Goal: Transaction & Acquisition: Complete application form

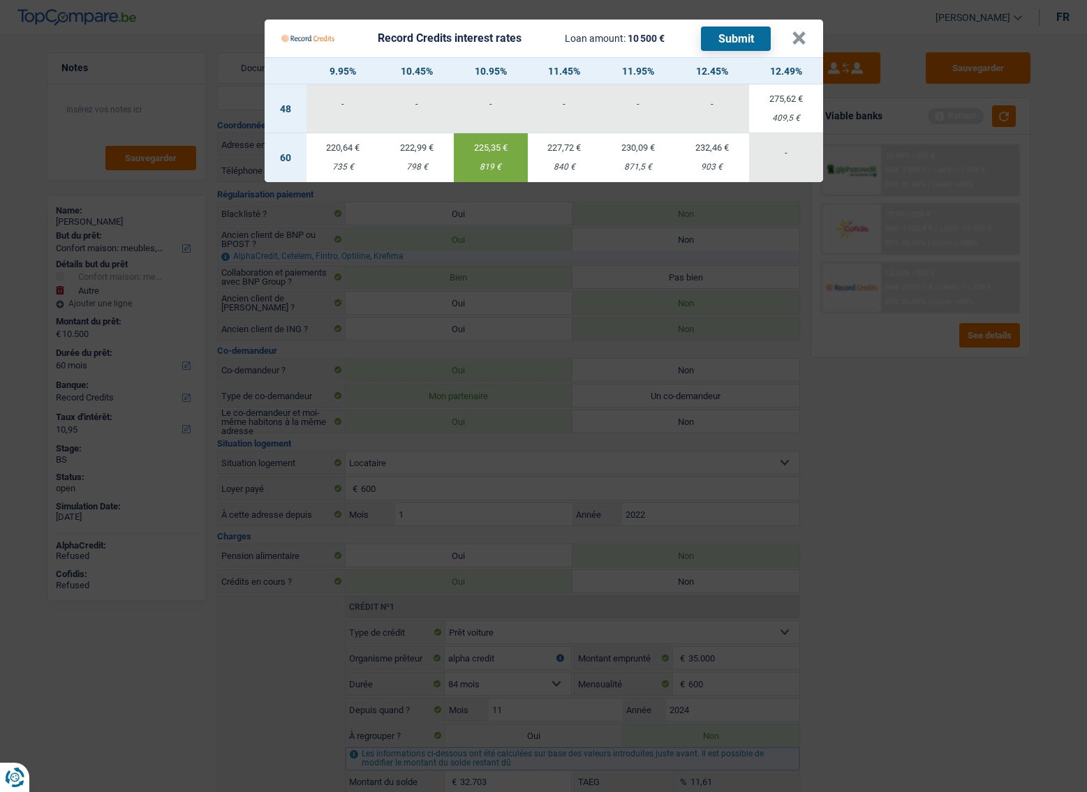
select select "household"
select select "other"
select select "60"
select select "record credits"
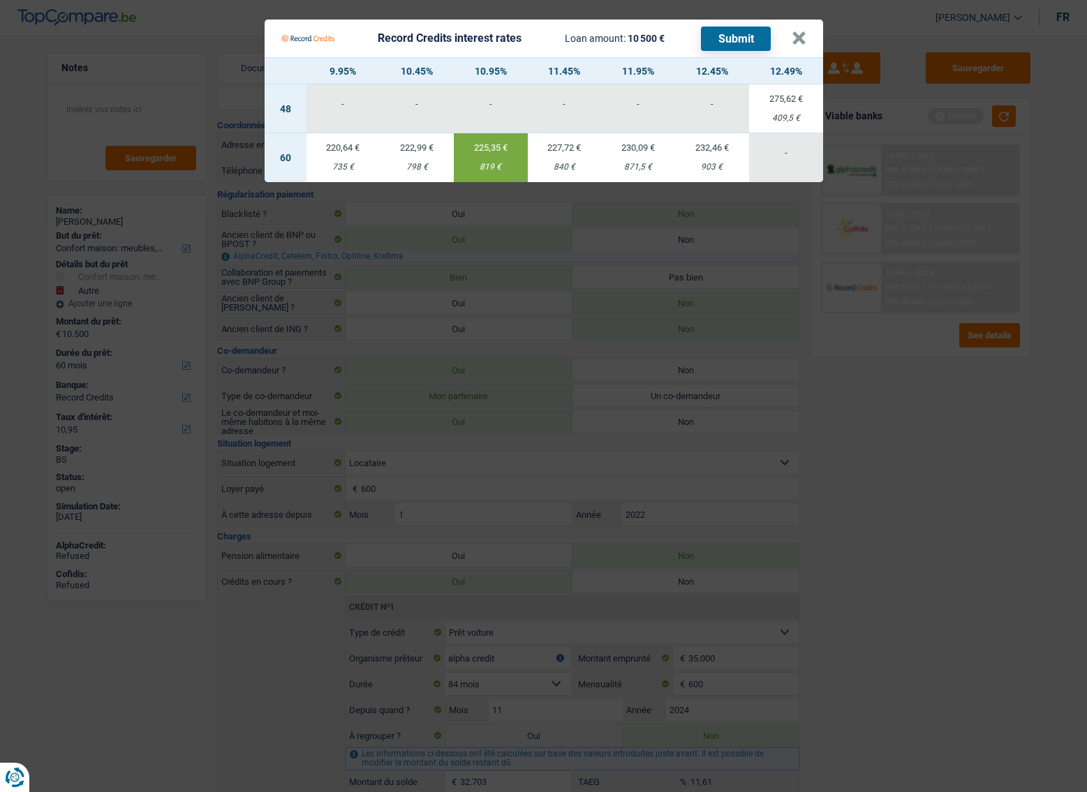
select select "32"
select select "rents"
select select "carLoan"
select select "84"
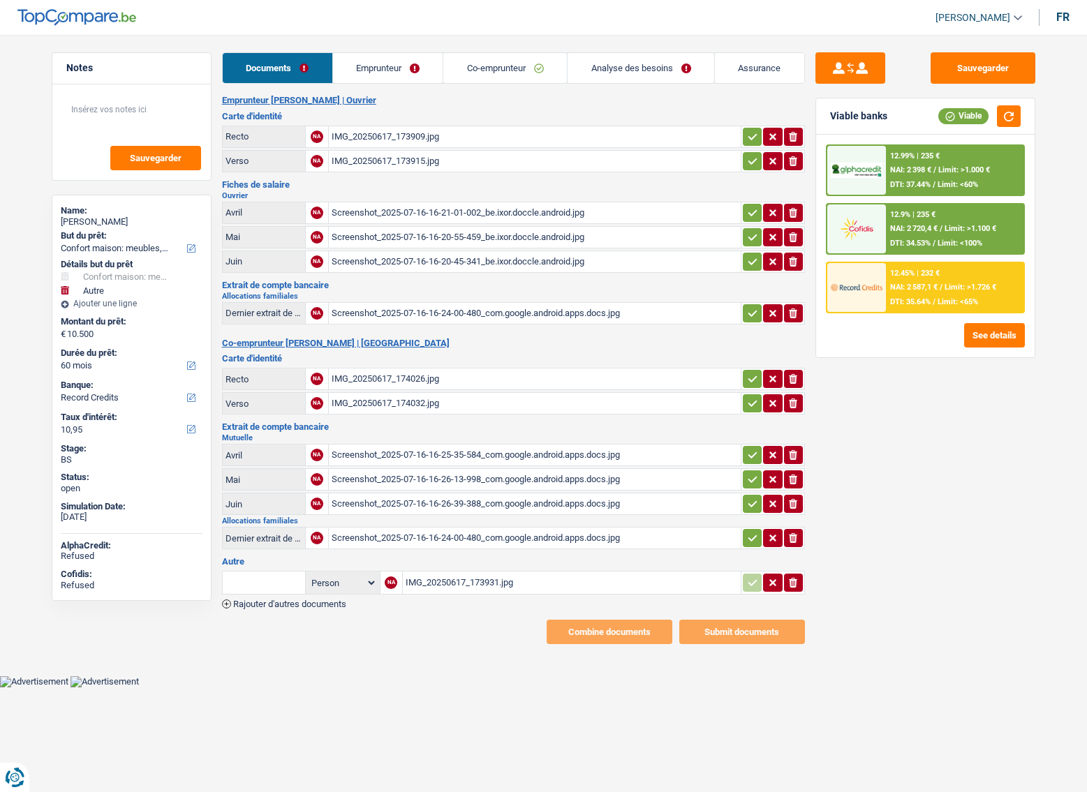
select select "household"
select select "other"
select select "60"
select select "record credits"
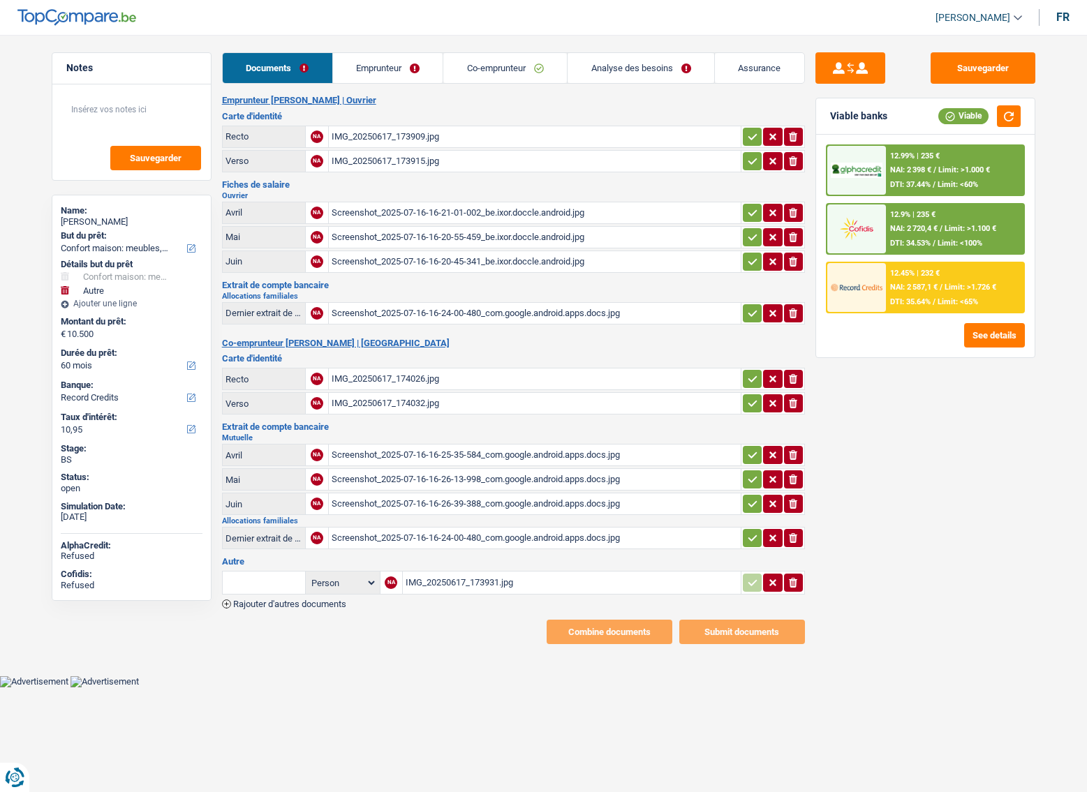
select select "60"
select select "household"
select select "yes"
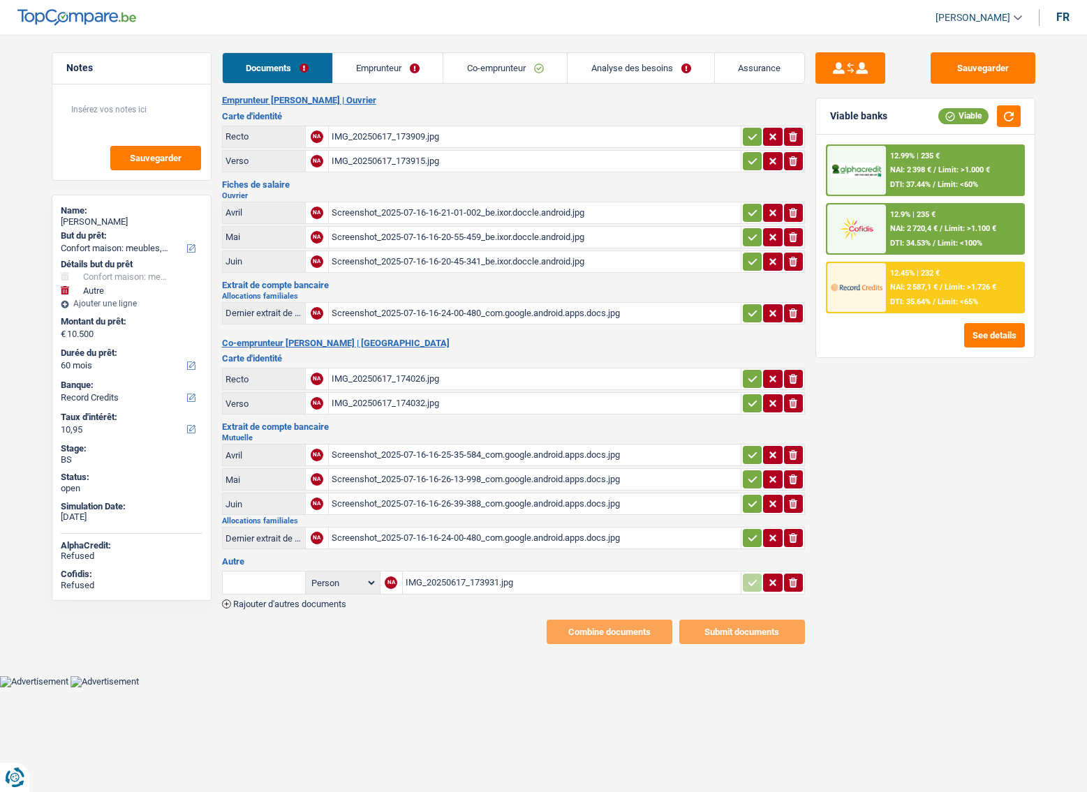
select select "other"
select select "60"
click at [648, 56] on link "Analyse des besoins" at bounding box center [640, 68] width 147 height 30
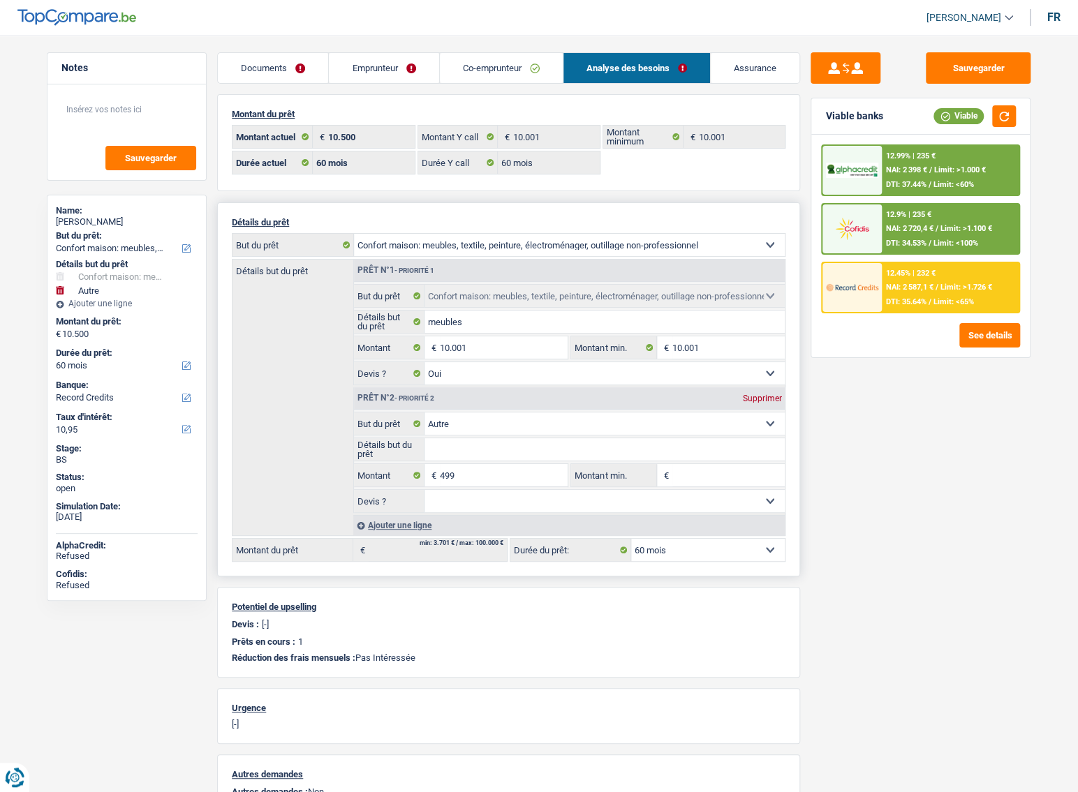
click at [774, 394] on div "Prêt n°2 - Priorité 2 Supprimer" at bounding box center [569, 398] width 431 height 22
click at [783, 396] on div "Supprimer" at bounding box center [761, 398] width 46 height 8
type input "10.001"
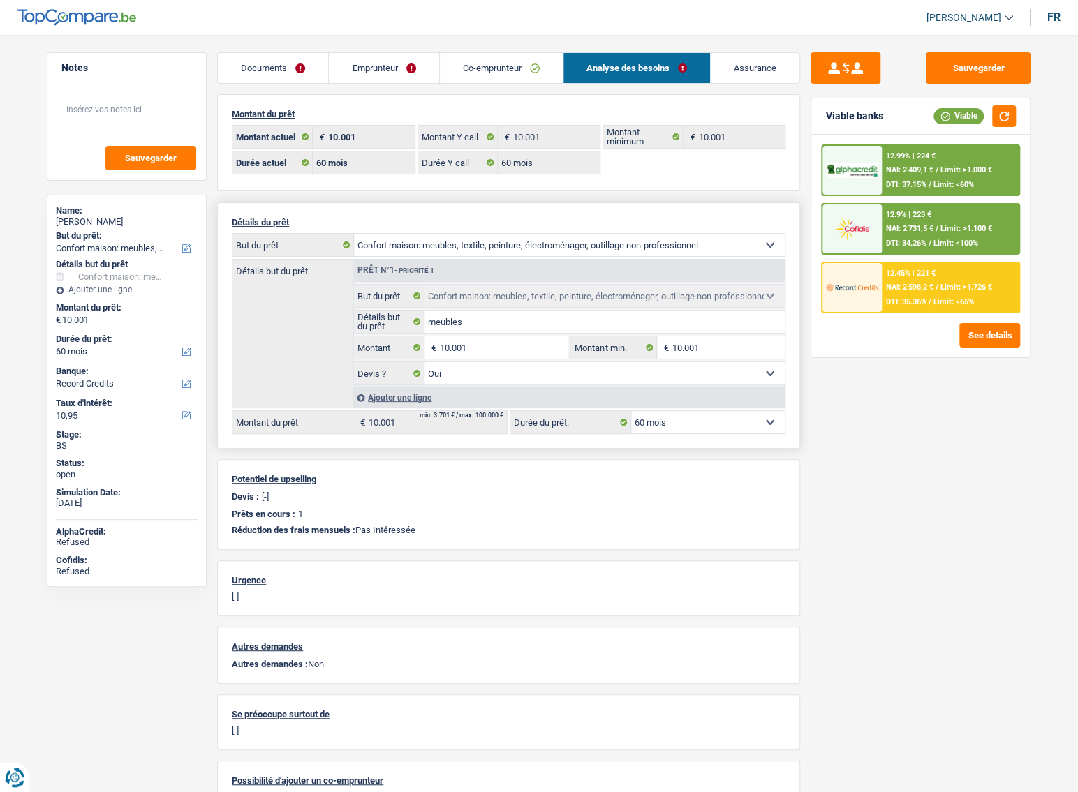
click at [953, 266] on div "12.45% | 221 € NAI: 2 598,2 € / Limit: >1.726 € DTI: 35.36% / Limit: <65%" at bounding box center [949, 287] width 137 height 49
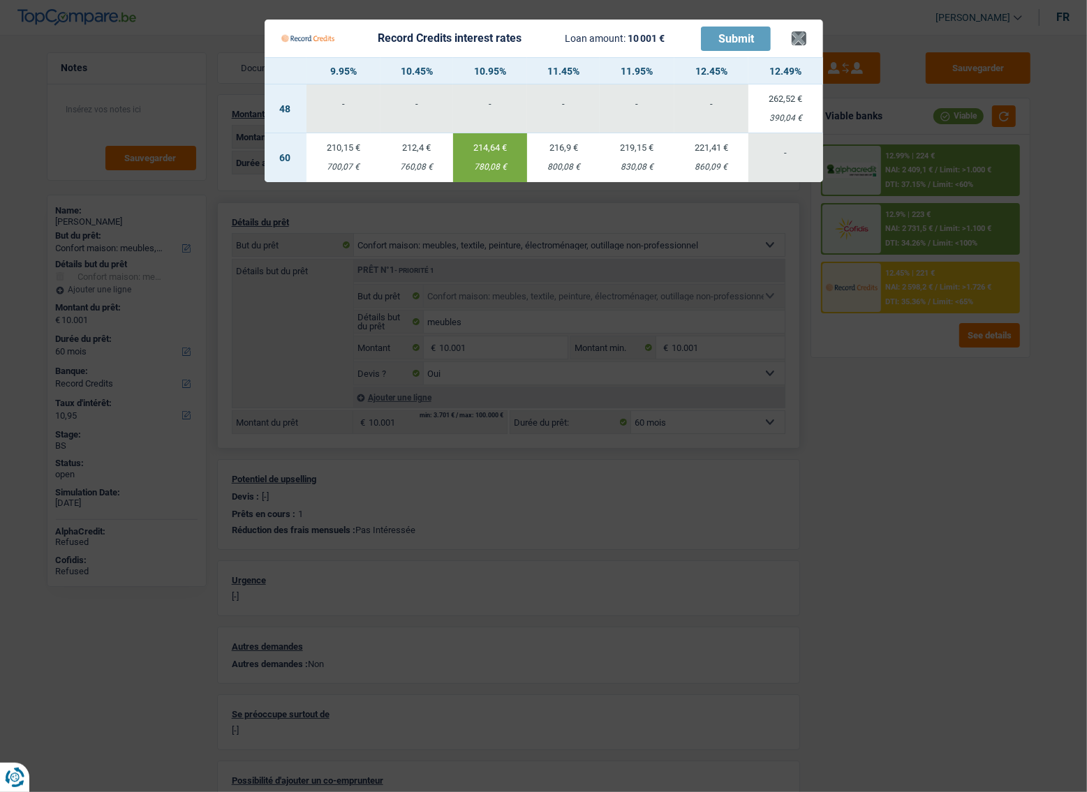
click at [787, 41] on div "Record Credits interest rates Loan amount: 10 001 € Submit" at bounding box center [536, 38] width 510 height 27
click at [796, 39] on button "×" at bounding box center [798, 38] width 15 height 14
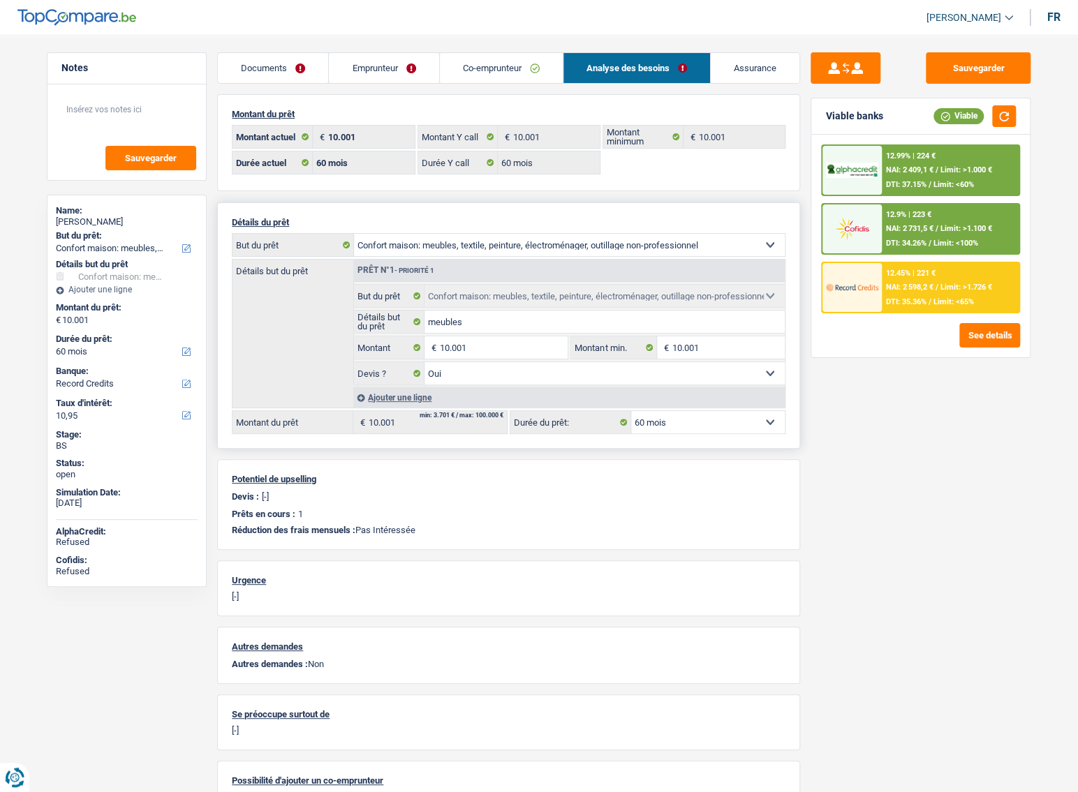
click at [392, 74] on link "Emprunteur" at bounding box center [384, 68] width 110 height 30
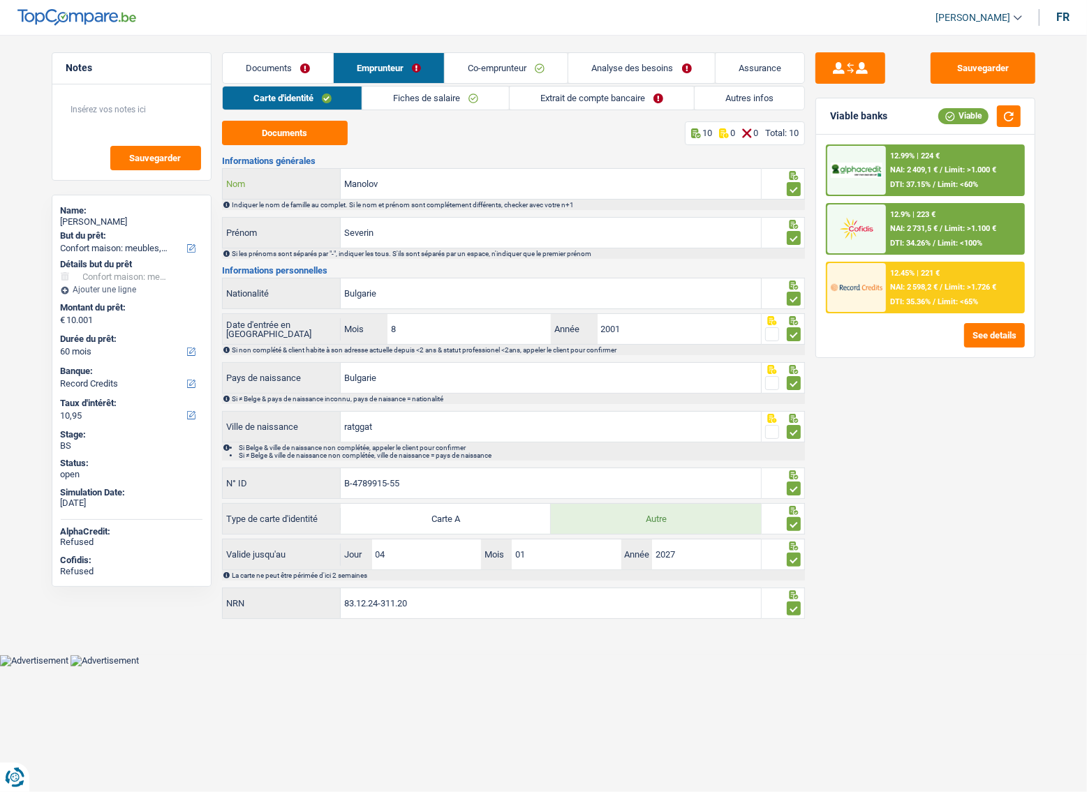
click at [355, 180] on input "Manolov" at bounding box center [551, 184] width 420 height 30
click at [332, 137] on button "Documents" at bounding box center [285, 133] width 126 height 24
click at [306, 64] on link "Documents" at bounding box center [278, 68] width 110 height 30
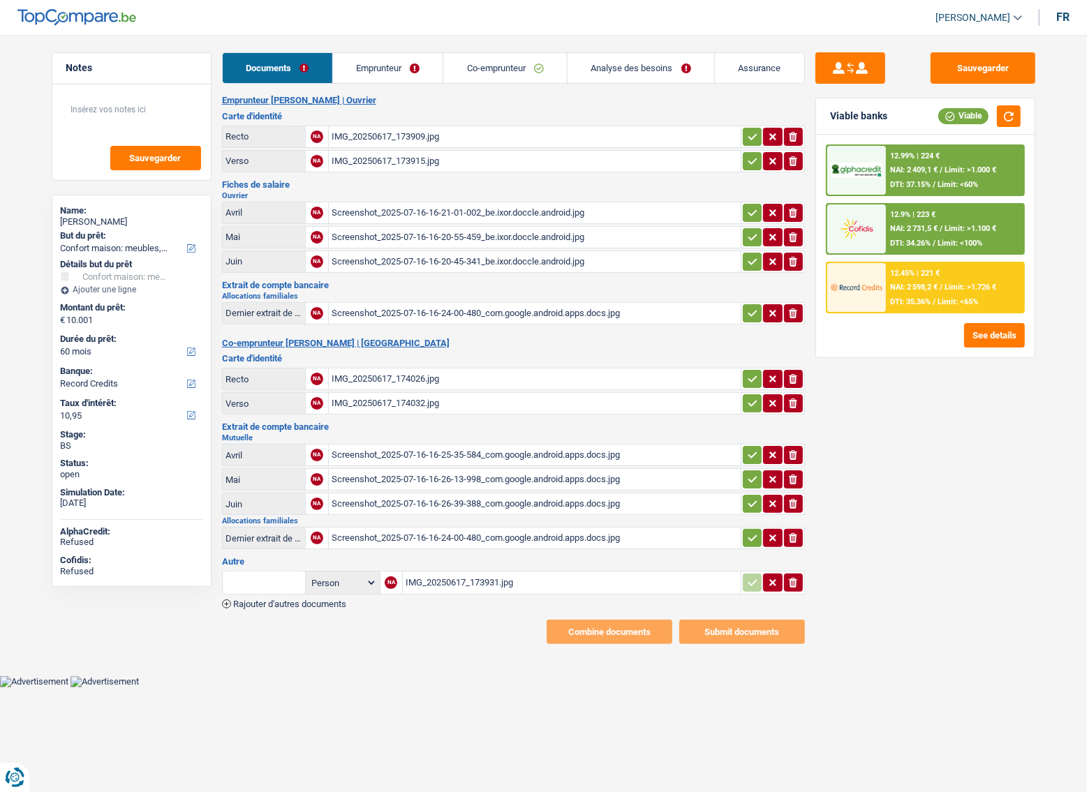
click at [515, 82] on link "Co-emprunteur" at bounding box center [505, 68] width 124 height 30
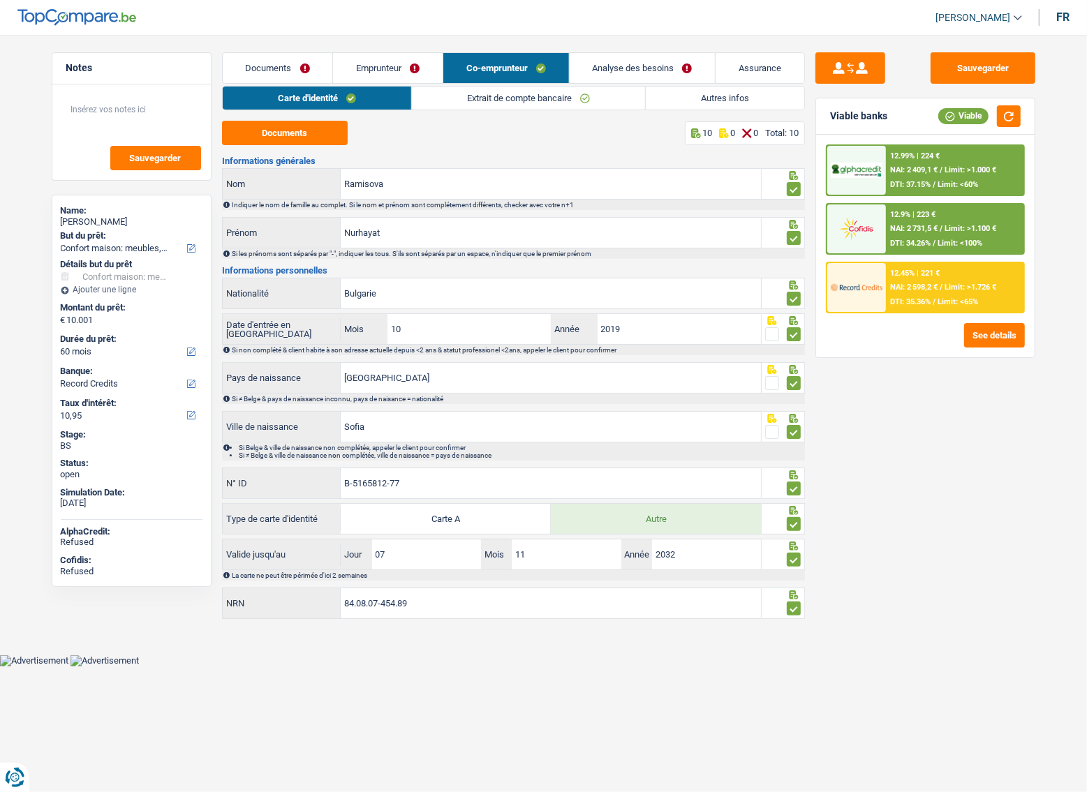
click at [523, 100] on link "Extrait de compte bancaire" at bounding box center [528, 98] width 233 height 23
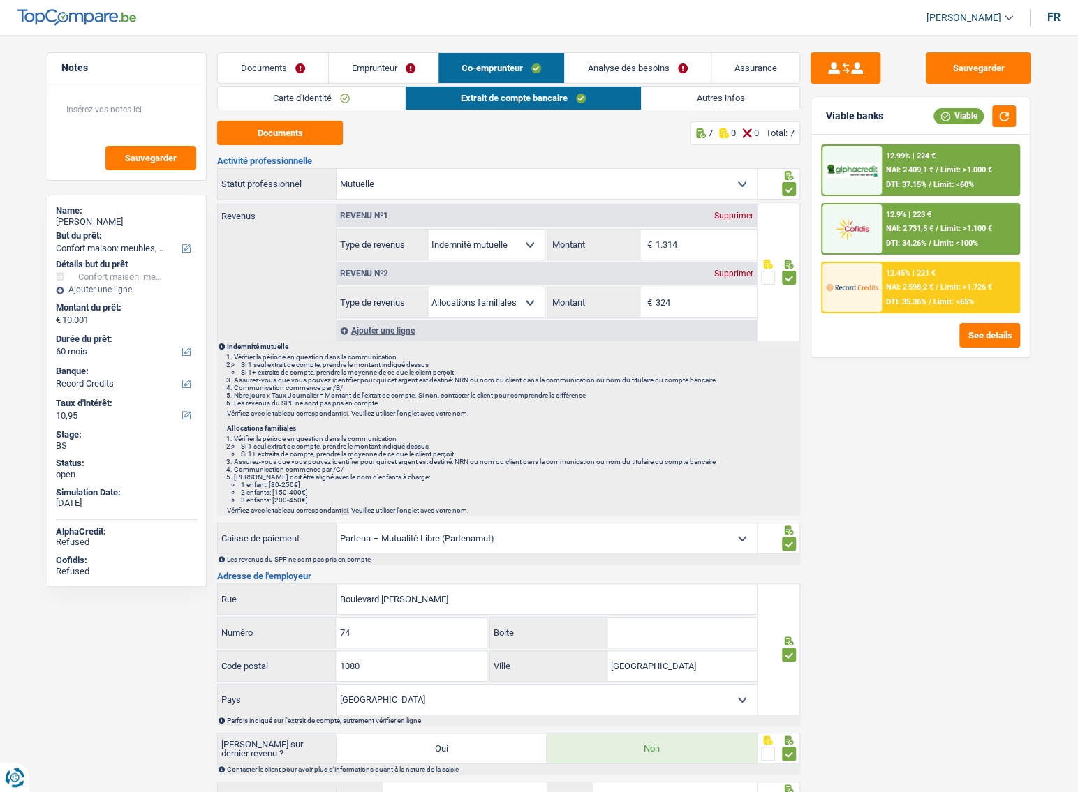
click at [337, 62] on link "Emprunteur" at bounding box center [384, 68] width 110 height 30
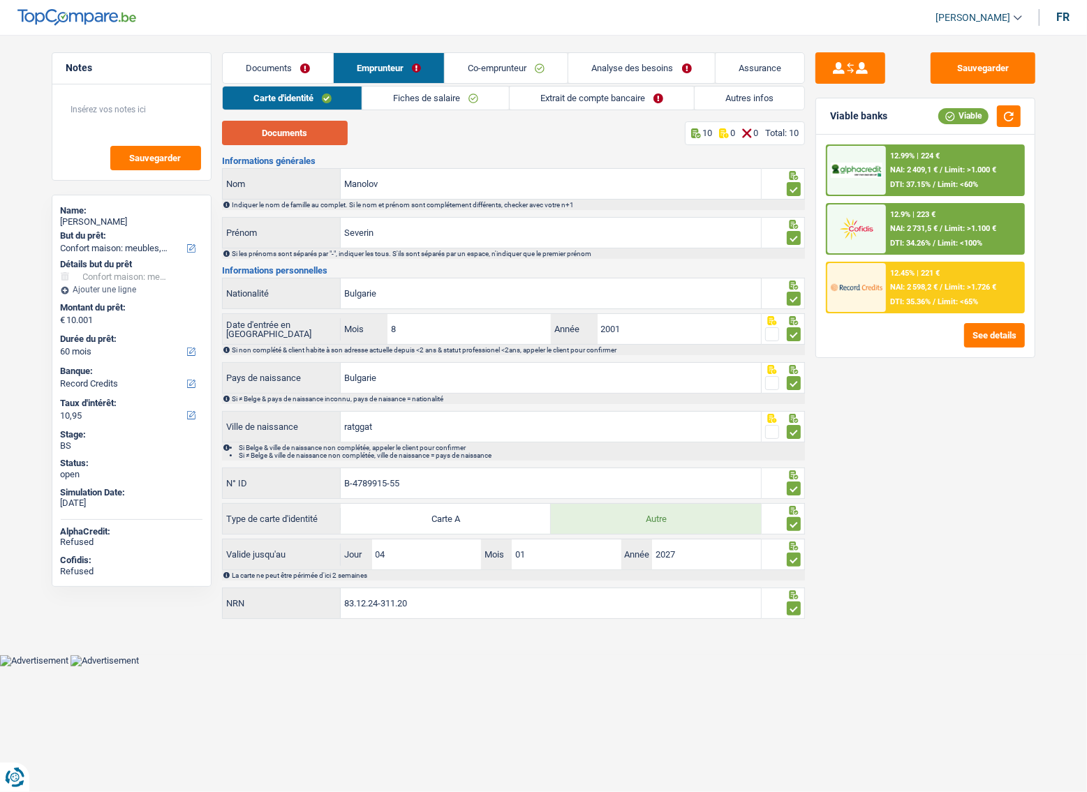
click at [322, 134] on button "Documents" at bounding box center [285, 133] width 126 height 24
click at [481, 64] on link "Co-emprunteur" at bounding box center [506, 68] width 123 height 30
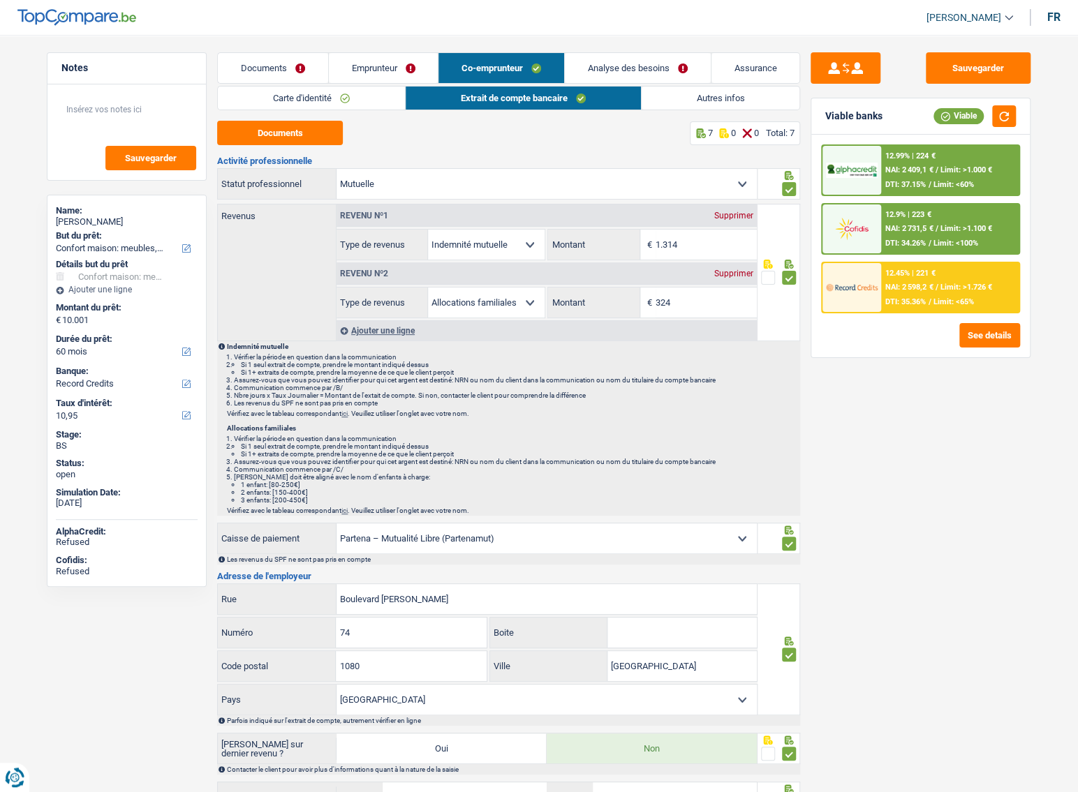
click at [315, 98] on link "Carte d'identité" at bounding box center [311, 98] width 187 height 23
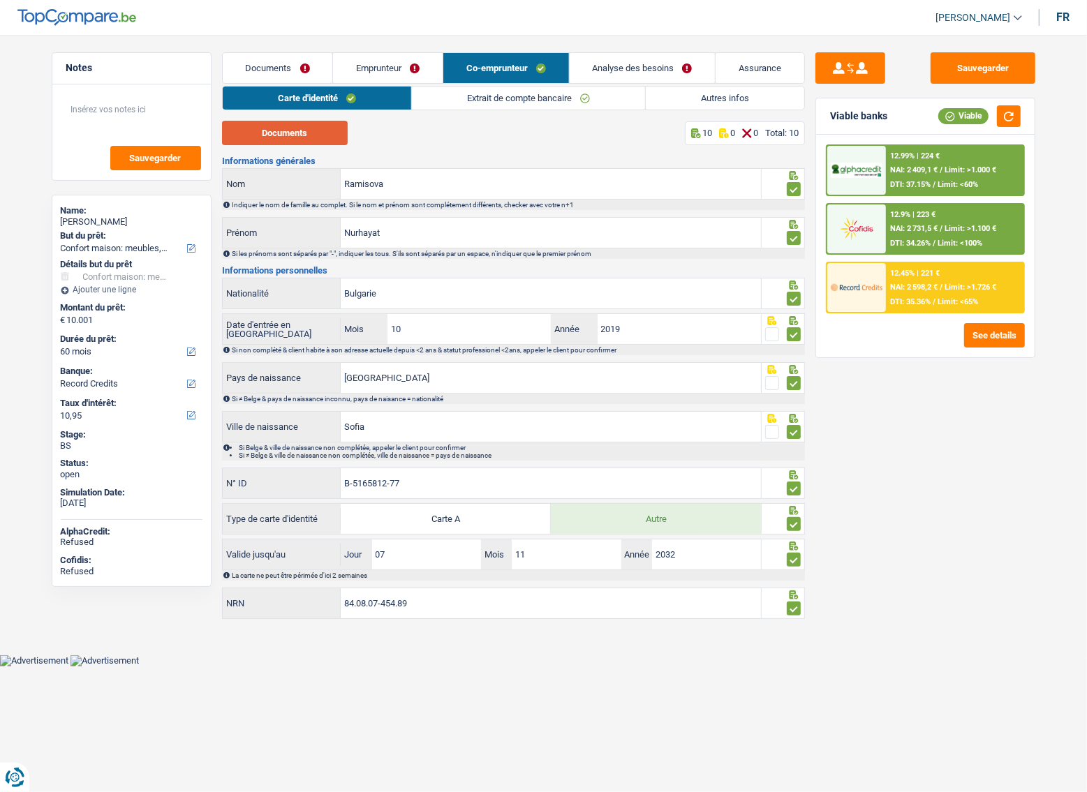
click at [315, 134] on button "Documents" at bounding box center [285, 133] width 126 height 24
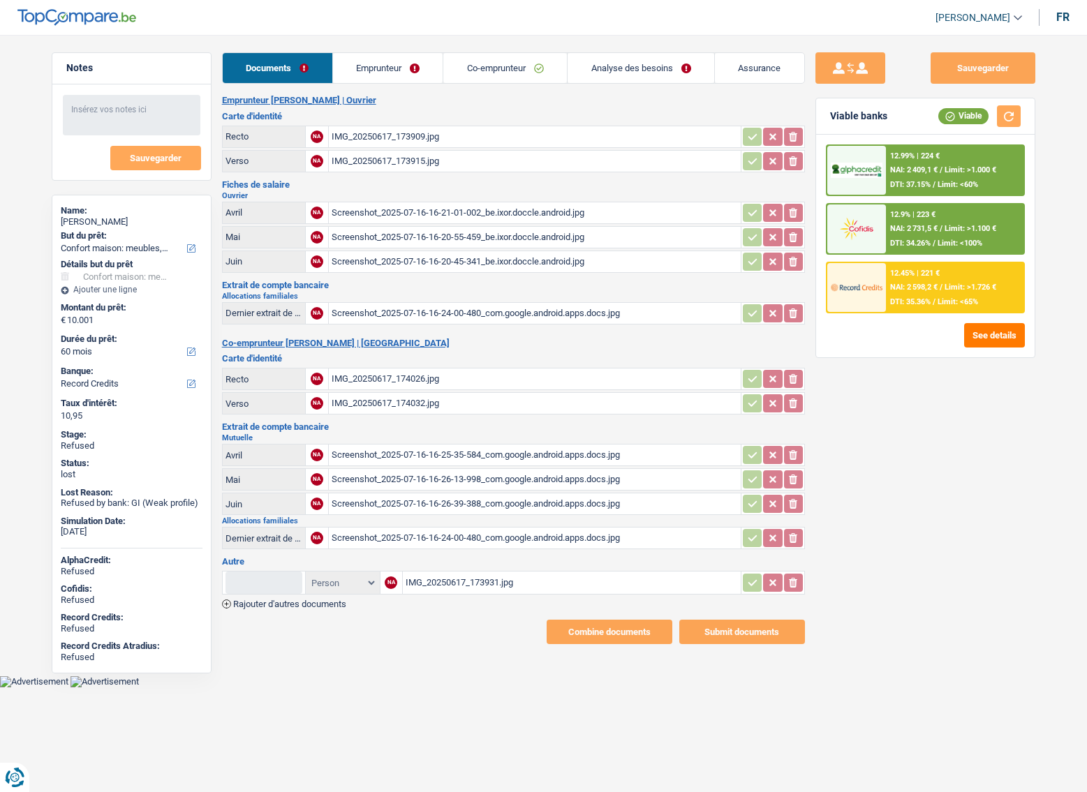
select select "household"
select select "60"
select select "record credits"
click at [395, 73] on link "Emprunteur" at bounding box center [388, 68] width 110 height 30
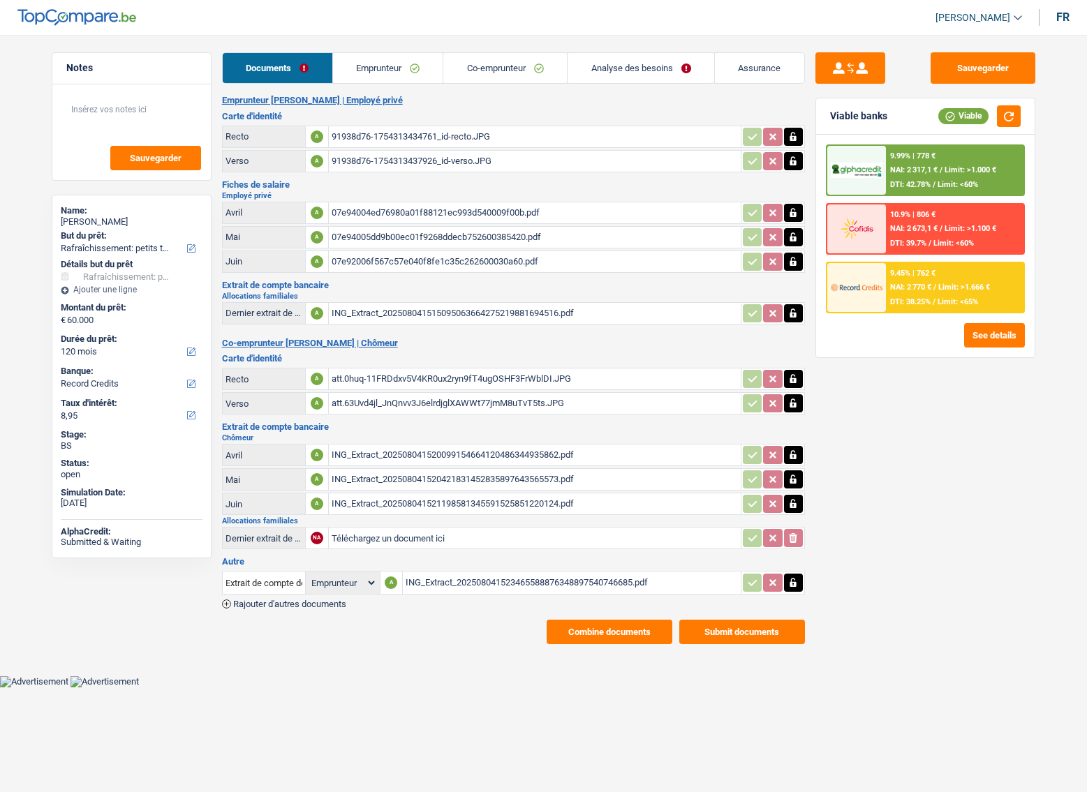
select select "houseOrGarden"
select select "120"
select select "record credits"
select select "applicant"
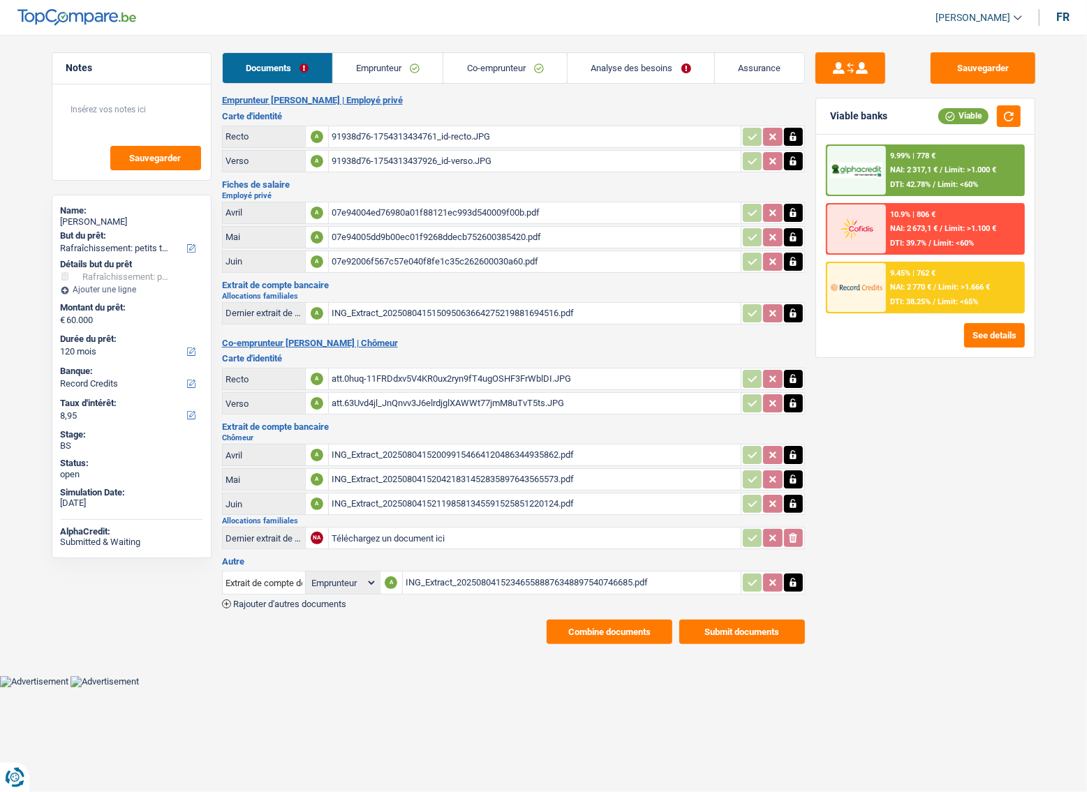
click at [625, 72] on link "Analyse des besoins" at bounding box center [640, 68] width 147 height 30
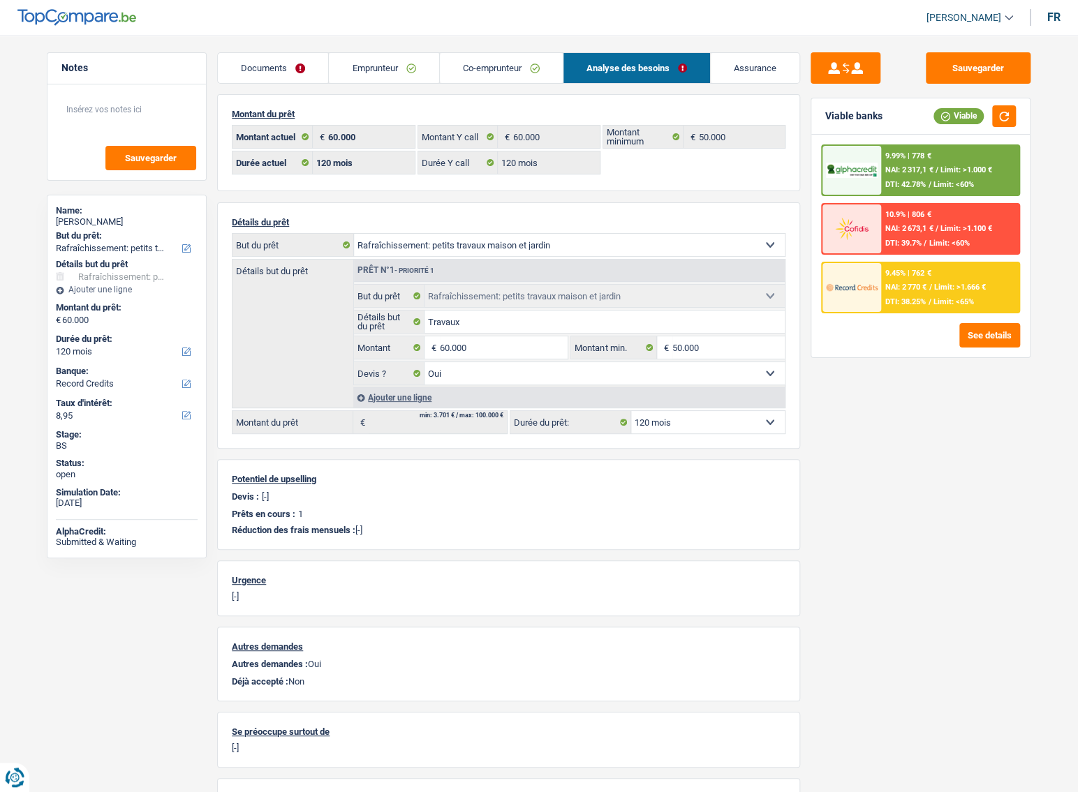
click at [526, 73] on link "Co-emprunteur" at bounding box center [501, 68] width 123 height 30
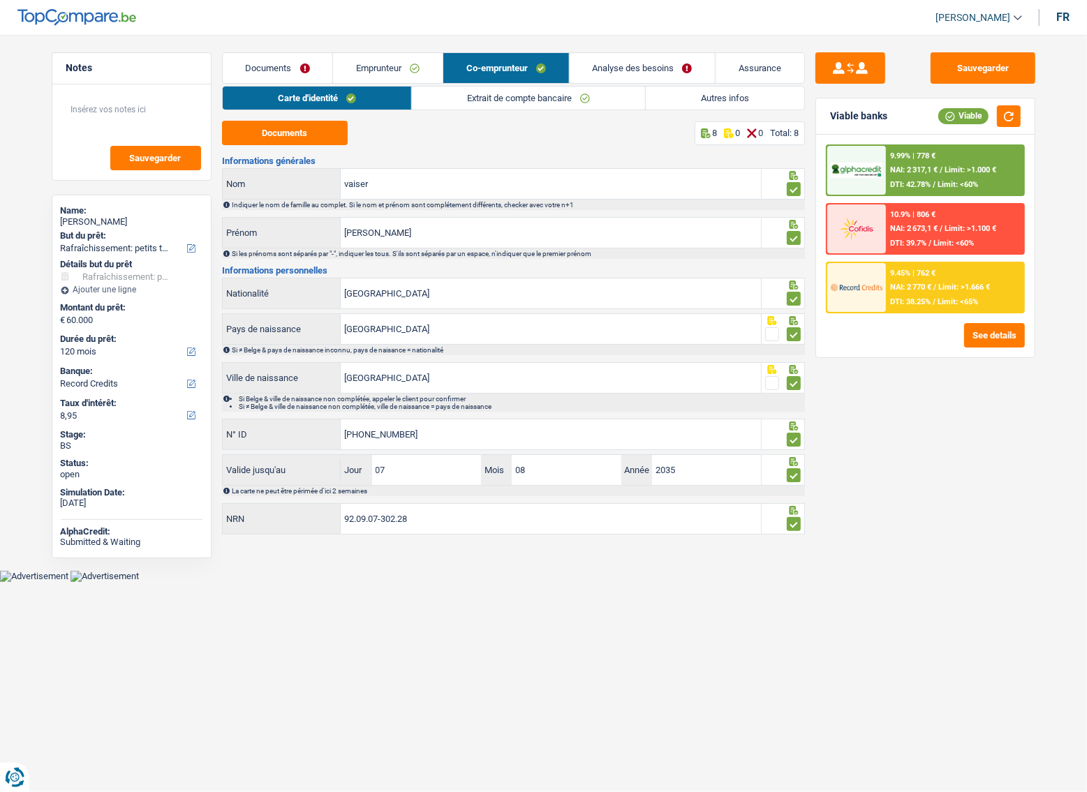
click at [727, 94] on link "Autres infos" at bounding box center [725, 98] width 158 height 23
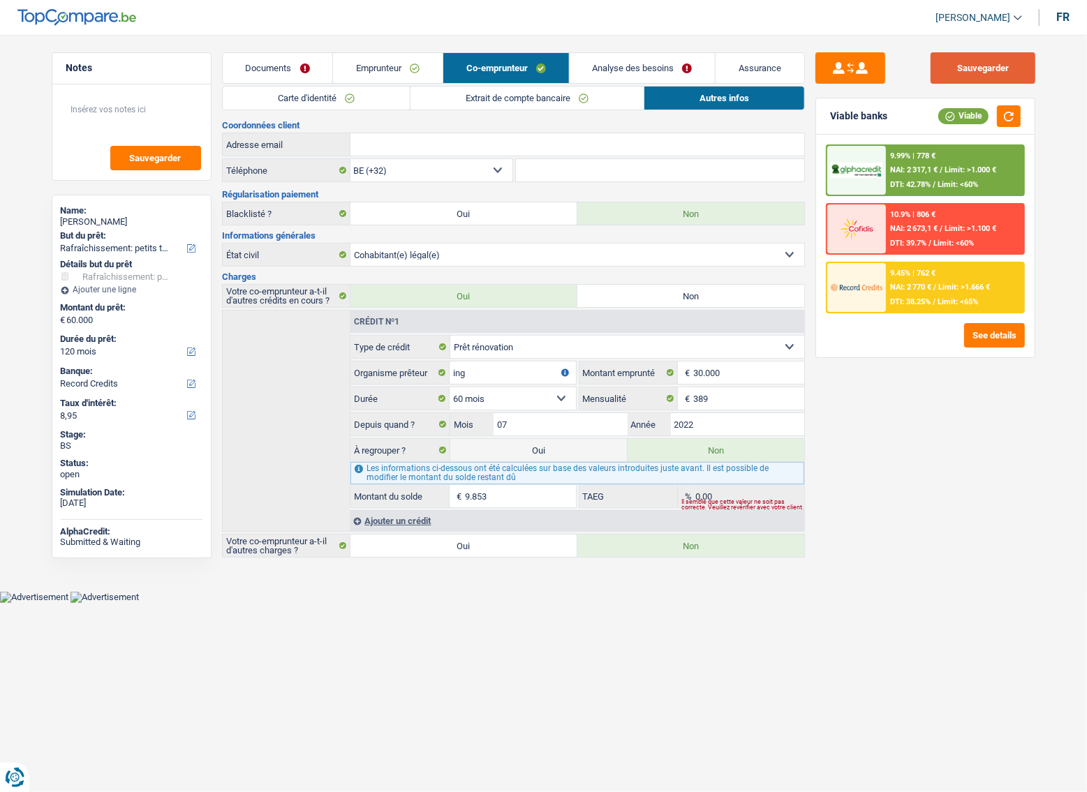
click at [996, 76] on button "Sauvegarder" at bounding box center [982, 67] width 105 height 31
click at [1020, 113] on div "Viable banks Viable" at bounding box center [925, 116] width 218 height 36
click at [1013, 117] on button "button" at bounding box center [1009, 116] width 24 height 22
click at [935, 172] on span "NAI: 2 317,1 €" at bounding box center [913, 169] width 47 height 9
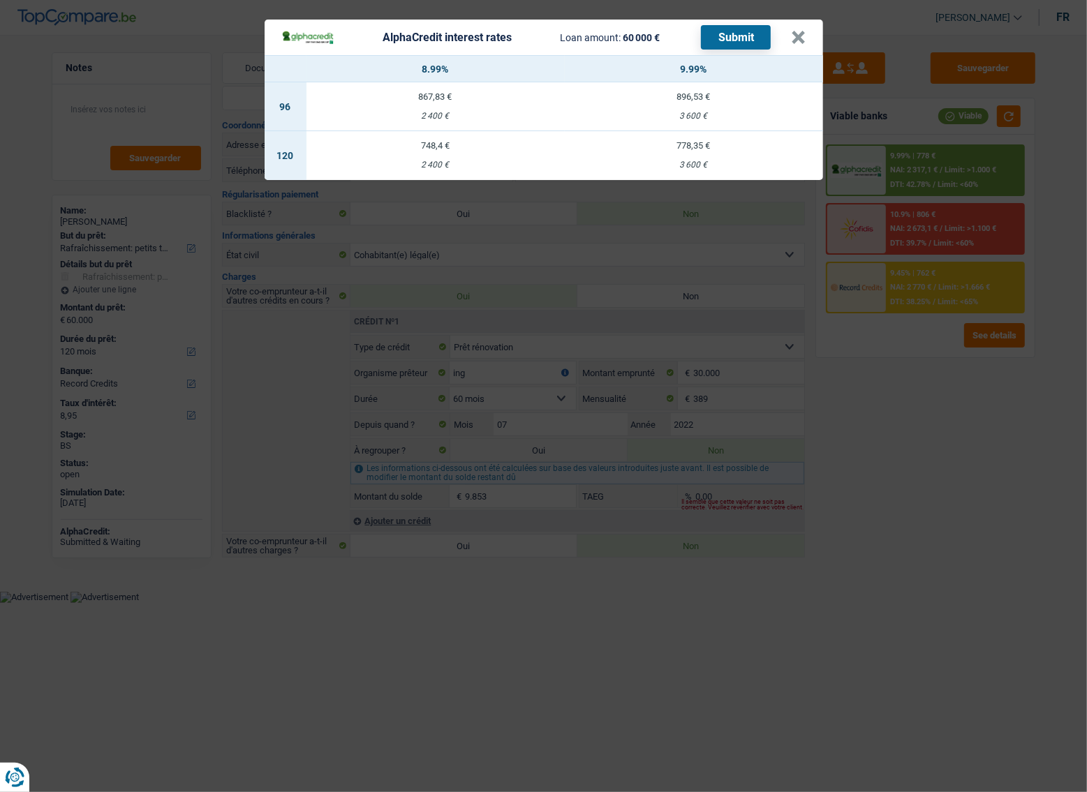
click at [896, 364] on div "AlphaCredit interest rates Loan amount: 60 000 € Submit × 8.99% 9.99% 96 867,83…" at bounding box center [543, 396] width 1087 height 792
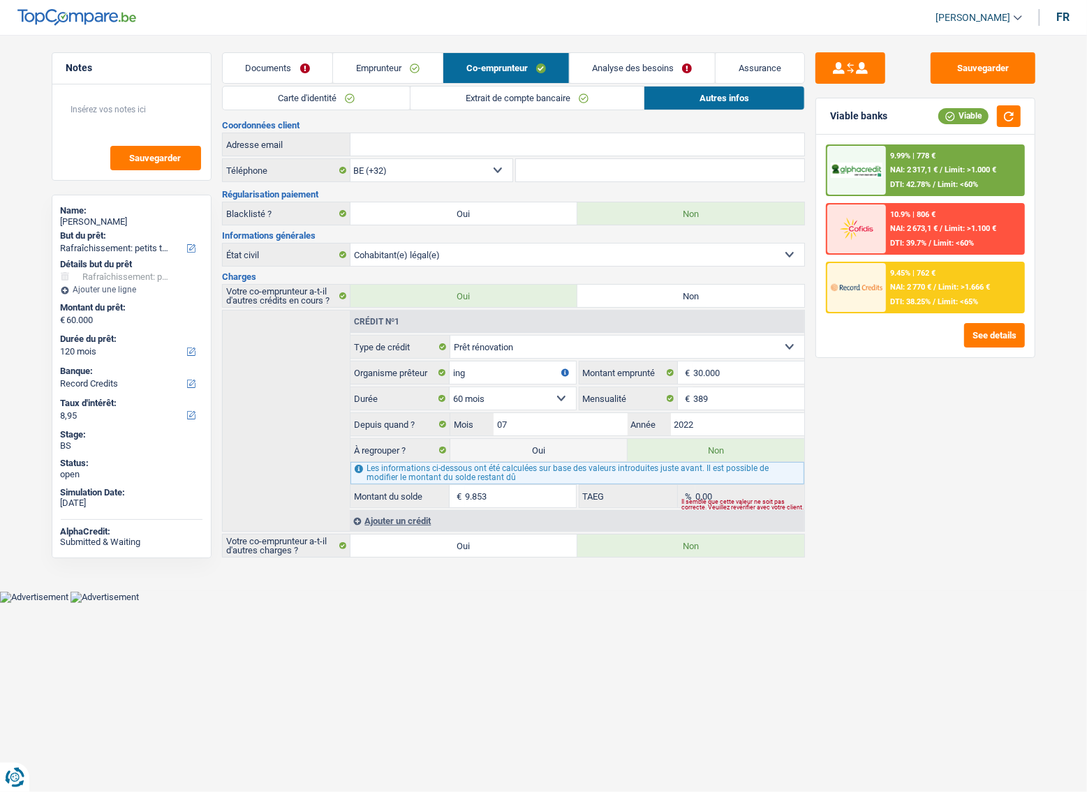
click at [501, 96] on link "Extrait de compte bancaire" at bounding box center [526, 98] width 233 height 23
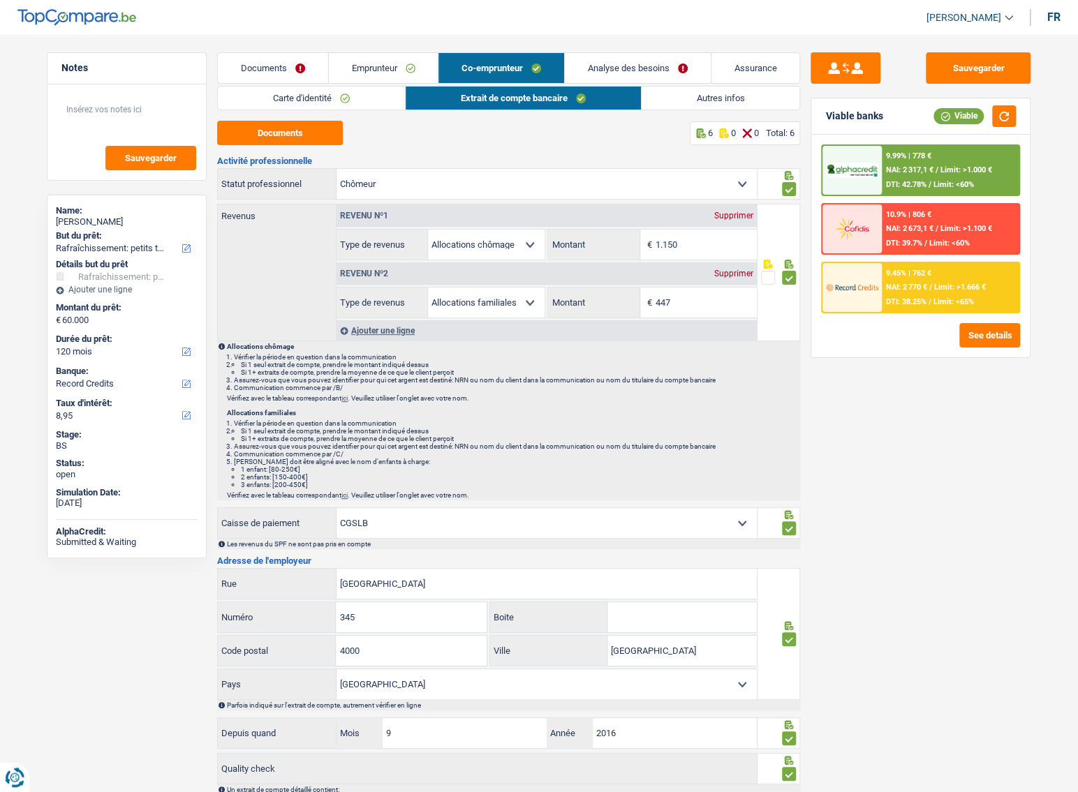
drag, startPoint x: 318, startPoint y: 102, endPoint x: 467, endPoint y: 70, distance: 151.9
click at [319, 102] on link "Carte d'identité" at bounding box center [311, 98] width 187 height 23
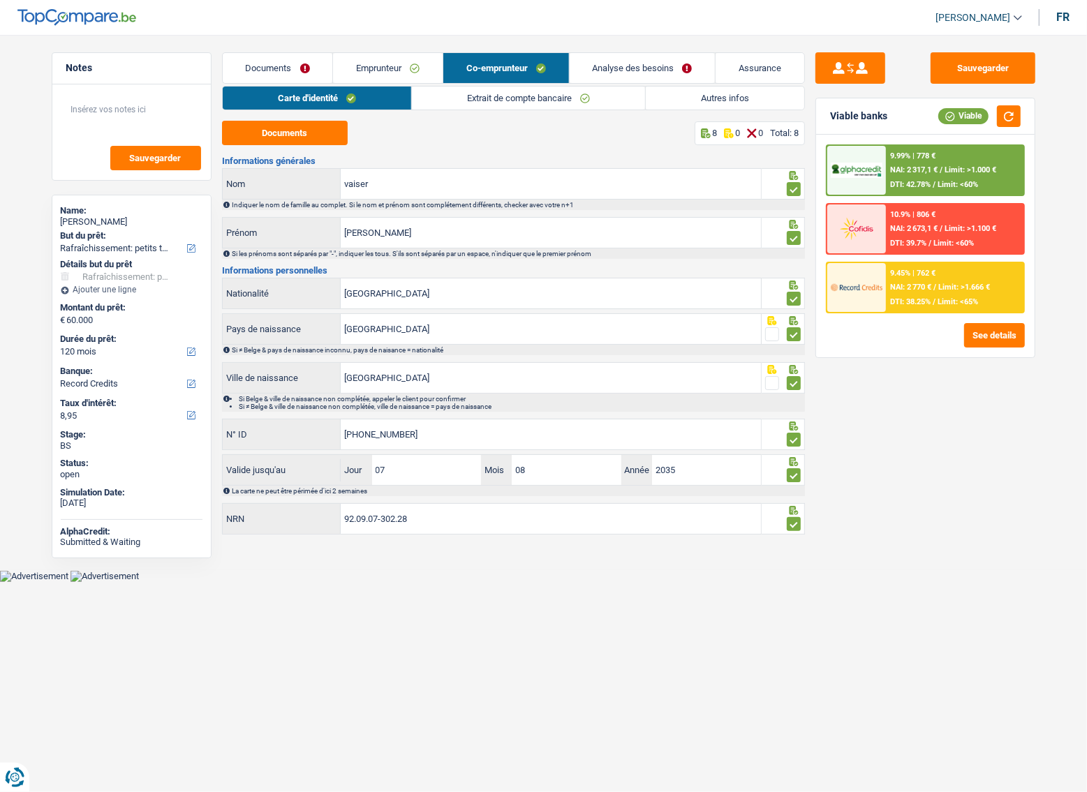
click at [625, 80] on link "Analyse des besoins" at bounding box center [643, 68] width 146 height 30
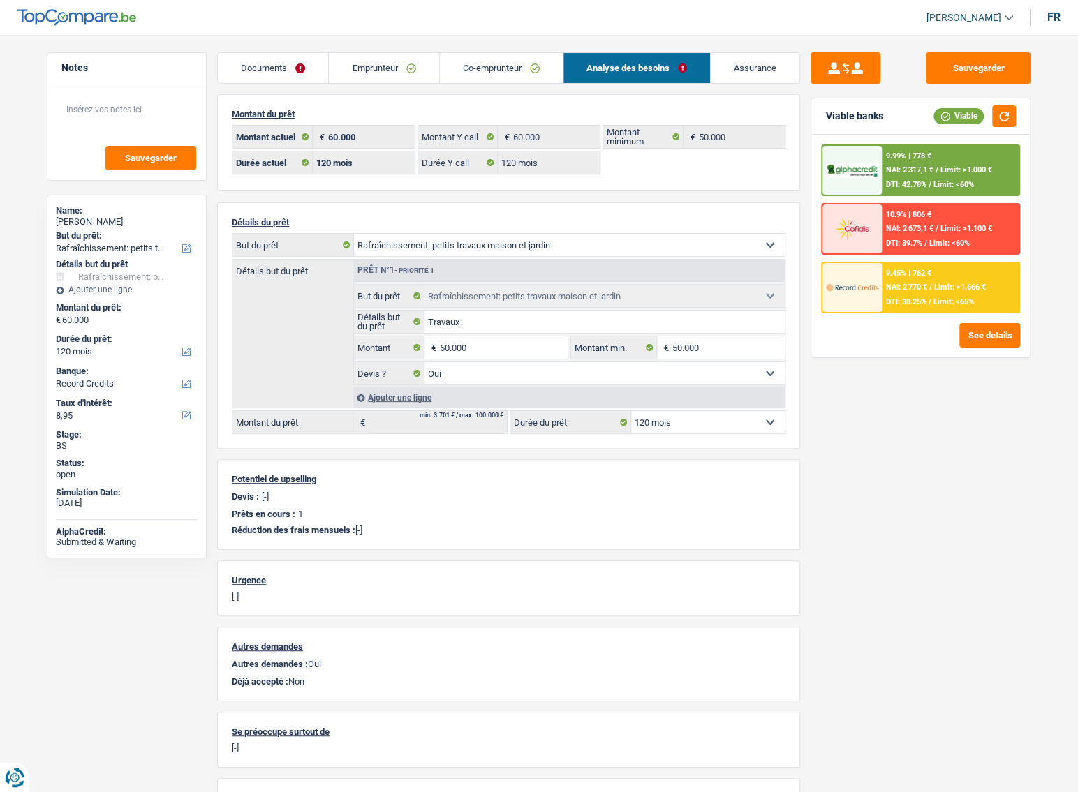
click at [930, 156] on div "9.99% | 778 €" at bounding box center [908, 155] width 45 height 9
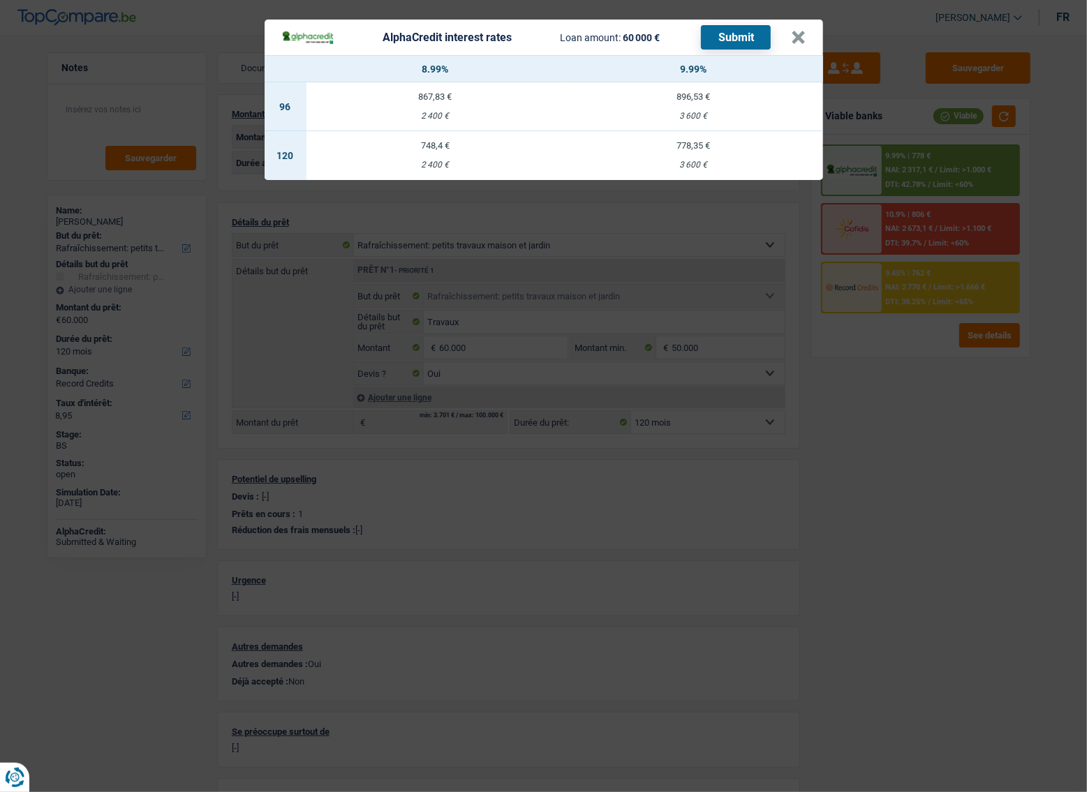
click at [937, 415] on div "AlphaCredit interest rates Loan amount: 60 000 € Submit × 8.99% 9.99% 96 867,83…" at bounding box center [543, 396] width 1087 height 792
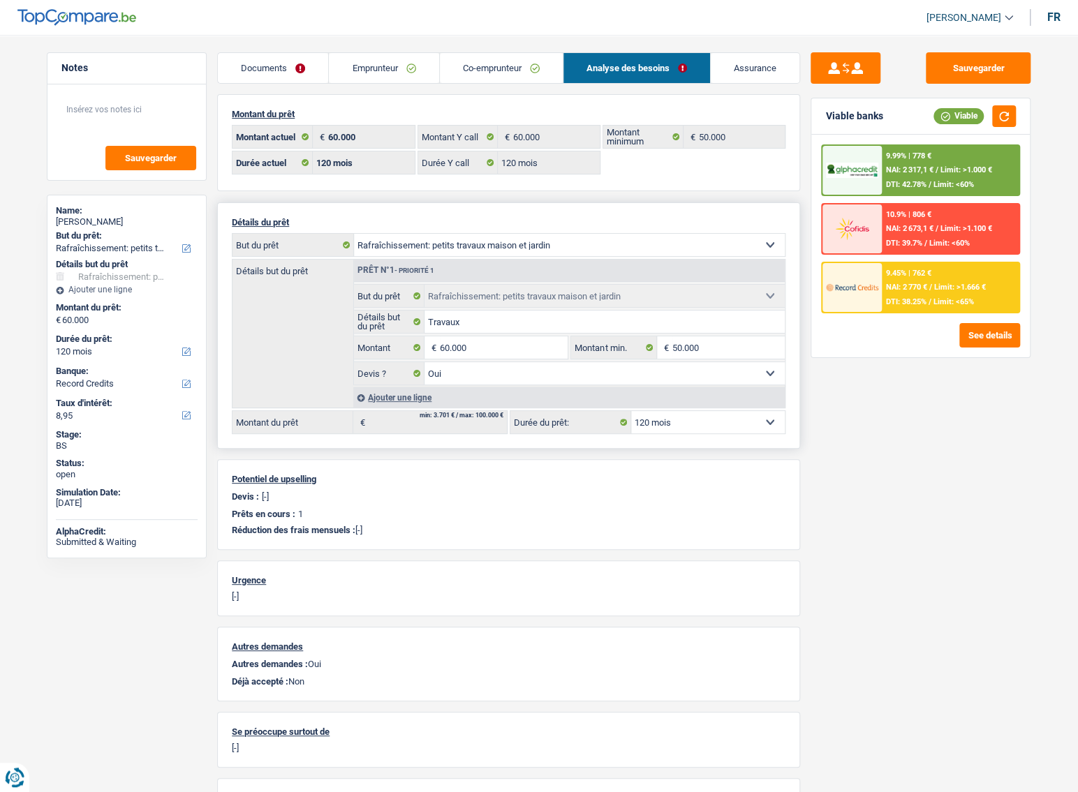
click at [613, 248] on select "Confort maison: meubles, textile, peinture, électroménager, outillage non-profe…" at bounding box center [569, 245] width 431 height 22
click at [481, 244] on select "Confort maison: meubles, textile, peinture, électroménager, outillage non-profe…" at bounding box center [569, 245] width 431 height 22
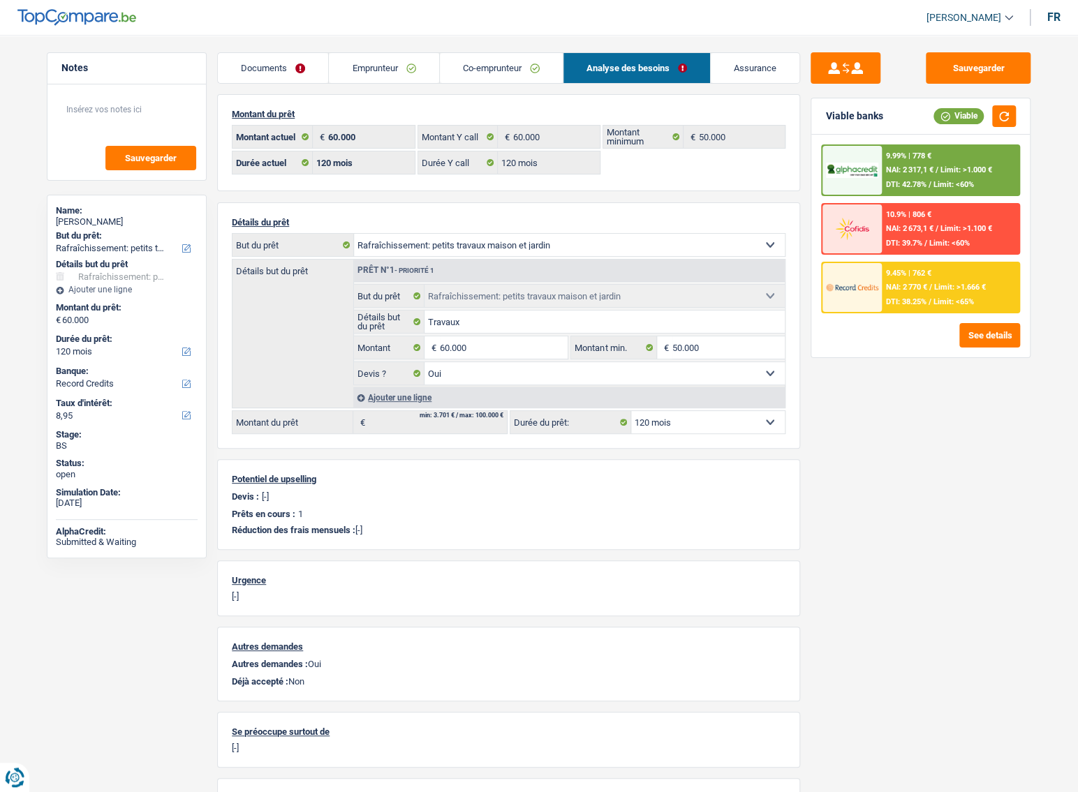
click at [908, 440] on div "Sauvegarder Viable banks Viable 9.99% | 778 € NAI: 2 317,1 € / Limit: >1.000 € …" at bounding box center [920, 409] width 241 height 714
click at [494, 244] on select "Confort maison: meubles, textile, peinture, électroménager, outillage non-profe…" at bounding box center [569, 245] width 431 height 22
select select "renovation"
click at [354, 235] on select "Confort maison: meubles, textile, peinture, électroménager, outillage non-profe…" at bounding box center [569, 245] width 431 height 22
select select "renovation"
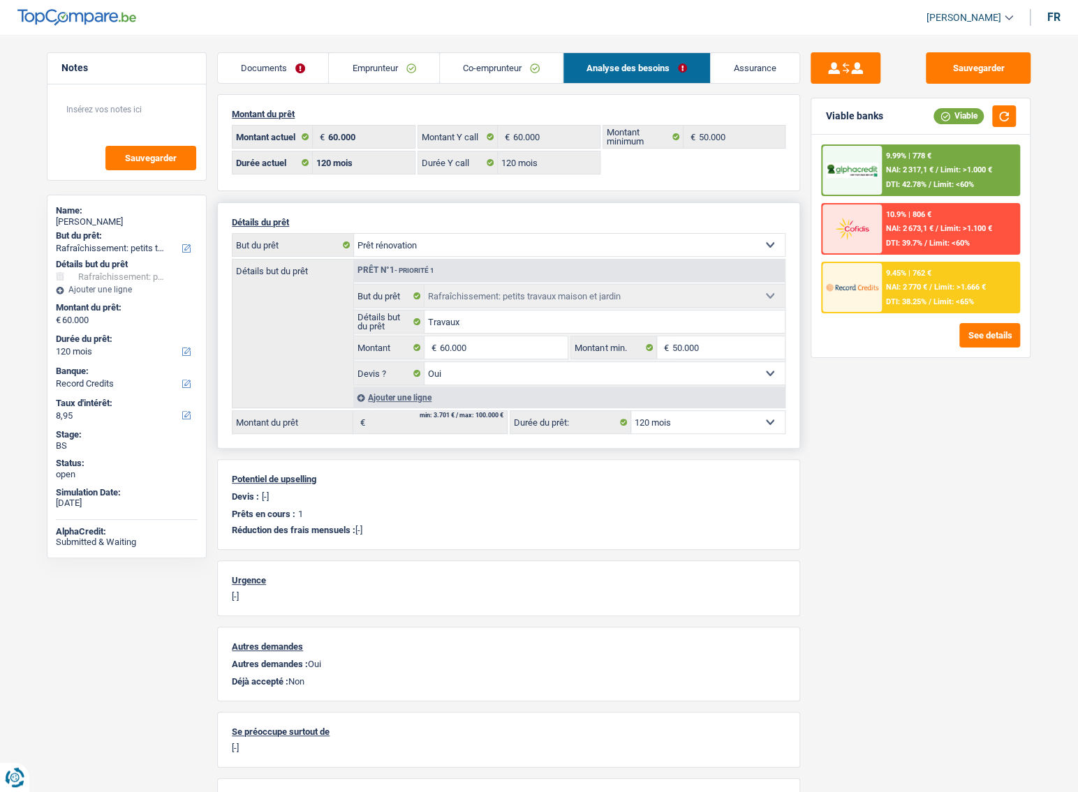
select select "renovation"
select select
select select "houseOrGarden"
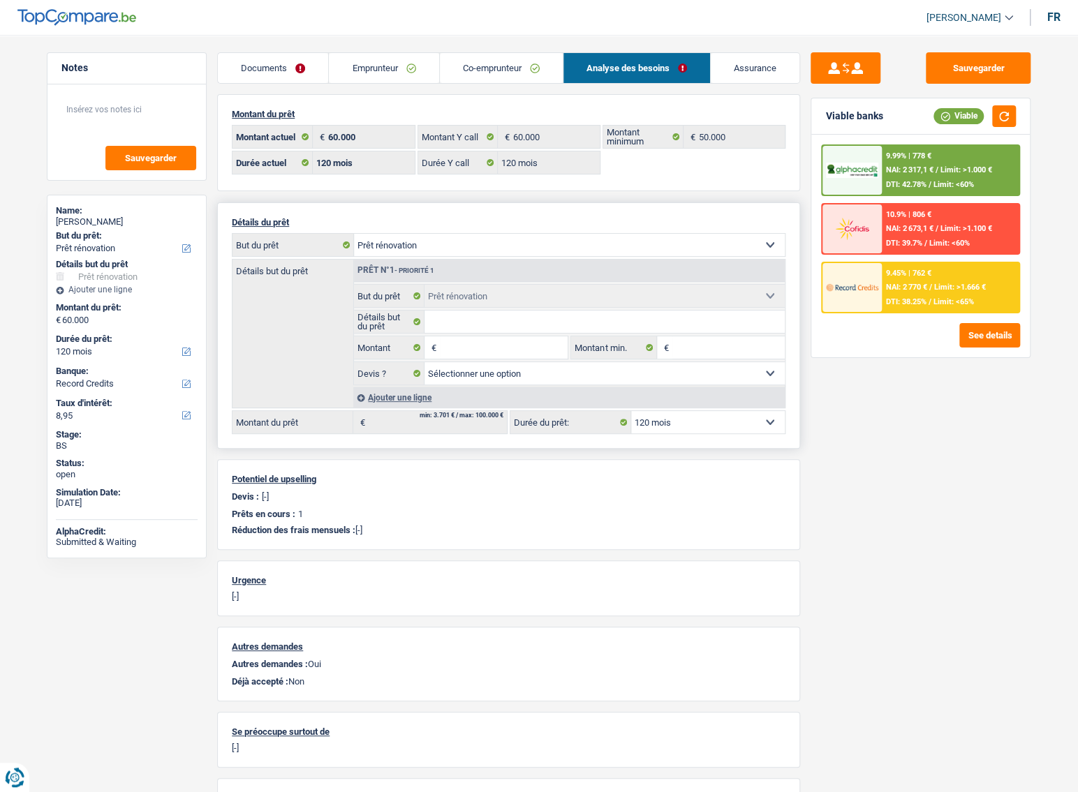
select select "yes"
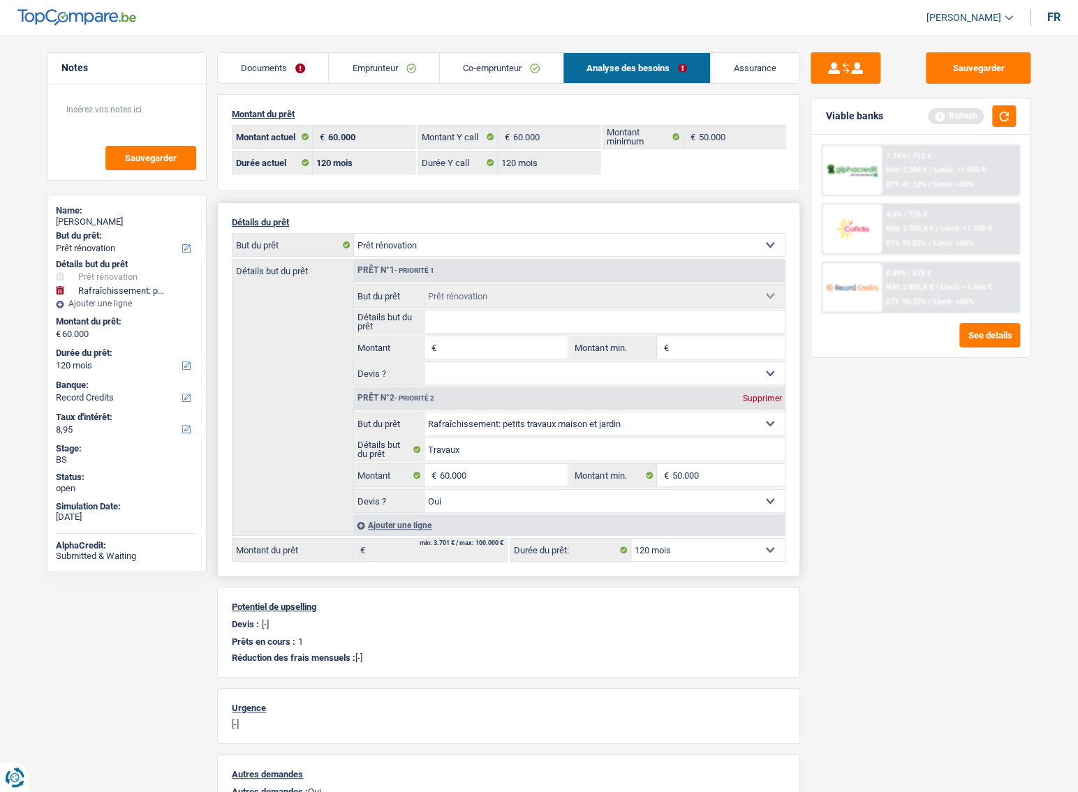
click at [467, 354] on input "Montant" at bounding box center [504, 347] width 128 height 22
type input "60.000"
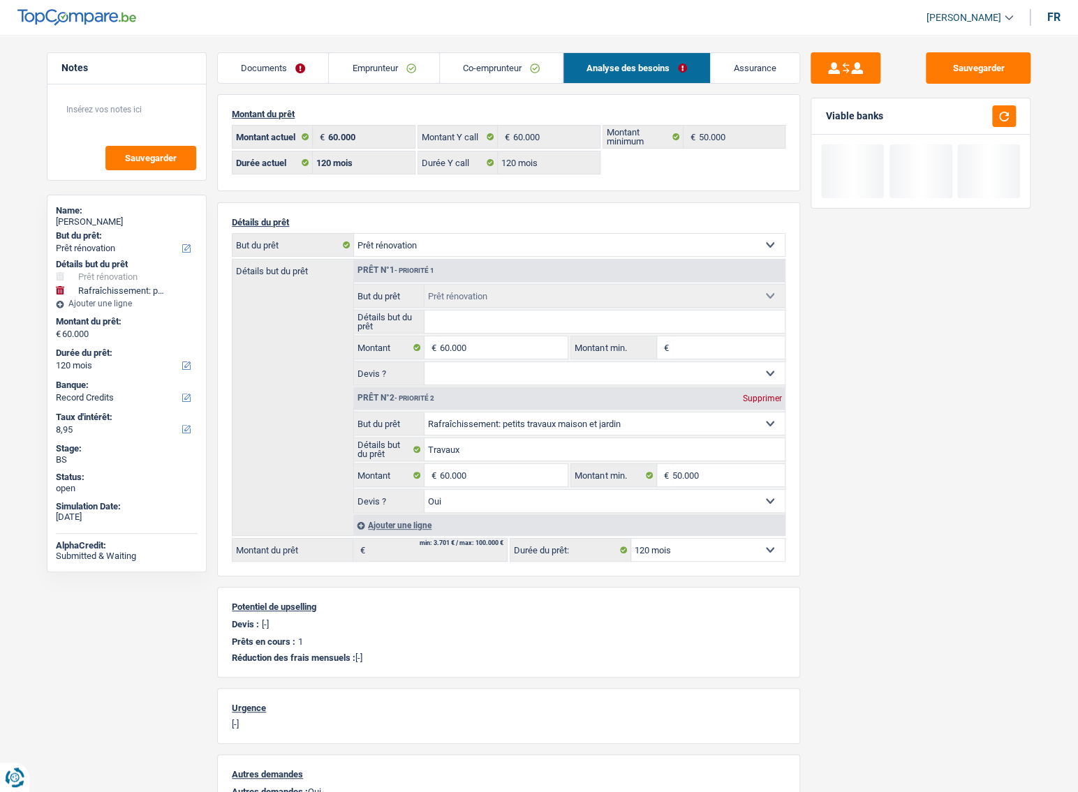
type input "120.000"
select select "144"
type input "120.000"
select select "144"
type input "120.000"
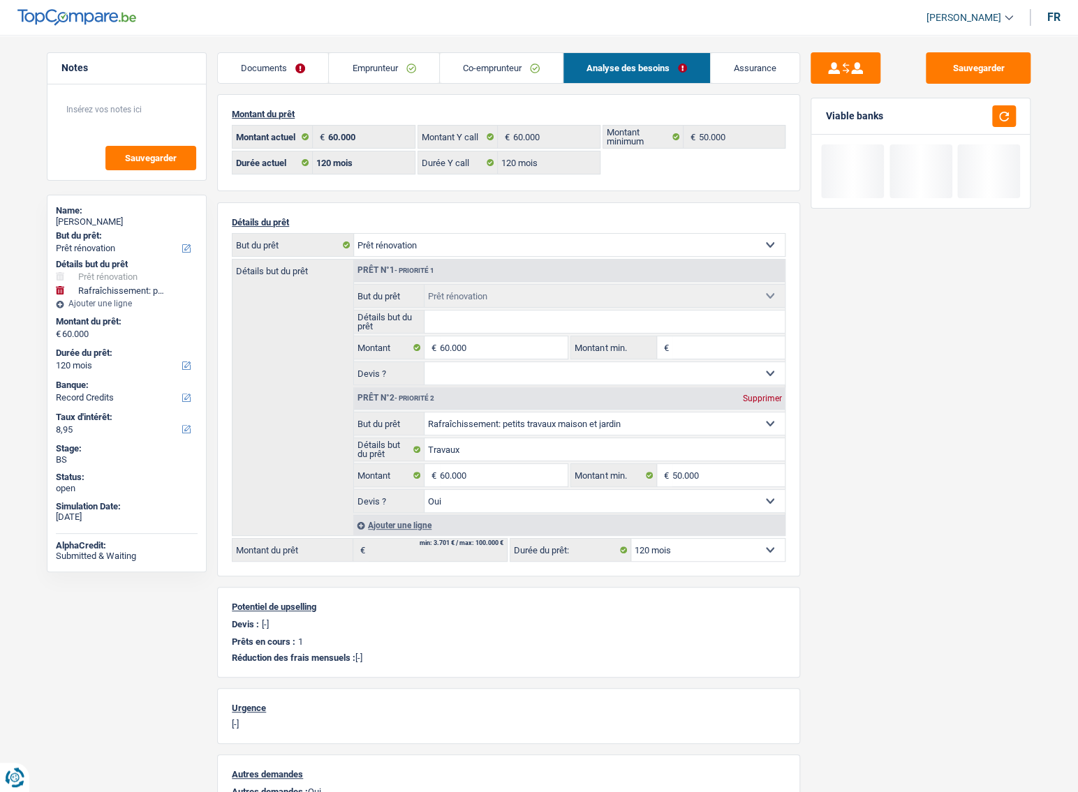
select select "144"
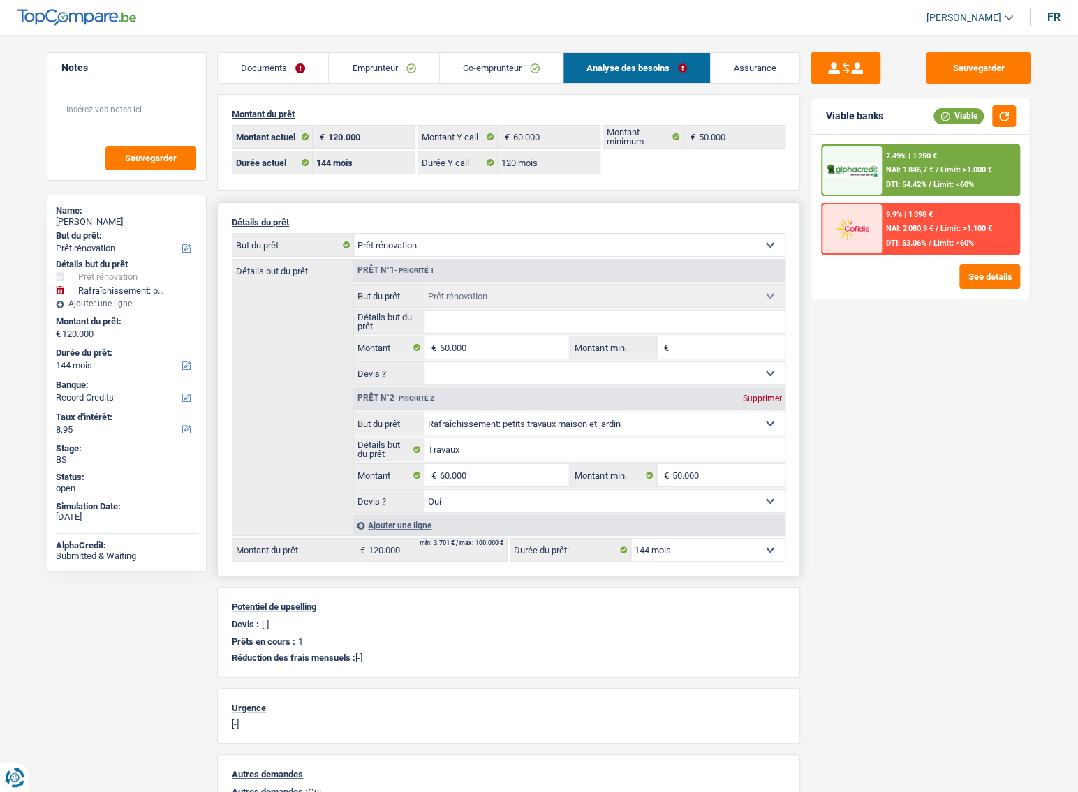
click at [473, 323] on input "Détails but du prêt" at bounding box center [604, 322] width 361 height 22
click at [442, 449] on input "Travaux" at bounding box center [604, 449] width 361 height 22
click at [468, 412] on fieldset "Confort maison: meubles, textile, peinture, électroménager, outillage non-profe…" at bounding box center [569, 424] width 431 height 24
click at [479, 327] on input "Détails but du prêt" at bounding box center [604, 322] width 361 height 22
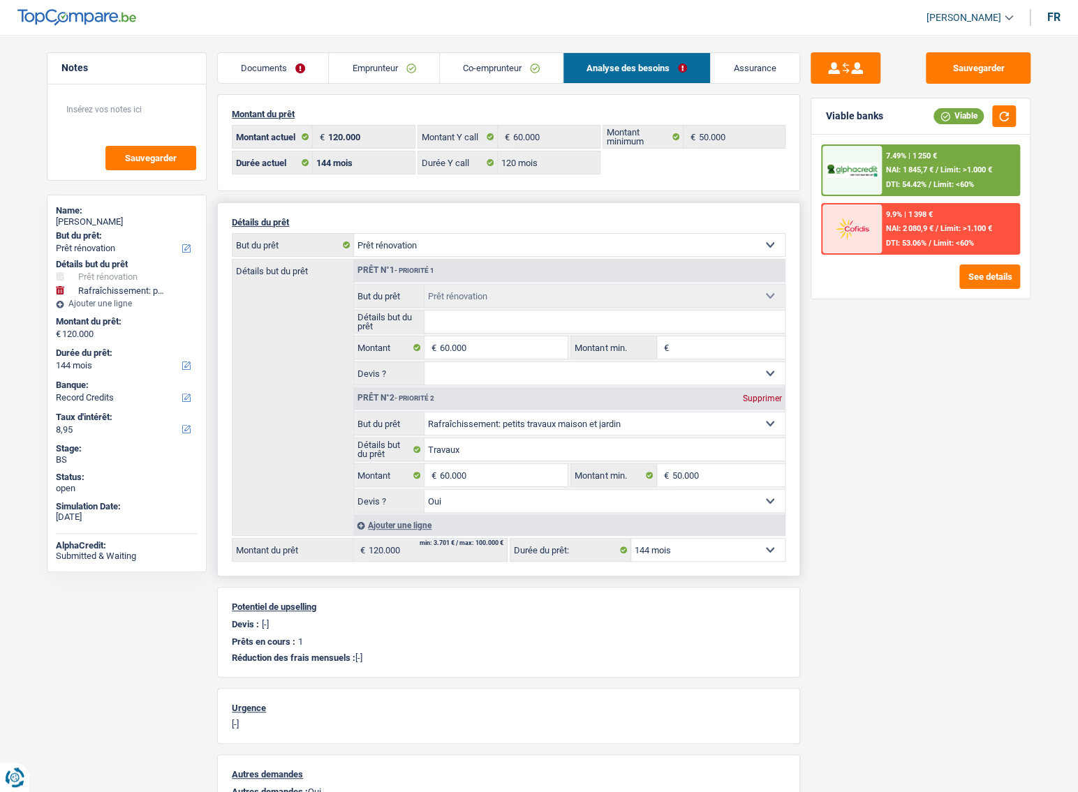
paste input "Travaux"
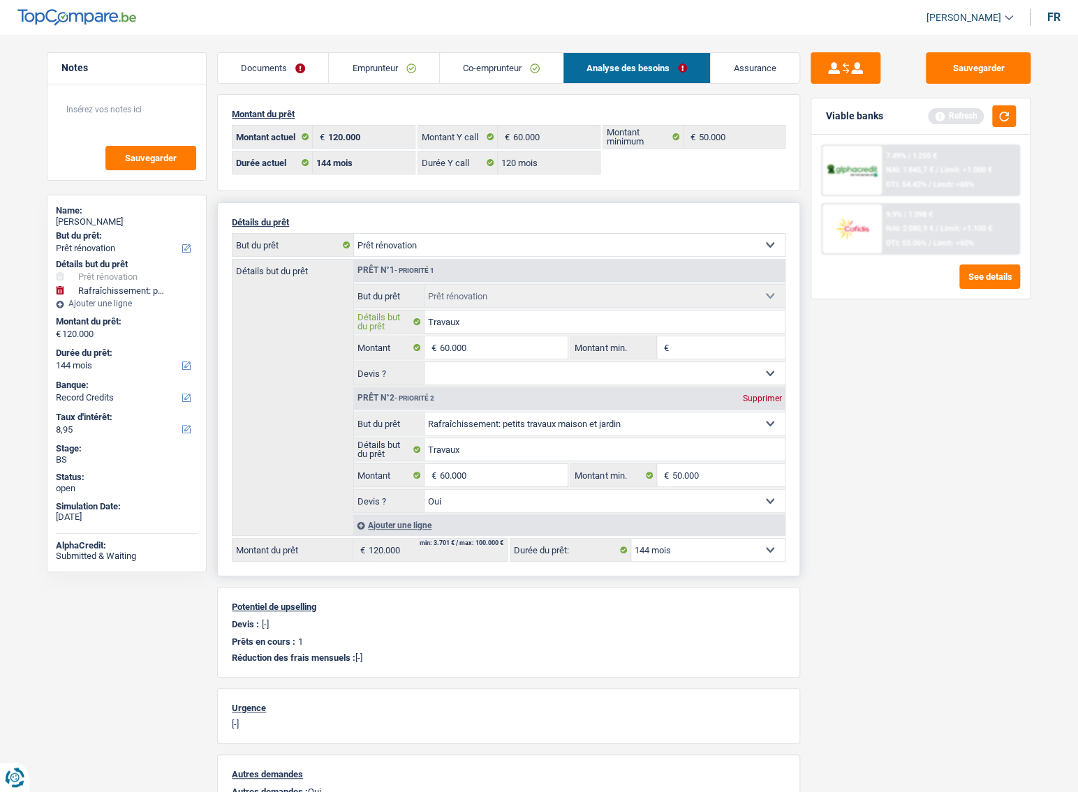
type input "Travaux"
click at [501, 377] on select "Oui Non Non répondu Sélectionner une option" at bounding box center [604, 373] width 361 height 22
select select "yes"
click at [424, 363] on select "Oui Non Non répondu Sélectionner une option" at bounding box center [604, 373] width 361 height 22
click at [704, 341] on input "Montant min." at bounding box center [728, 347] width 113 height 22
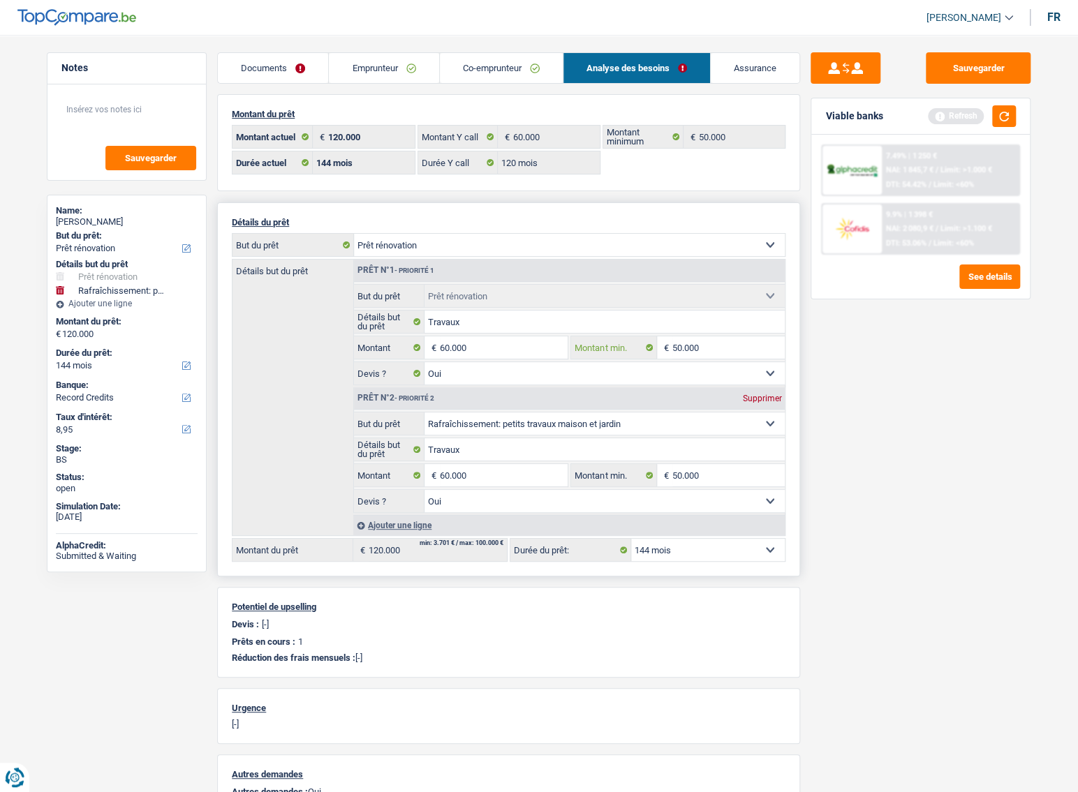
type input "50.000"
type input "100.000"
click at [766, 391] on div "Prêt n°2 - Priorité 2 Supprimer" at bounding box center [569, 398] width 431 height 22
click at [761, 396] on div "Supprimer" at bounding box center [761, 398] width 46 height 8
type input "60.000"
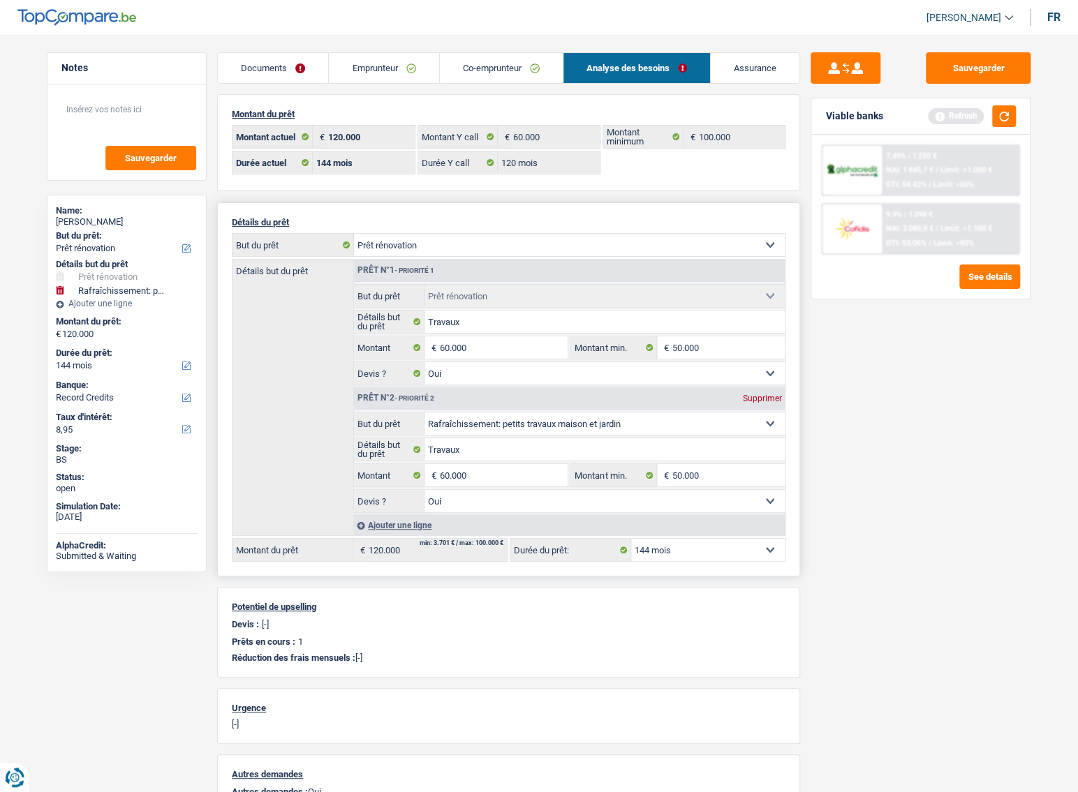
type input "60.000"
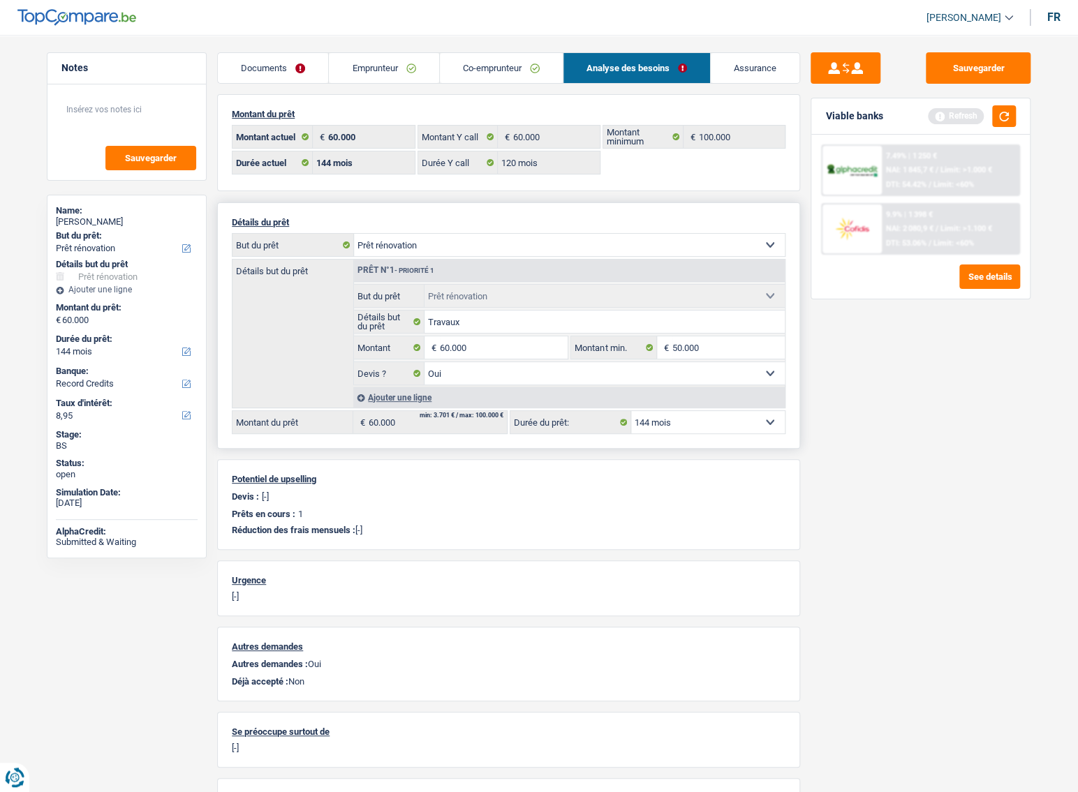
click at [866, 377] on div "Sauvegarder Viable banks Refresh 7.49% | 1 250 € NAI: 1 845,7 € / Limit: >1.000…" at bounding box center [920, 409] width 241 height 714
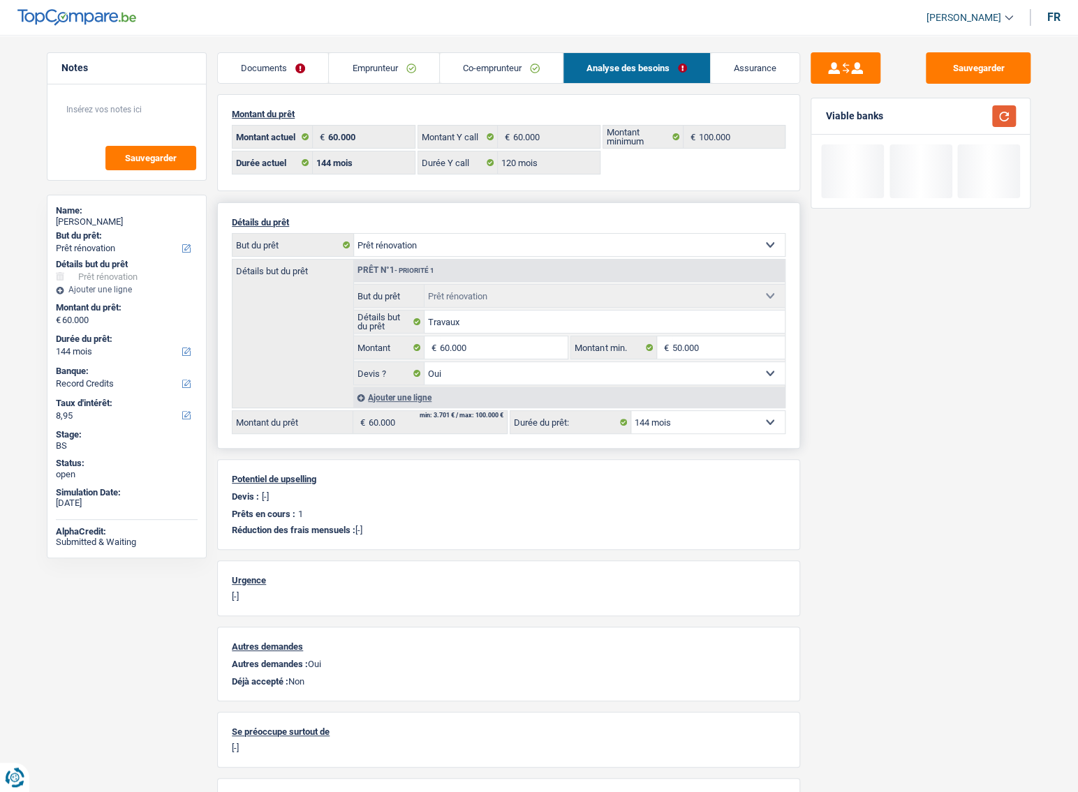
click at [1010, 122] on button "button" at bounding box center [1004, 116] width 24 height 22
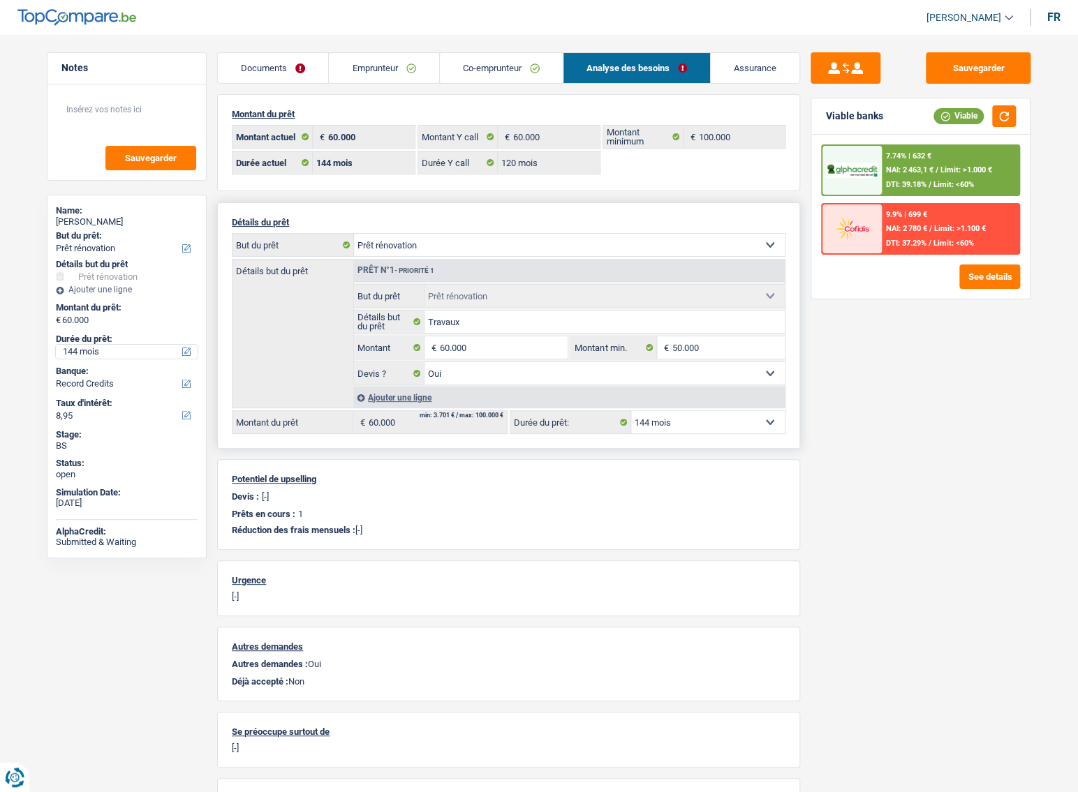
click at [96, 351] on select "12 mois 18 mois 24 mois 30 mois 36 mois 42 mois 48 mois 60 mois 72 mois 84 mois…" at bounding box center [127, 352] width 142 height 14
select select "120"
click at [56, 345] on select "12 mois 18 mois 24 mois 30 mois 36 mois 42 mois 48 mois 60 mois 72 mois 84 mois…" at bounding box center [127, 352] width 142 height 14
select select "120"
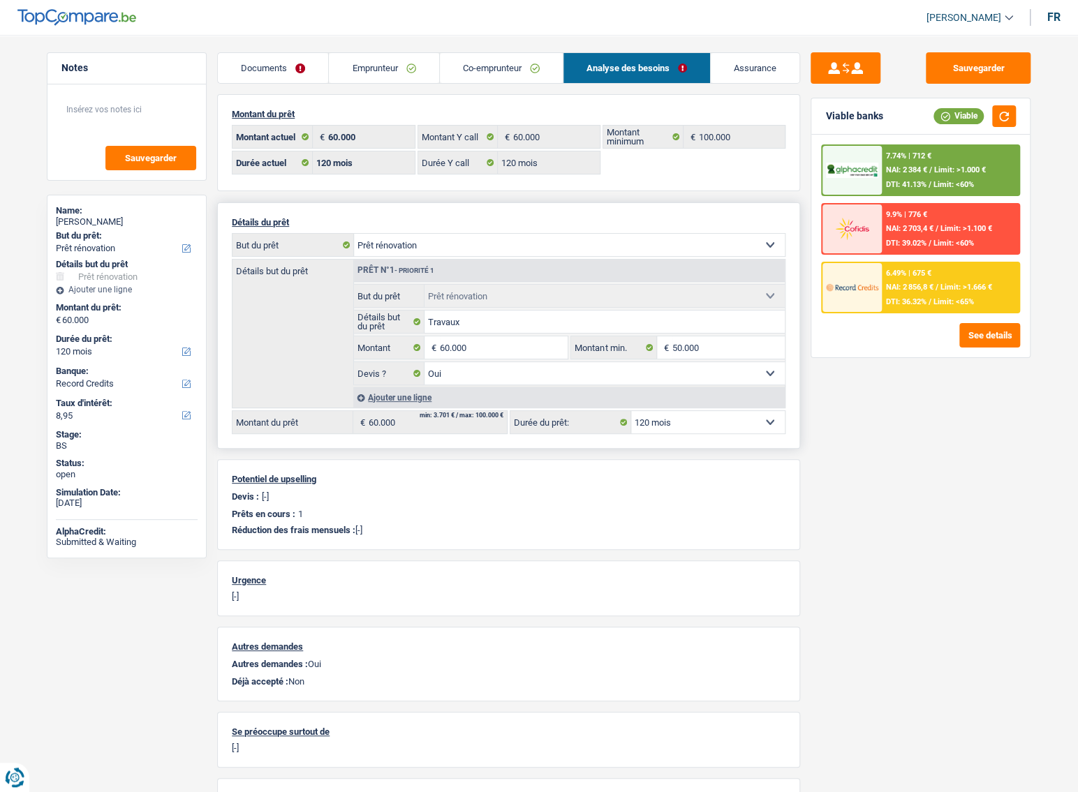
click at [976, 168] on span "Limit: >1.000 €" at bounding box center [960, 169] width 52 height 9
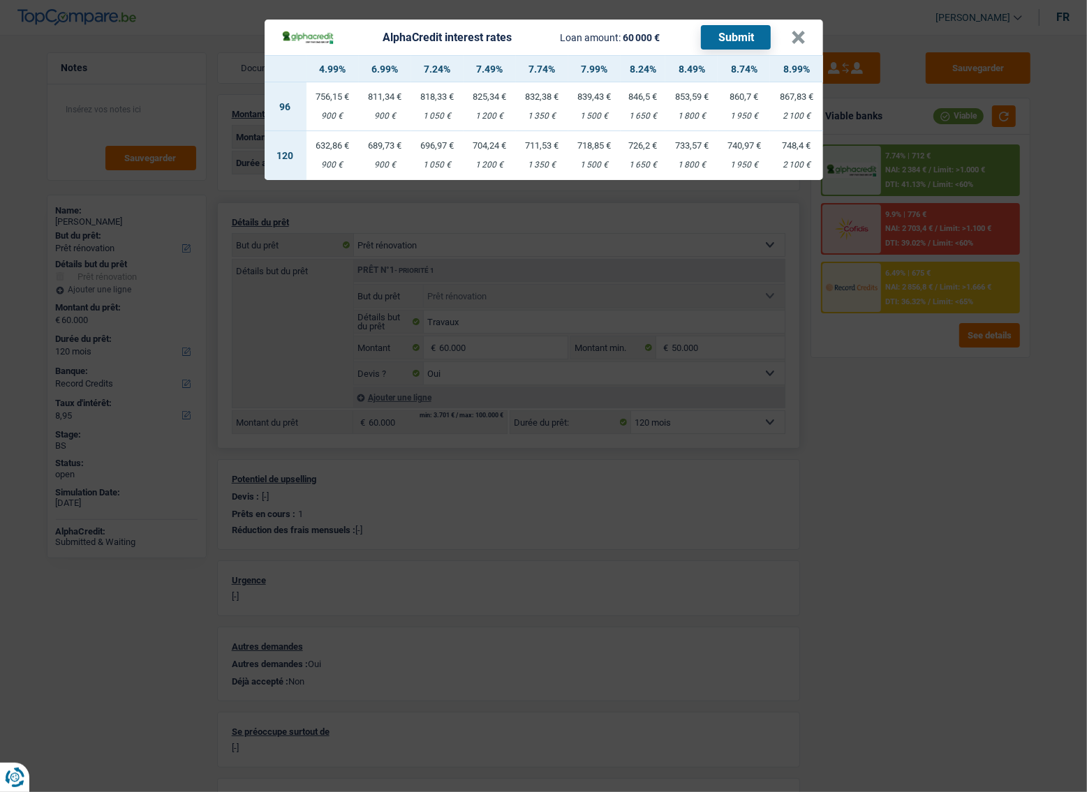
click at [578, 163] on div "1 500 €" at bounding box center [594, 165] width 52 height 9
select select "alphacredit"
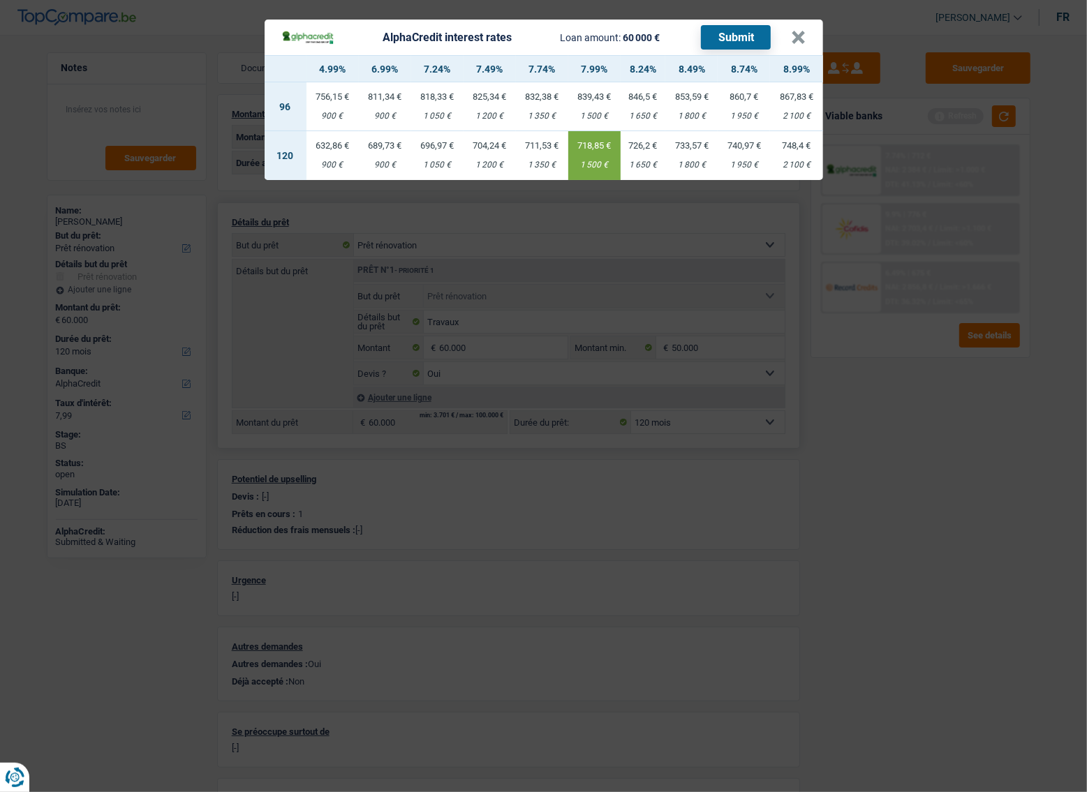
click at [539, 163] on div "1 350 €" at bounding box center [542, 165] width 52 height 9
type input "7,74"
click at [851, 375] on div "AlphaCredit interest rates Loan amount: 60 000 € Submit × 4.99% 6.99% 7.24% 7.4…" at bounding box center [543, 396] width 1087 height 792
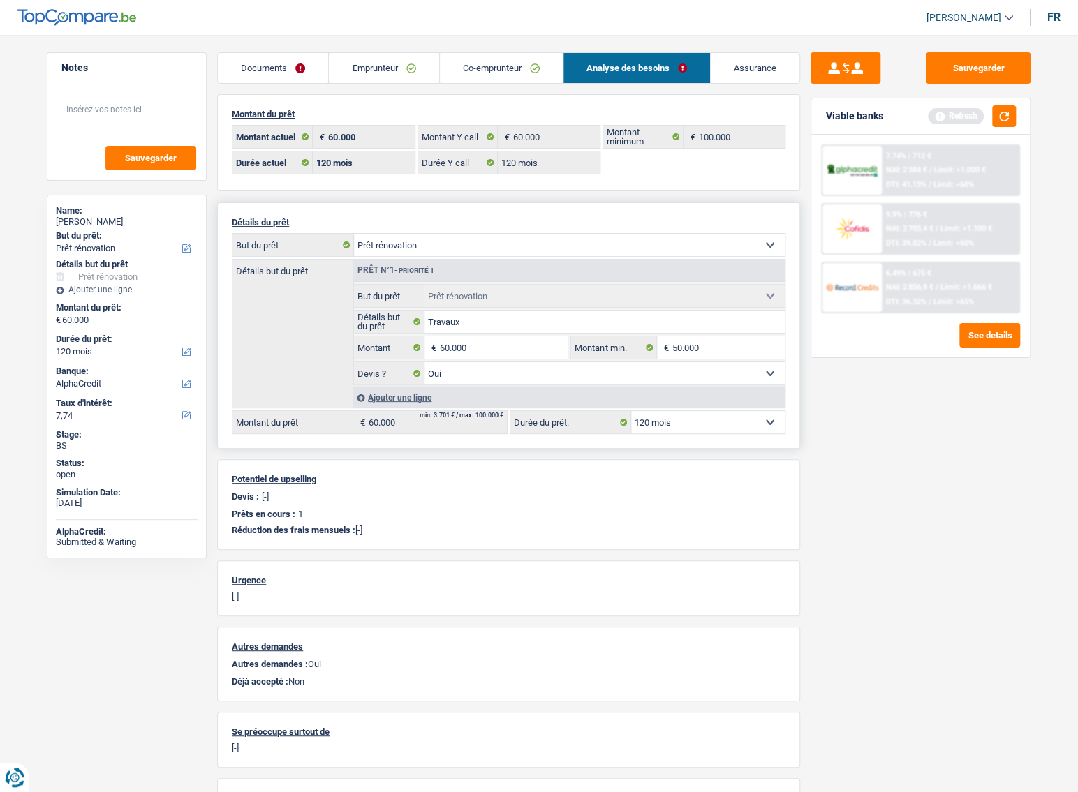
click at [930, 191] on div "7.74% | 712 € NAI: 2 384 € / Limit: >1.000 € DTI: 41.13% / Limit: <60%" at bounding box center [949, 170] width 137 height 49
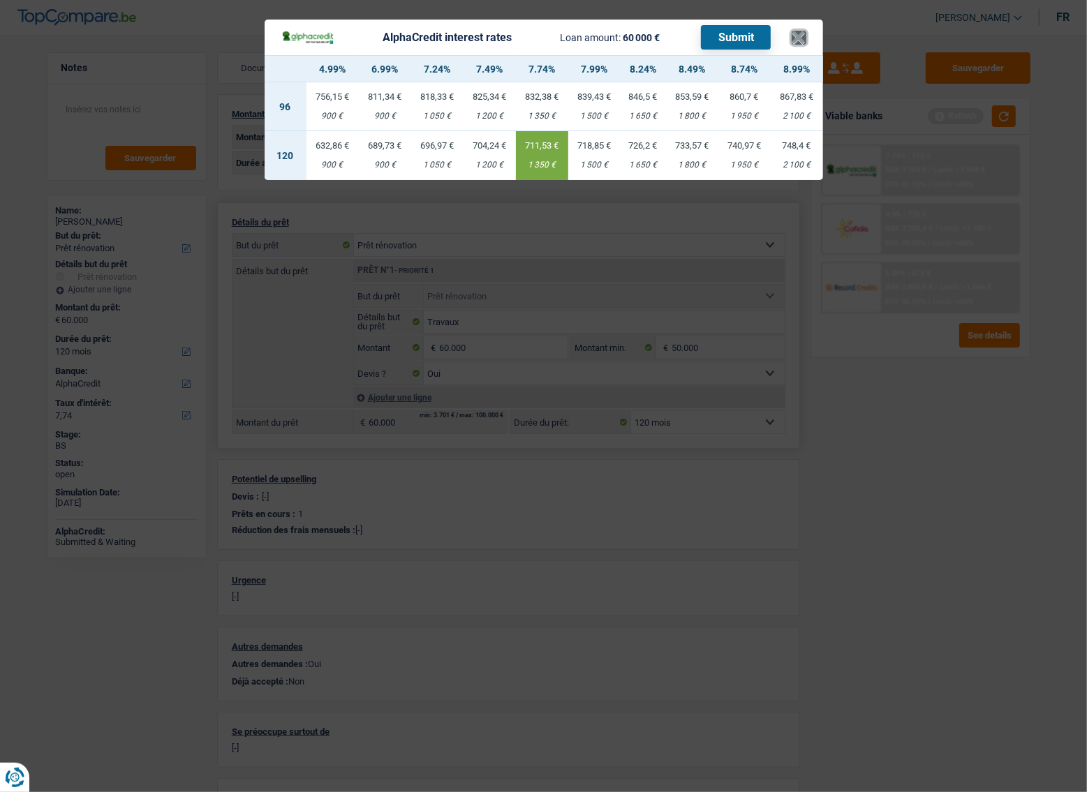
click at [796, 39] on button "×" at bounding box center [798, 38] width 15 height 14
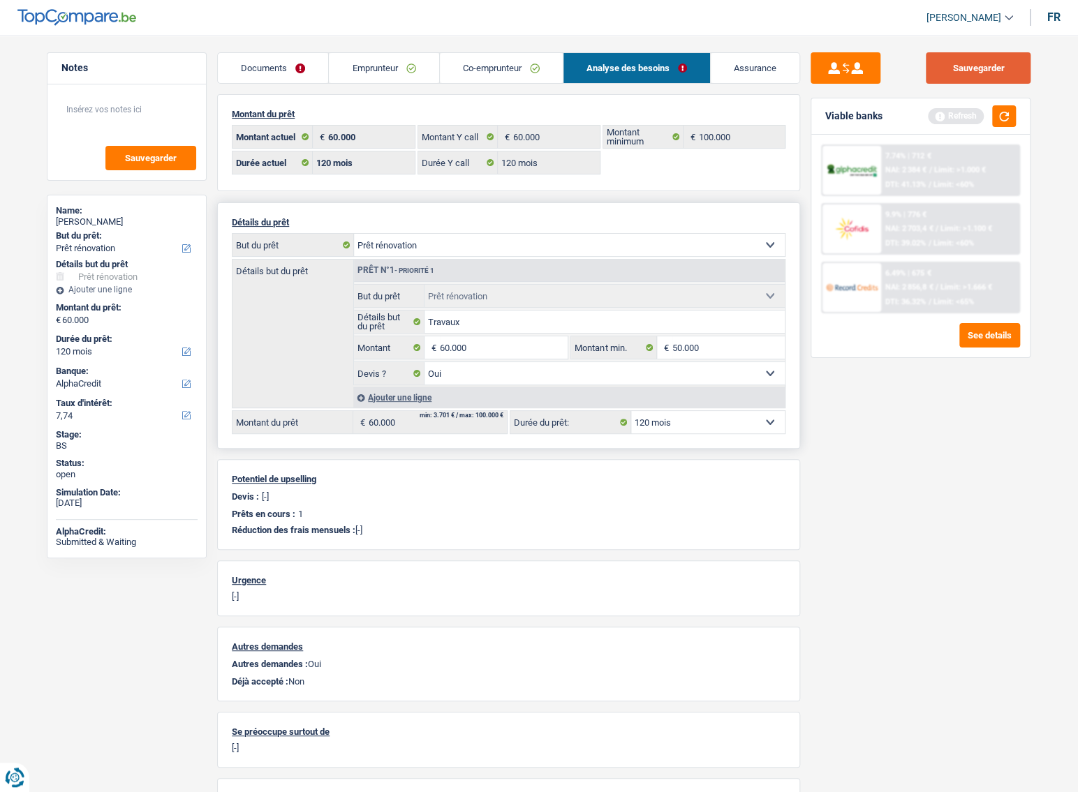
click at [1002, 68] on button "Sauvegarder" at bounding box center [977, 67] width 105 height 31
click at [1005, 114] on button "button" at bounding box center [1004, 116] width 24 height 22
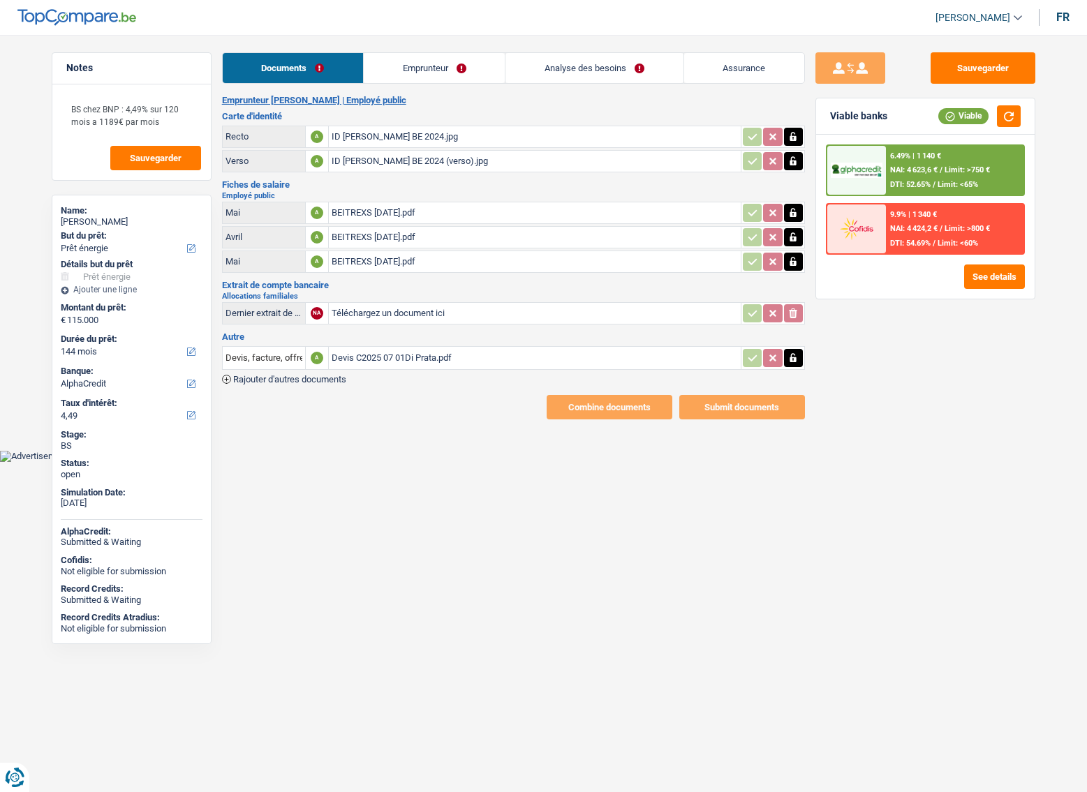
select select "energy"
select select "144"
select select "alphacredit"
click at [430, 67] on link "Emprunteur" at bounding box center [434, 68] width 141 height 30
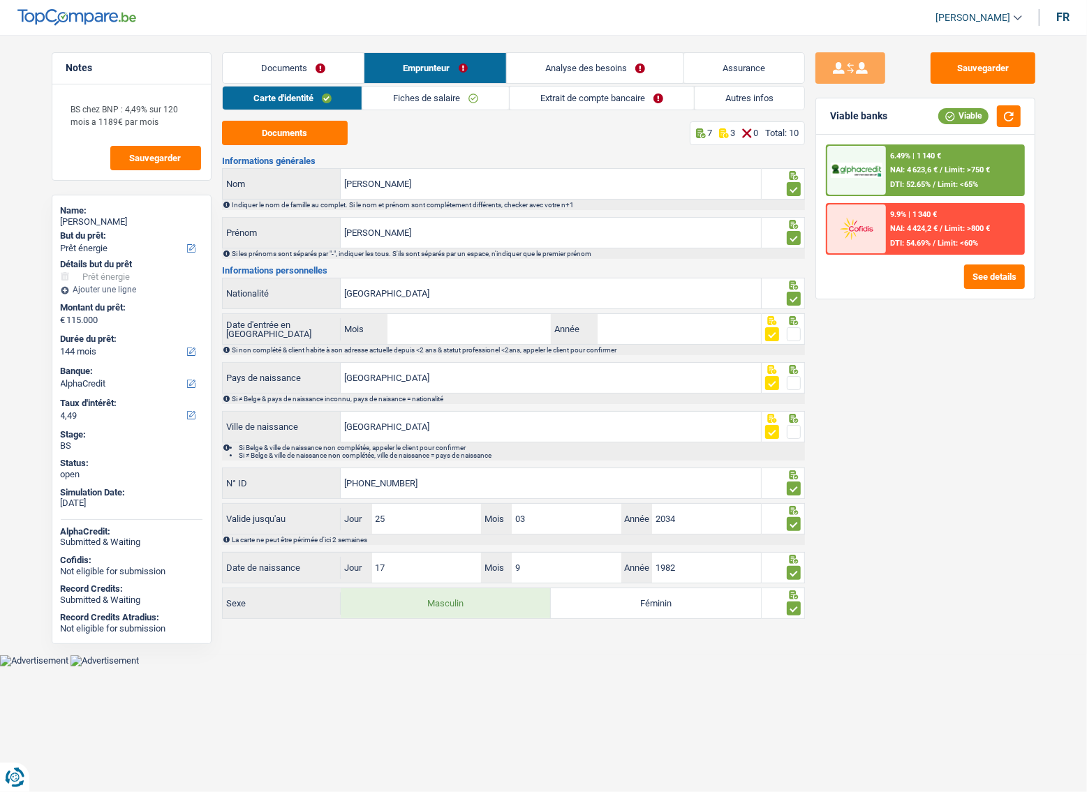
click at [509, 99] on link "Extrait de compte bancaire" at bounding box center [601, 98] width 184 height 23
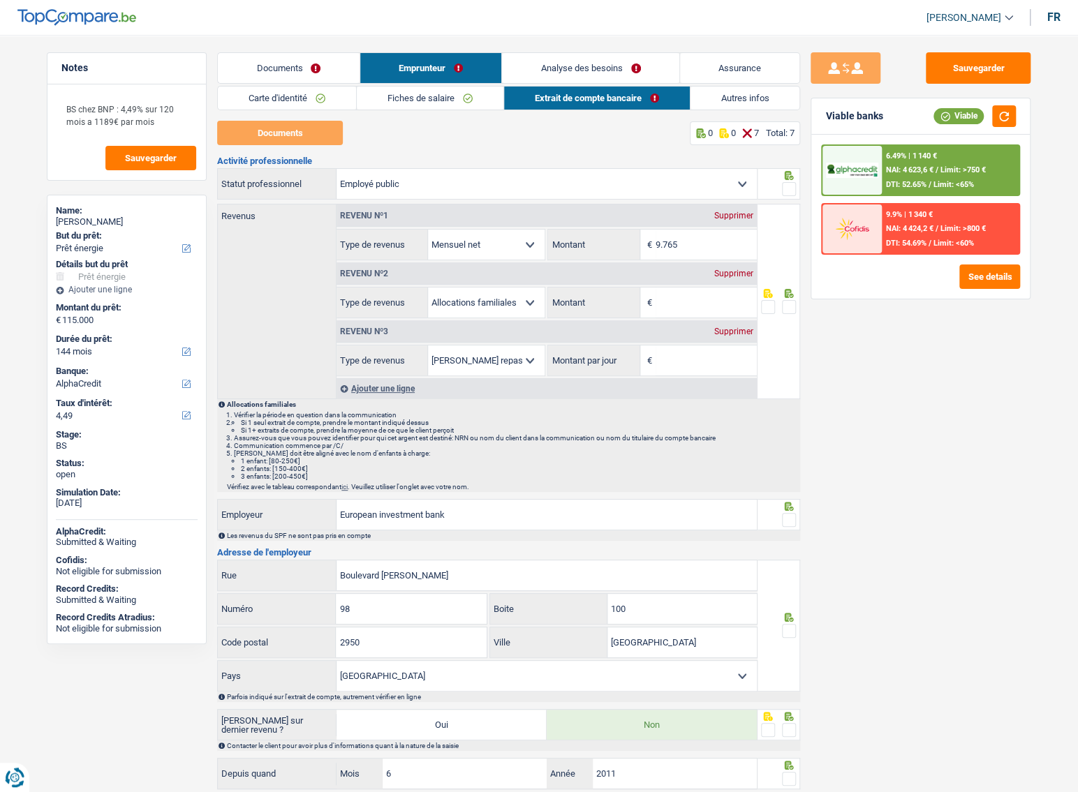
click at [733, 273] on div "Supprimer" at bounding box center [733, 273] width 46 height 8
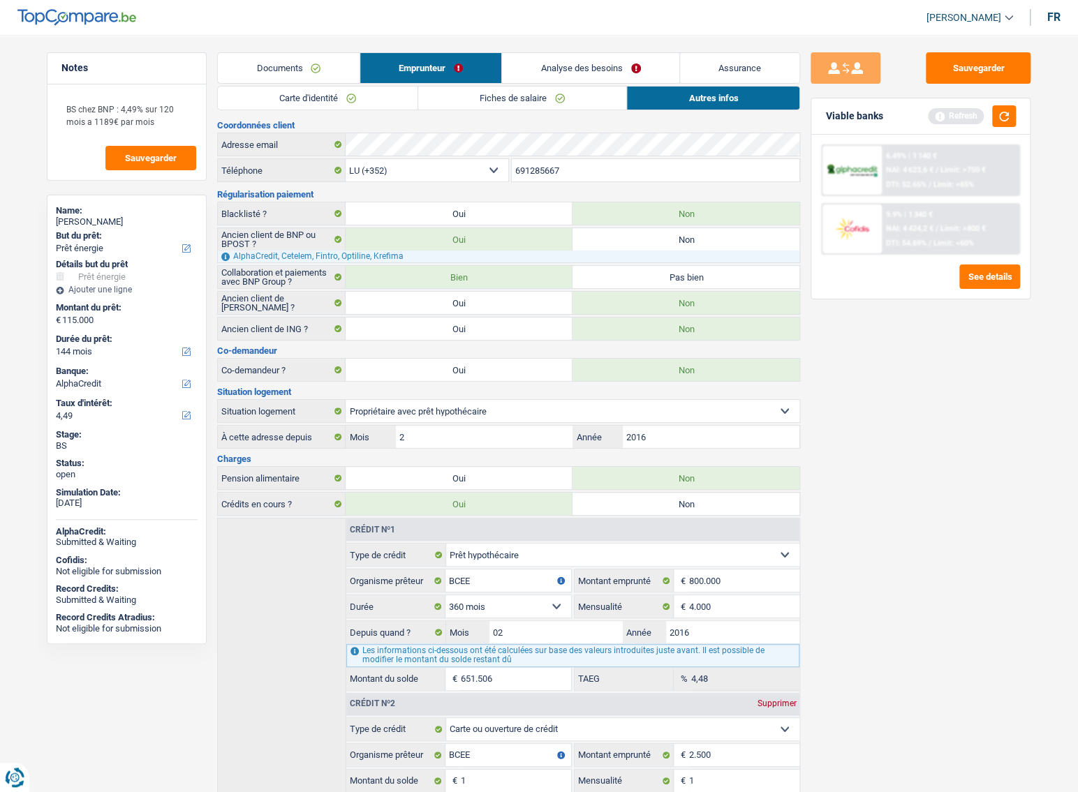
drag, startPoint x: 289, startPoint y: 67, endPoint x: 378, endPoint y: 109, distance: 98.0
click at [290, 67] on link "Documents" at bounding box center [289, 68] width 142 height 30
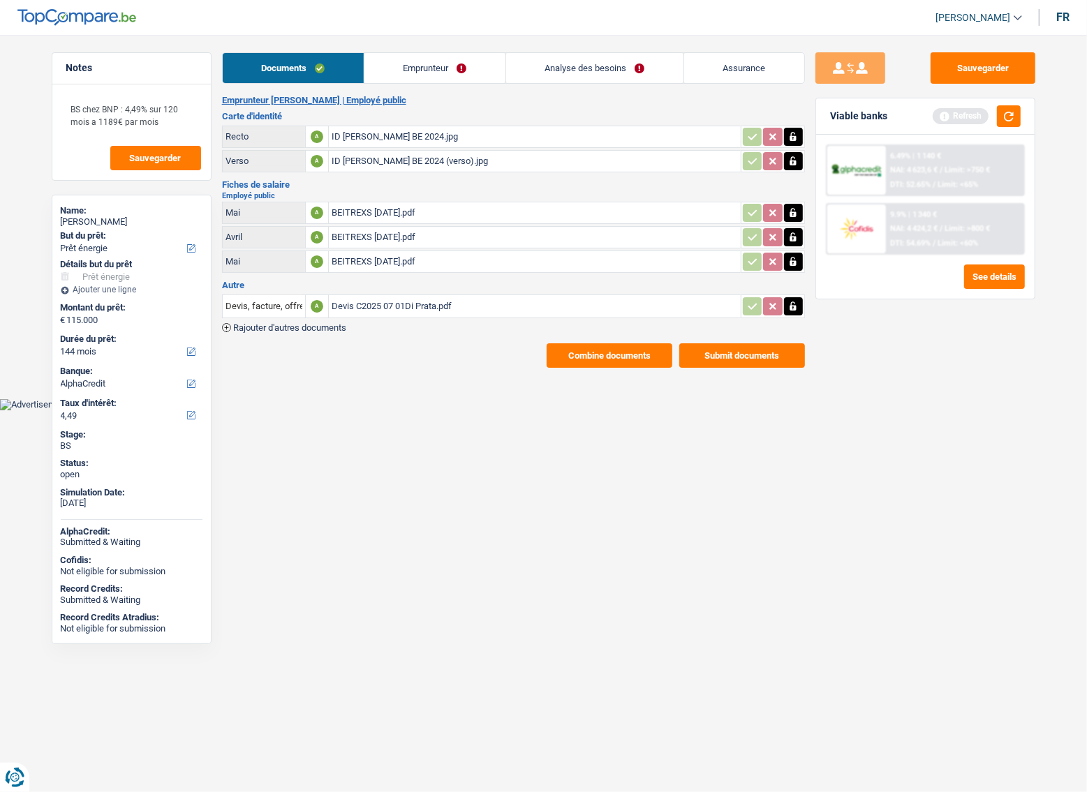
click at [633, 350] on button "Combine documents" at bounding box center [609, 355] width 126 height 24
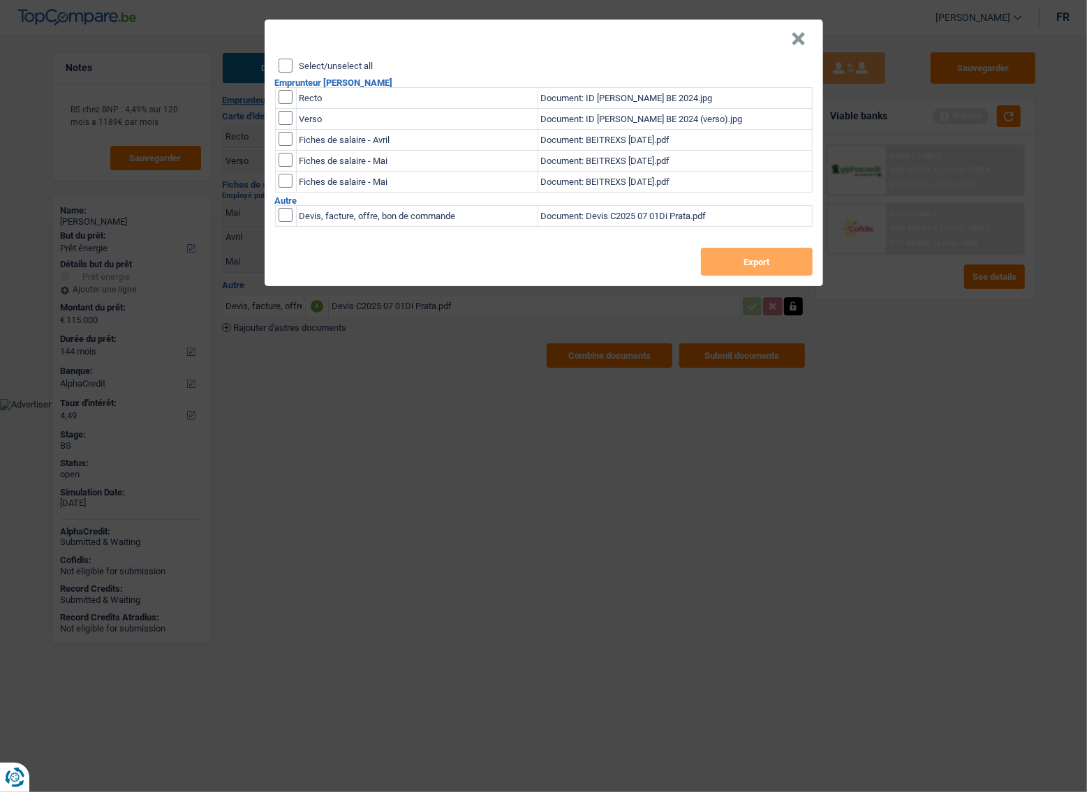
click at [289, 64] on input "Select/unselect all" at bounding box center [285, 66] width 14 height 14
checkbox input "true"
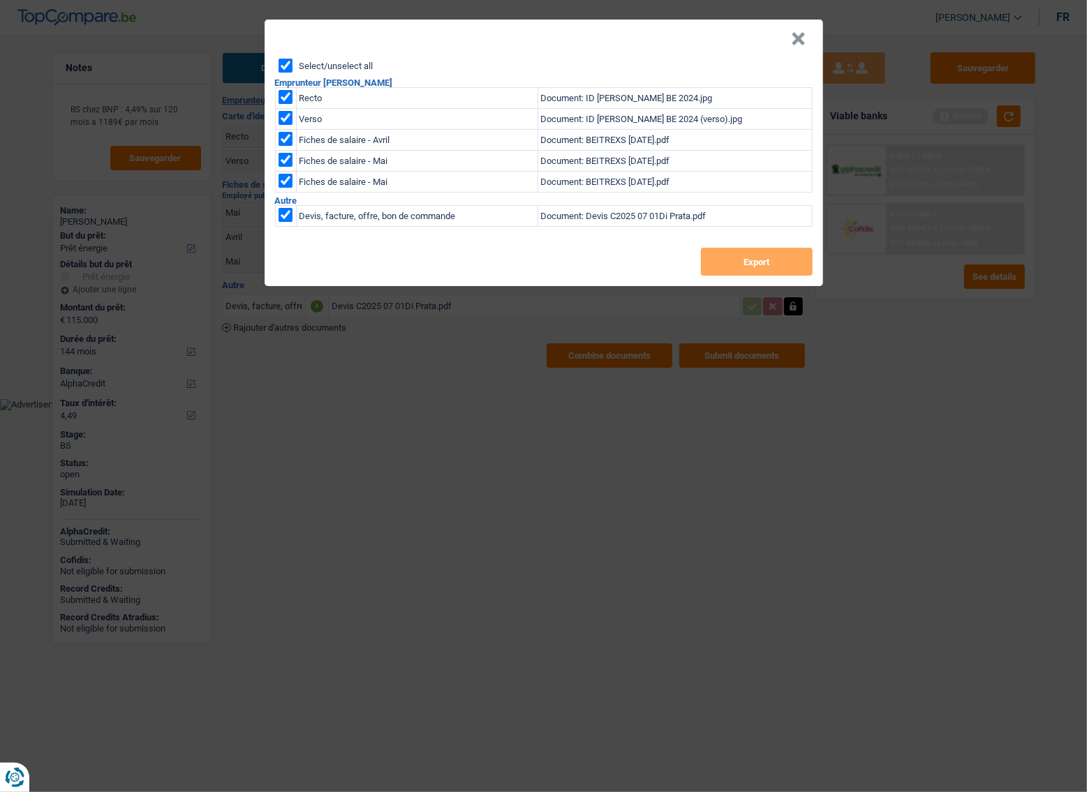
checkbox input "true"
click at [714, 253] on button "Export" at bounding box center [757, 262] width 112 height 28
drag, startPoint x: 805, startPoint y: 29, endPoint x: 802, endPoint y: 40, distance: 11.0
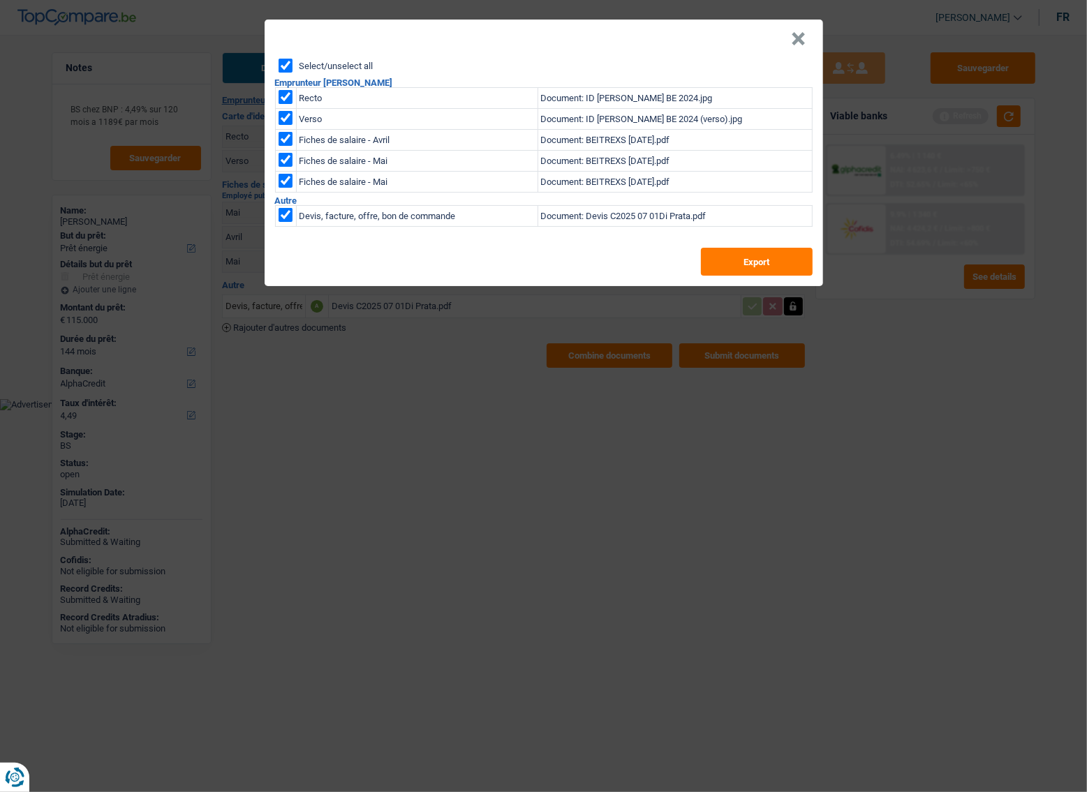
click at [803, 39] on header "×" at bounding box center [544, 39] width 558 height 39
click at [802, 40] on button "×" at bounding box center [798, 39] width 15 height 14
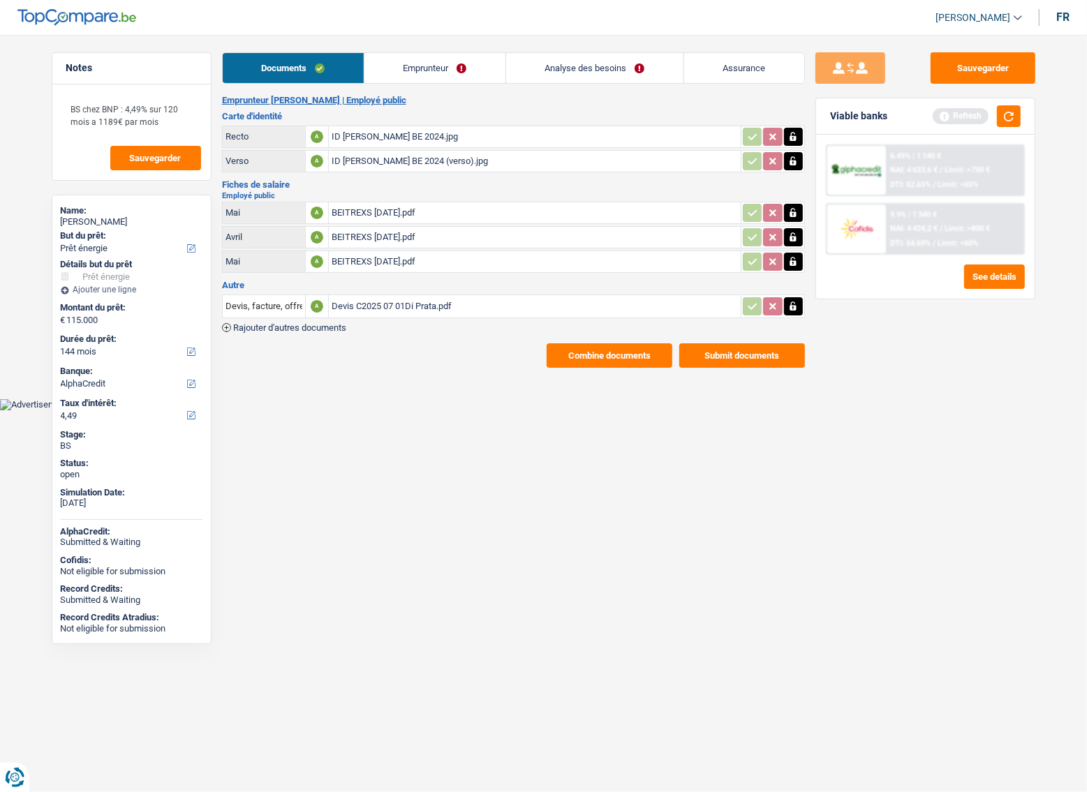
click at [971, 167] on span "Limit: >750 €" at bounding box center [966, 169] width 45 height 9
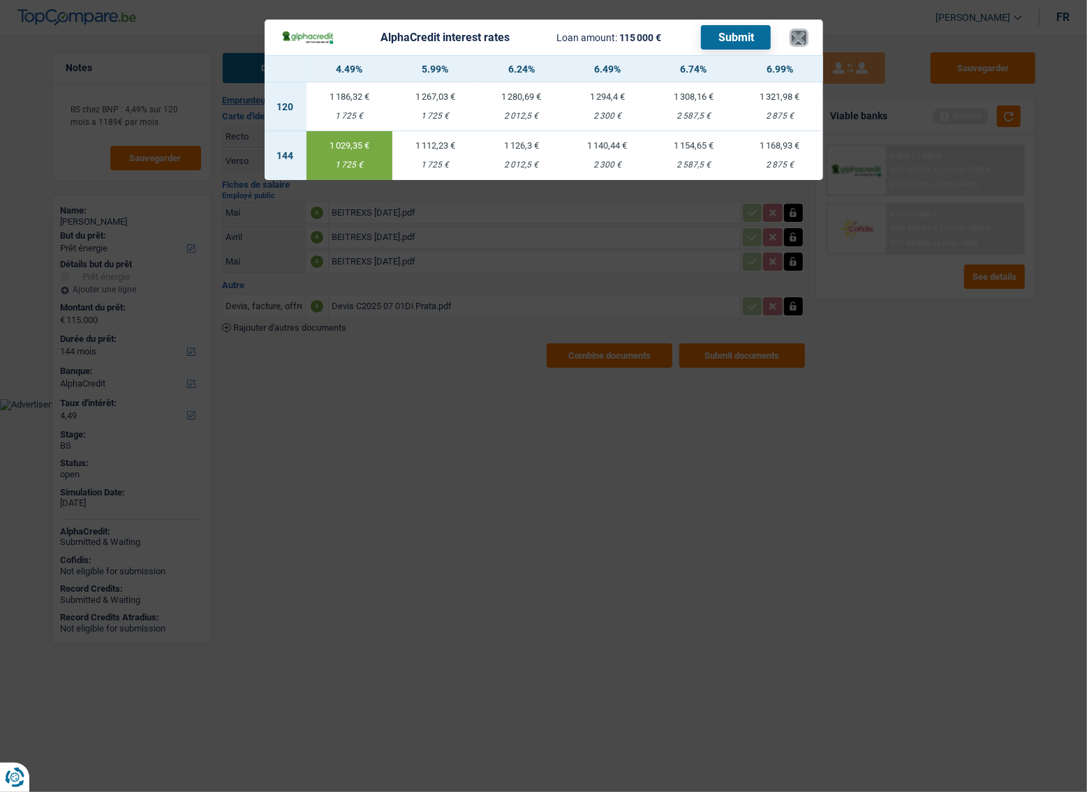
click at [795, 43] on button "×" at bounding box center [798, 38] width 15 height 14
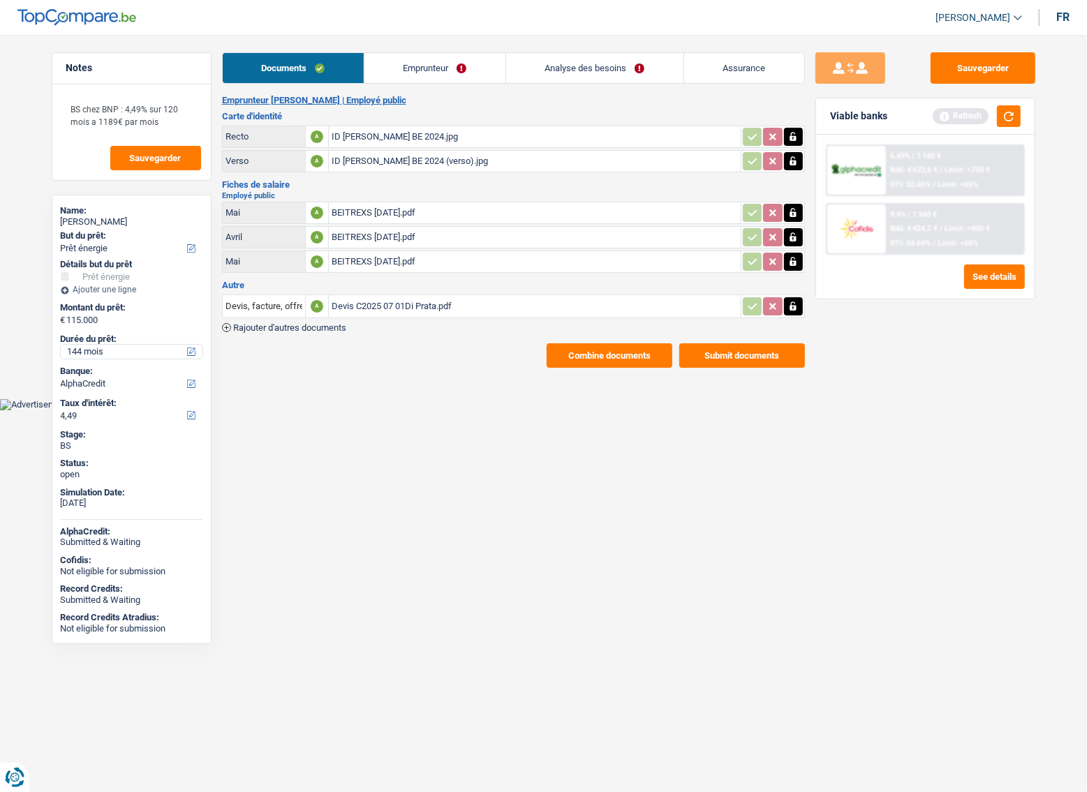
click at [119, 355] on select "12 mois 18 mois 24 mois 30 mois 36 mois 42 mois 48 mois 60 mois 72 mois 84 mois…" at bounding box center [132, 352] width 142 height 14
select select "84"
click at [61, 345] on select "12 mois 18 mois 24 mois 30 mois 36 mois 42 mois 48 mois 60 mois 72 mois 84 mois…" at bounding box center [132, 352] width 142 height 14
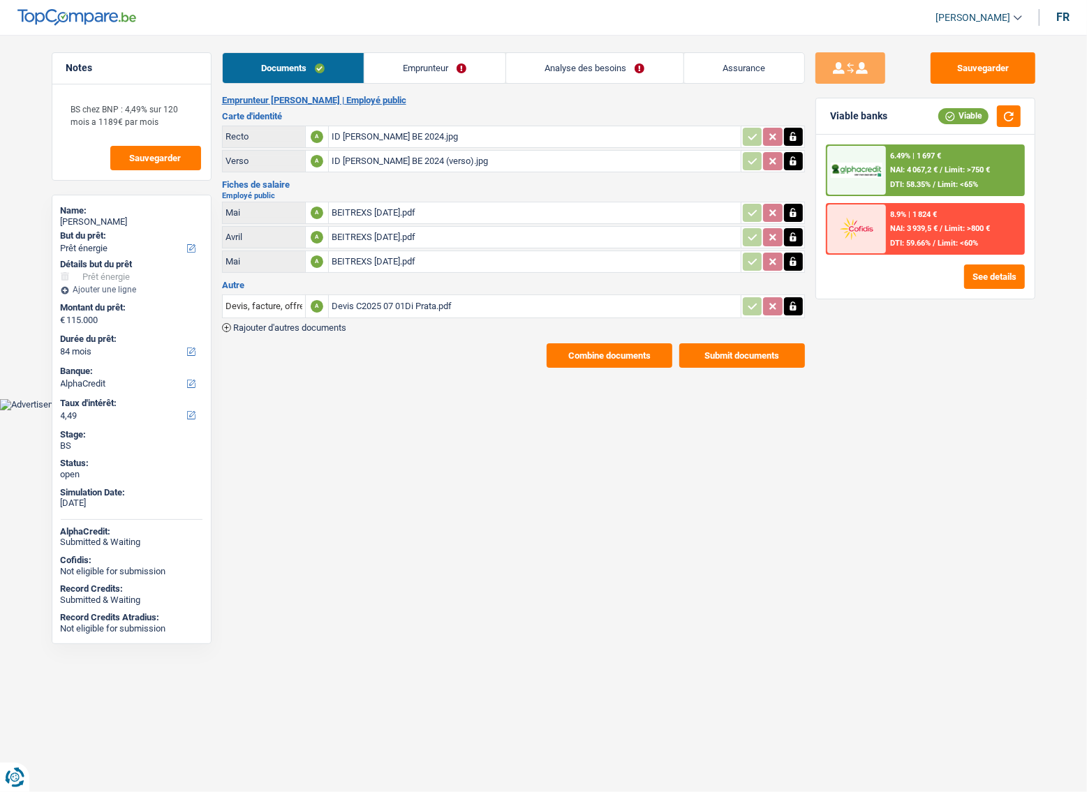
click at [405, 77] on link "Emprunteur" at bounding box center [434, 68] width 141 height 30
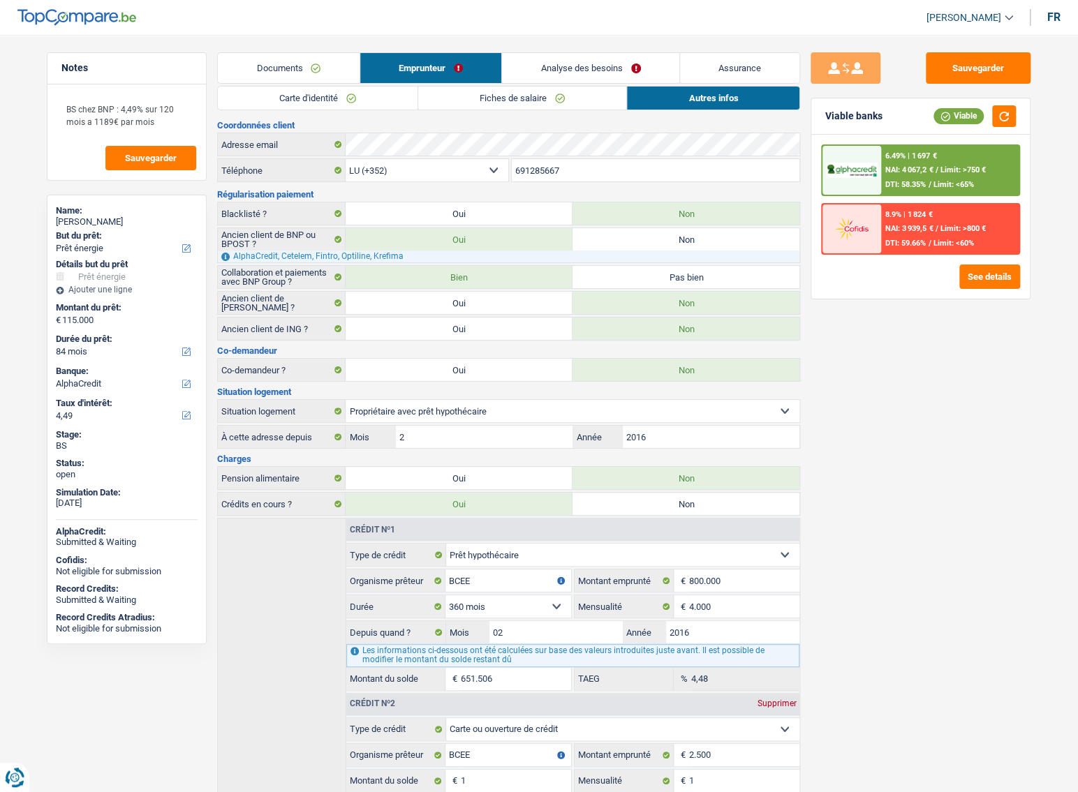
click at [380, 114] on div "Carte d'identité Fiches de salaire Autres infos Documents 7 3 0 Total: 10 Infor…" at bounding box center [508, 478] width 583 height 784
click at [378, 109] on link "Carte d'identité" at bounding box center [318, 98] width 200 height 23
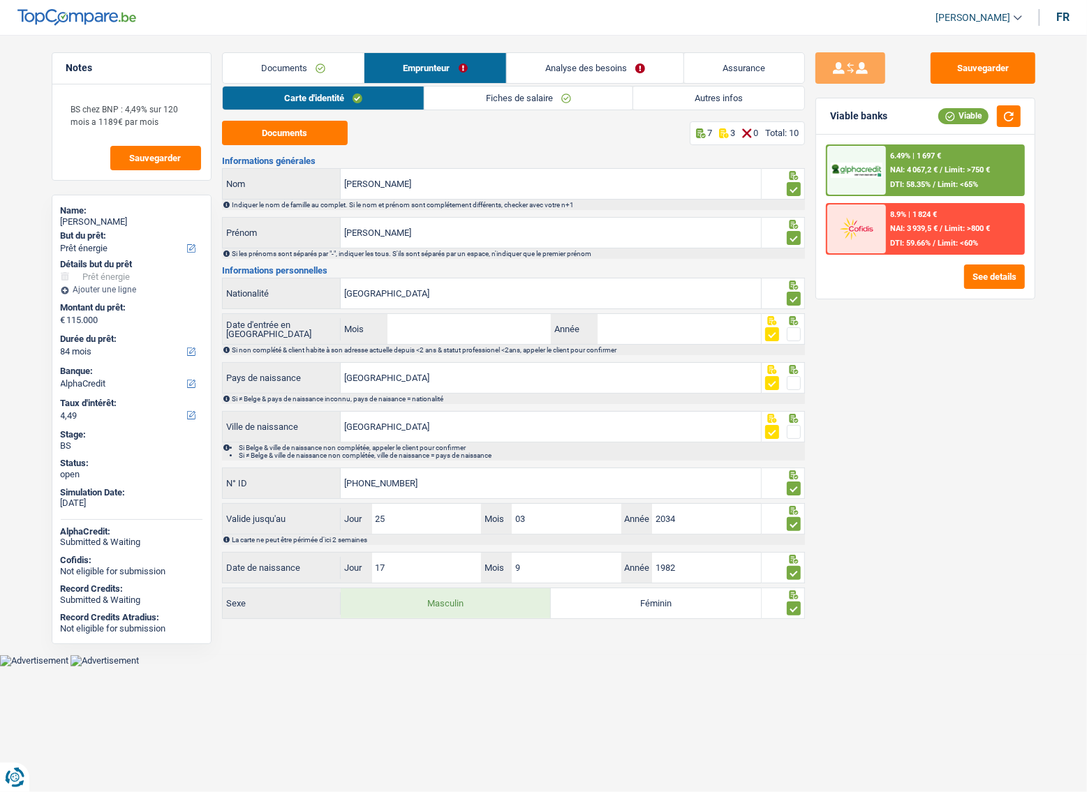
click at [316, 65] on link "Documents" at bounding box center [294, 68] width 142 height 30
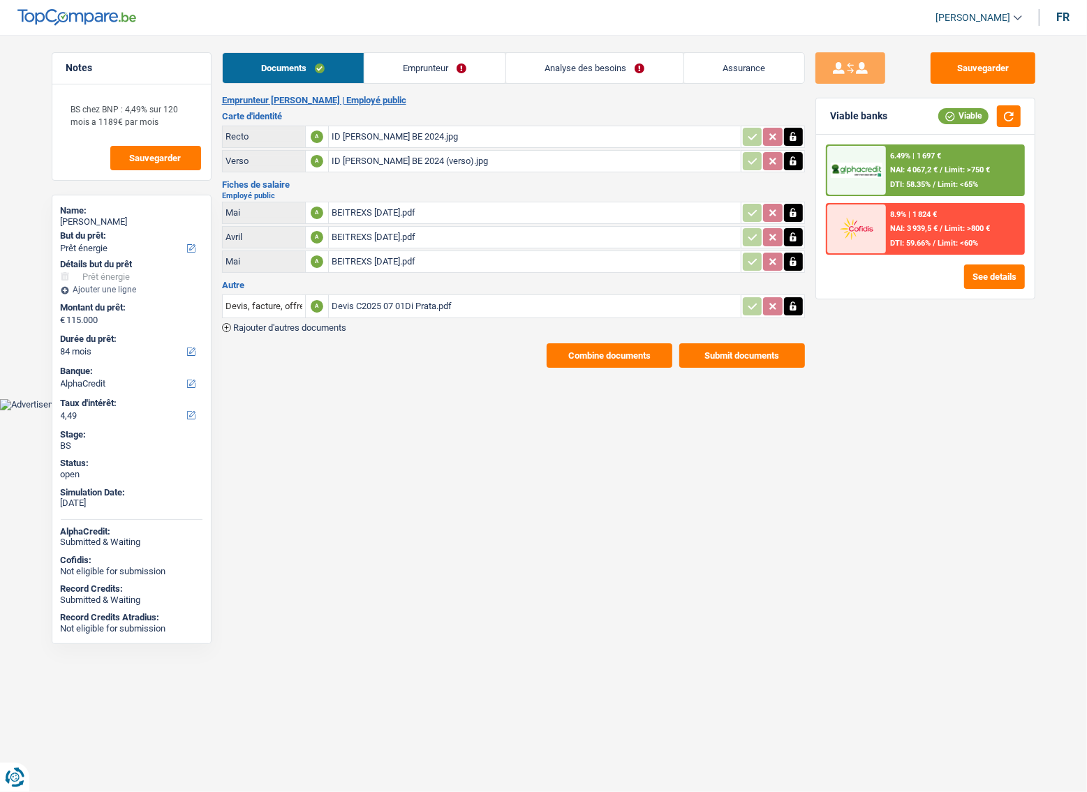
click at [595, 75] on link "Analyse des besoins" at bounding box center [594, 68] width 177 height 30
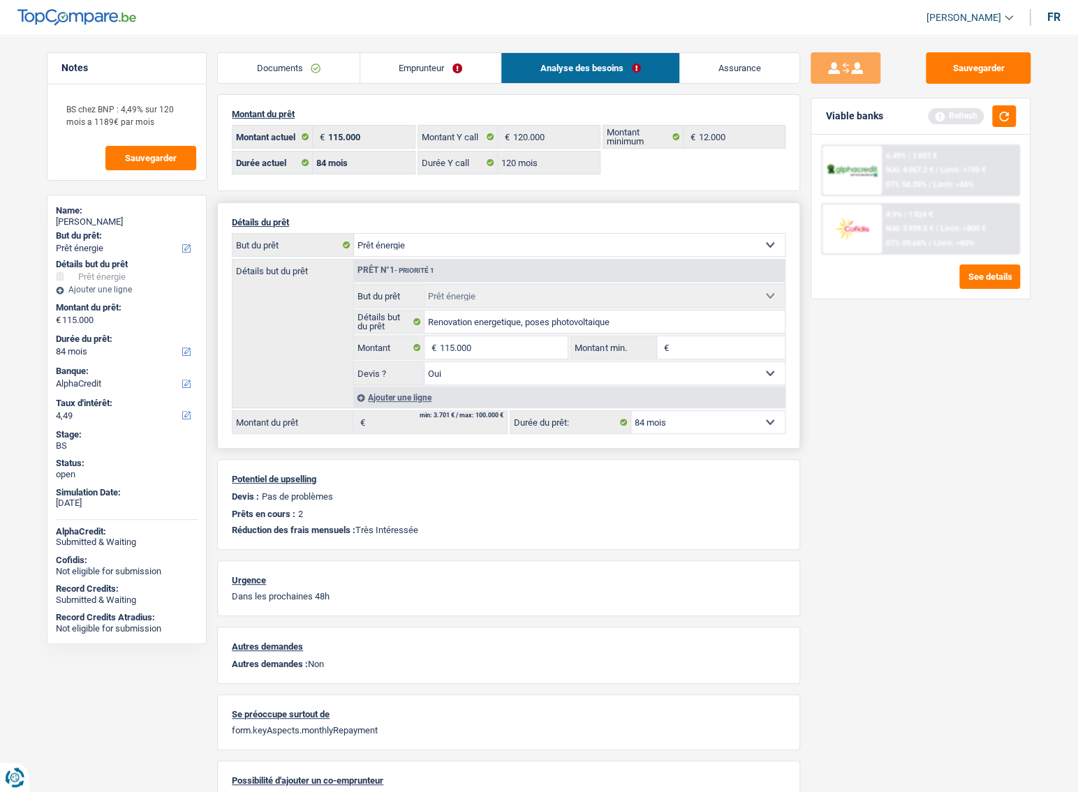
click at [434, 355] on span "€" at bounding box center [431, 347] width 15 height 22
click at [441, 351] on input "115.000" at bounding box center [504, 347] width 128 height 22
drag, startPoint x: 441, startPoint y: 351, endPoint x: 480, endPoint y: 347, distance: 39.3
click at [479, 347] on input "115.000" at bounding box center [504, 347] width 128 height 22
type input "99.999"
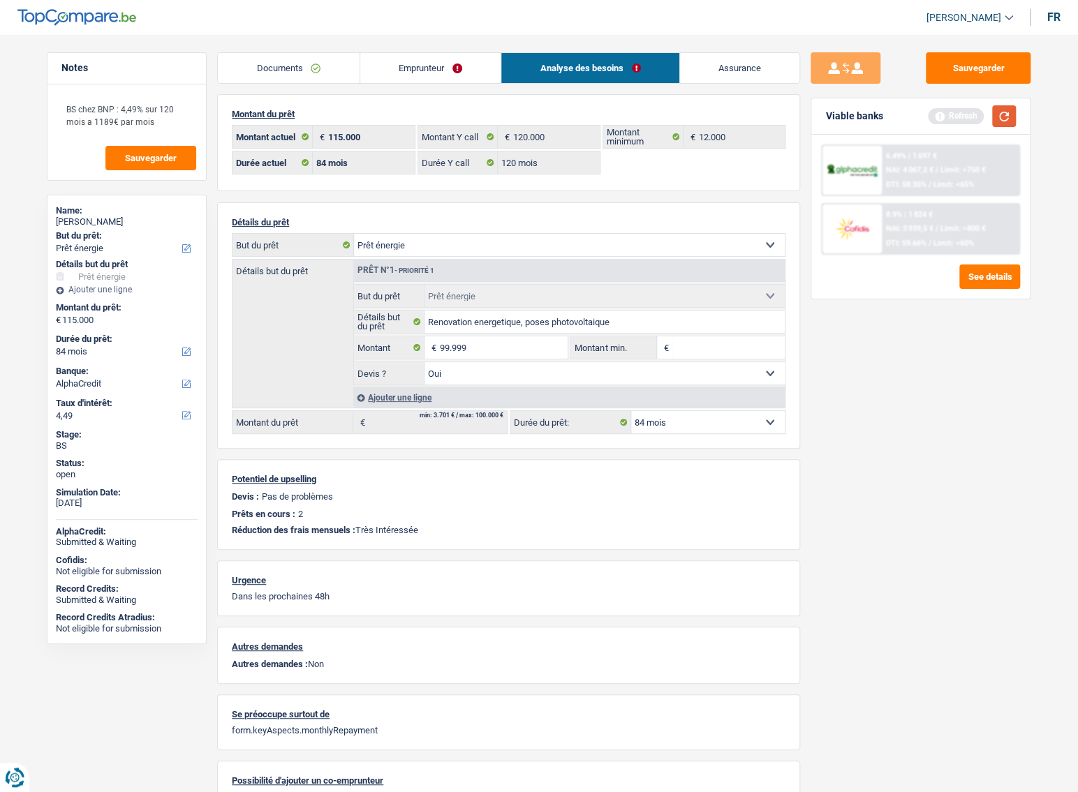
type input "99.999"
select select "144"
type input "99.999"
select select "144"
type input "99.999"
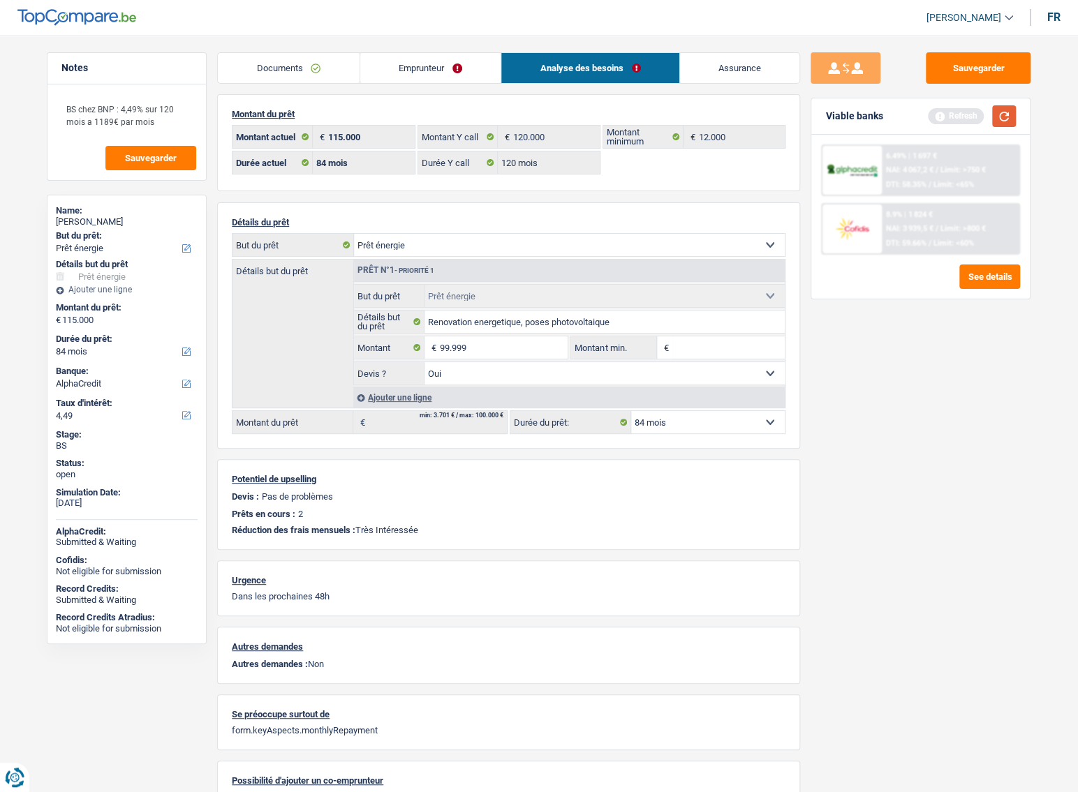
select select "144"
click at [1012, 112] on button "button" at bounding box center [1004, 116] width 24 height 22
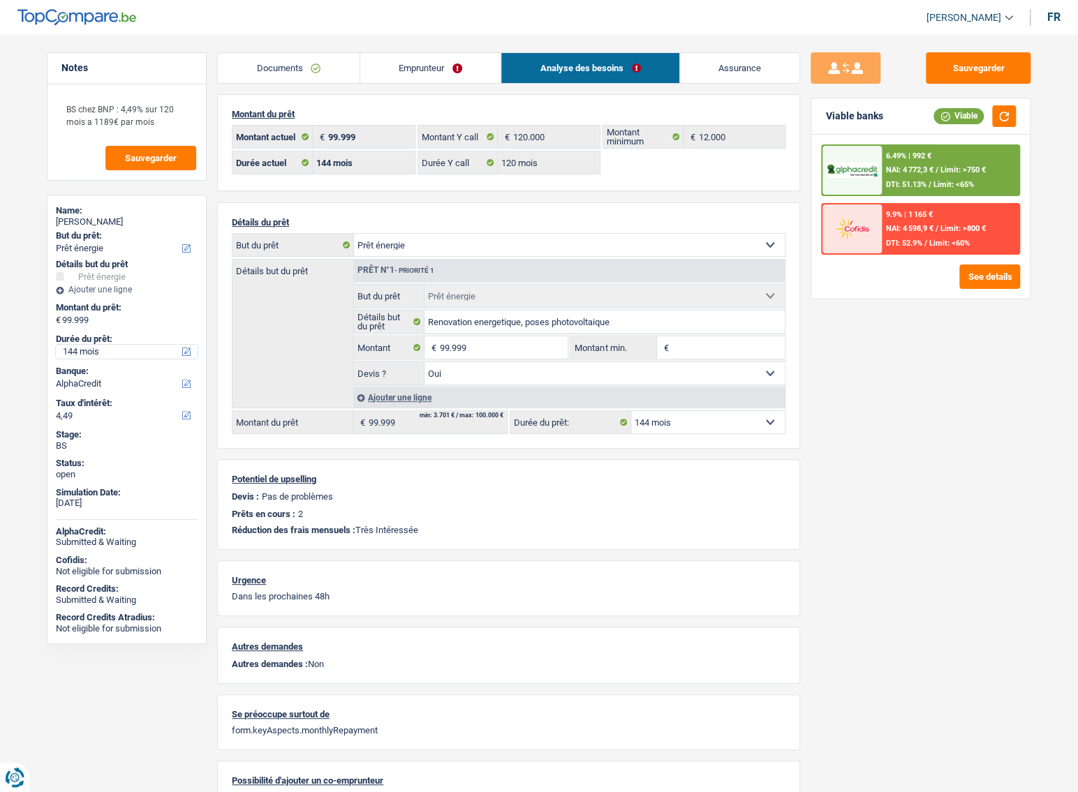
click at [105, 354] on select "12 mois 18 mois 24 mois 30 mois 36 mois 42 mois 48 mois 60 mois 72 mois 84 mois…" at bounding box center [127, 352] width 142 height 14
select select "84"
click at [56, 345] on select "12 mois 18 mois 24 mois 30 mois 36 mois 42 mois 48 mois 60 mois 72 mois 84 mois…" at bounding box center [127, 352] width 142 height 14
select select "84"
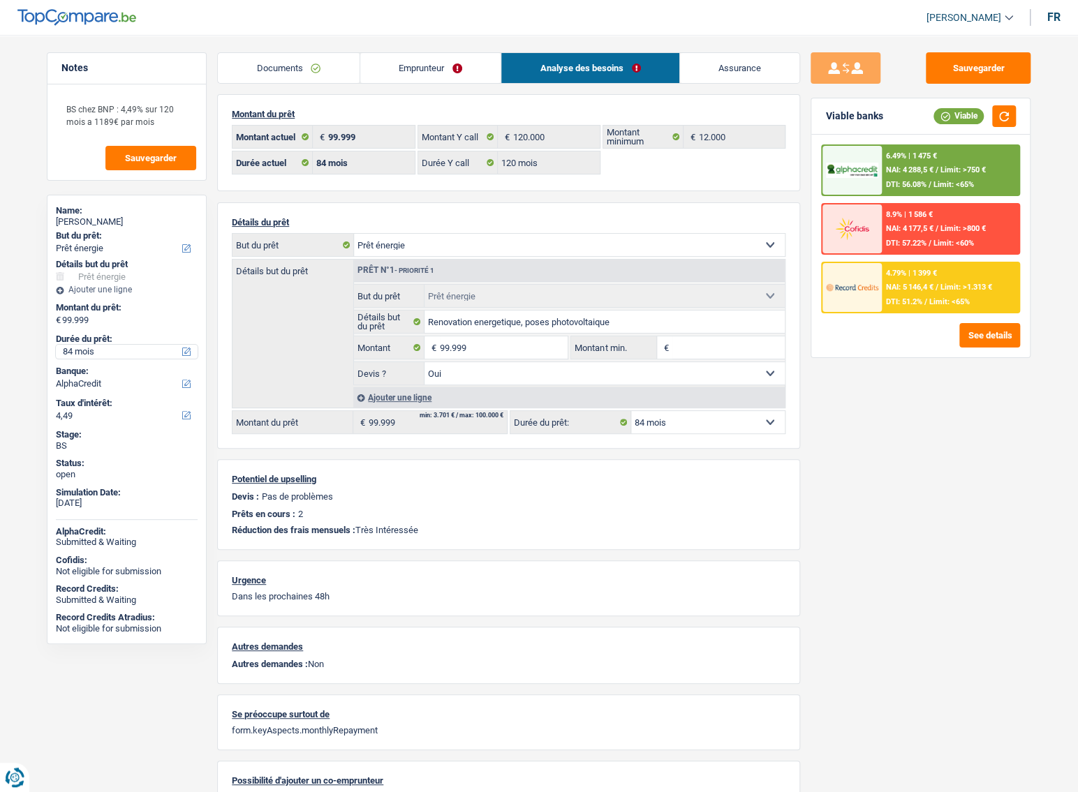
drag, startPoint x: 119, startPoint y: 347, endPoint x: 118, endPoint y: 356, distance: 9.2
click at [119, 347] on select "12 mois 18 mois 24 mois 30 mois 36 mois 42 mois 48 mois 60 mois 72 mois 84 mois…" at bounding box center [127, 352] width 142 height 14
select select "120"
click at [56, 345] on select "12 mois 18 mois 24 mois 30 mois 36 mois 42 mois 48 mois 60 mois 72 mois 84 mois…" at bounding box center [127, 352] width 142 height 14
select select "120"
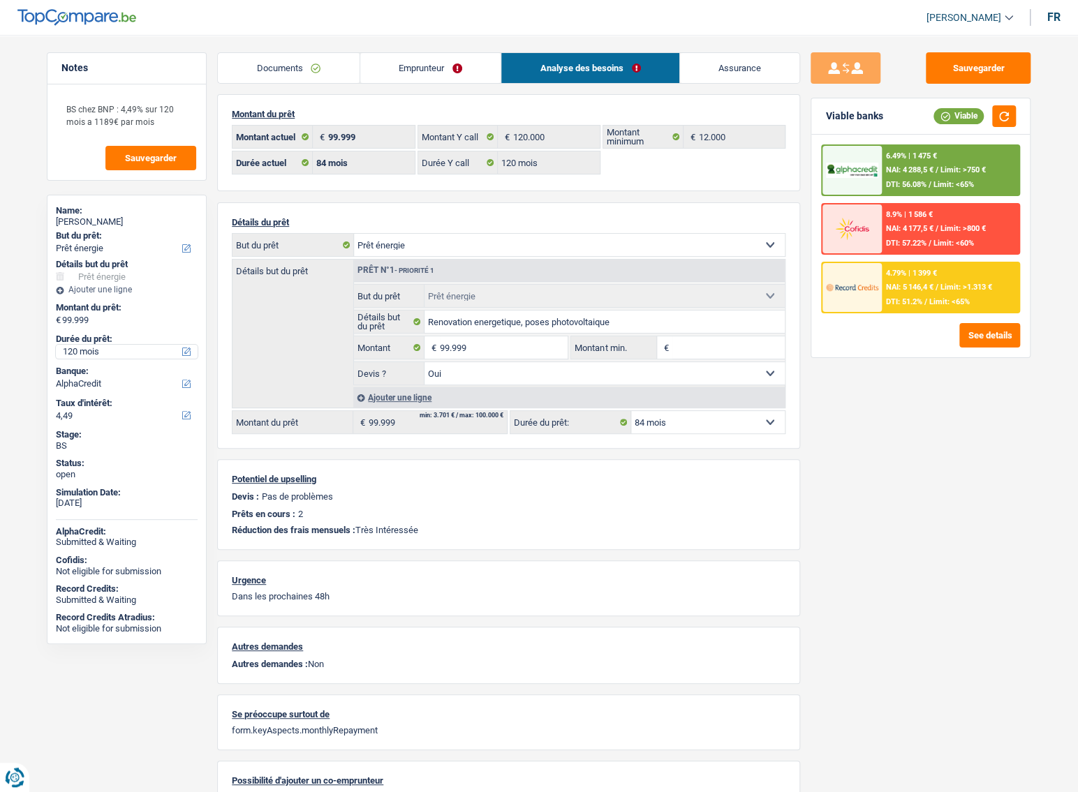
select select "120"
click at [914, 283] on span "NAI: 5 499,7 €" at bounding box center [909, 287] width 47 height 9
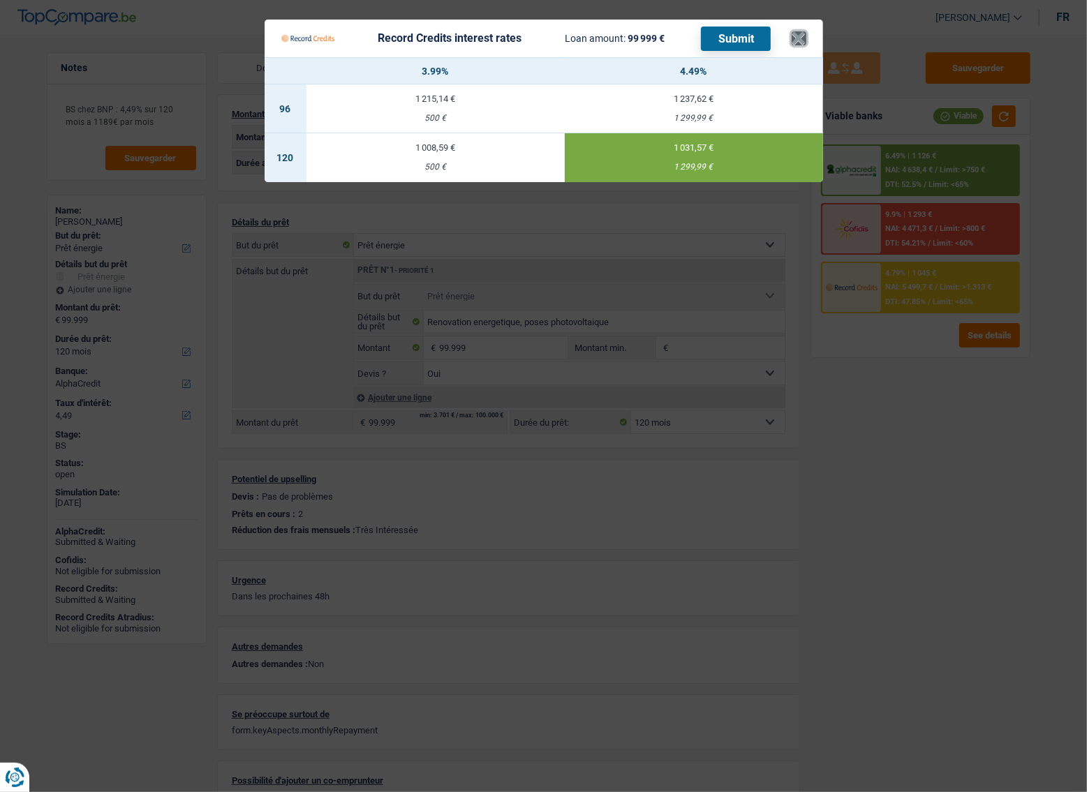
click at [795, 36] on button "×" at bounding box center [798, 38] width 15 height 14
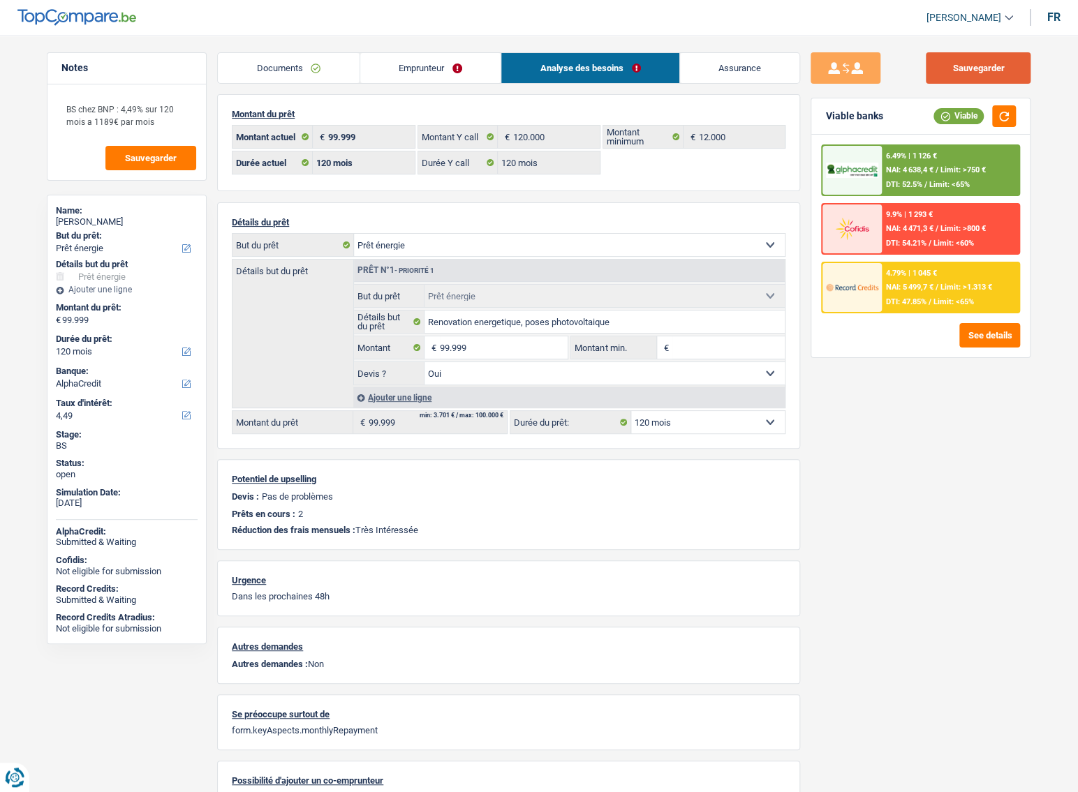
click at [963, 62] on button "Sauvegarder" at bounding box center [977, 67] width 105 height 31
drag, startPoint x: 503, startPoint y: 341, endPoint x: 496, endPoint y: 342, distance: 7.0
click at [502, 341] on input "99.999" at bounding box center [504, 347] width 128 height 22
click at [453, 355] on input "99.999" at bounding box center [504, 347] width 128 height 22
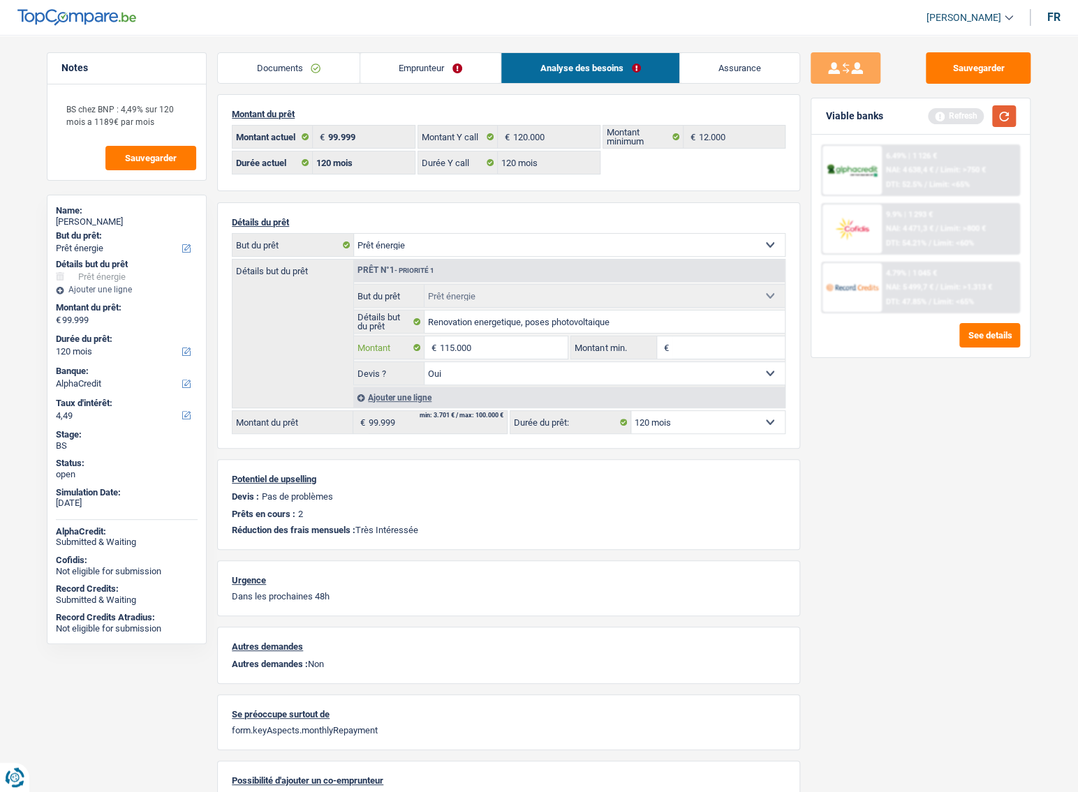
type input "115.000"
select select "144"
type input "115.000"
select select "144"
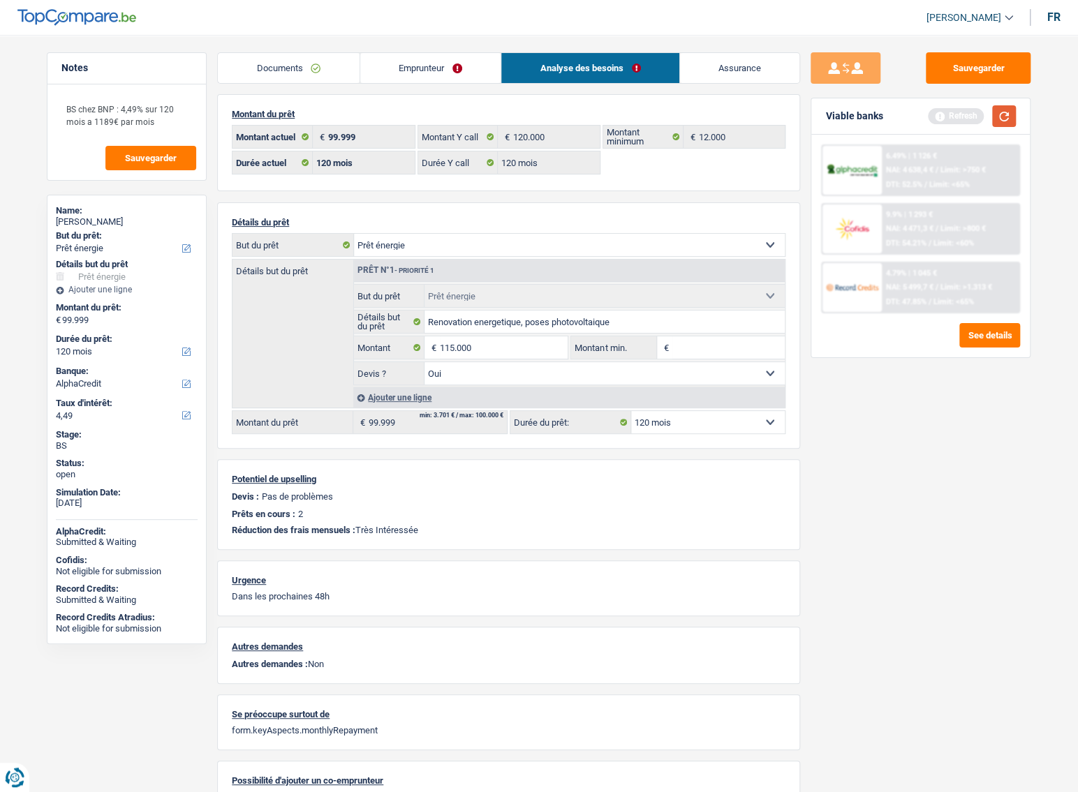
type input "115.000"
select select "144"
click at [1009, 115] on button "button" at bounding box center [1004, 116] width 24 height 22
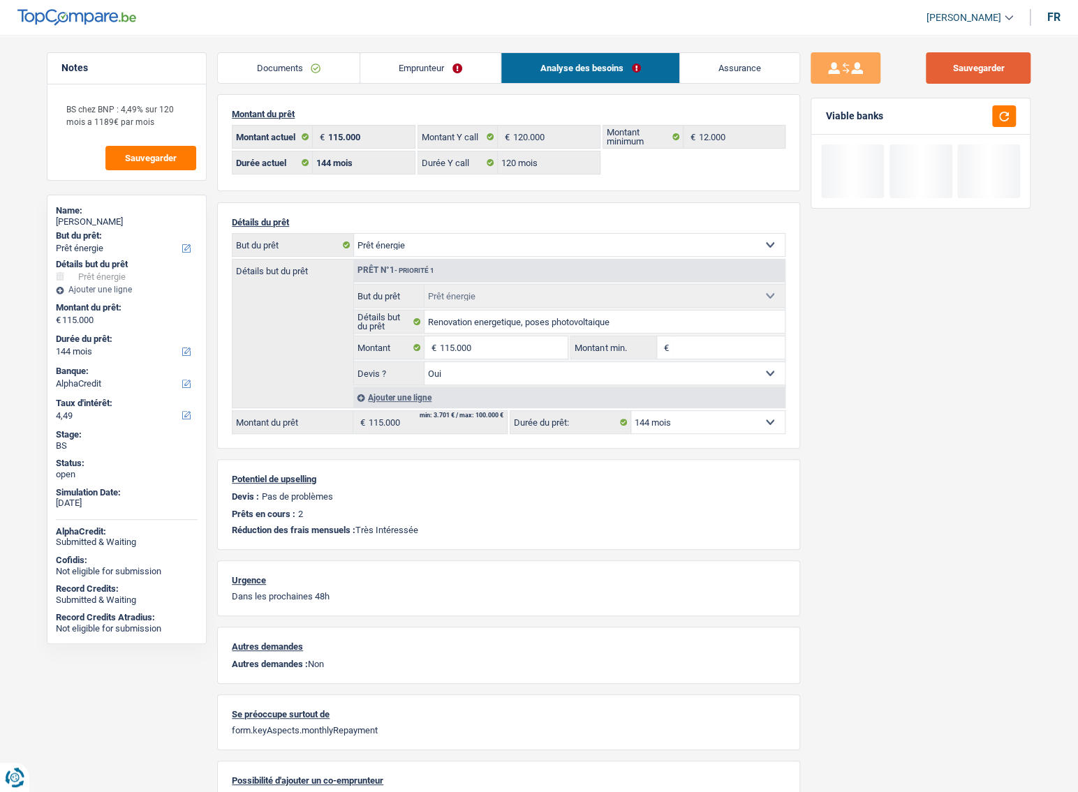
click at [992, 74] on button "Sauvegarder" at bounding box center [977, 67] width 105 height 31
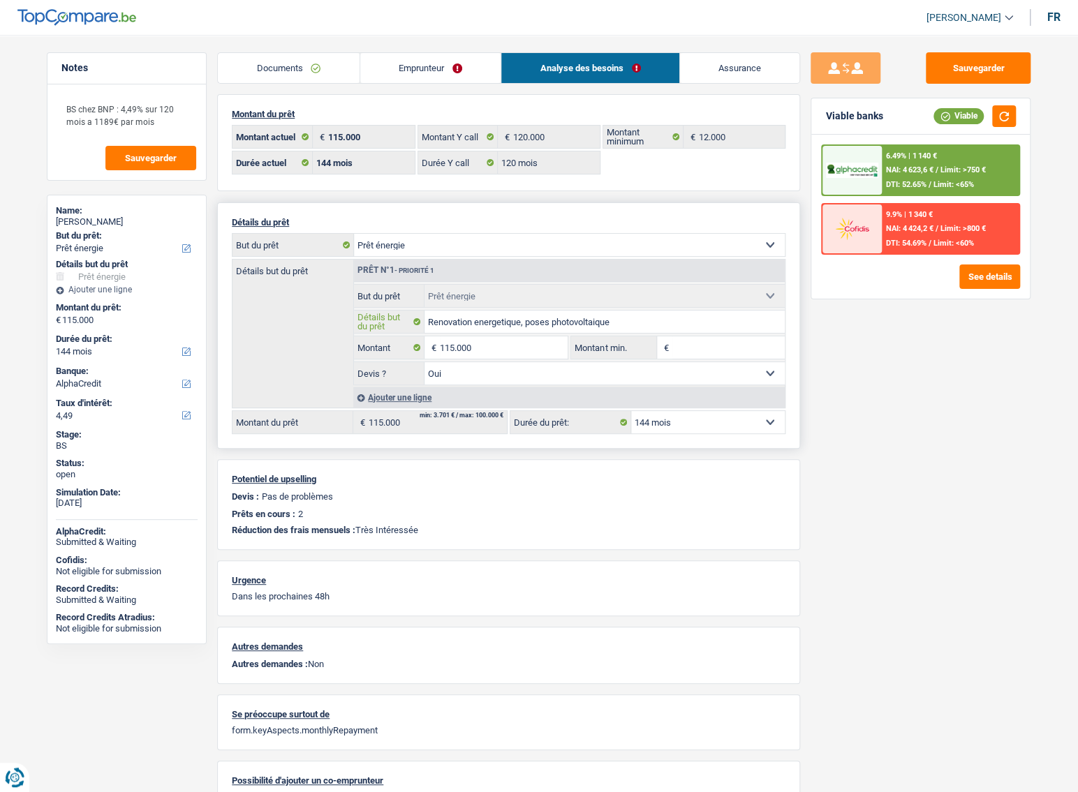
click at [623, 318] on input "Renovation energetique, poses photovoltaique" at bounding box center [604, 322] width 361 height 22
drag, startPoint x: 623, startPoint y: 318, endPoint x: 301, endPoint y: 318, distance: 322.4
click at [301, 318] on div "Détails but du prêt Prêt n°1 - Priorité 1 Confort maison: meubles, textile, pei…" at bounding box center [508, 333] width 553 height 149
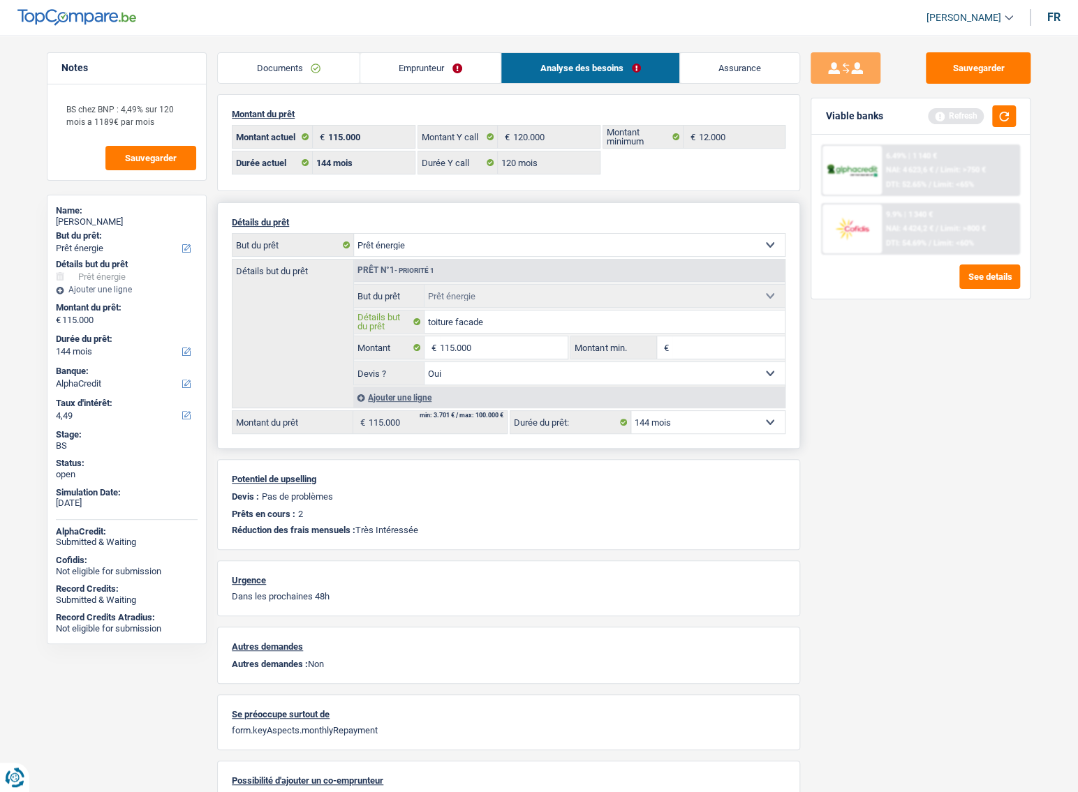
click at [469, 324] on input "toiture facade" at bounding box center [604, 322] width 361 height 22
click at [498, 319] on input "toiture facade" at bounding box center [604, 322] width 361 height 22
type input "toiture facade gouttiere"
click at [938, 78] on button "Sauvegarder" at bounding box center [977, 67] width 105 height 31
click at [490, 72] on link "Emprunteur" at bounding box center [430, 68] width 141 height 30
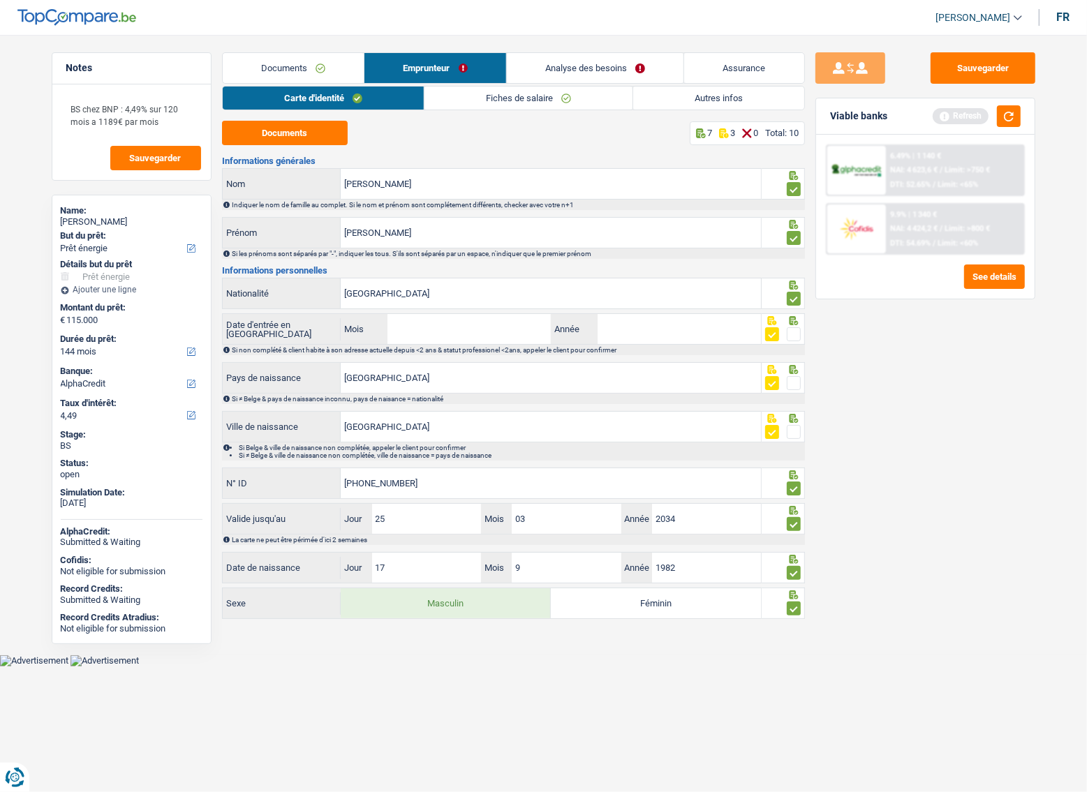
click at [701, 98] on link "Autres infos" at bounding box center [718, 98] width 171 height 23
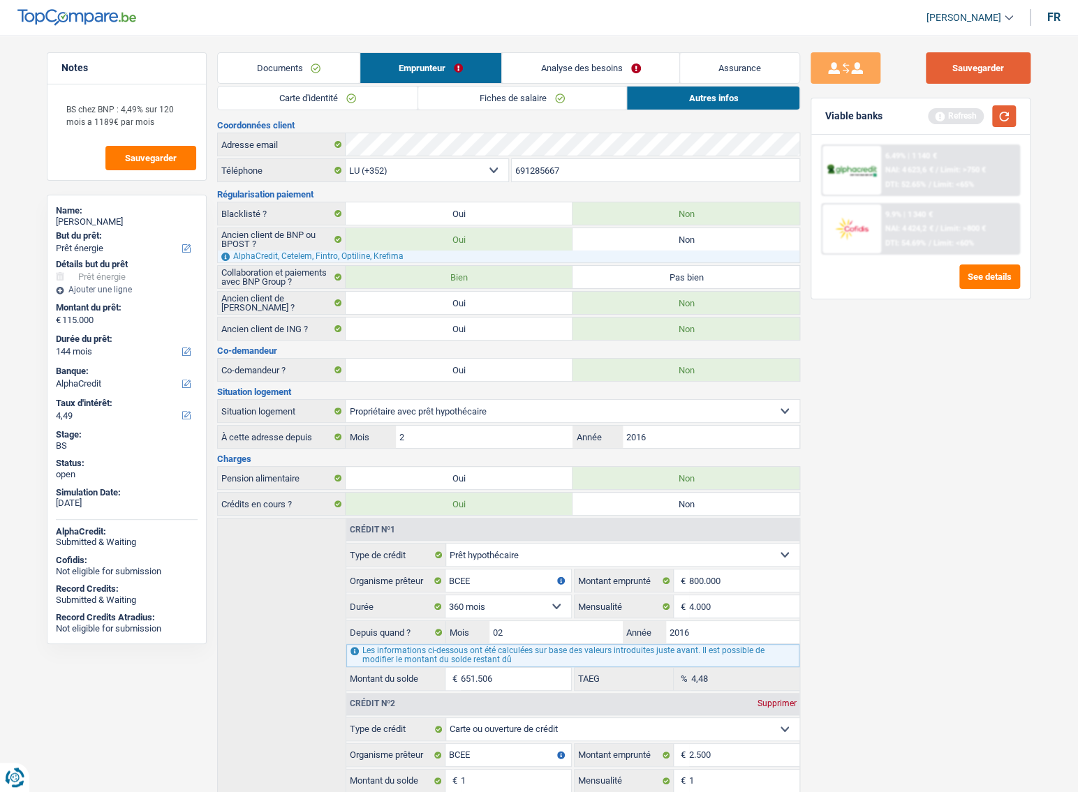
drag, startPoint x: 981, startPoint y: 70, endPoint x: 1012, endPoint y: 119, distance: 58.7
click at [981, 74] on button "Sauvegarder" at bounding box center [977, 67] width 105 height 31
click at [1011, 120] on button "button" at bounding box center [1004, 116] width 24 height 22
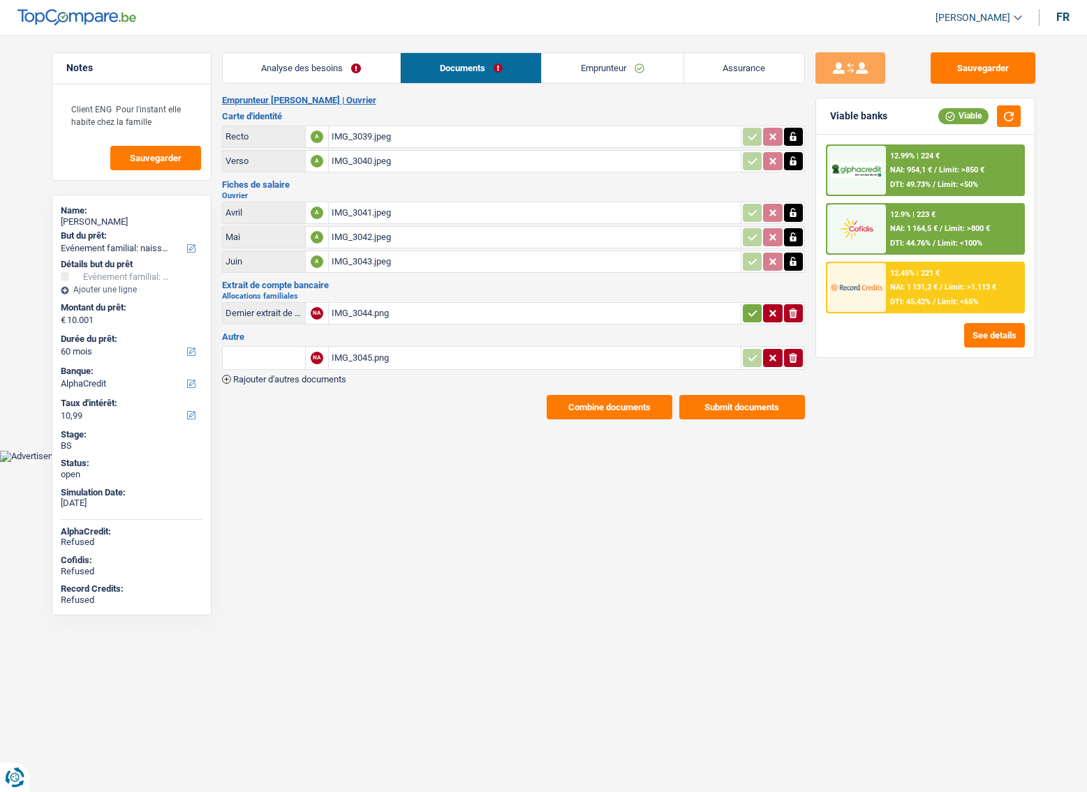
select select "familyEvent"
select select "60"
select select "alphacredit"
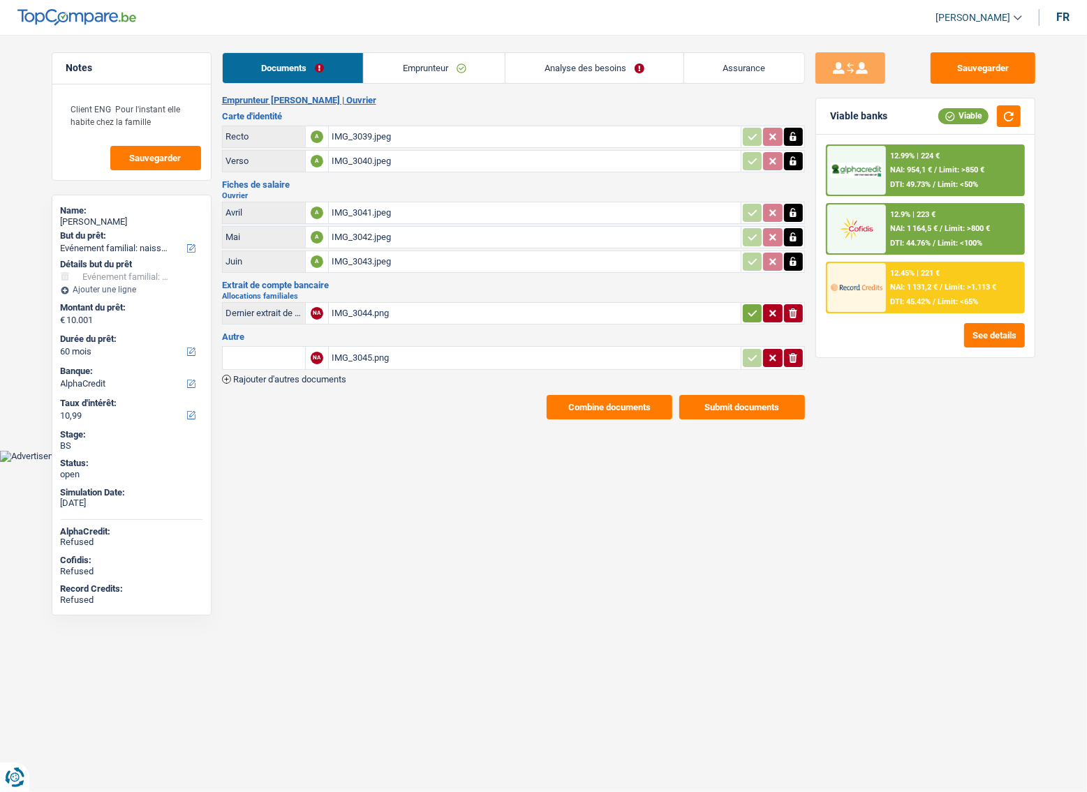
click at [365, 207] on div "IMG_3041.jpeg" at bounding box center [535, 212] width 406 height 21
click at [398, 241] on div "IMG_3042.jpeg" at bounding box center [535, 237] width 406 height 21
click at [392, 253] on div "IMG_3043.jpeg" at bounding box center [535, 261] width 406 height 21
click at [311, 380] on span "Rajouter d'autres documents" at bounding box center [289, 379] width 113 height 9
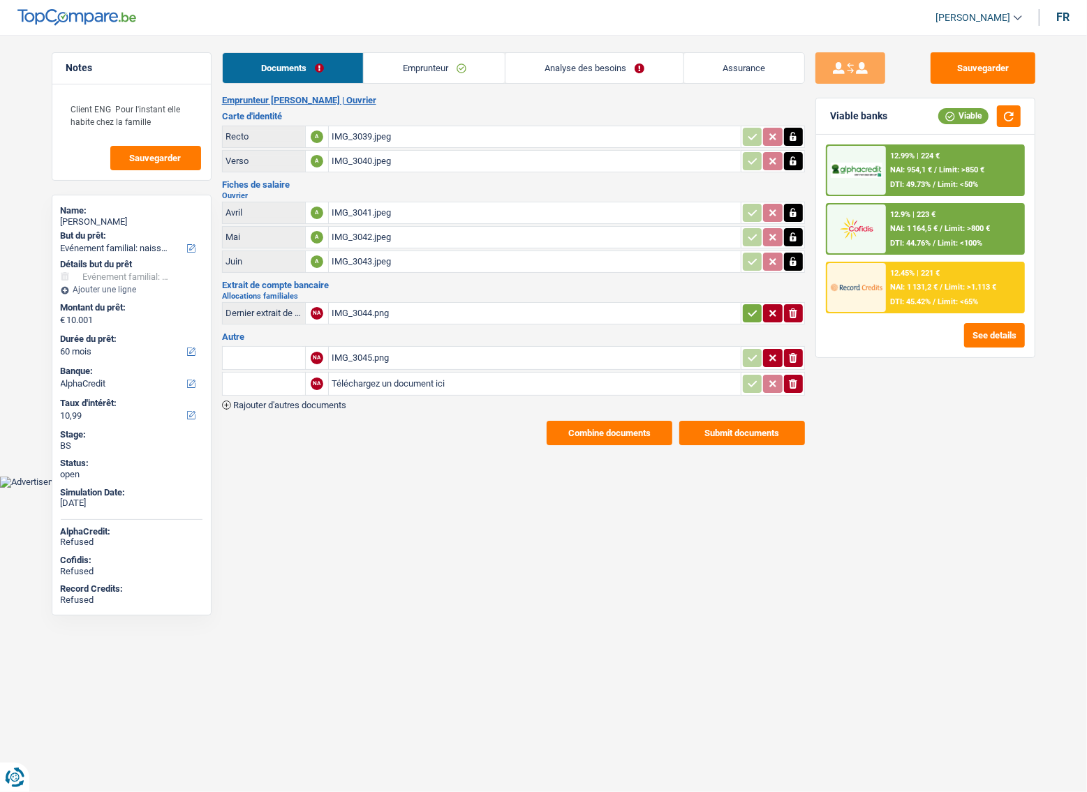
click at [313, 405] on span "Rajouter d'autres documents" at bounding box center [289, 405] width 113 height 9
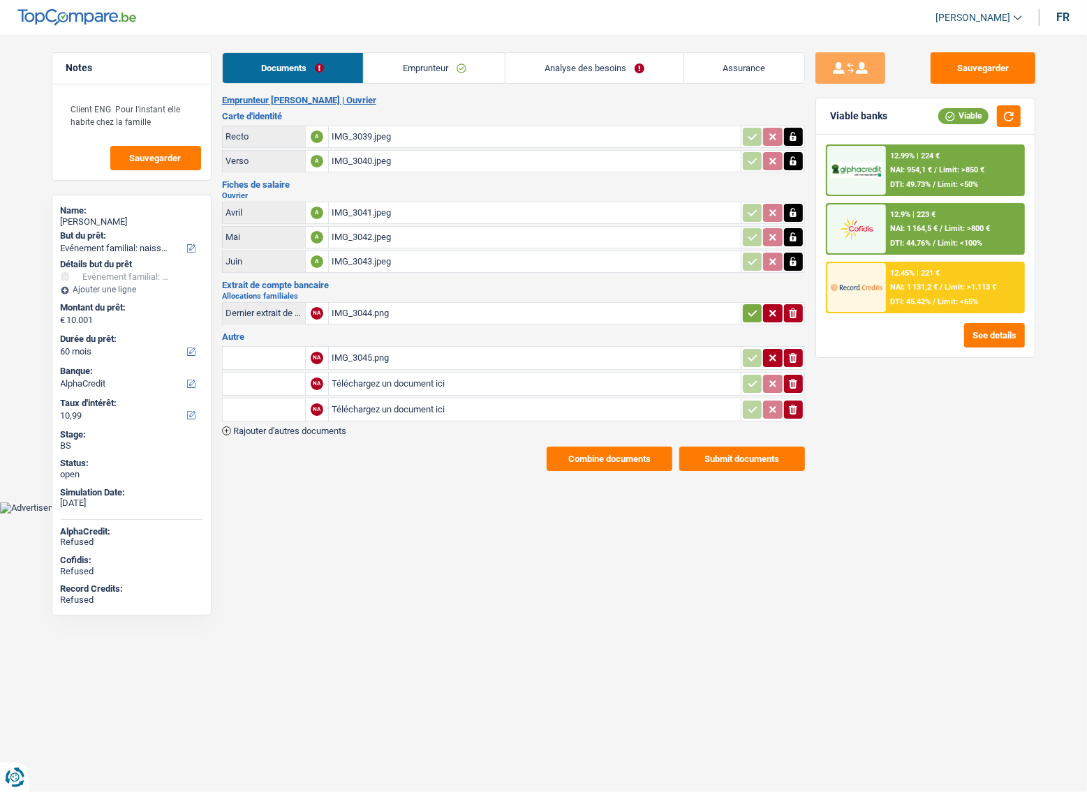
click at [361, 355] on div "IMG_3045.png" at bounding box center [535, 358] width 406 height 21
click at [360, 385] on input "Téléchargez un document ici" at bounding box center [535, 383] width 406 height 21
type input "C:\fakepath\juin.pdf"
click at [277, 388] on input "text" at bounding box center [263, 384] width 77 height 22
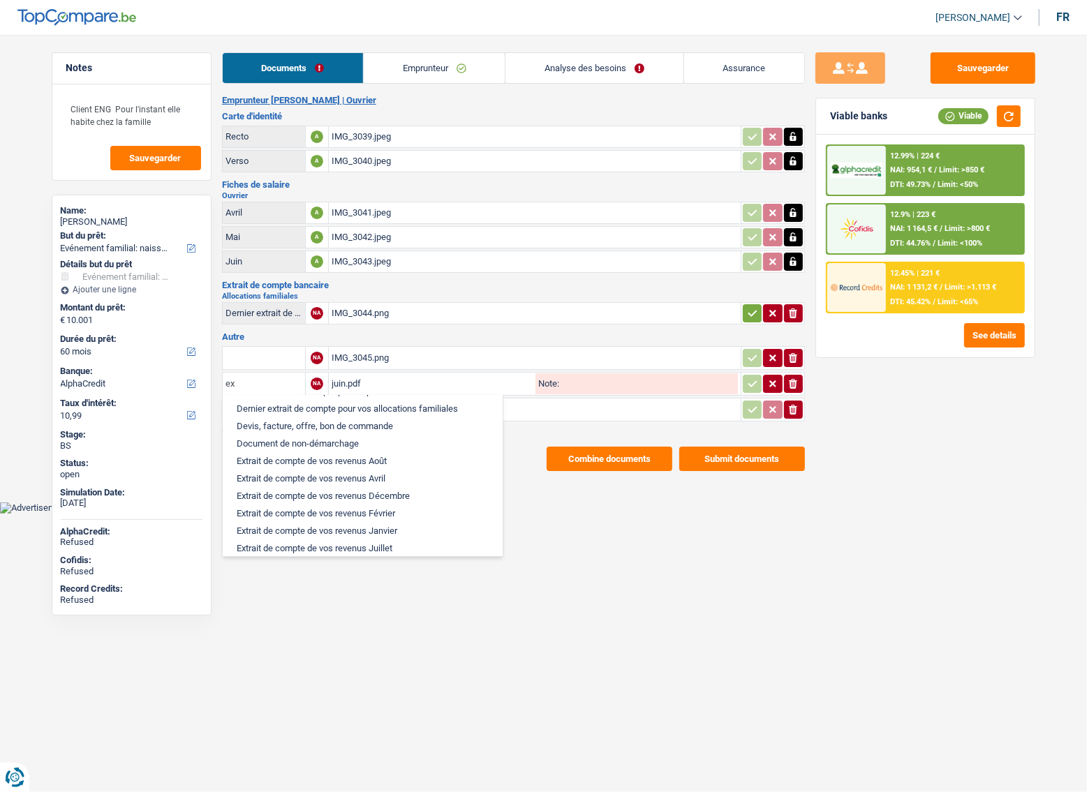
scroll to position [184, 0]
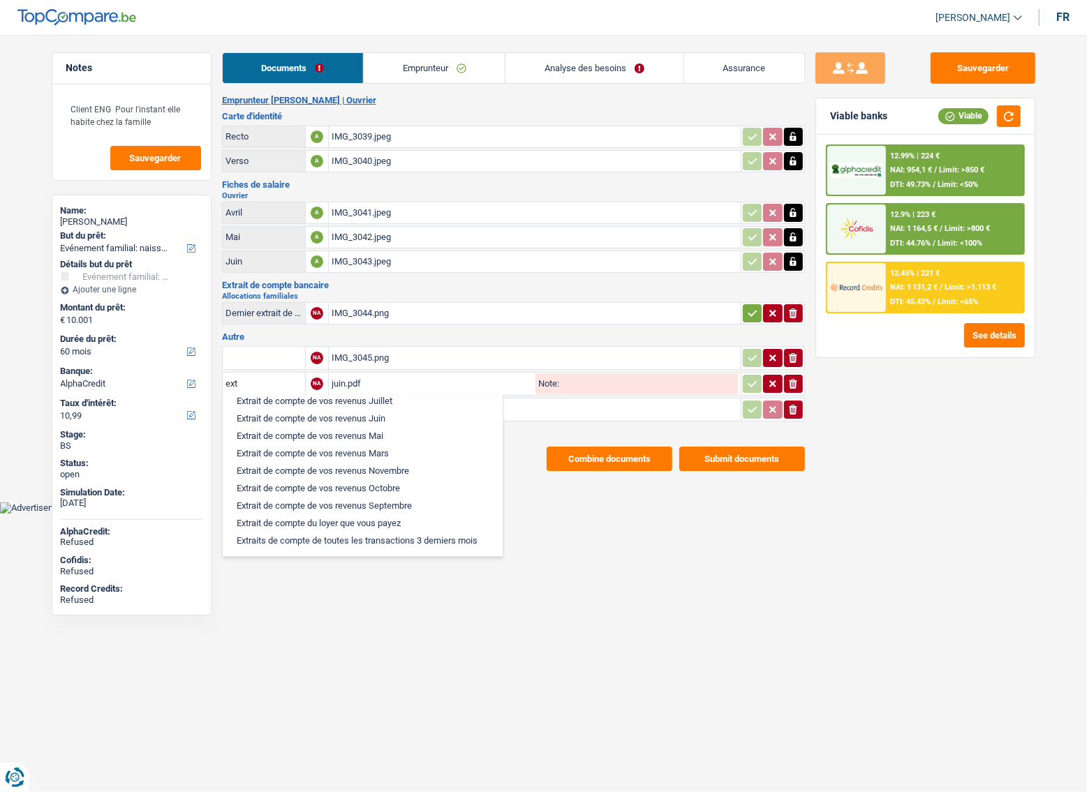
click at [378, 410] on li "Extrait de compte de vos revenus Juin" at bounding box center [363, 418] width 266 height 17
type input "Extrait de compte de vos revenus Juin"
click at [378, 408] on input "Téléchargez un document ici" at bounding box center [535, 409] width 406 height 21
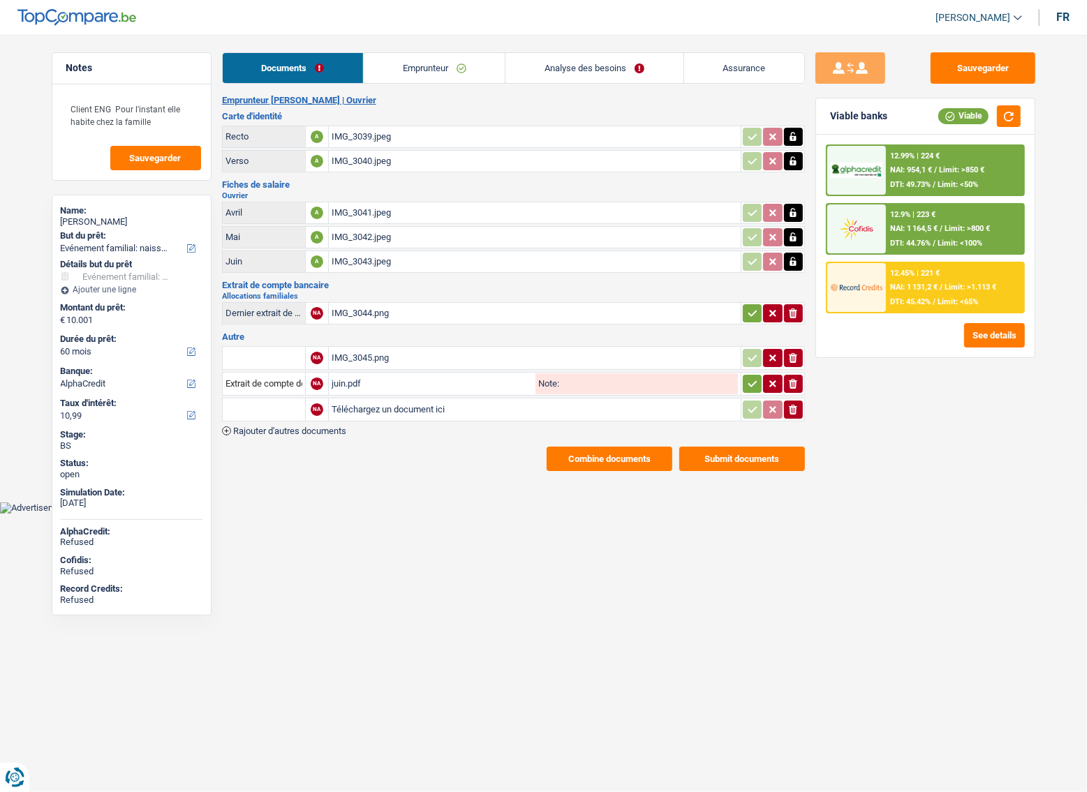
click at [365, 412] on input "Téléchargez un document ici" at bounding box center [535, 409] width 406 height 21
type input "C:\fakepath\juin.pdf"
click at [316, 421] on div "NA IMG_3045.png ionicons-v5-e Extrait de compte de vos revenus Juin NA juin.pdf…" at bounding box center [513, 389] width 583 height 91
click at [324, 427] on span "Rajouter d'autres documents" at bounding box center [289, 430] width 113 height 9
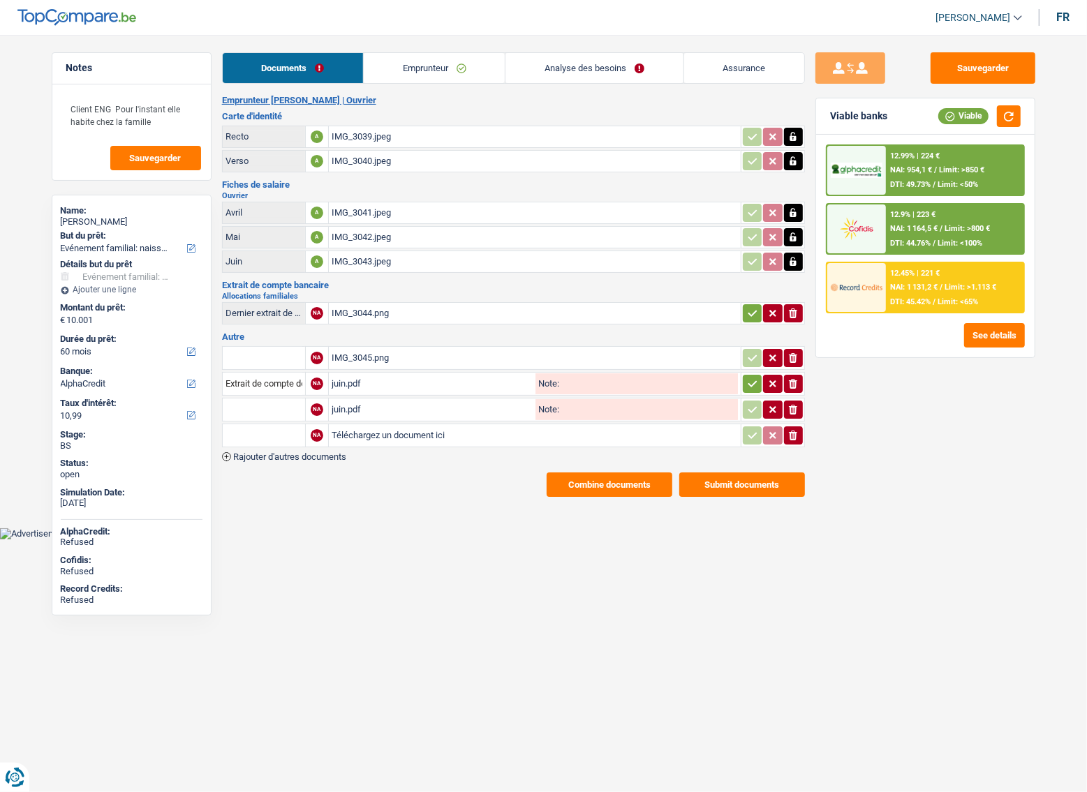
click at [358, 426] on input "Téléchargez un document ici" at bounding box center [535, 435] width 406 height 21
type input "C:\fakepath\juill.pdf"
click at [261, 432] on input "text" at bounding box center [263, 435] width 77 height 22
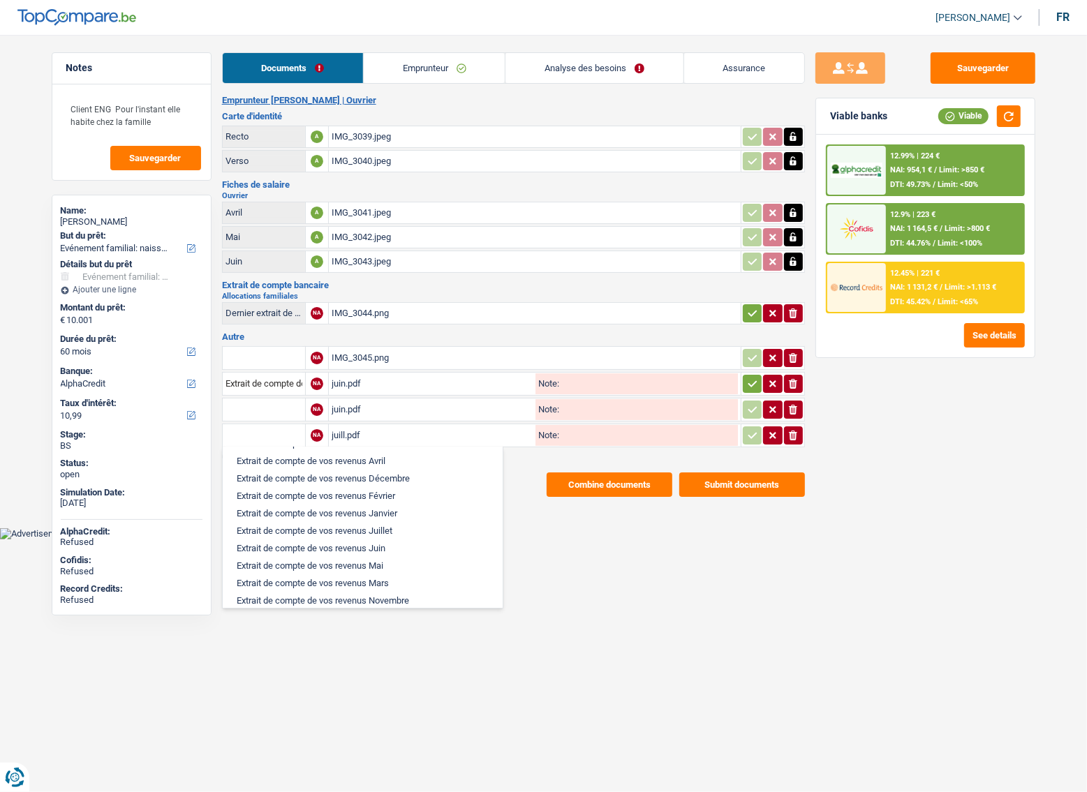
scroll to position [444, 0]
click at [320, 499] on li "Extrait de compte de vos revenus Juin" at bounding box center [363, 490] width 266 height 17
type input "Extrait de compte de vos revenus Juin"
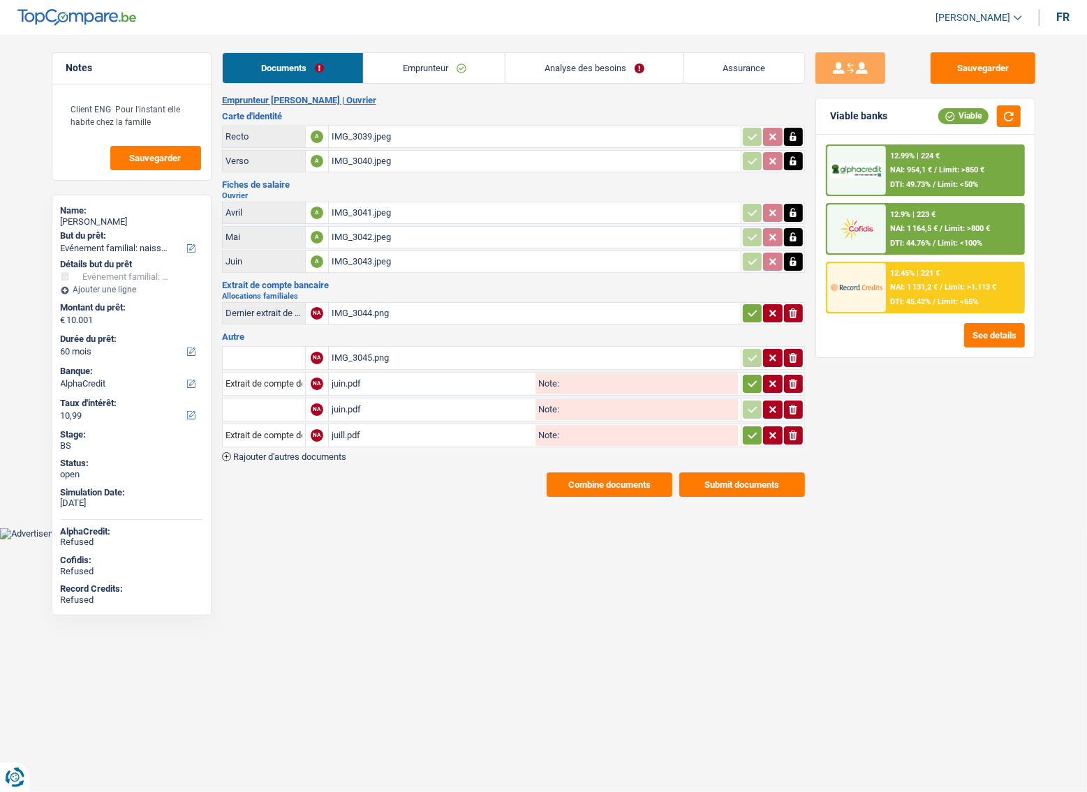
click at [272, 405] on input "text" at bounding box center [263, 410] width 77 height 22
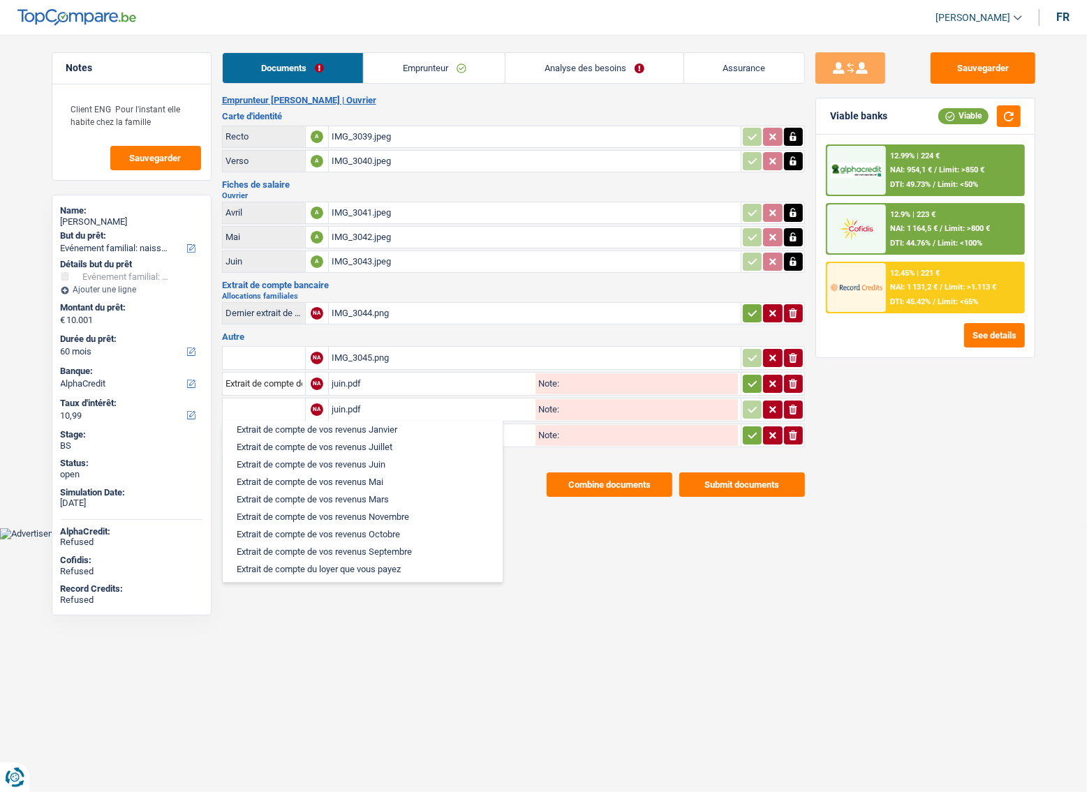
click at [348, 473] on li "Extrait de compte de vos revenus Juin" at bounding box center [363, 464] width 266 height 17
type input "Extrait de compte de vos revenus Juin"
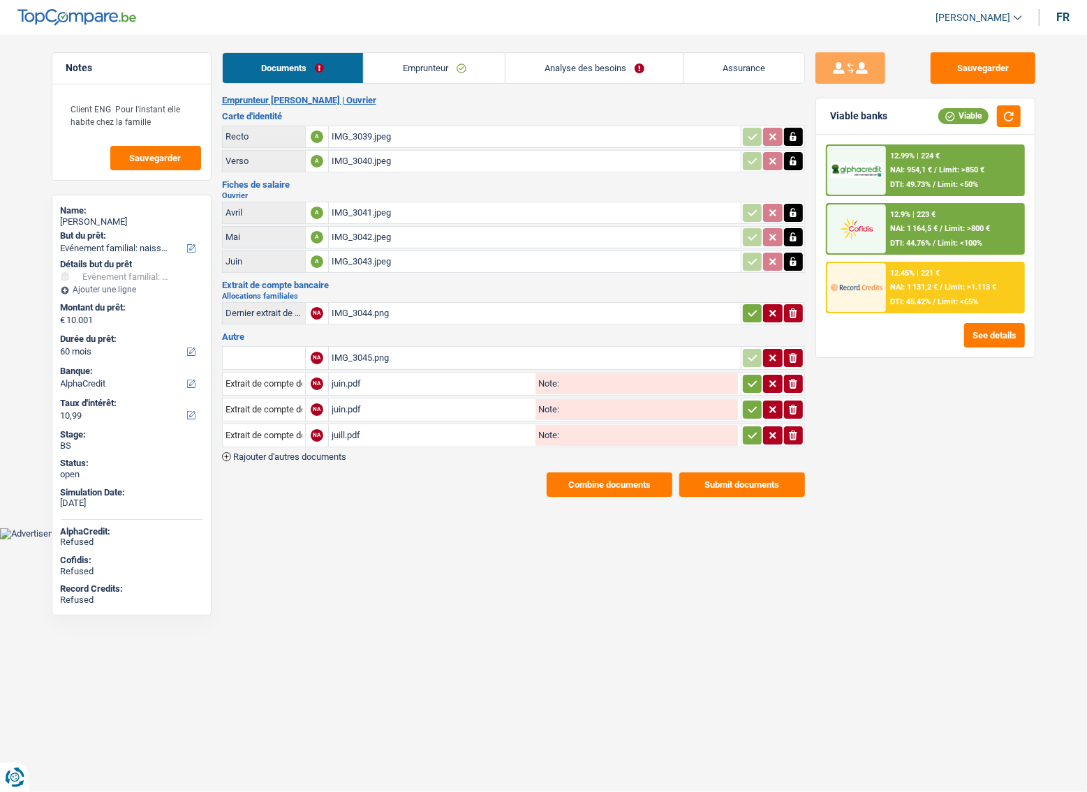
click at [370, 353] on div "IMG_3045.png" at bounding box center [535, 358] width 406 height 21
click at [756, 428] on button "button" at bounding box center [752, 435] width 19 height 18
click at [752, 403] on icon "button" at bounding box center [752, 410] width 11 height 14
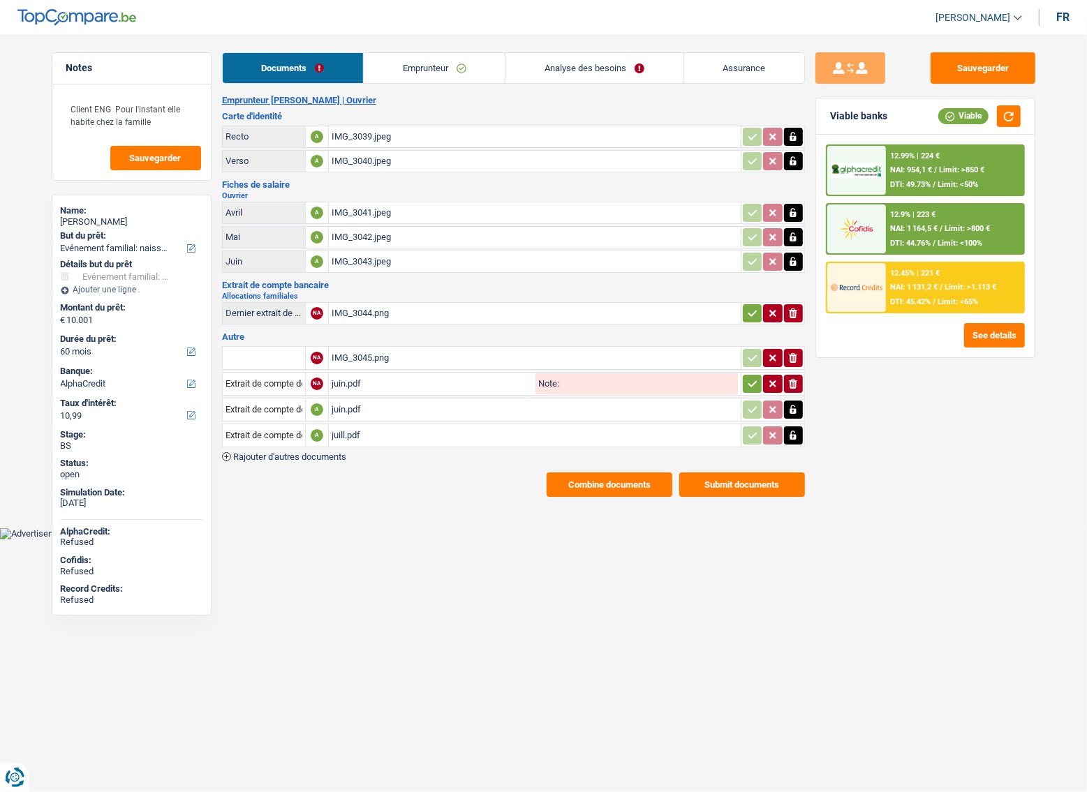
click at [753, 377] on icon "button" at bounding box center [752, 384] width 11 height 14
click at [974, 74] on button "Sauvegarder" at bounding box center [982, 67] width 105 height 31
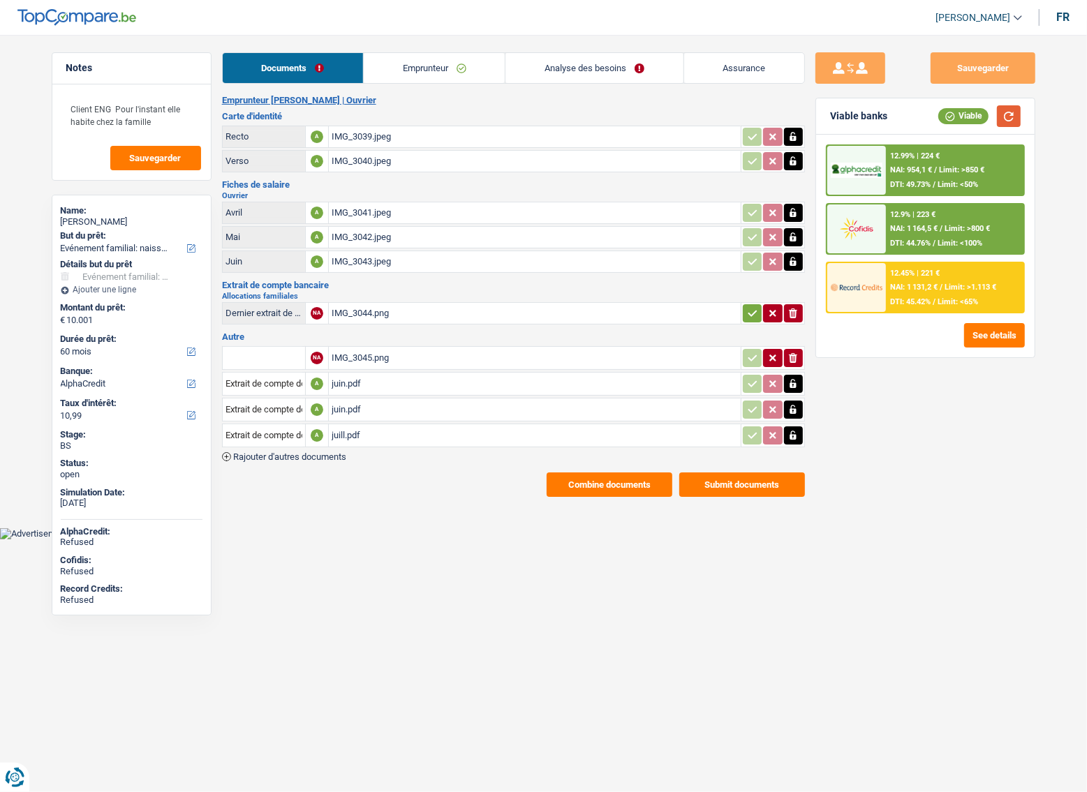
click at [1014, 112] on button "button" at bounding box center [1009, 116] width 24 height 22
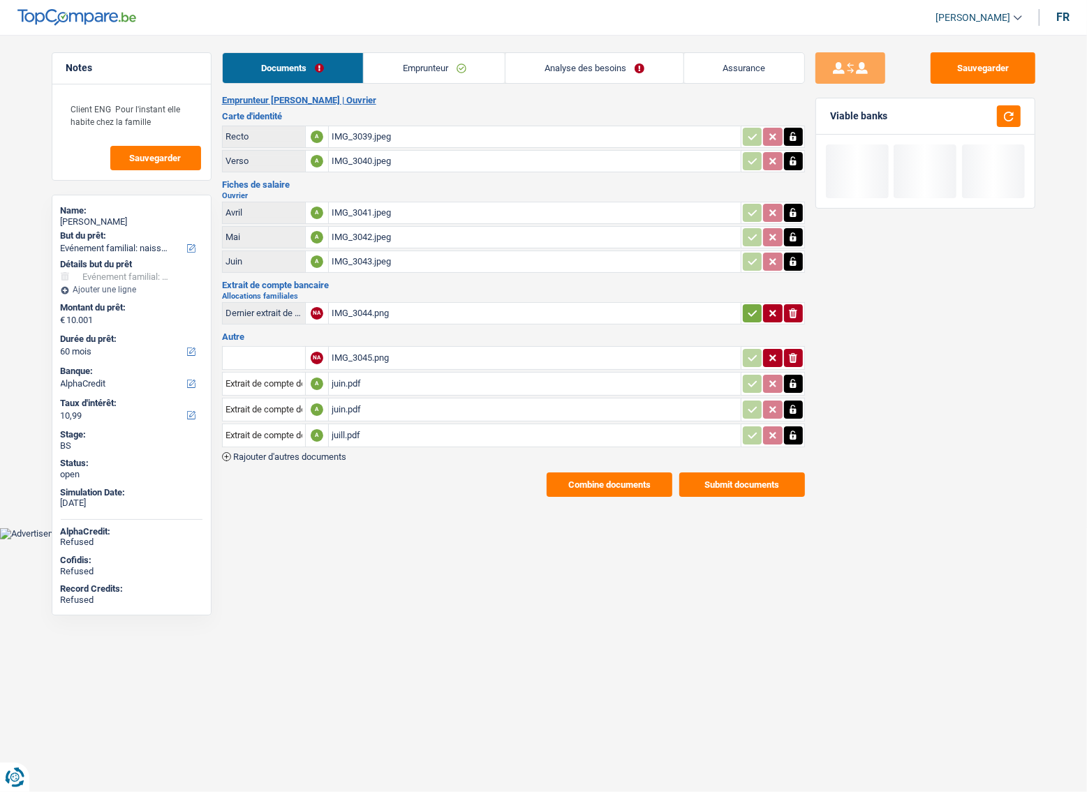
click at [590, 486] on button "Combine documents" at bounding box center [609, 484] width 126 height 24
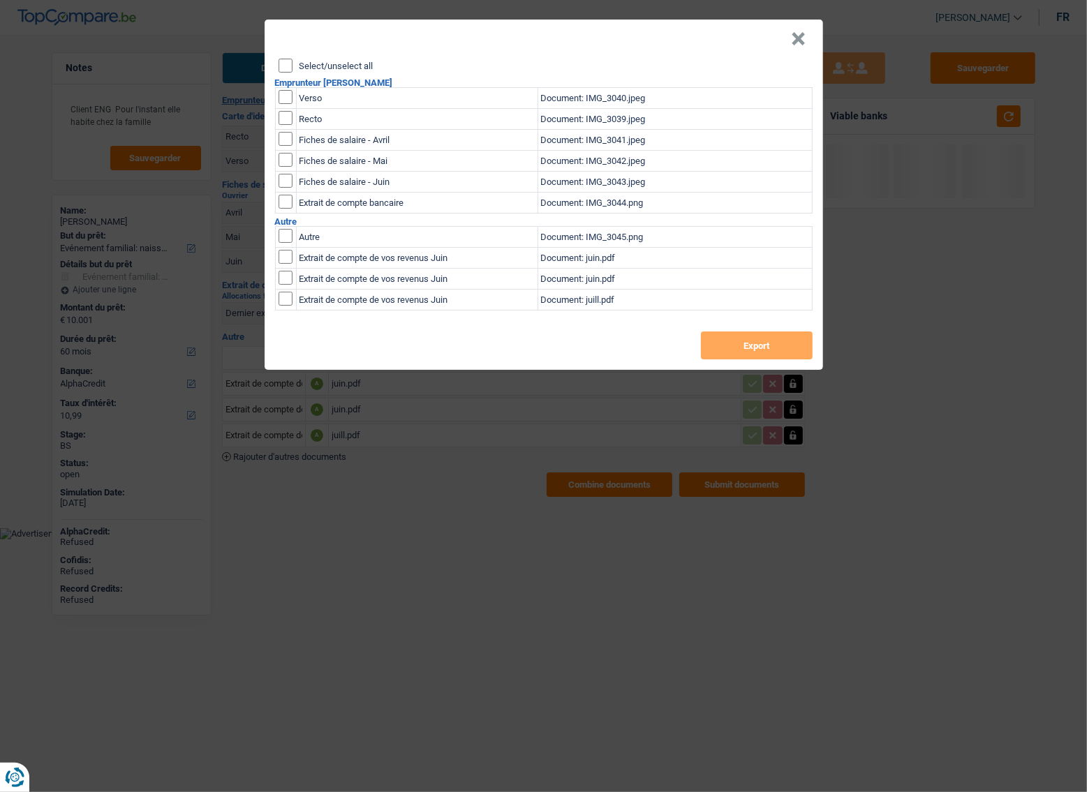
drag, startPoint x: 293, startPoint y: 63, endPoint x: 300, endPoint y: 71, distance: 10.9
click at [289, 66] on div "Select/unselect all" at bounding box center [545, 66] width 534 height 14
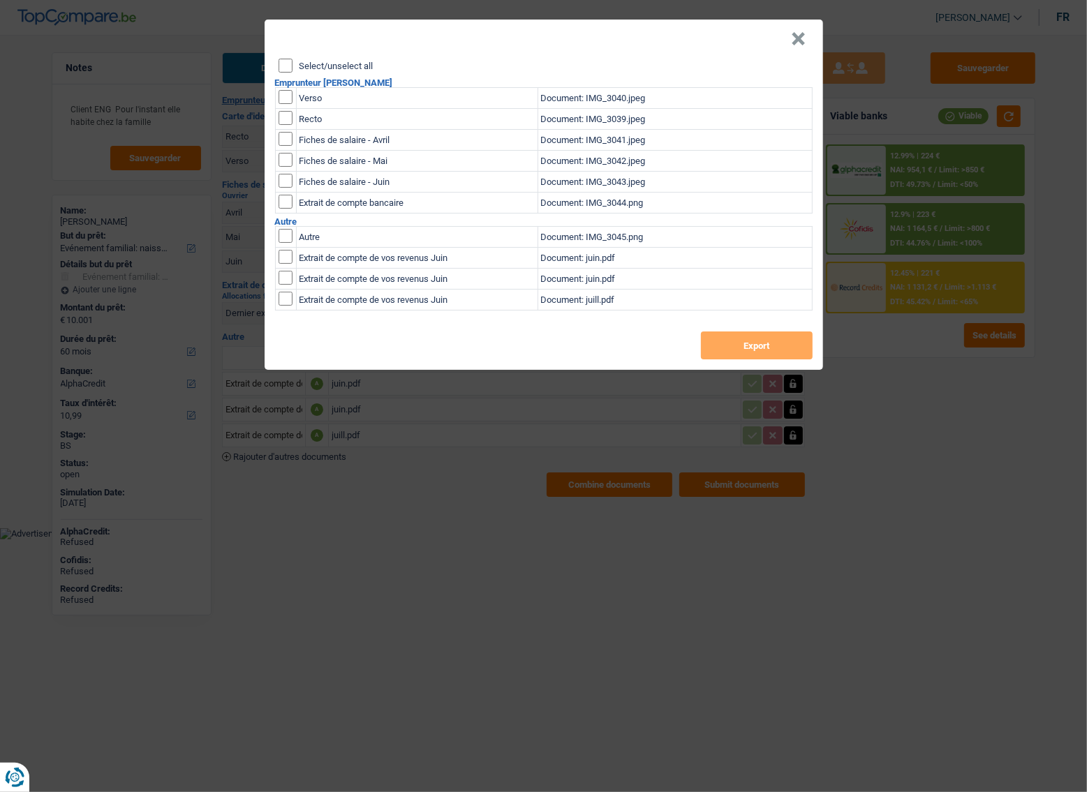
click at [278, 68] on div "Select/unselect all Emprunteur Elena Todica Verso Document: IMG_3040.jpeg Recto…" at bounding box center [544, 214] width 558 height 311
click at [285, 68] on input "Select/unselect all" at bounding box center [285, 66] width 14 height 14
checkbox input "true"
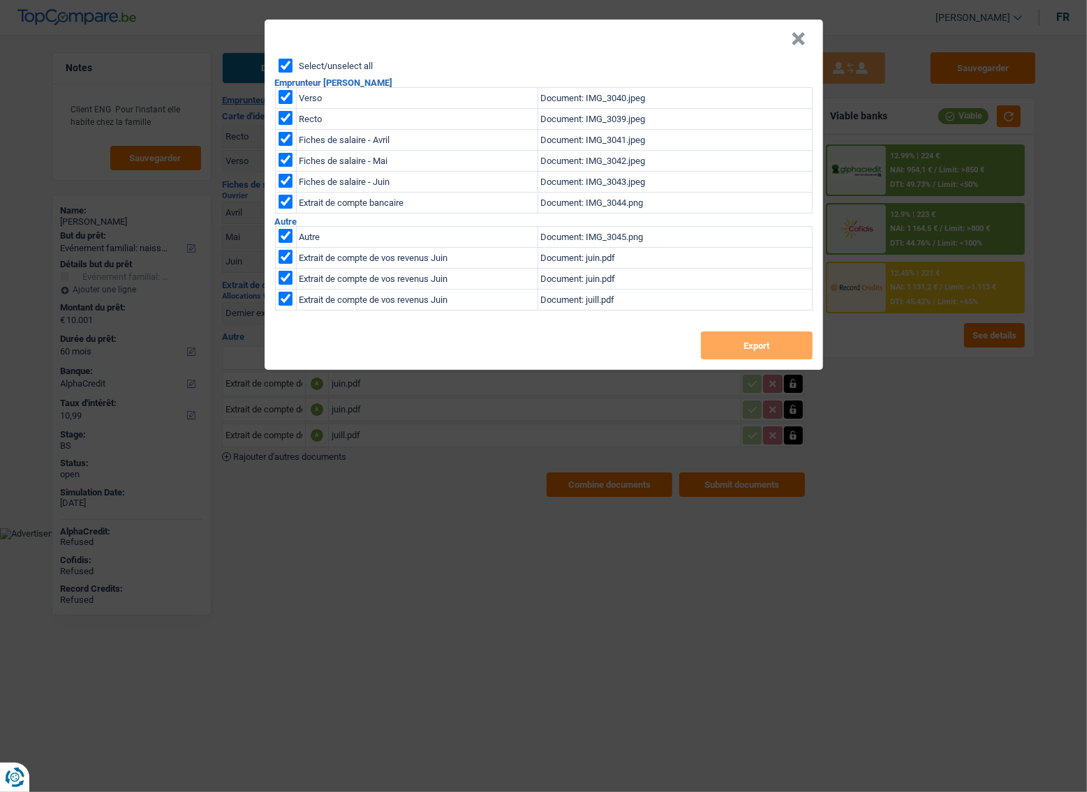
checkbox input "true"
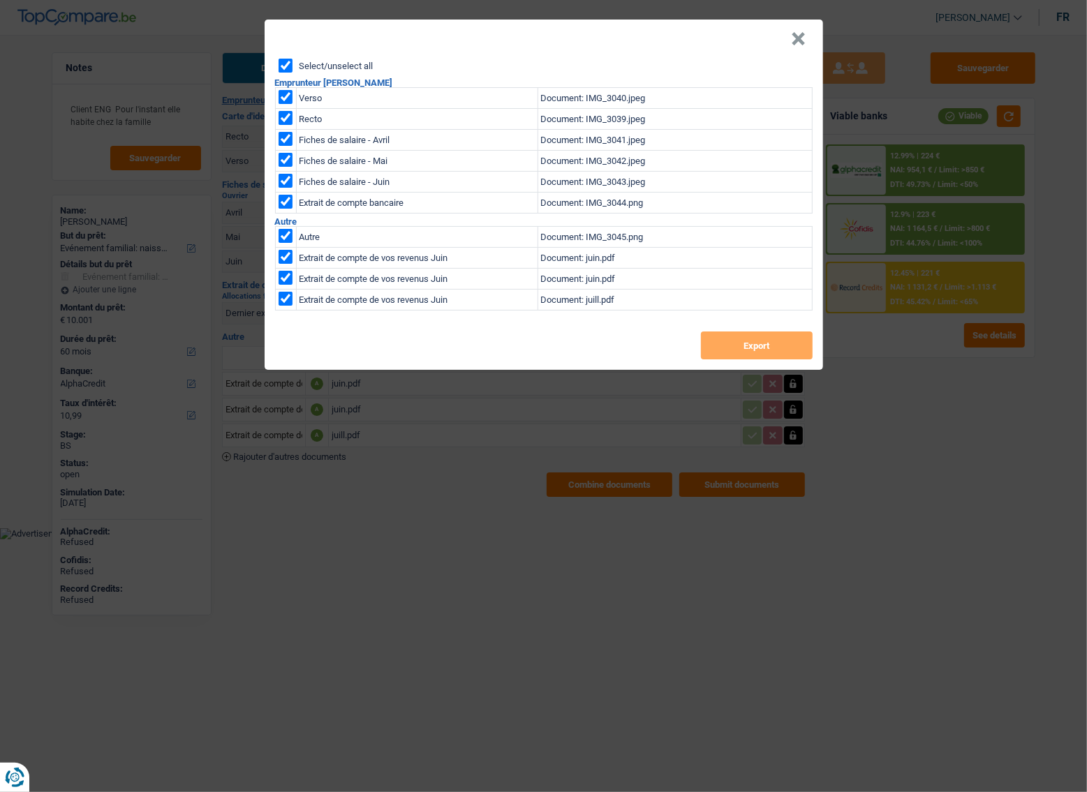
checkbox input "true"
click at [290, 237] on input "checkbox" at bounding box center [285, 236] width 14 height 14
checkbox input "false"
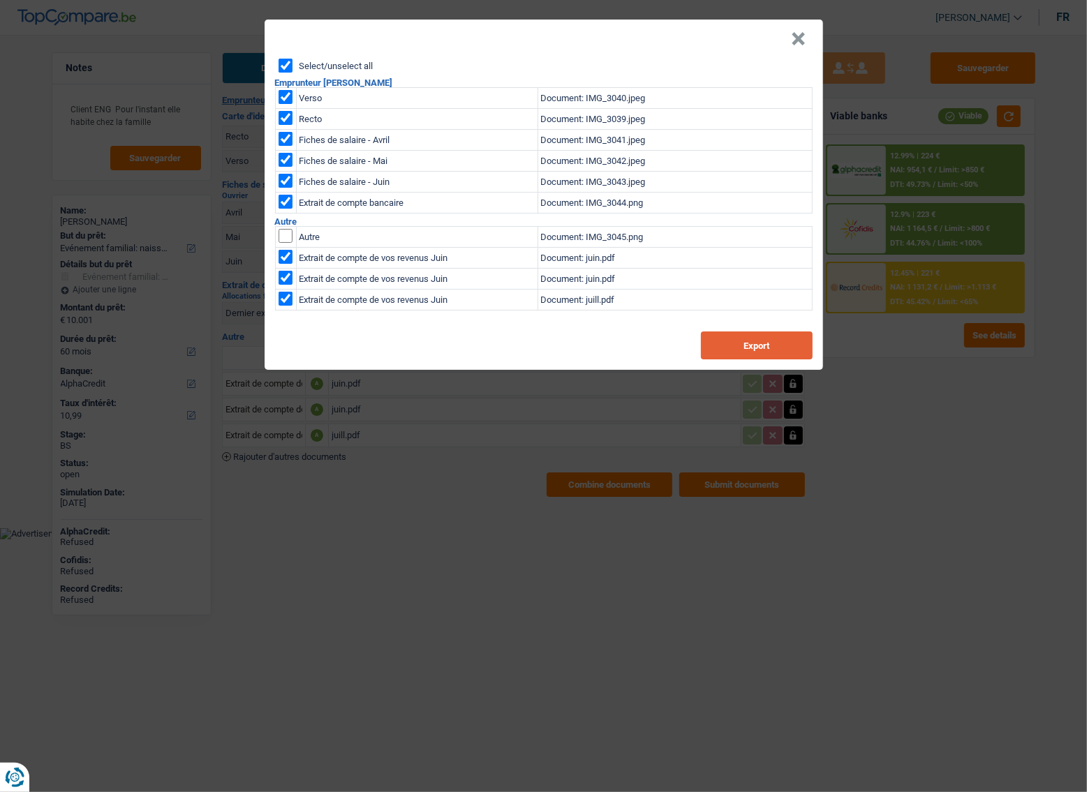
click at [752, 353] on button "Export" at bounding box center [757, 346] width 112 height 28
click at [753, 353] on button "Export" at bounding box center [757, 346] width 112 height 28
click at [803, 36] on button "×" at bounding box center [798, 39] width 15 height 14
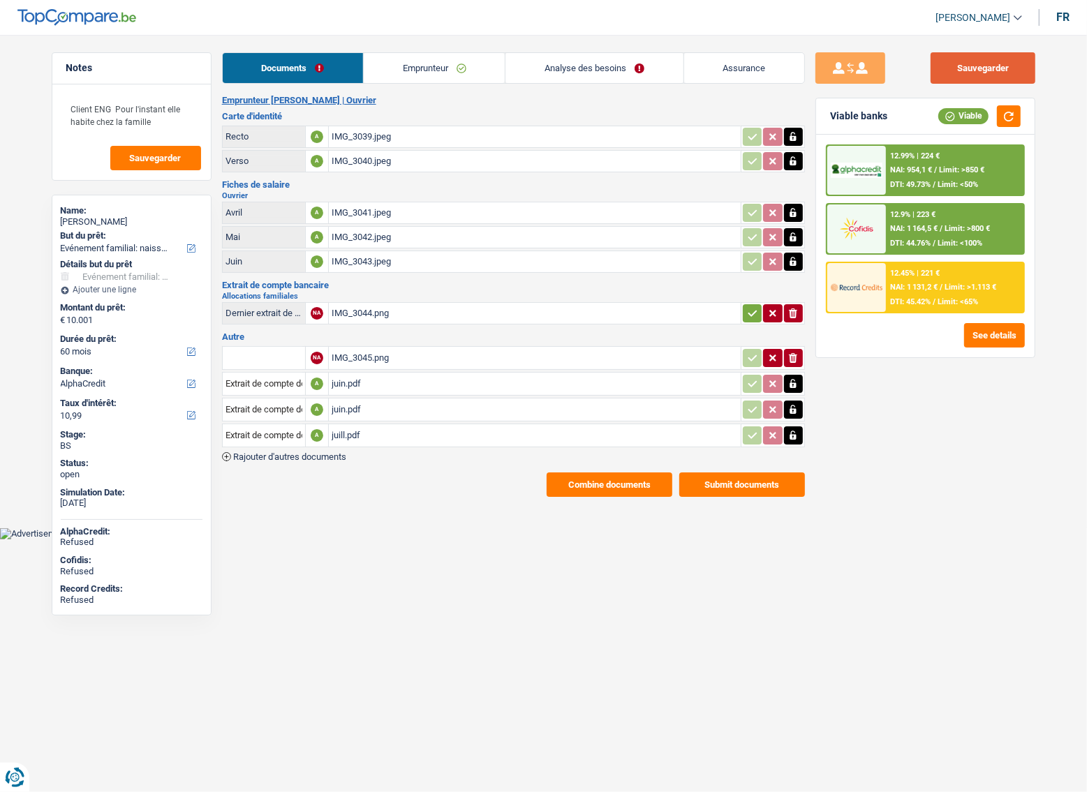
drag, startPoint x: 1011, startPoint y: 63, endPoint x: 821, endPoint y: 35, distance: 192.6
click at [1011, 63] on button "Sauvegarder" at bounding box center [982, 67] width 105 height 31
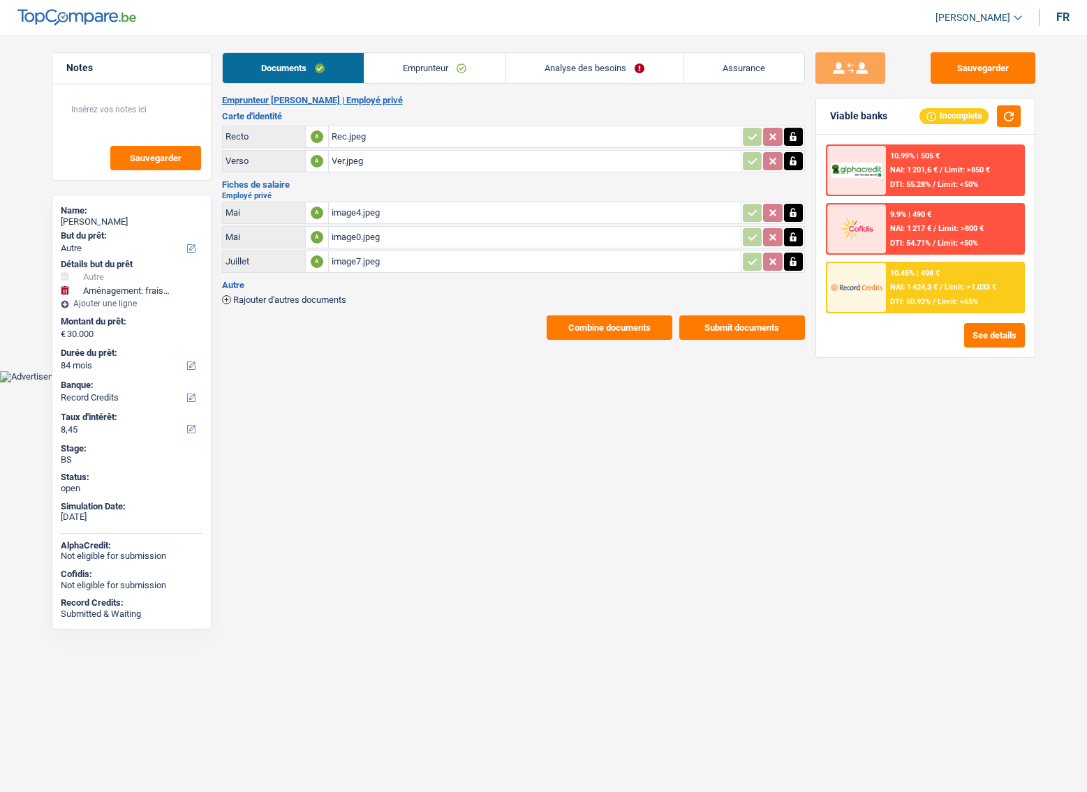
select select "other"
select select "movingOrInstallation"
select select "84"
select select "record credits"
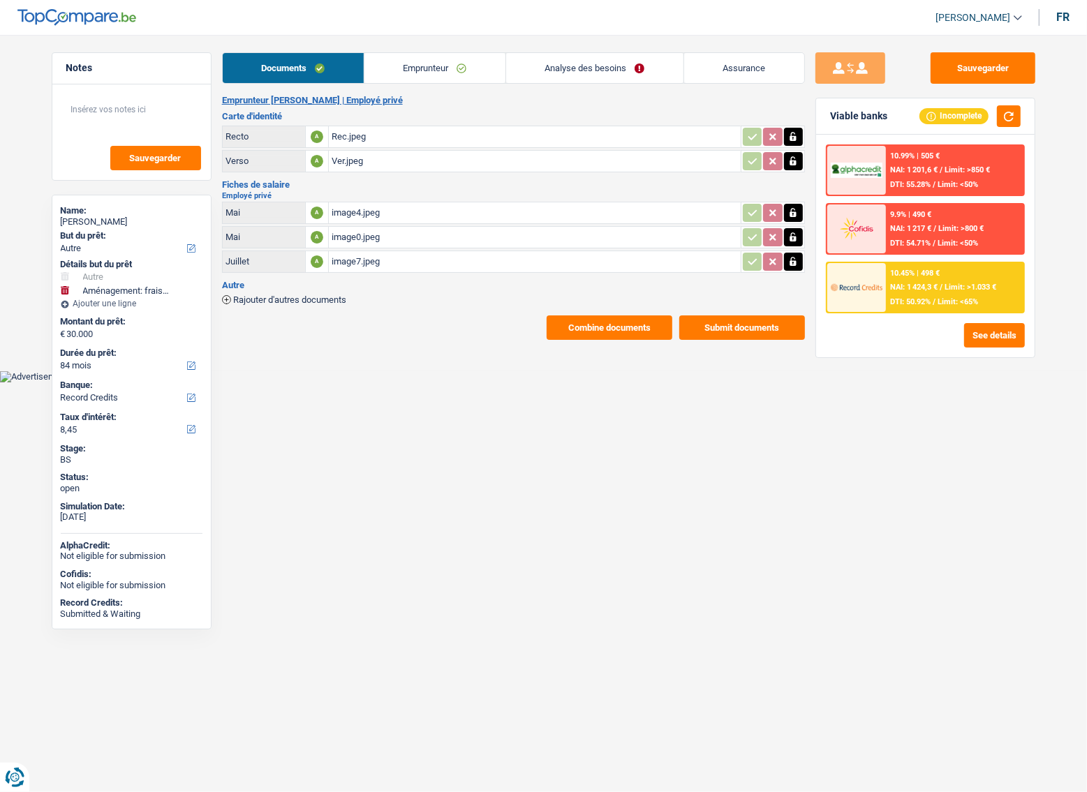
click at [433, 74] on link "Emprunteur" at bounding box center [434, 68] width 141 height 30
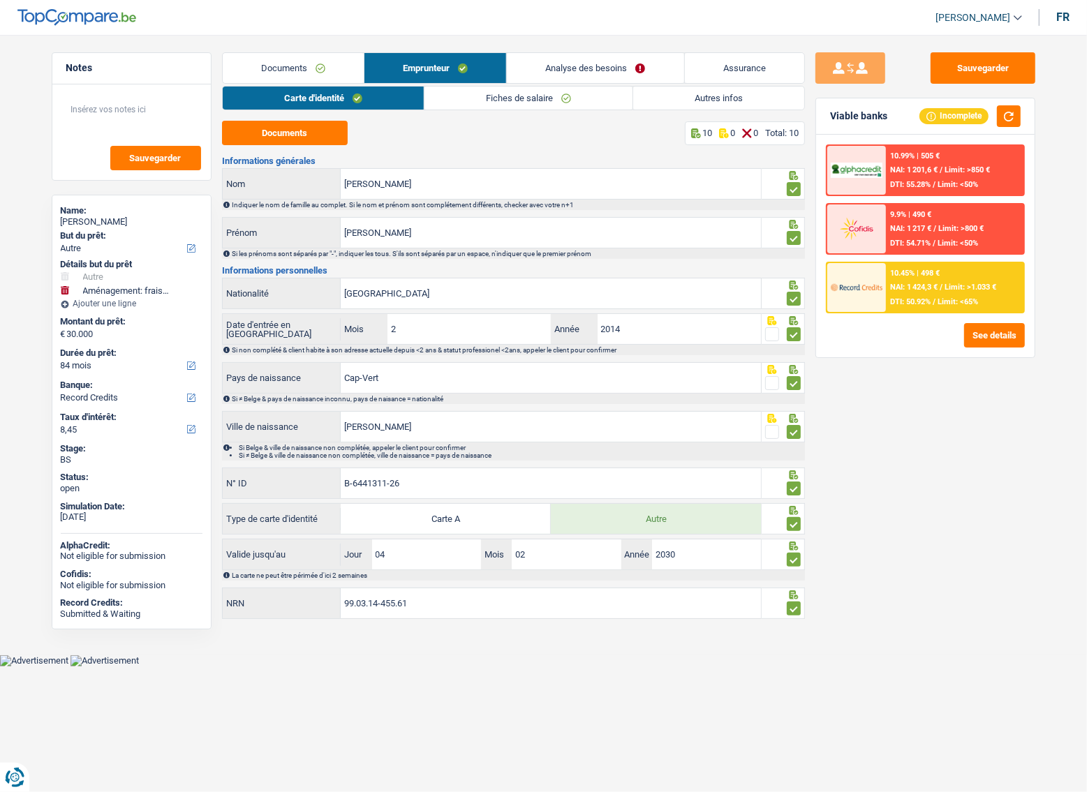
click at [320, 73] on link "Documents" at bounding box center [293, 68] width 141 height 30
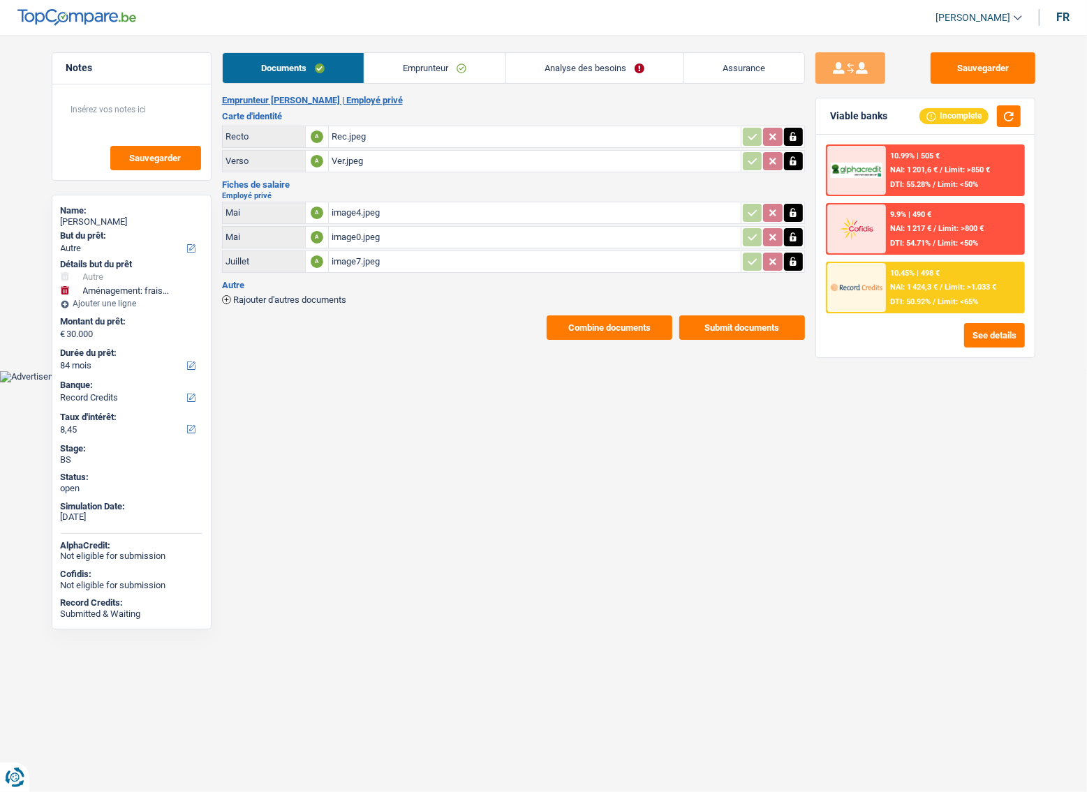
click at [362, 135] on div "Rec.jpeg" at bounding box center [535, 136] width 406 height 21
click at [904, 295] on div "10.45% | 498 € NAI: 1 424,3 € / Limit: >1.033 € DTI: 50.92% / Limit: <65%" at bounding box center [954, 287] width 137 height 49
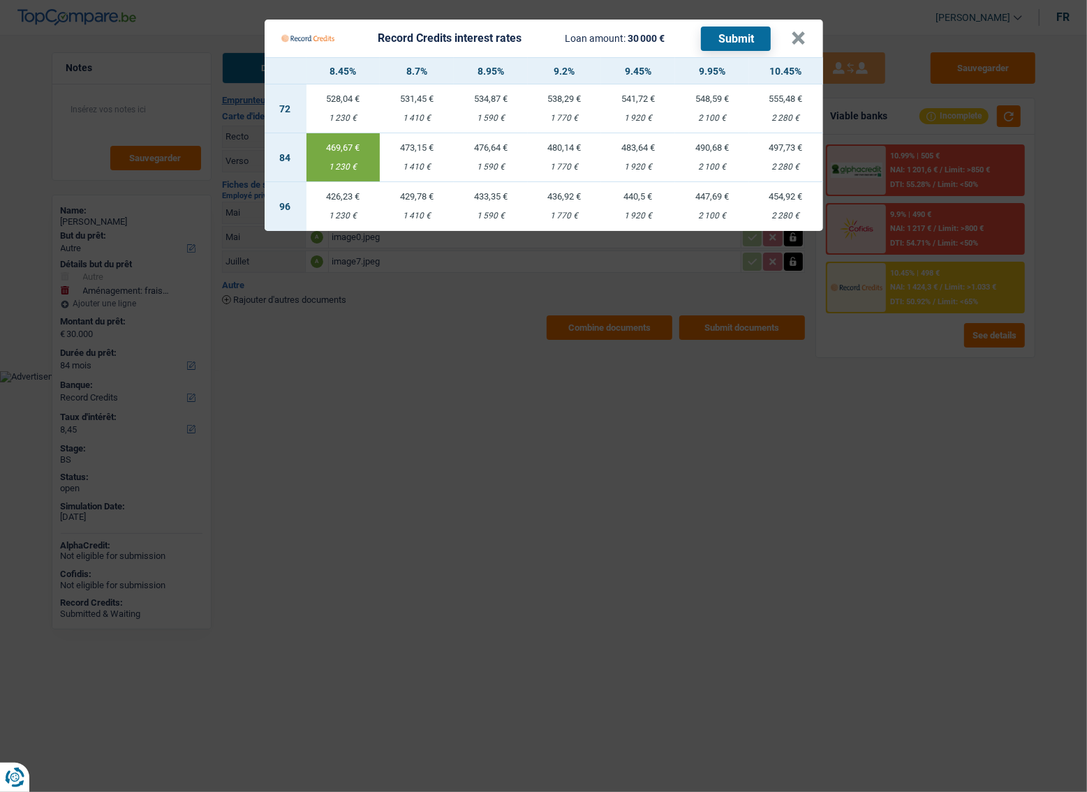
click at [743, 40] on button "Submit" at bounding box center [736, 39] width 70 height 24
click at [797, 41] on button "×" at bounding box center [798, 38] width 15 height 14
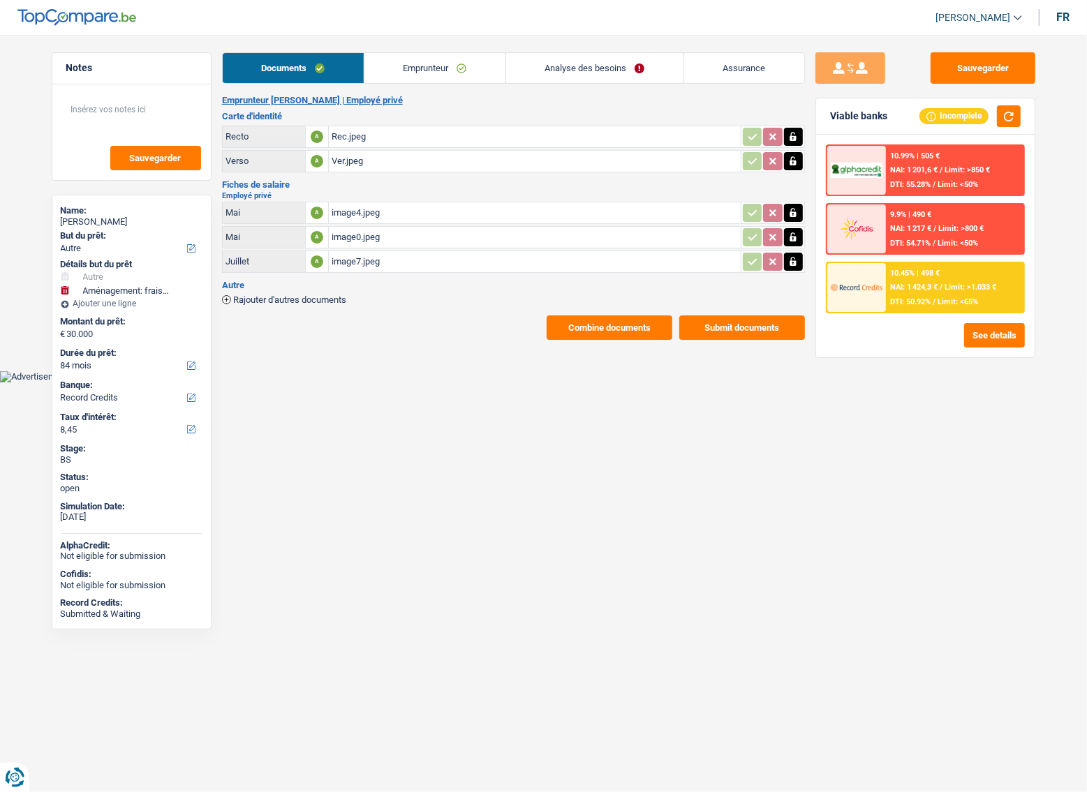
click at [925, 277] on div "10.45% | 498 € NAI: 1 424,3 € / Limit: >1.033 € DTI: 50.92% / Limit: <65%" at bounding box center [954, 287] width 137 height 49
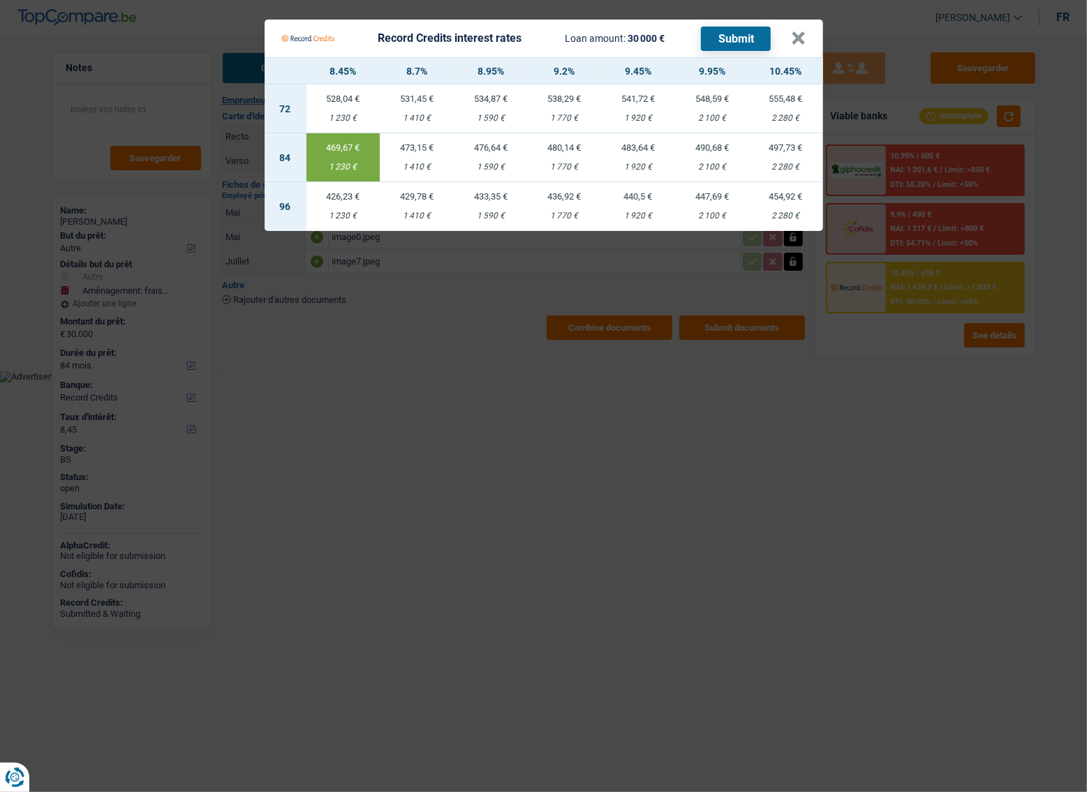
click at [553, 398] on Credits "Record Credits interest rates Loan amount: 30 000 € Submit × 8.45% 8.7% 8.95% 9…" at bounding box center [543, 396] width 1087 height 792
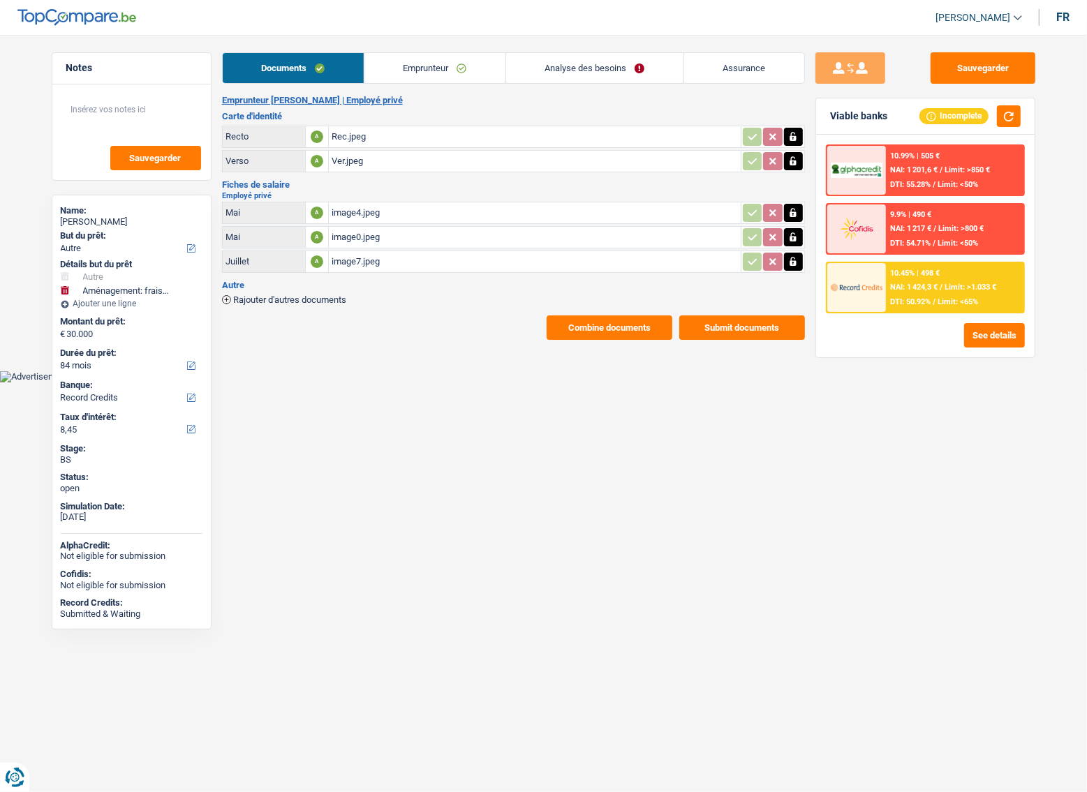
click at [911, 299] on span "DTI: 50.92%" at bounding box center [910, 301] width 40 height 9
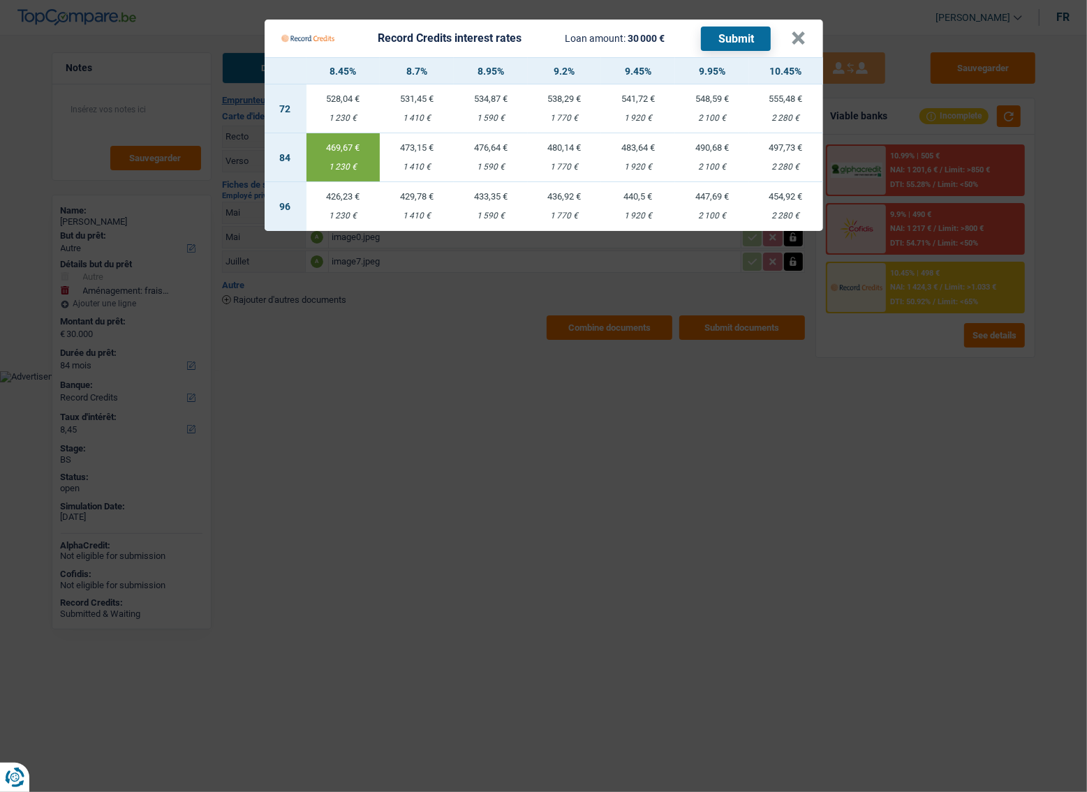
click at [689, 447] on Credits "Record Credits interest rates Loan amount: 30 000 € Submit × 8.45% 8.7% 8.95% 9…" at bounding box center [543, 396] width 1087 height 792
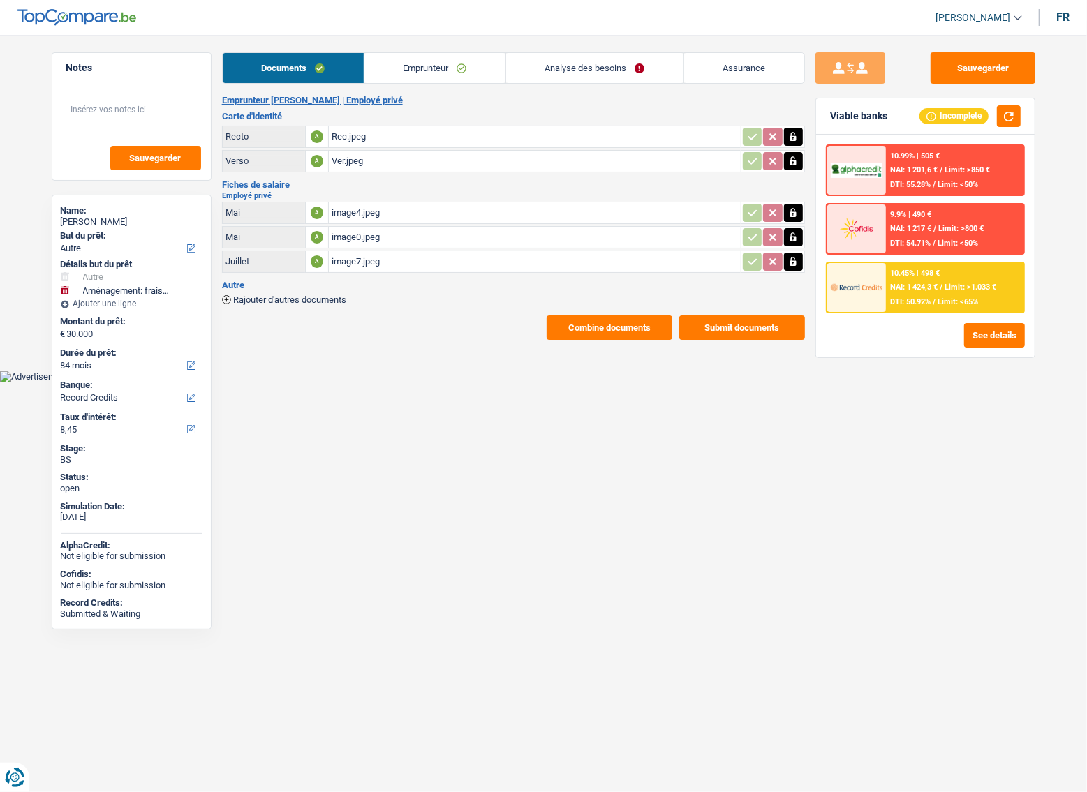
click at [379, 66] on link "Emprunteur" at bounding box center [434, 68] width 141 height 30
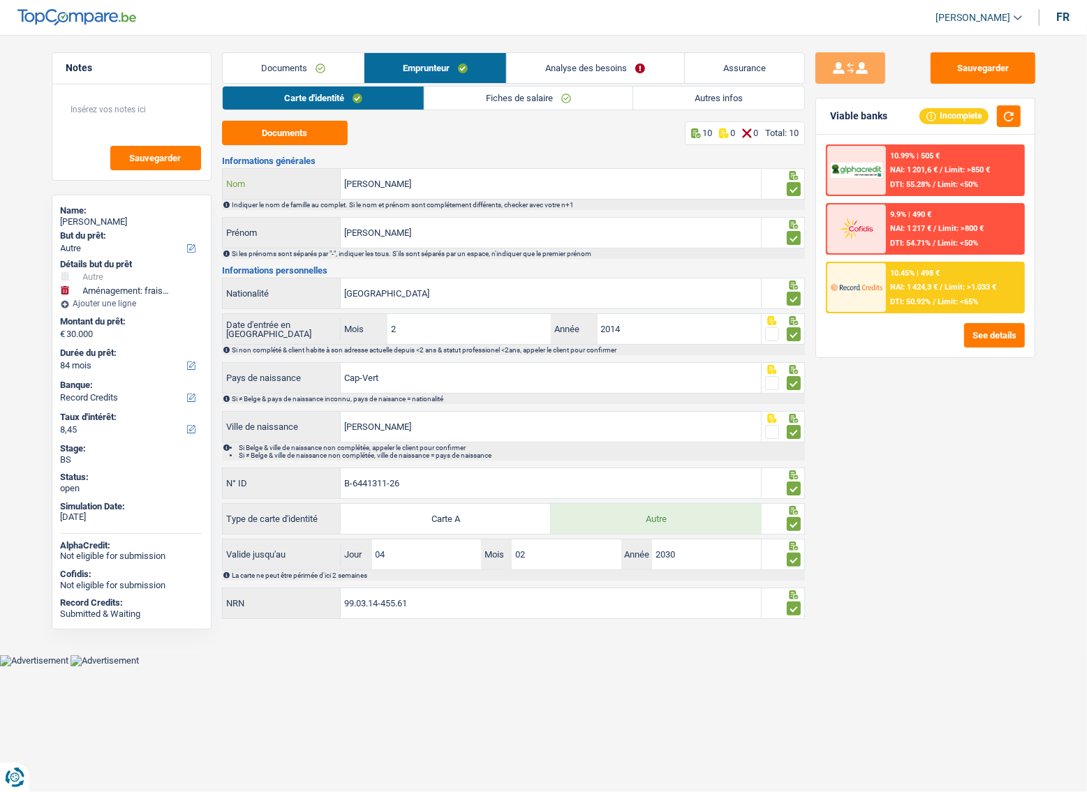
drag, startPoint x: 417, startPoint y: 182, endPoint x: 47, endPoint y: 188, distance: 370.0
click at [47, 188] on div "Notes Sauvegarder Name: Erickson Lopes Tavares But du prêt: Confort maison: meu…" at bounding box center [543, 337] width 1005 height 571
click at [469, 662] on body "Vous avez le contrôle de vos données Nous utilisons des cookies, tout comme nos…" at bounding box center [543, 344] width 1087 height 646
drag, startPoint x: 410, startPoint y: 482, endPoint x: 303, endPoint y: 482, distance: 107.5
click at [303, 482] on div "B-6441311-26 N° ID" at bounding box center [492, 483] width 539 height 30
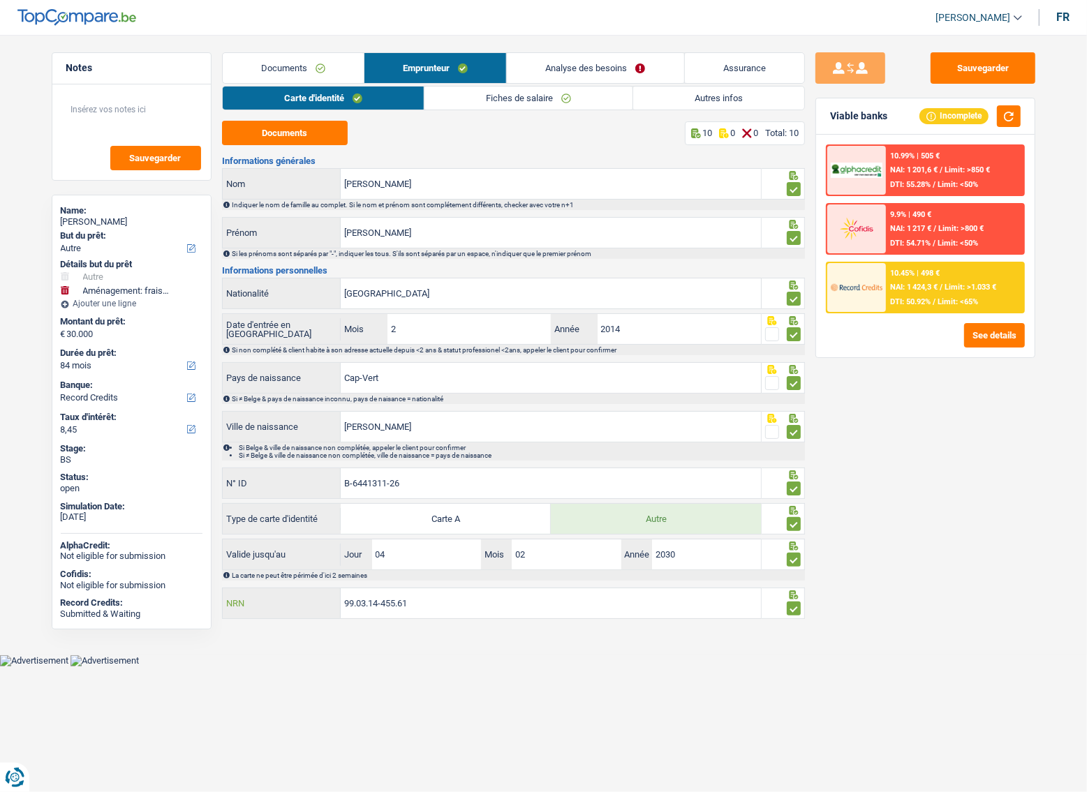
drag, startPoint x: 526, startPoint y: 605, endPoint x: 238, endPoint y: 597, distance: 287.7
click at [238, 597] on div "99.03.14-455.61 NRN" at bounding box center [492, 603] width 539 height 30
click at [433, 189] on input "[PERSON_NAME]" at bounding box center [551, 184] width 420 height 30
drag, startPoint x: 460, startPoint y: 184, endPoint x: 218, endPoint y: 160, distance: 242.7
click at [218, 160] on div "Notes Sauvegarder Name: Erickson Lopes Tavares But du prêt: Confort maison: meu…" at bounding box center [543, 337] width 1005 height 571
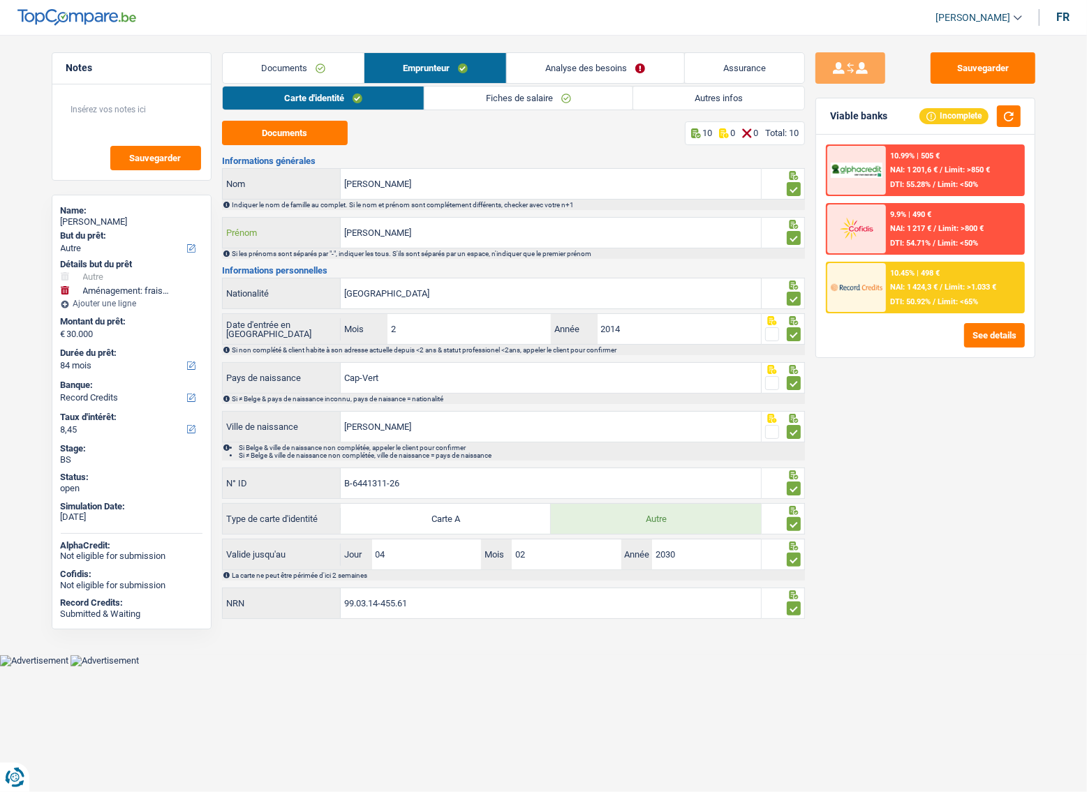
drag, startPoint x: 427, startPoint y: 225, endPoint x: 422, endPoint y: 232, distance: 8.0
click at [427, 225] on input "[PERSON_NAME]" at bounding box center [551, 233] width 420 height 30
drag, startPoint x: 422, startPoint y: 232, endPoint x: 234, endPoint y: 237, distance: 188.5
click at [234, 237] on div "Erickson Prénom" at bounding box center [492, 233] width 539 height 30
drag, startPoint x: 429, startPoint y: 428, endPoint x: 188, endPoint y: 436, distance: 240.9
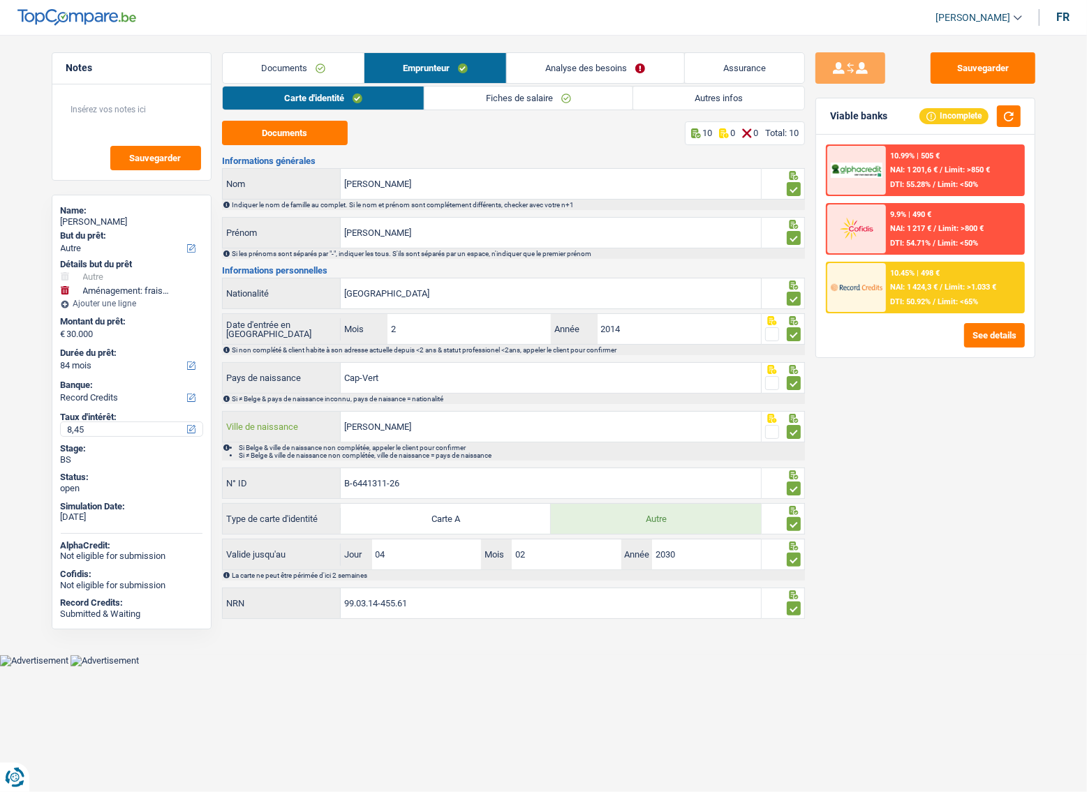
click at [188, 436] on div "Notes Sauvegarder Name: Erickson Lopes Tavares But du prêt: Confort maison: meu…" at bounding box center [543, 337] width 1005 height 571
click at [422, 648] on main "Notes Sauvegarder Name: Erickson Lopes Tavares But du prêt: Confort maison: meu…" at bounding box center [543, 338] width 1087 height 634
drag, startPoint x: 423, startPoint y: 482, endPoint x: 240, endPoint y: 482, distance: 182.9
click at [246, 482] on div "B-6441311-26 N° ID" at bounding box center [492, 483] width 539 height 30
click at [537, 97] on link "Fiches de salaire" at bounding box center [528, 98] width 208 height 23
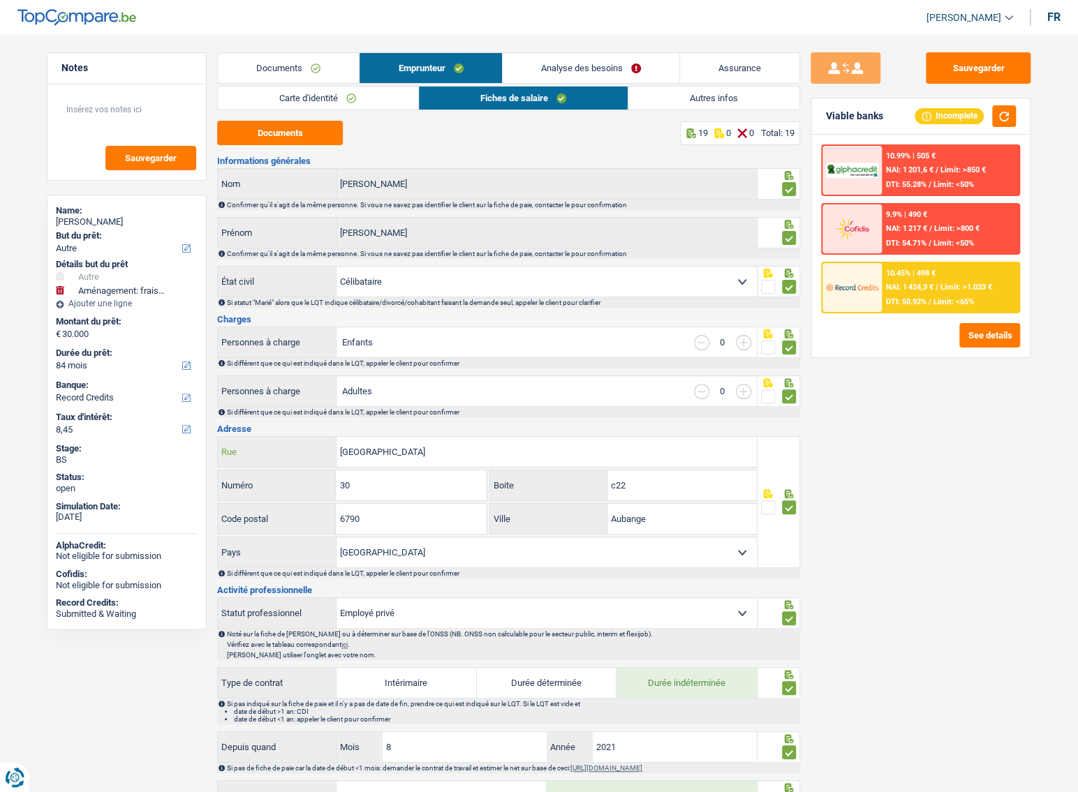
drag, startPoint x: 440, startPoint y: 461, endPoint x: 220, endPoint y: 452, distance: 220.0
click at [266, 452] on div "Rue de Longwy Rue" at bounding box center [487, 452] width 539 height 30
click at [426, 492] on input "30" at bounding box center [411, 485] width 150 height 30
drag, startPoint x: 415, startPoint y: 492, endPoint x: 189, endPoint y: 492, distance: 226.1
click at [189, 492] on div "Notes Sauvegarder Name: Erickson Lopes Tavares But du prêt: Confort maison: meu…" at bounding box center [538, 798] width 1005 height 1492
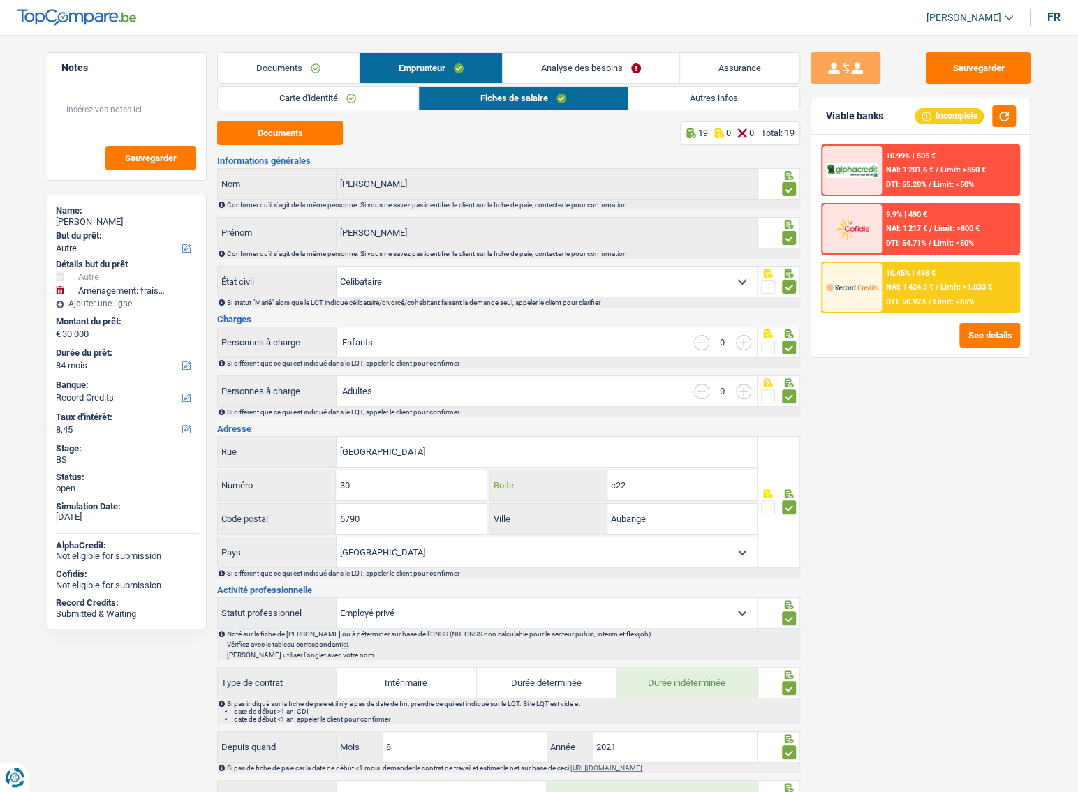
drag, startPoint x: 688, startPoint y: 487, endPoint x: 673, endPoint y: 489, distance: 15.5
click at [687, 487] on input "c22" at bounding box center [681, 485] width 149 height 30
drag, startPoint x: 380, startPoint y: 519, endPoint x: 219, endPoint y: 520, distance: 160.5
click at [219, 520] on div "6790 Code postal" at bounding box center [352, 519] width 269 height 30
click at [685, 105] on link "Autres infos" at bounding box center [713, 98] width 171 height 23
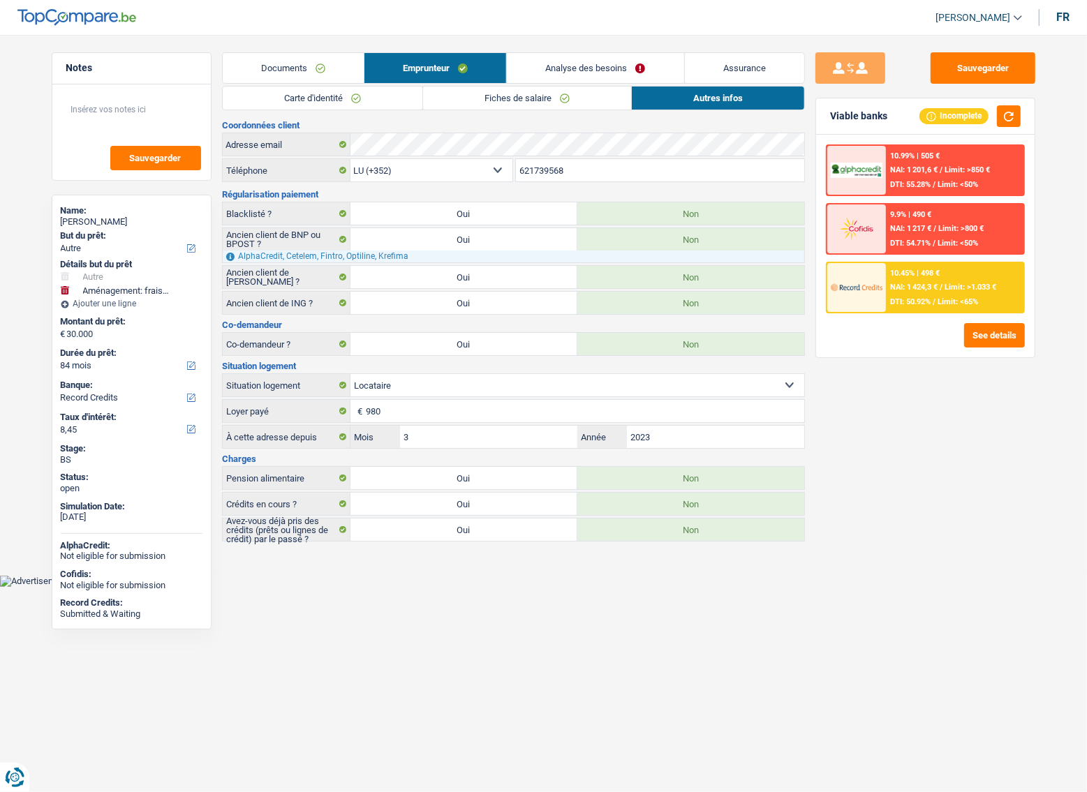
click at [312, 75] on link "Documents" at bounding box center [293, 68] width 141 height 30
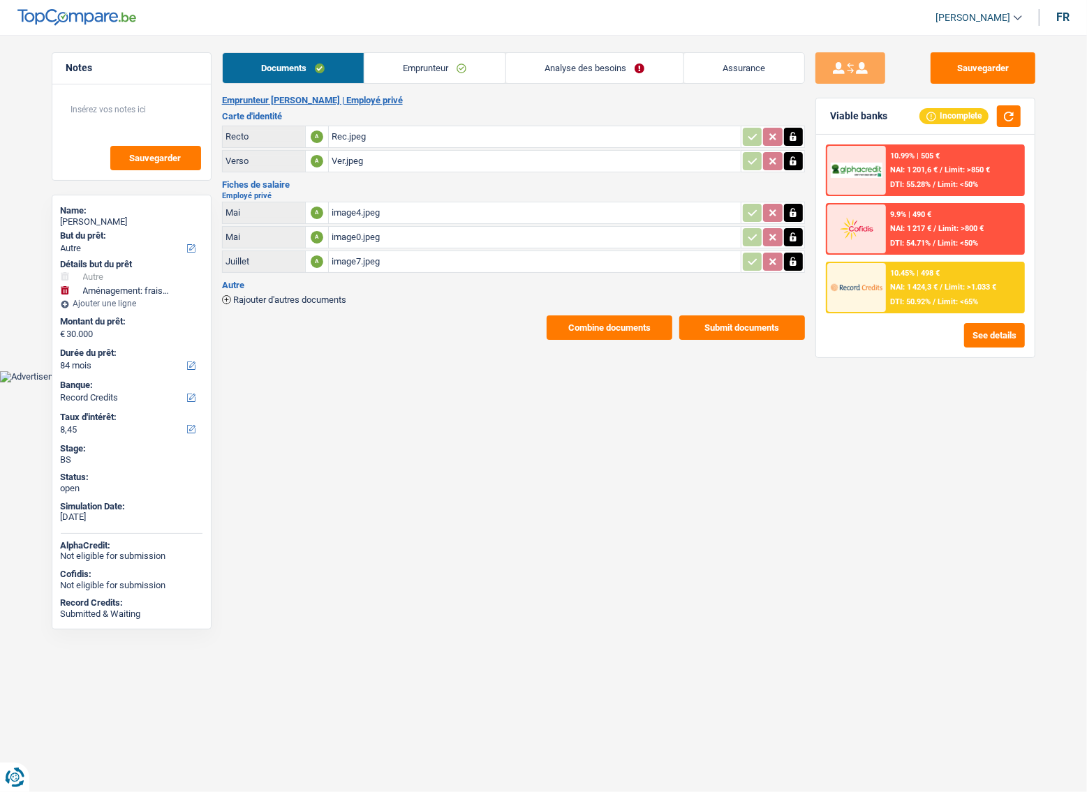
drag, startPoint x: 454, startPoint y: 74, endPoint x: 399, endPoint y: 103, distance: 62.4
click at [454, 74] on link "Emprunteur" at bounding box center [434, 68] width 141 height 30
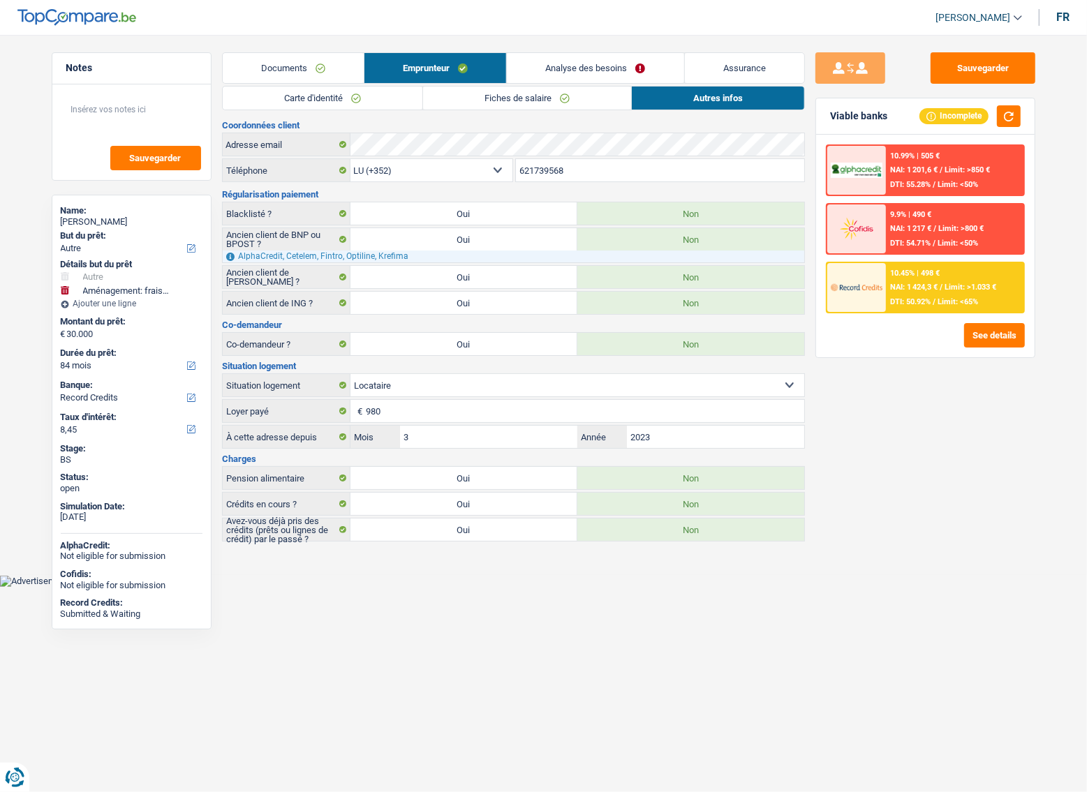
click at [291, 98] on link "Carte d'identité" at bounding box center [323, 98] width 200 height 23
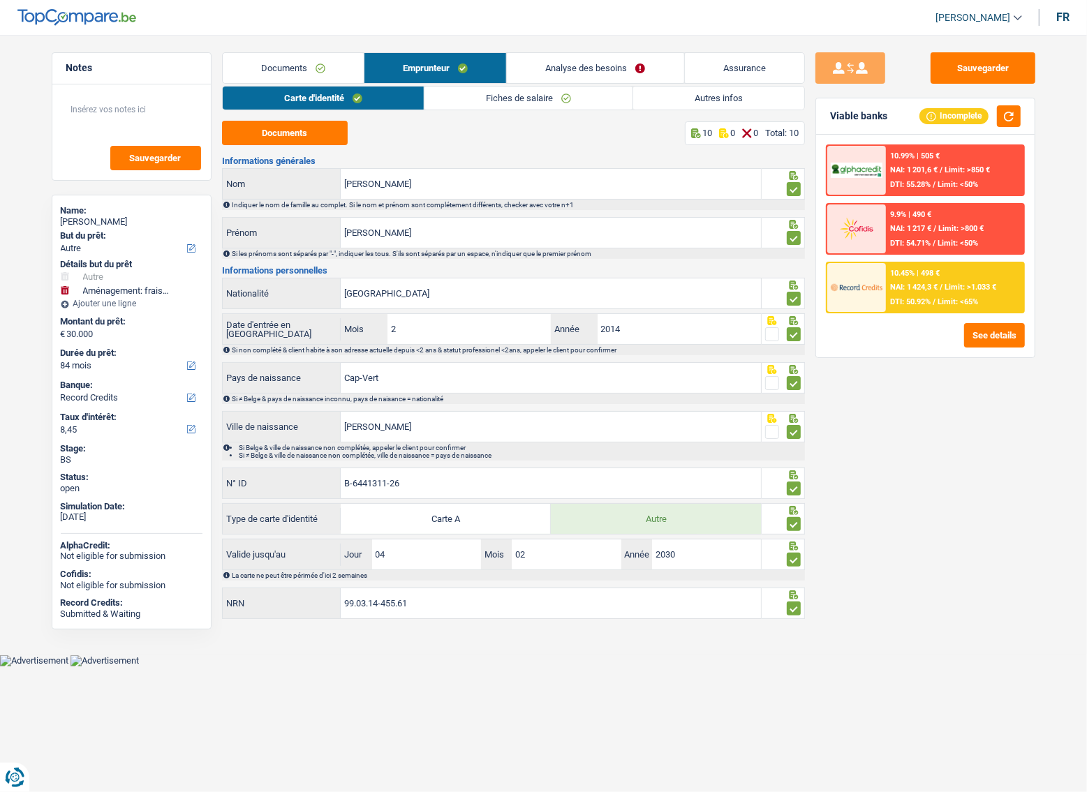
click at [329, 61] on link "Documents" at bounding box center [293, 68] width 141 height 30
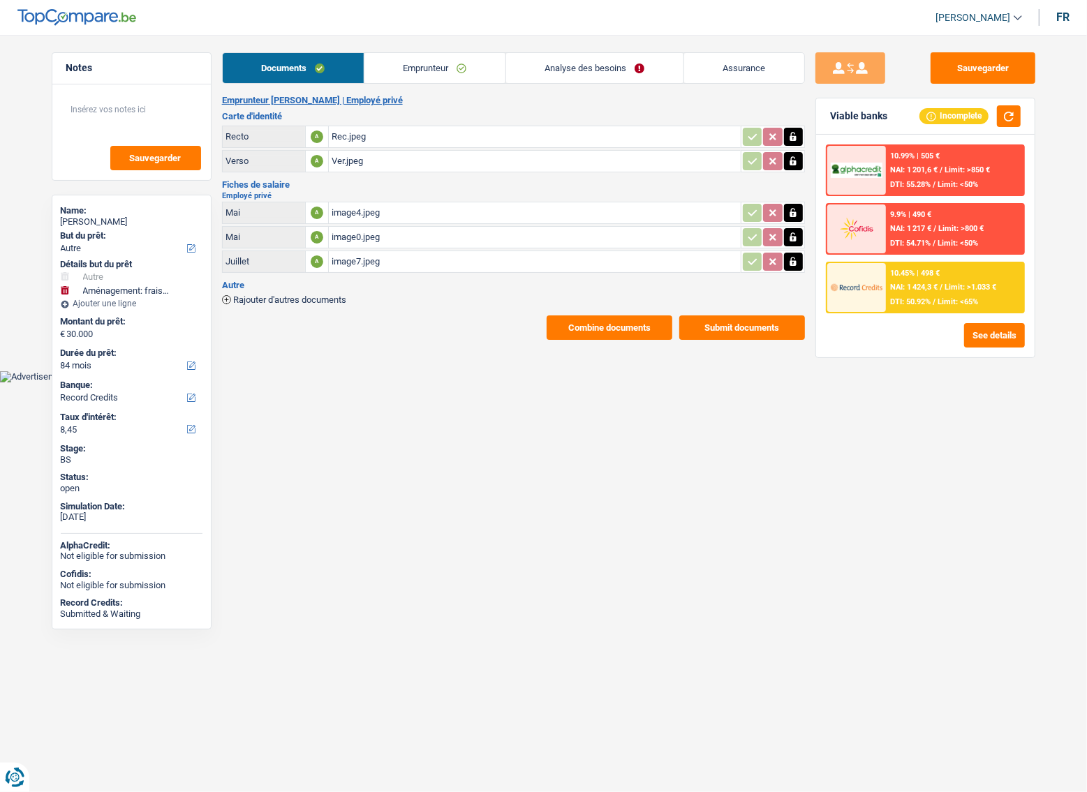
click at [348, 155] on div "Ver.jpeg" at bounding box center [535, 161] width 406 height 21
click at [412, 84] on div "Documents Emprunteur Analyse des besoins Assurance Emprunteur Erickson Lopes Ta…" at bounding box center [513, 196] width 583 height 288
click at [396, 65] on link "Emprunteur" at bounding box center [434, 68] width 141 height 30
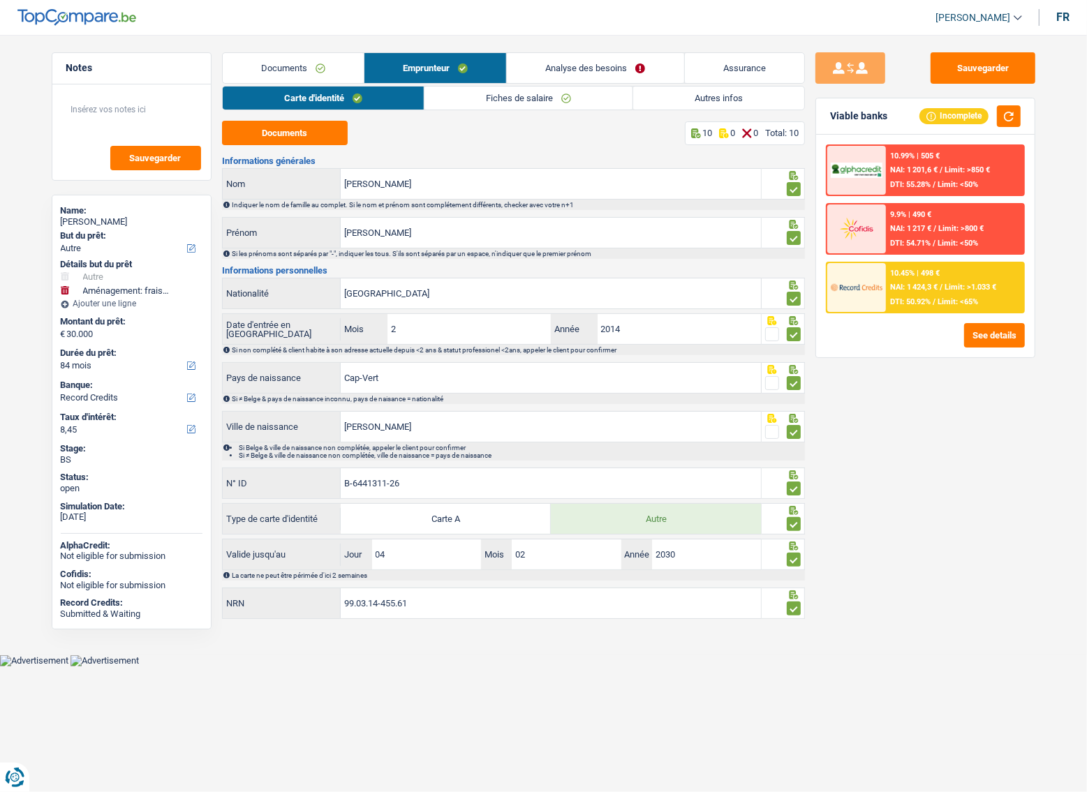
click at [568, 93] on link "Fiches de salaire" at bounding box center [528, 98] width 208 height 23
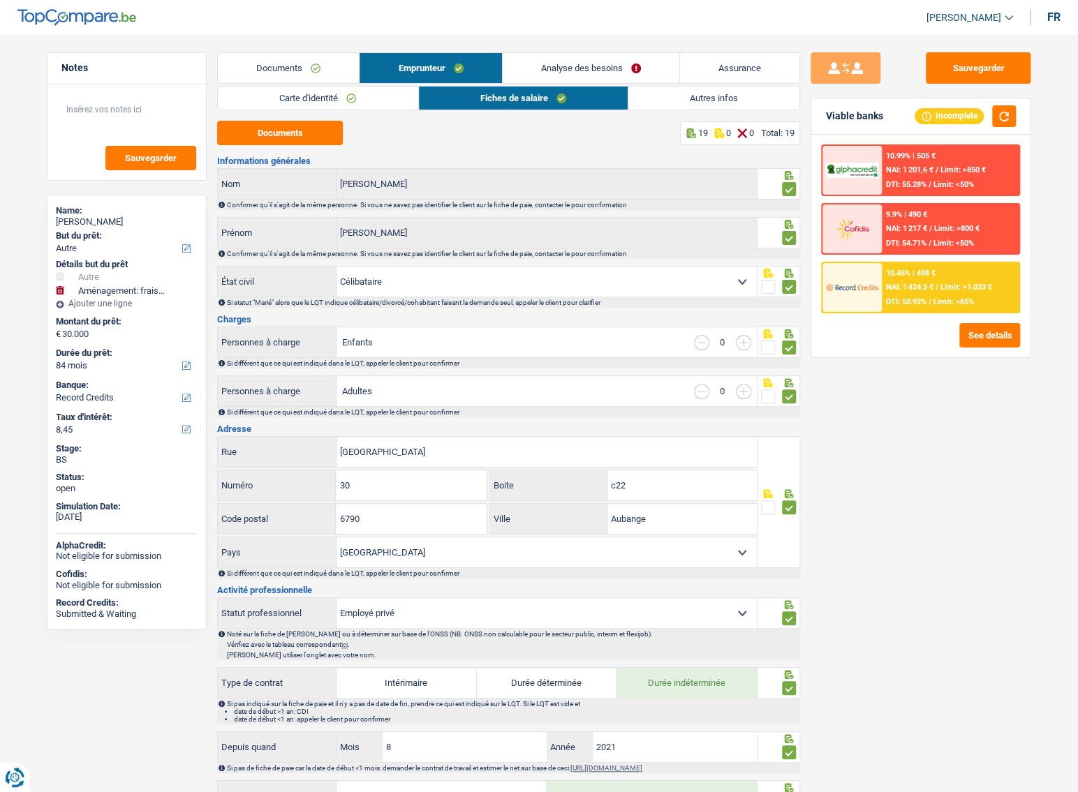
click at [703, 98] on link "Autres infos" at bounding box center [713, 98] width 171 height 23
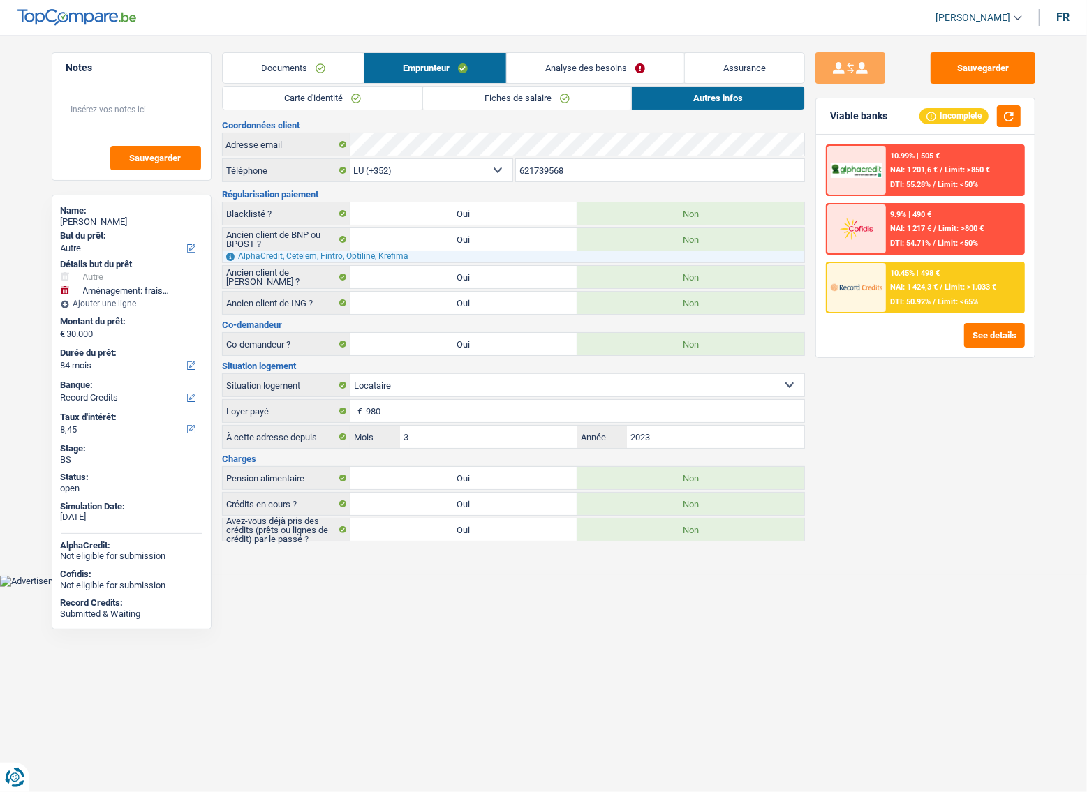
drag, startPoint x: 452, startPoint y: 104, endPoint x: 370, endPoint y: 102, distance: 81.7
click at [452, 104] on link "Fiches de salaire" at bounding box center [527, 98] width 208 height 23
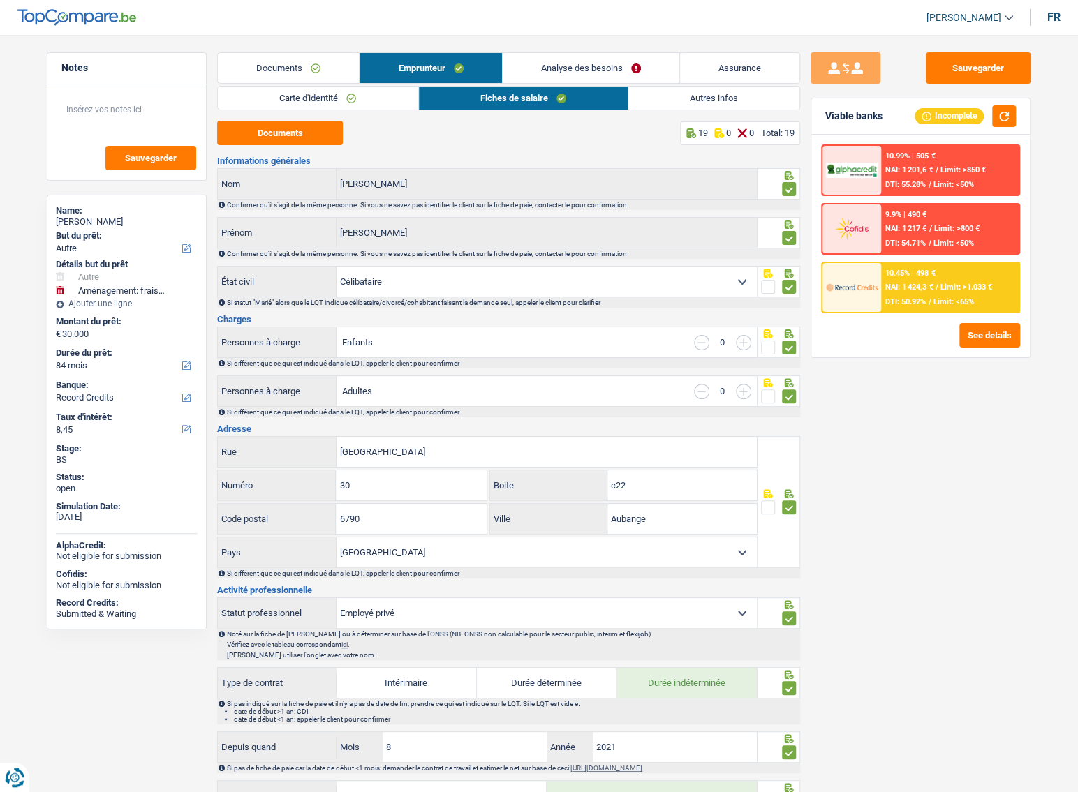
click at [363, 101] on link "Carte d'identité" at bounding box center [318, 98] width 200 height 23
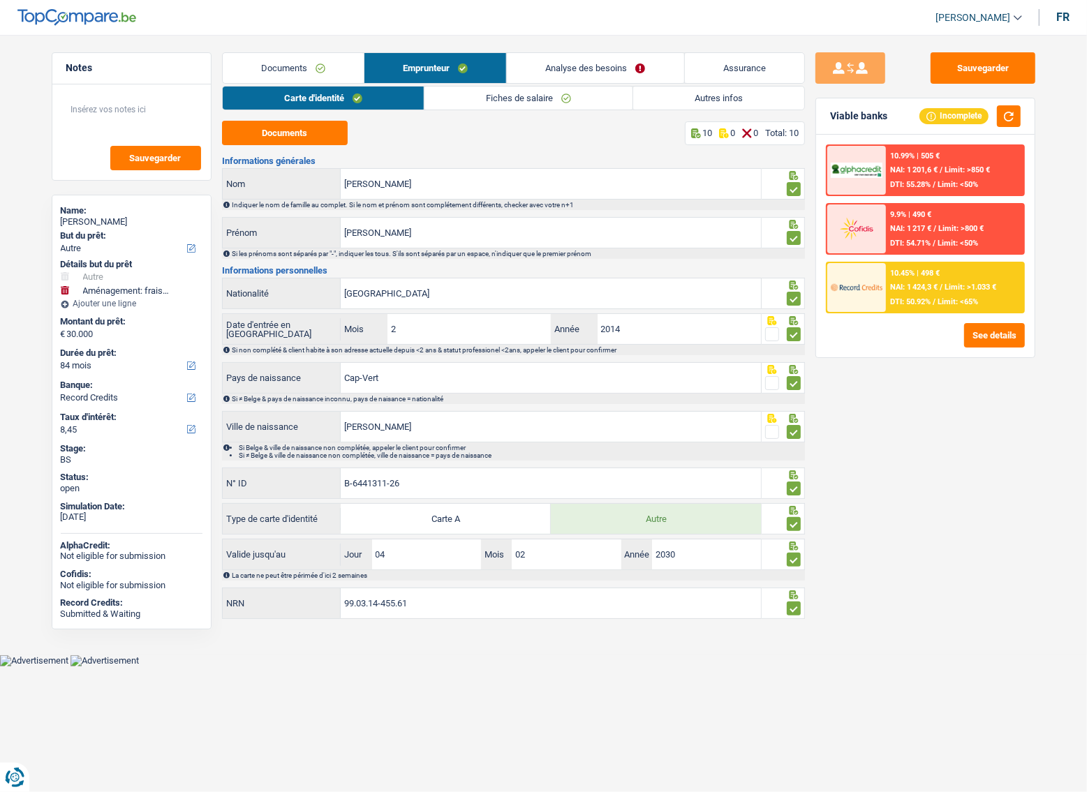
click at [449, 99] on link "Fiches de salaire" at bounding box center [528, 98] width 208 height 23
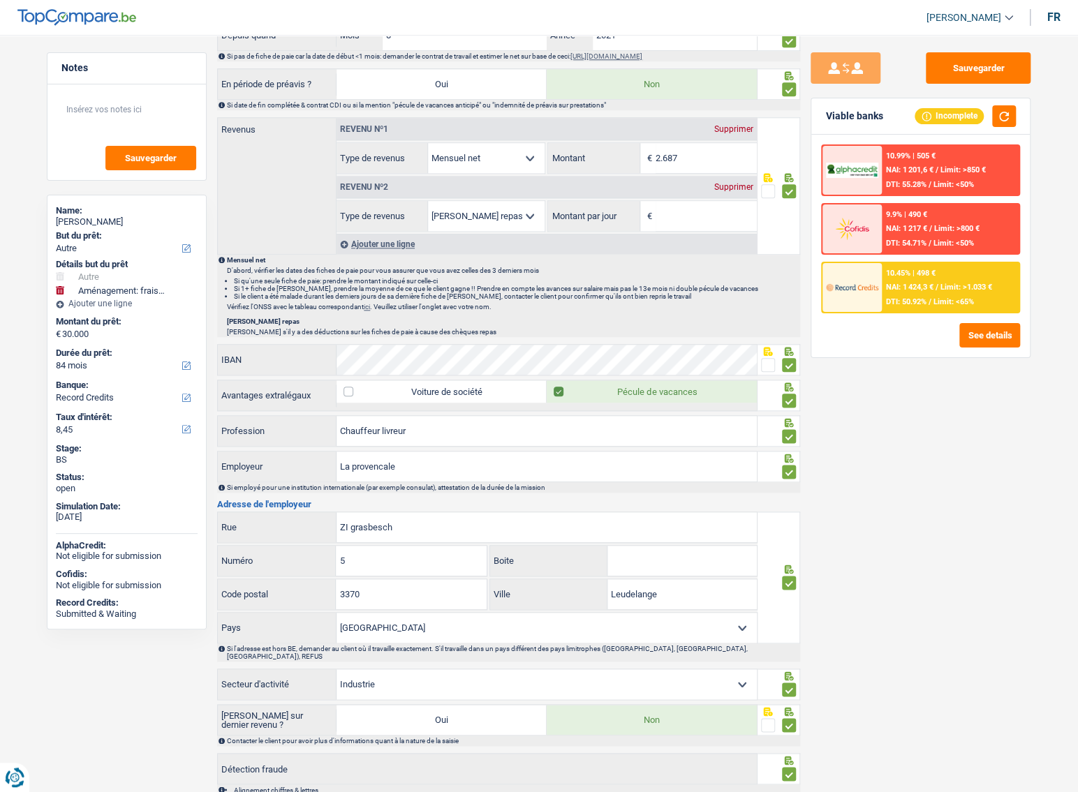
scroll to position [783, 0]
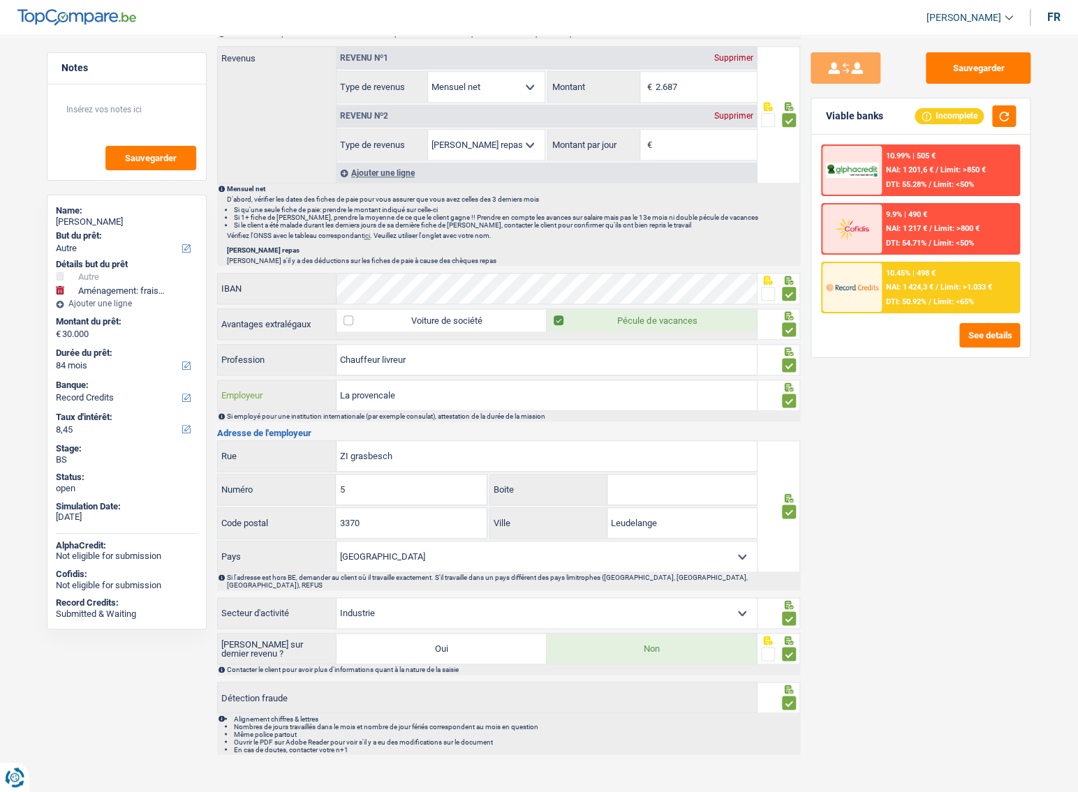
drag, startPoint x: 384, startPoint y: 392, endPoint x: 227, endPoint y: 387, distance: 157.1
click at [254, 396] on div "La provencale Employeur" at bounding box center [487, 395] width 539 height 30
drag, startPoint x: 440, startPoint y: 456, endPoint x: 455, endPoint y: 454, distance: 15.5
click at [440, 456] on input "ZI grasbesch" at bounding box center [546, 456] width 420 height 30
drag, startPoint x: 429, startPoint y: 454, endPoint x: 185, endPoint y: 454, distance: 243.6
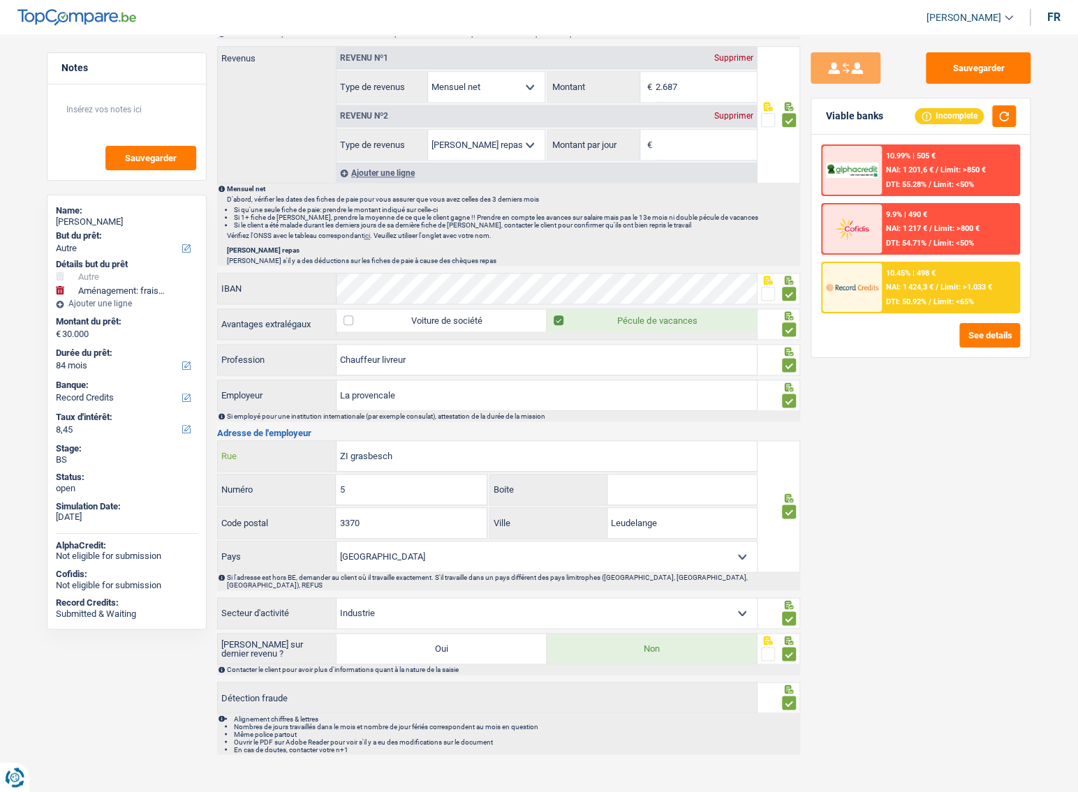
click at [185, 454] on div "Notes Sauvegarder Name: Erickson Lopes Tavares But du prêt: Confort maison: meu…" at bounding box center [538, 15] width 1005 height 1492
drag, startPoint x: 421, startPoint y: 523, endPoint x: 441, endPoint y: 525, distance: 20.3
click at [420, 523] on input "3370" at bounding box center [411, 523] width 150 height 30
drag, startPoint x: 441, startPoint y: 525, endPoint x: 136, endPoint y: 525, distance: 305.0
click at [136, 525] on div "Notes Sauvegarder Name: Erickson Lopes Tavares But du prêt: Confort maison: meu…" at bounding box center [538, 15] width 1005 height 1492
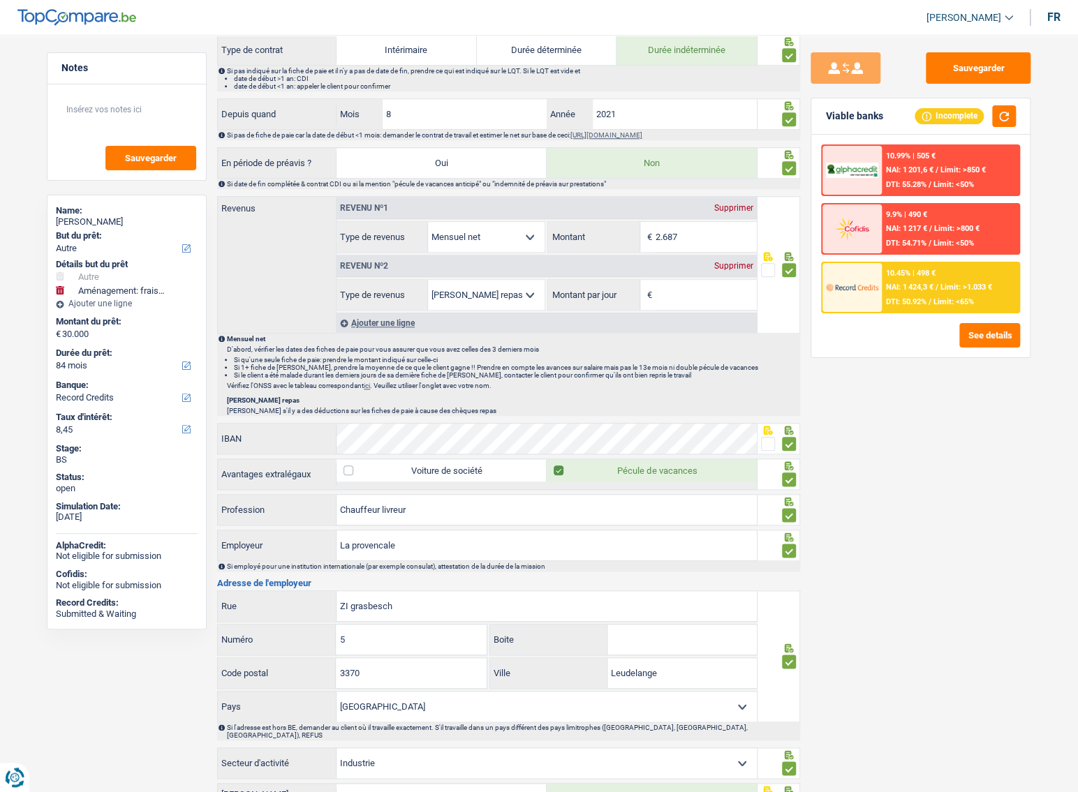
scroll to position [593, 0]
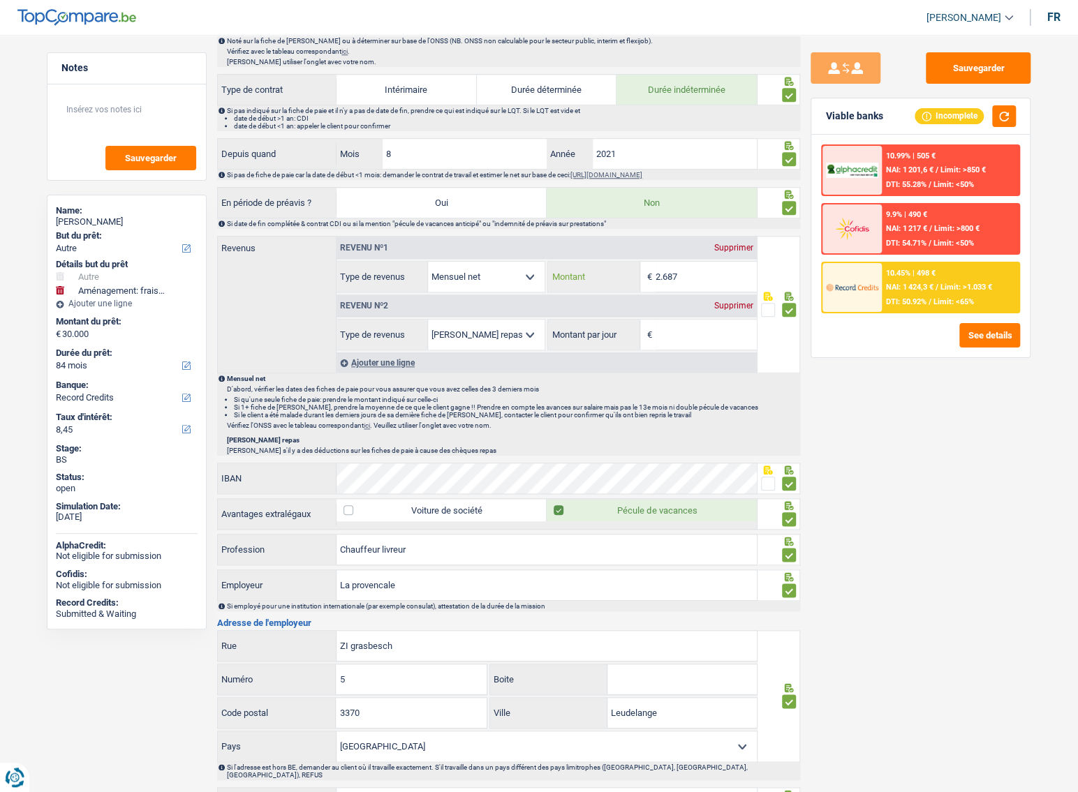
drag, startPoint x: 683, startPoint y: 276, endPoint x: 572, endPoint y: 277, distance: 111.7
click at [572, 277] on div "2.687 € Montant" at bounding box center [652, 277] width 208 height 30
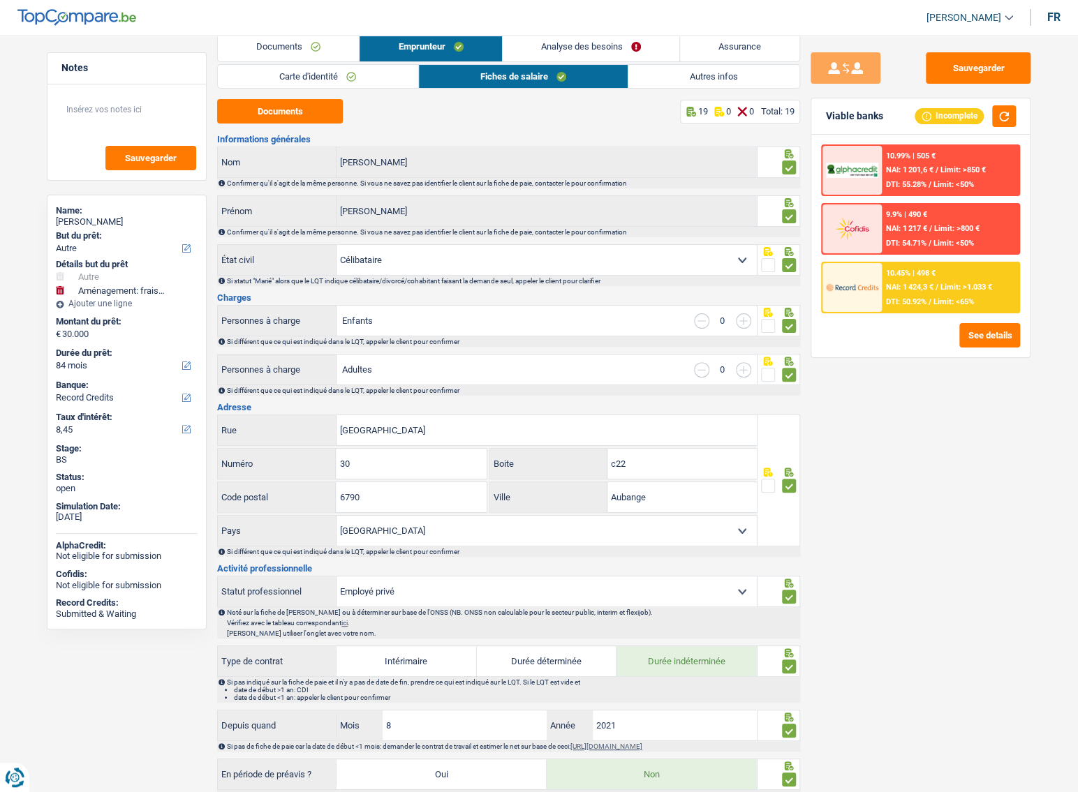
scroll to position [0, 0]
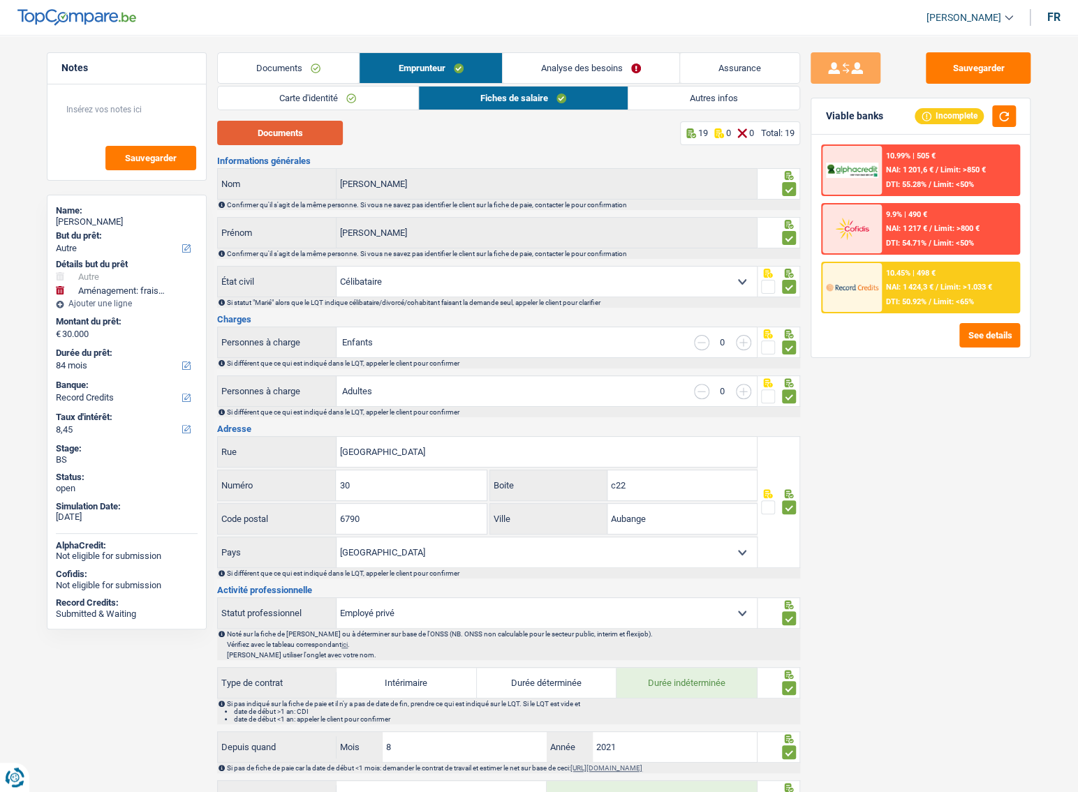
click at [322, 143] on button "Documents" at bounding box center [280, 133] width 126 height 24
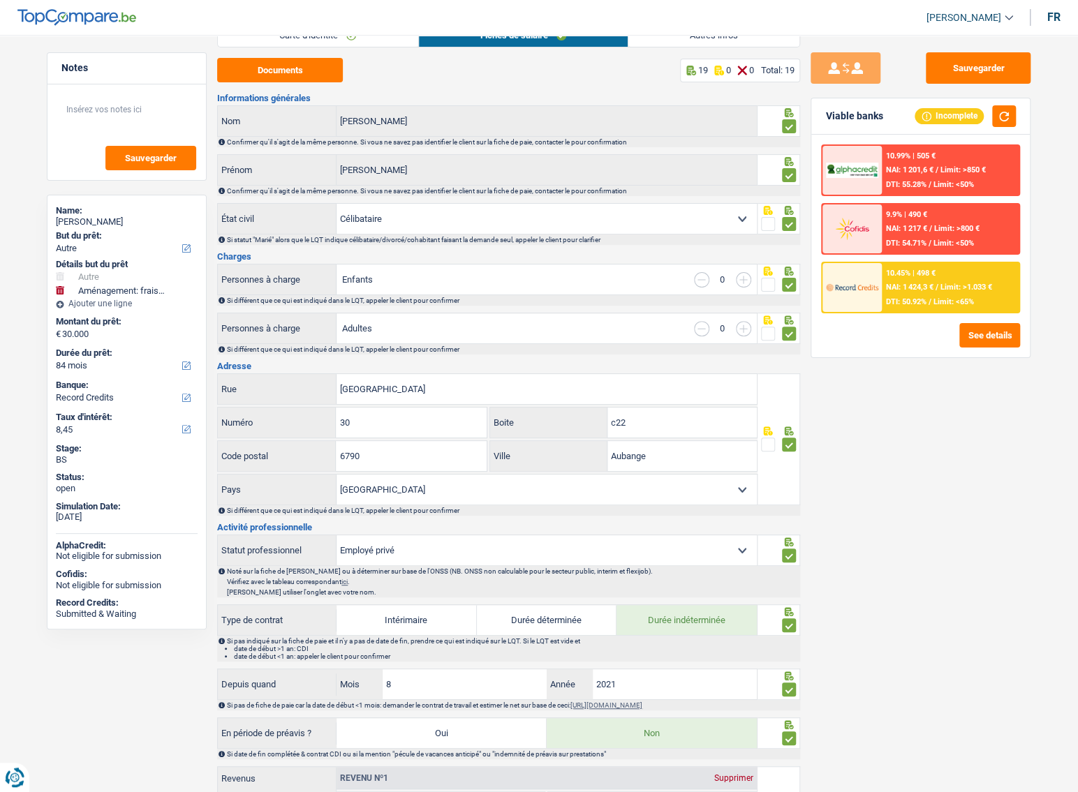
click at [719, 40] on link "Autres infos" at bounding box center [713, 35] width 171 height 23
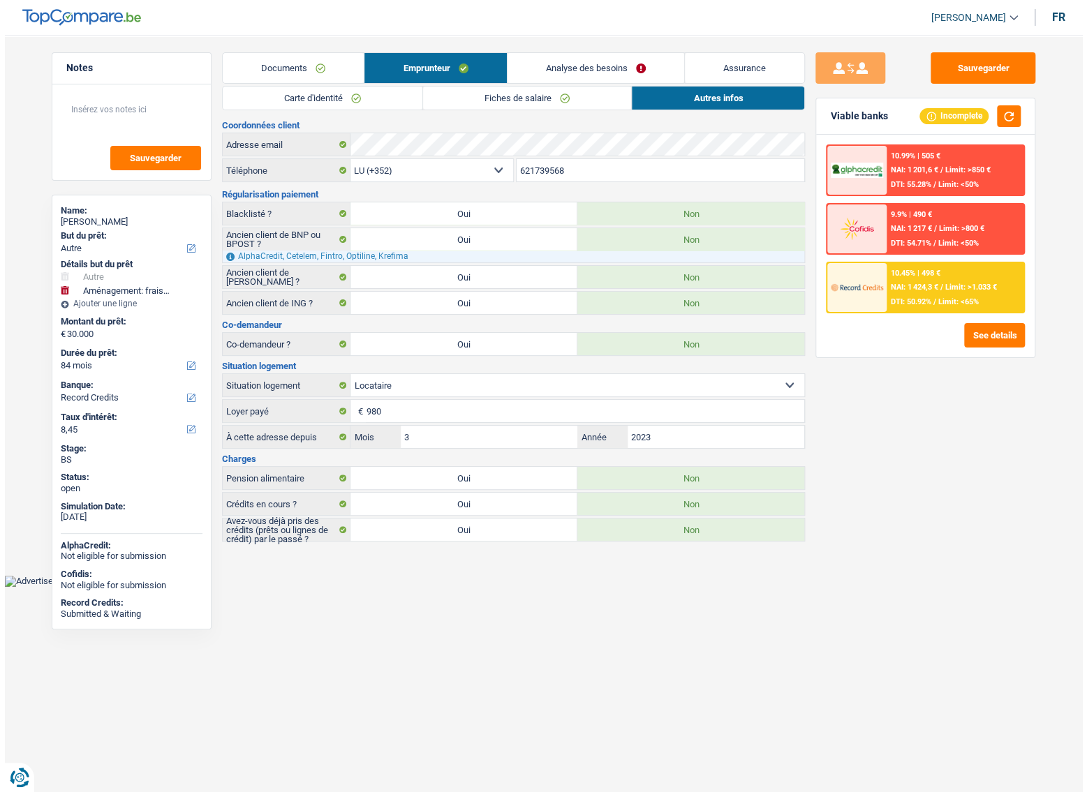
scroll to position [0, 0]
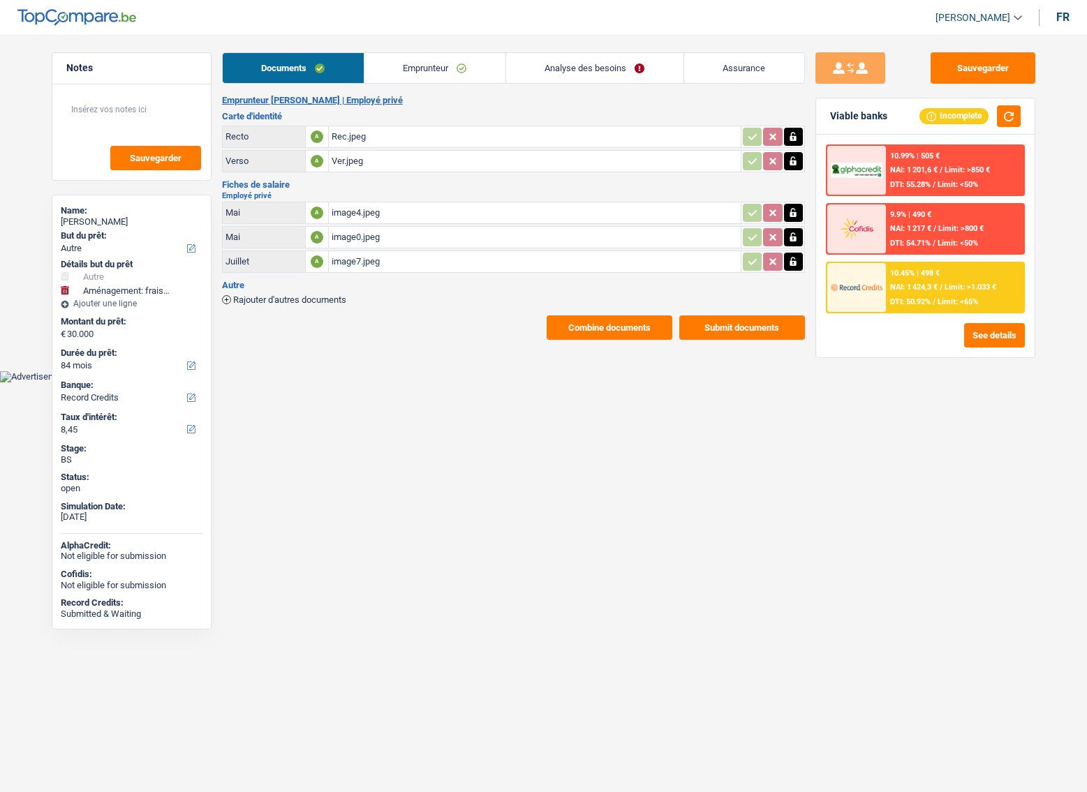
select select "other"
select select "movingOrInstallation"
select select "84"
select select "record credits"
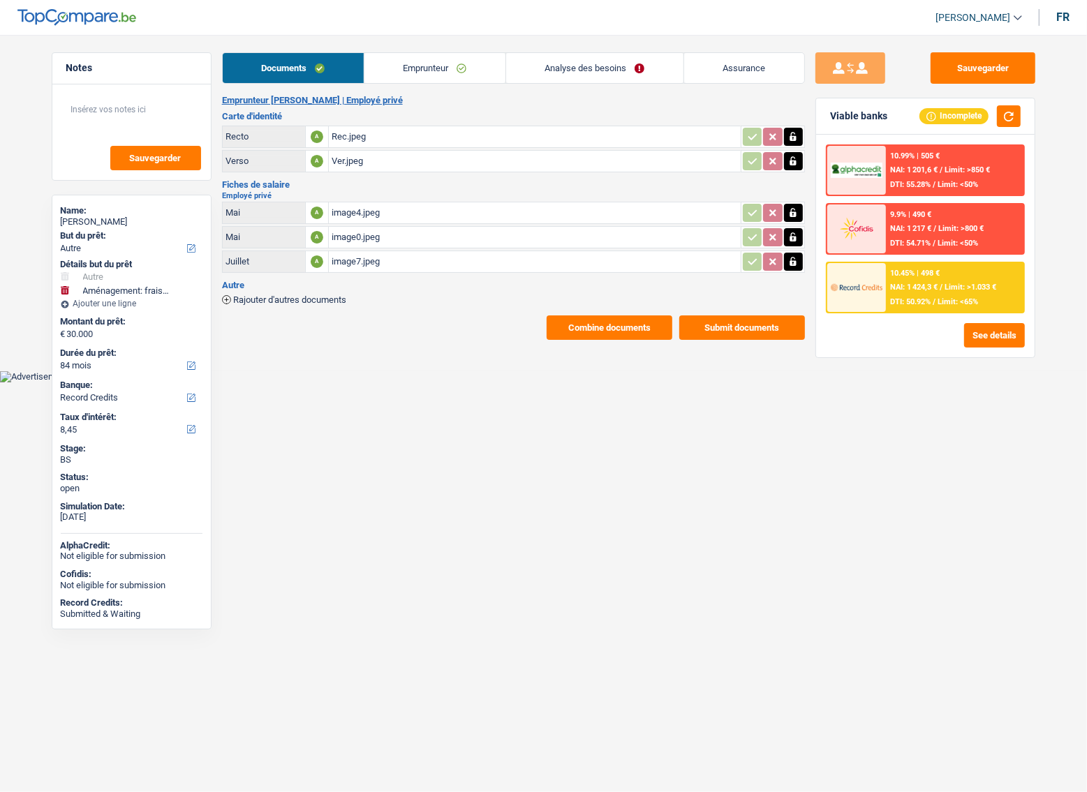
click at [958, 283] on span "Limit: >1.033 €" at bounding box center [970, 287] width 52 height 9
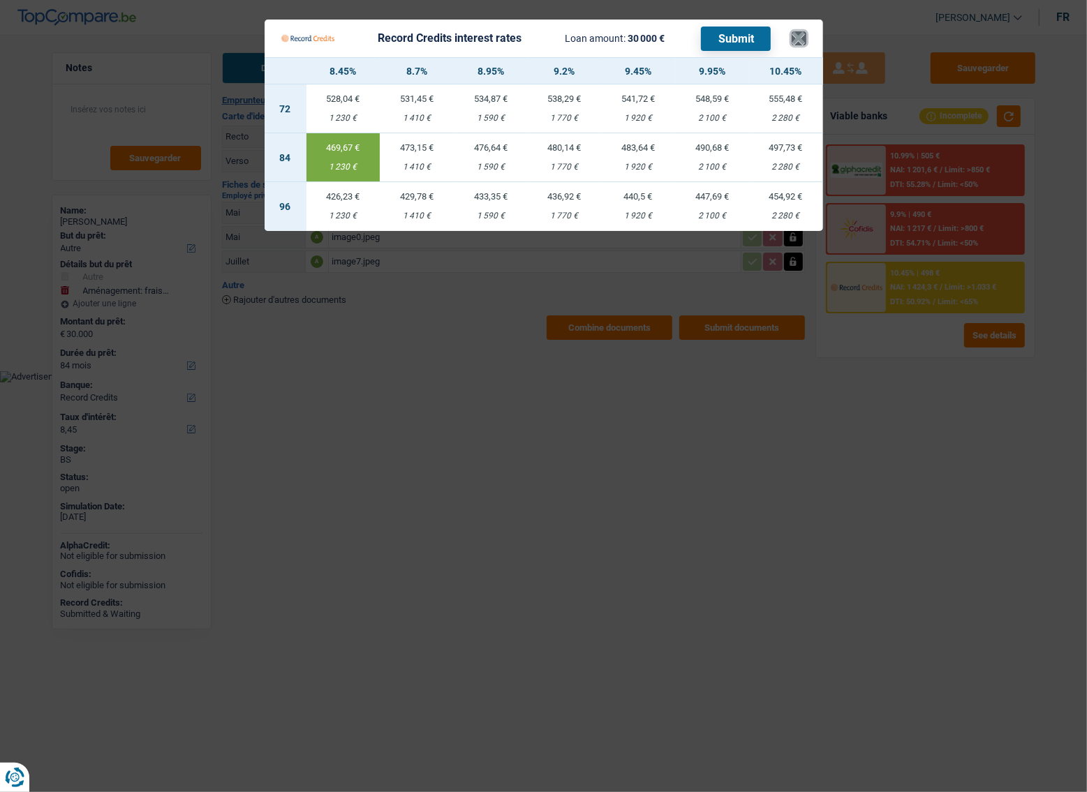
click at [793, 38] on button "×" at bounding box center [798, 38] width 15 height 14
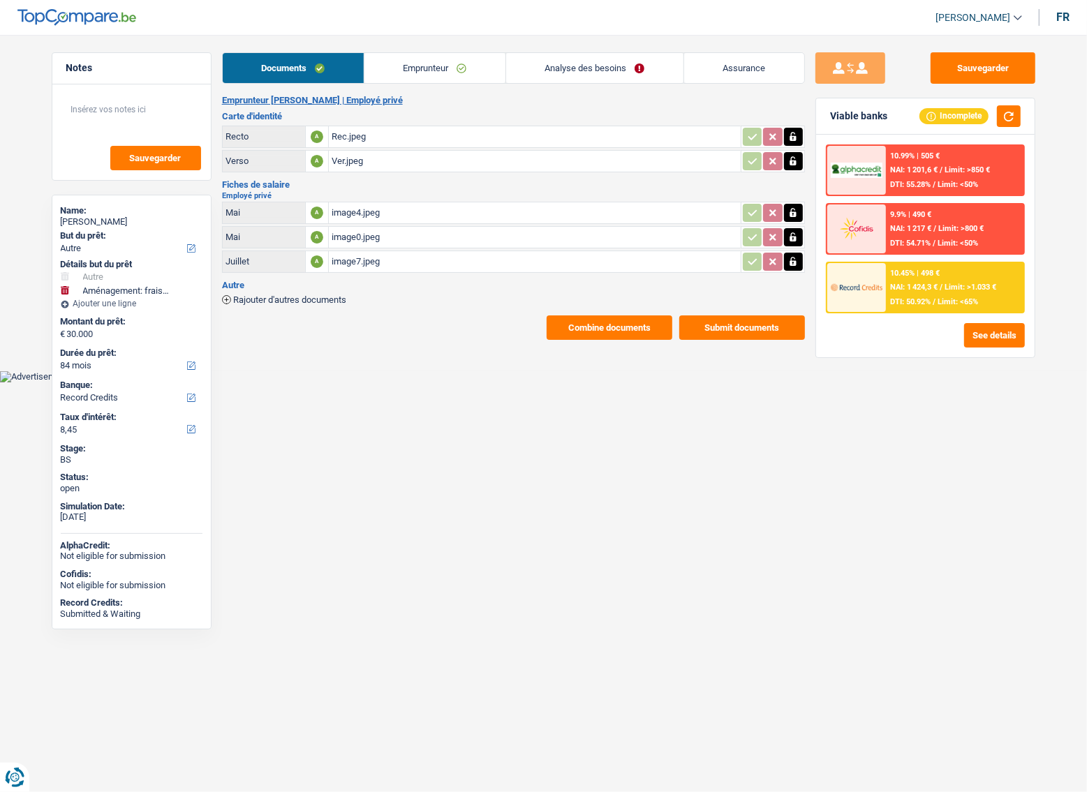
drag, startPoint x: 399, startPoint y: 63, endPoint x: 416, endPoint y: 81, distance: 25.2
click at [399, 63] on link "Emprunteur" at bounding box center [434, 68] width 141 height 30
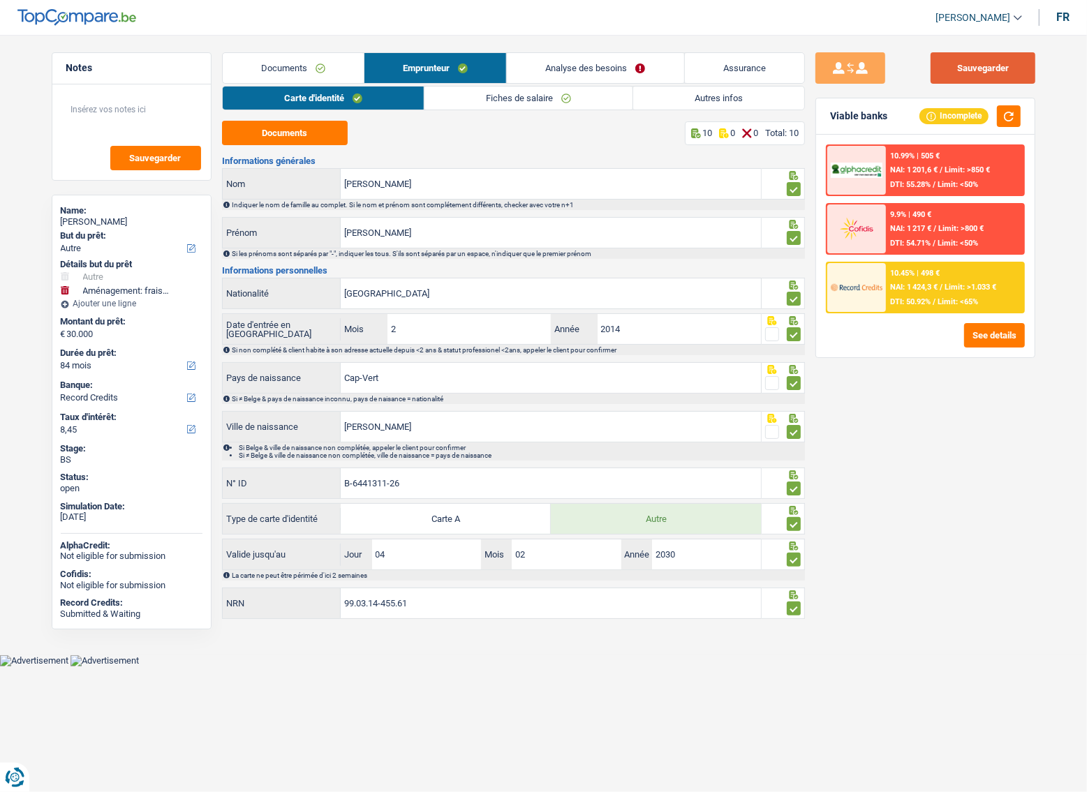
click at [994, 66] on button "Sauvegarder" at bounding box center [982, 67] width 105 height 31
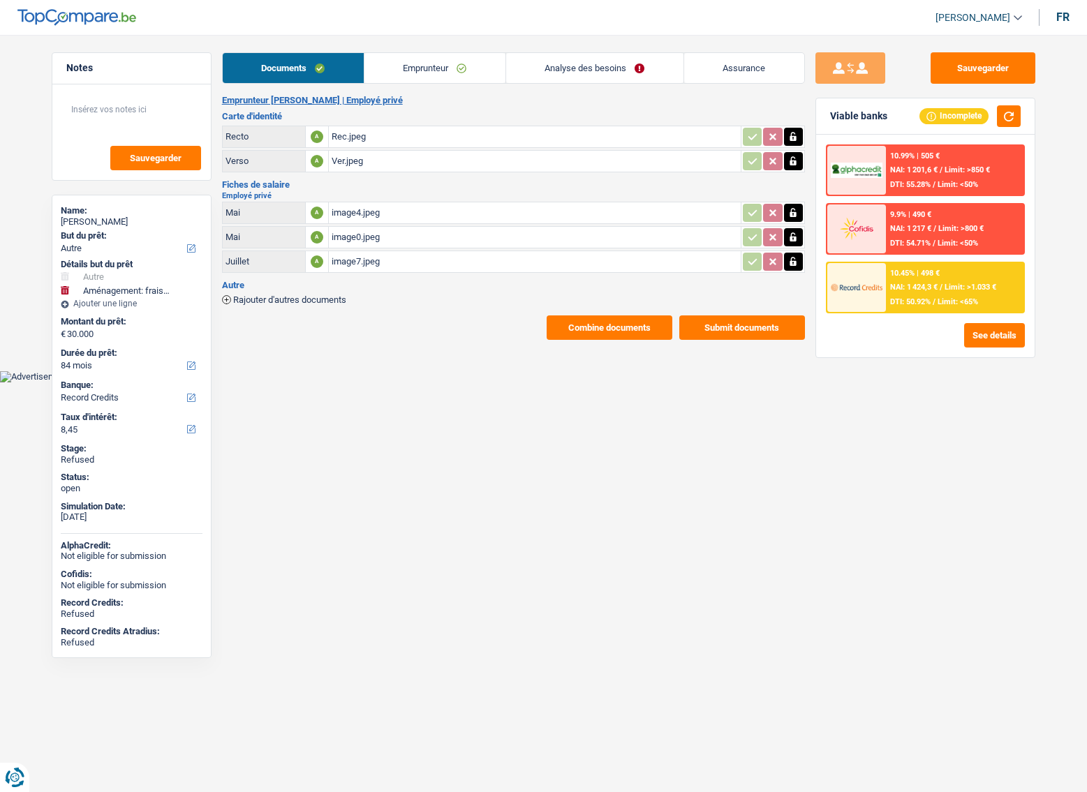
select select "other"
select select "movingOrInstallation"
select select "84"
select select "record credits"
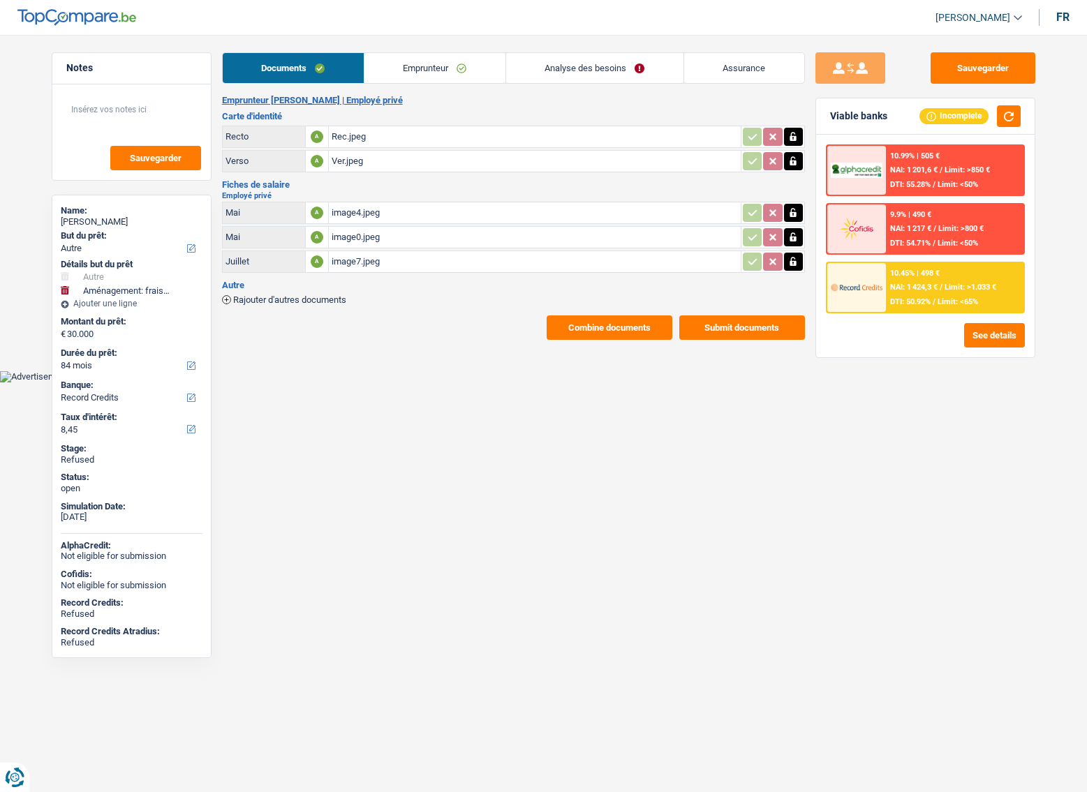
select select "84"
select select "60"
select select "other"
select select "false"
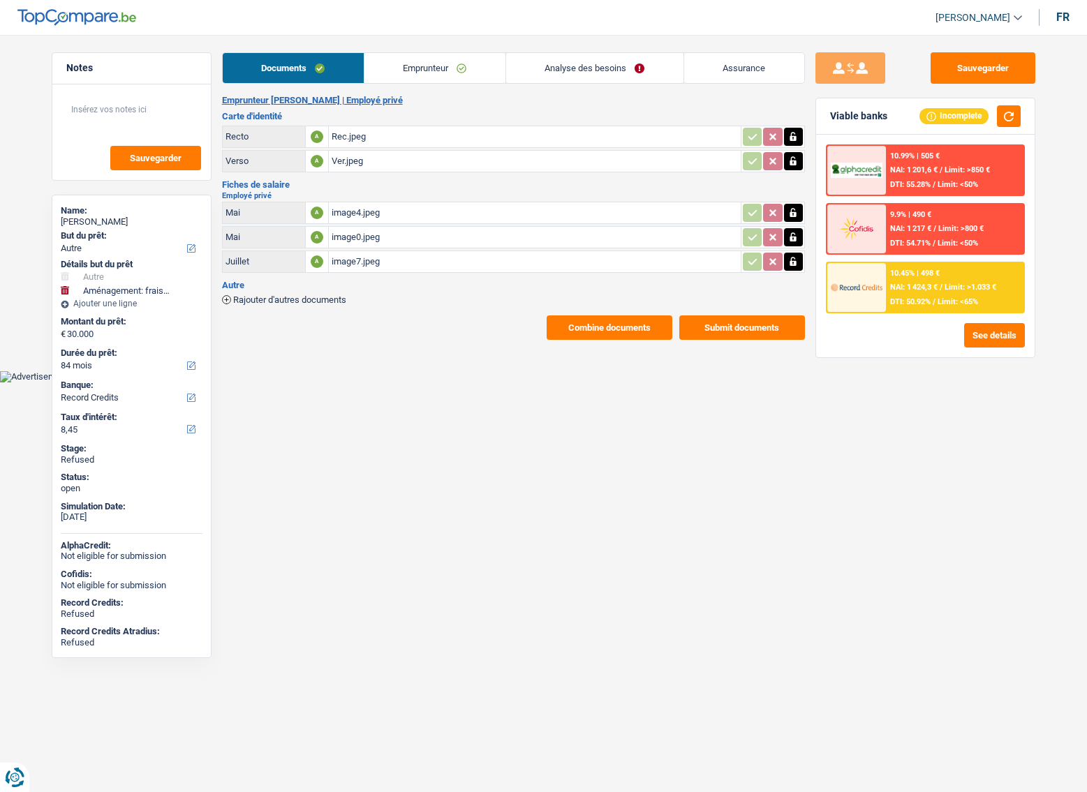
select select "movingOrInstallation"
select select "false"
select select "84"
click at [397, 84] on div "Documents Emprunteur Analyse des besoins Assurance Emprunteur [PERSON_NAME] | E…" at bounding box center [513, 196] width 583 height 288
click at [394, 59] on link "Emprunteur" at bounding box center [434, 68] width 141 height 30
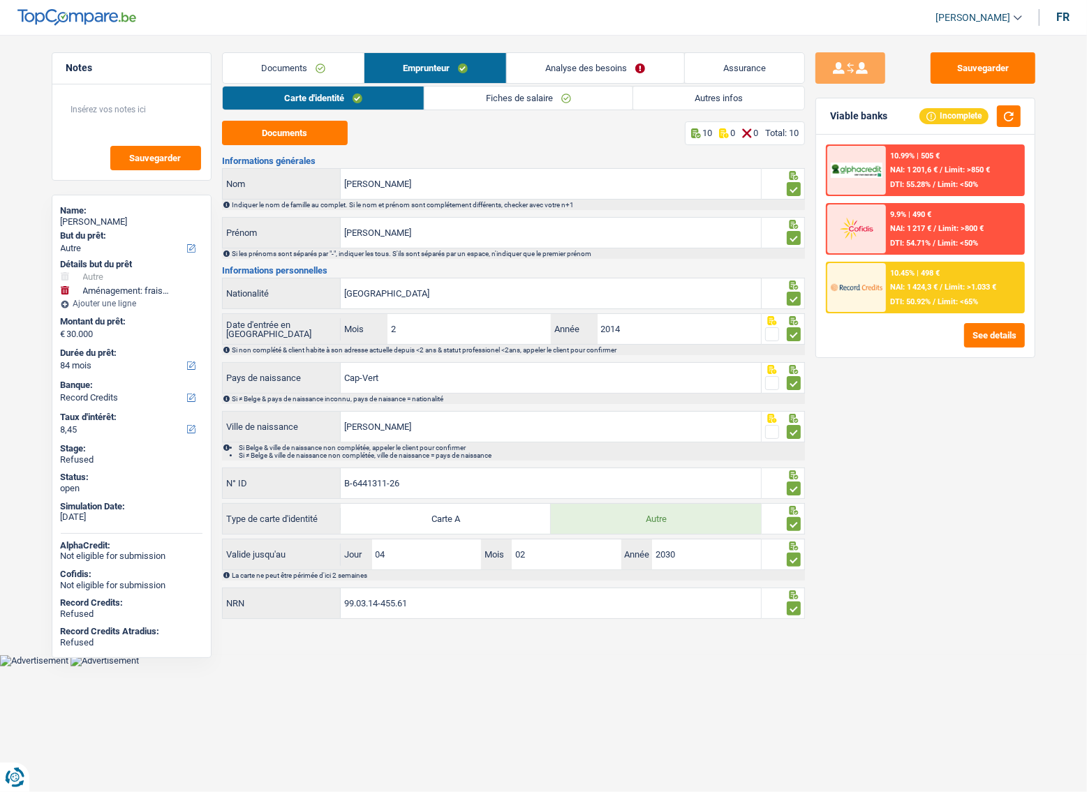
click at [694, 92] on link "Autres infos" at bounding box center [718, 98] width 171 height 23
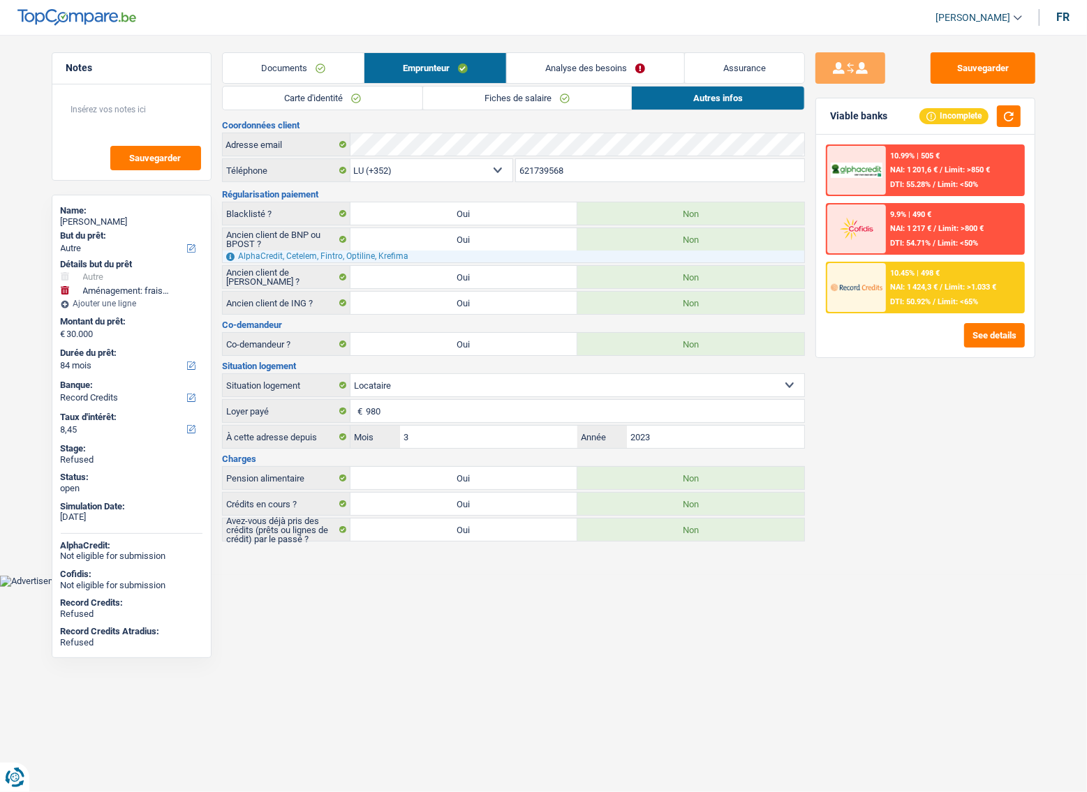
click at [566, 89] on link "Fiches de salaire" at bounding box center [527, 98] width 208 height 23
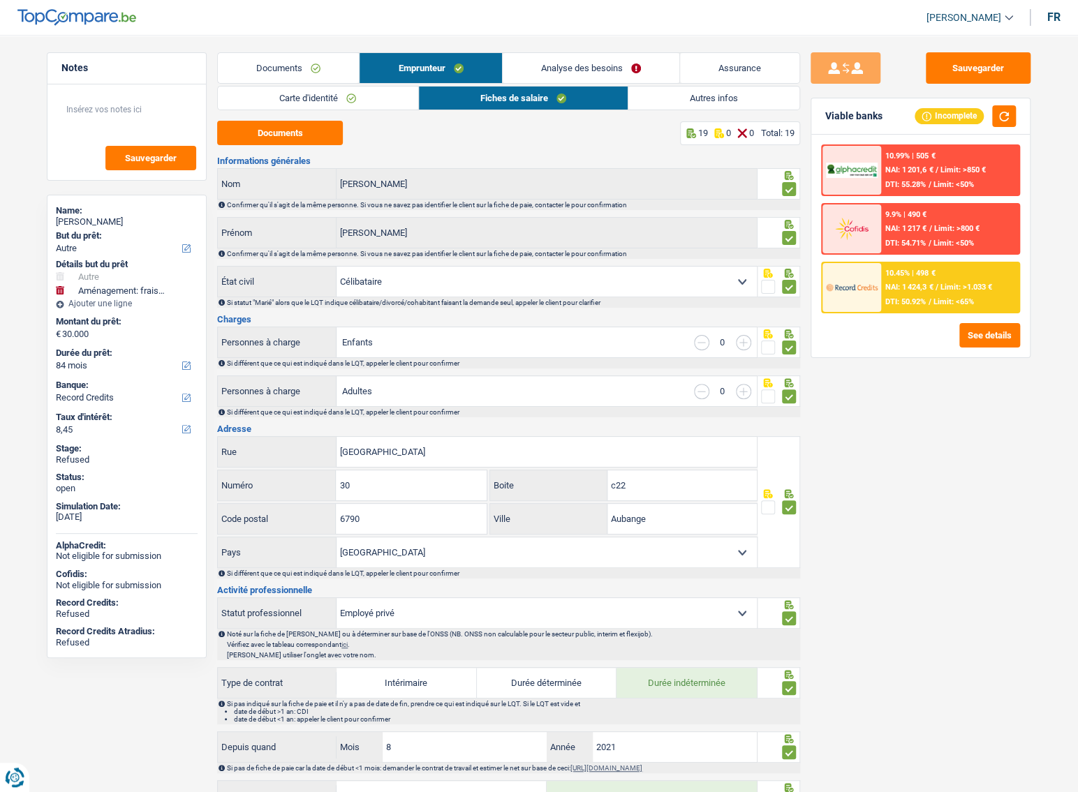
click at [590, 66] on link "Analyse des besoins" at bounding box center [591, 68] width 177 height 30
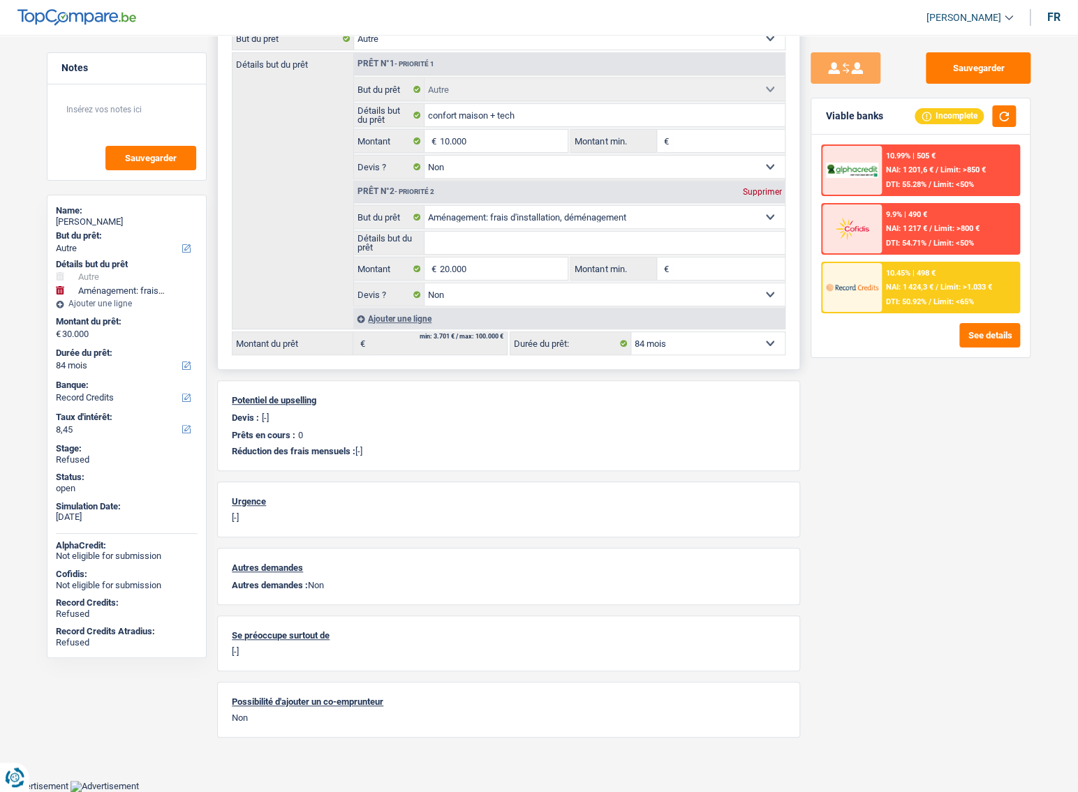
scroll to position [216, 0]
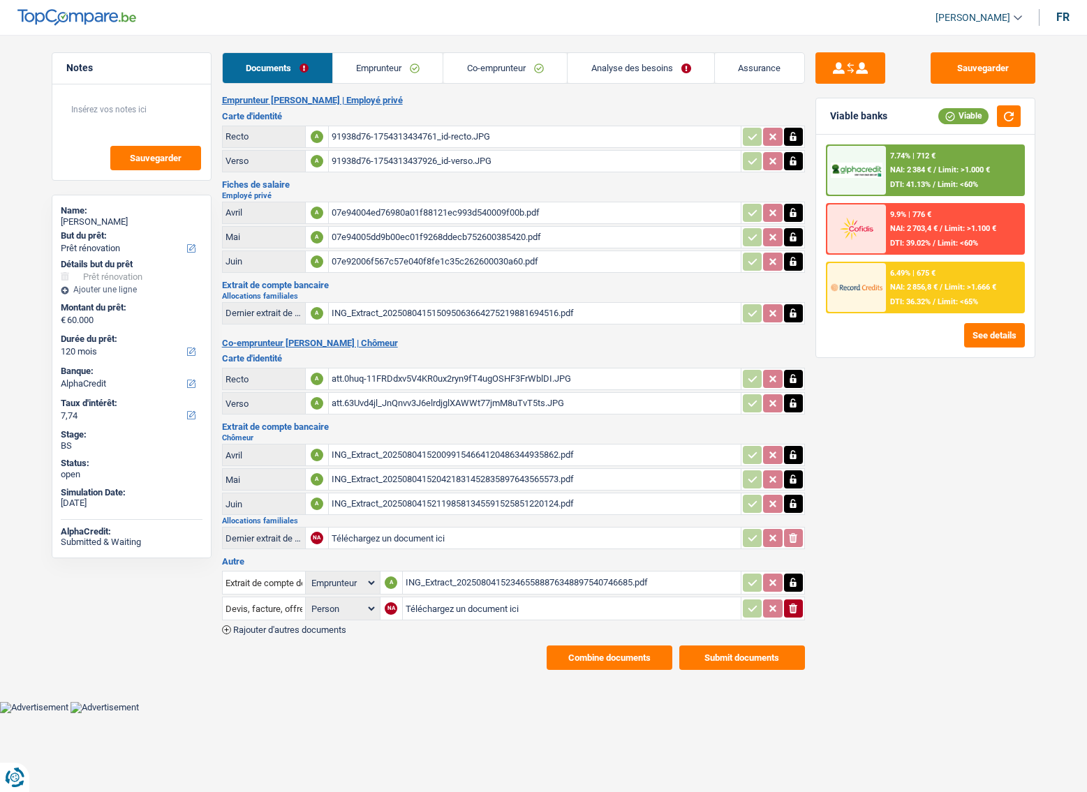
select select "renovation"
select select "120"
select select "alphacredit"
select select "applicant"
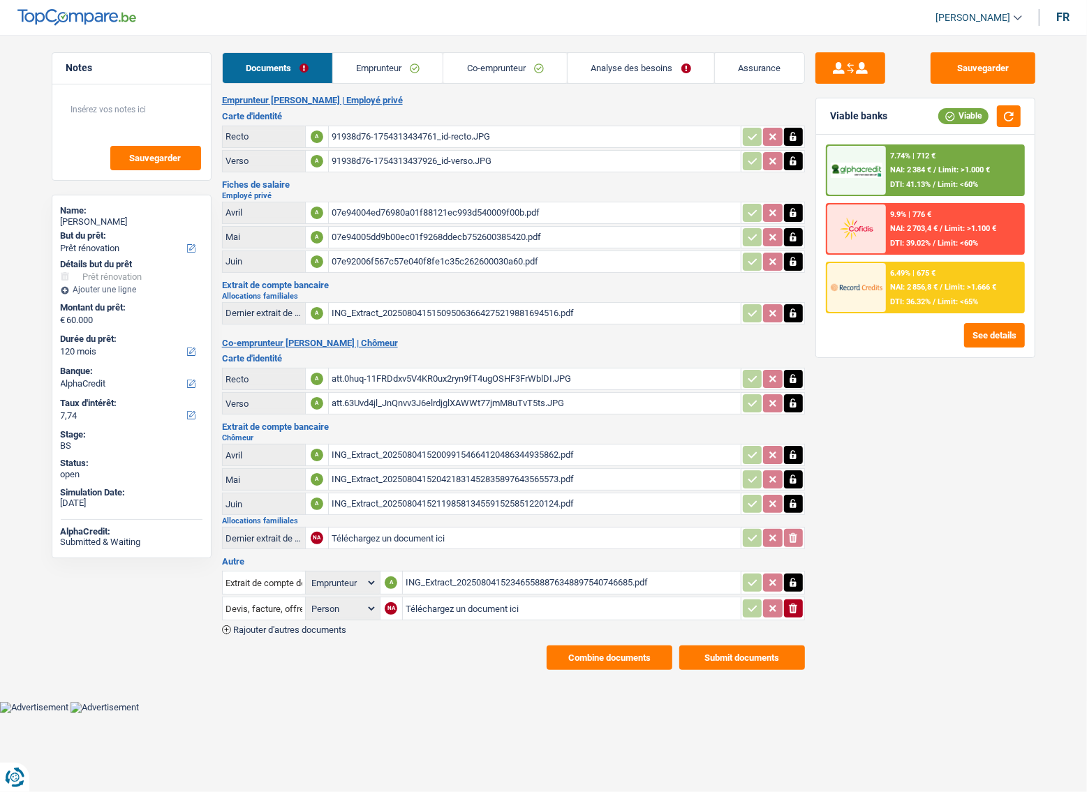
click at [589, 652] on button "Combine documents" at bounding box center [609, 658] width 126 height 24
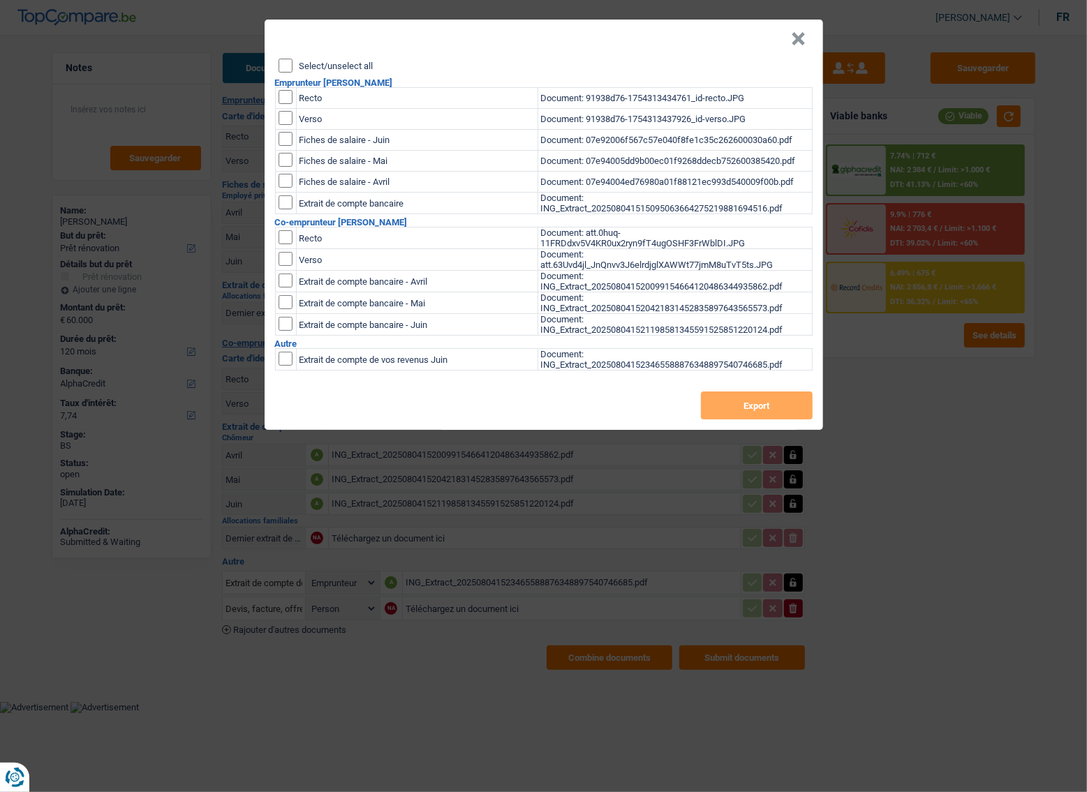
click at [283, 68] on input "Select/unselect all" at bounding box center [285, 66] width 14 height 14
checkbox input "true"
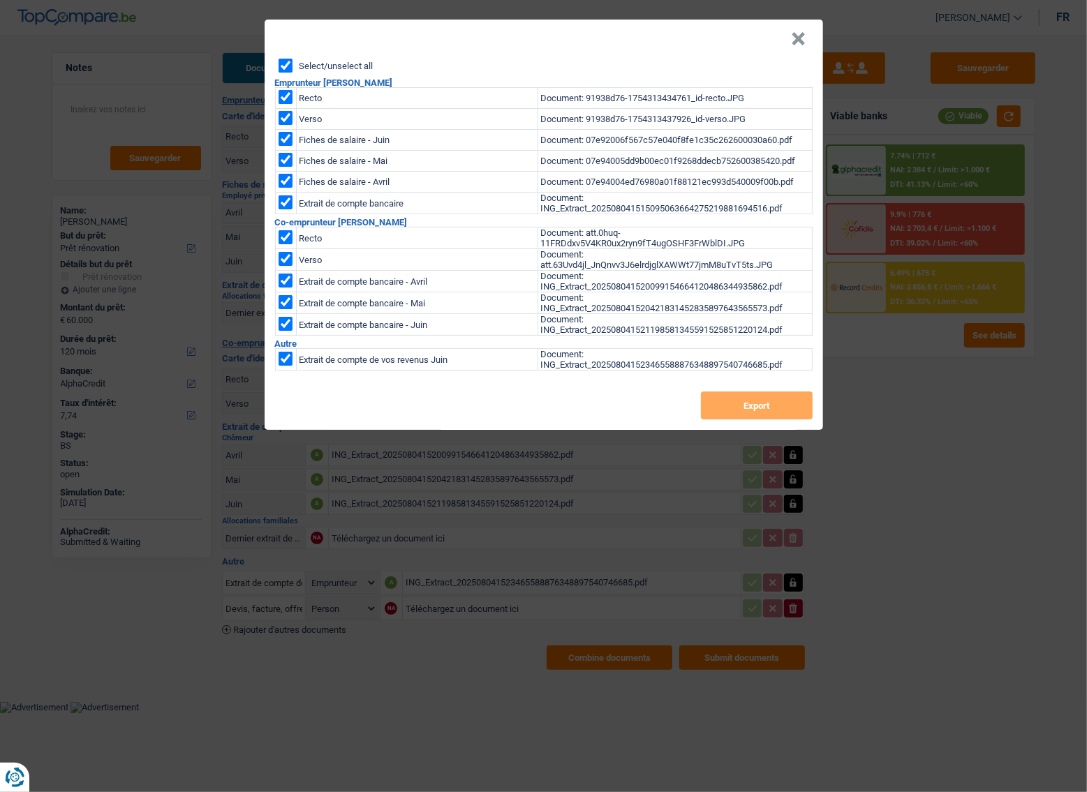
checkbox input "true"
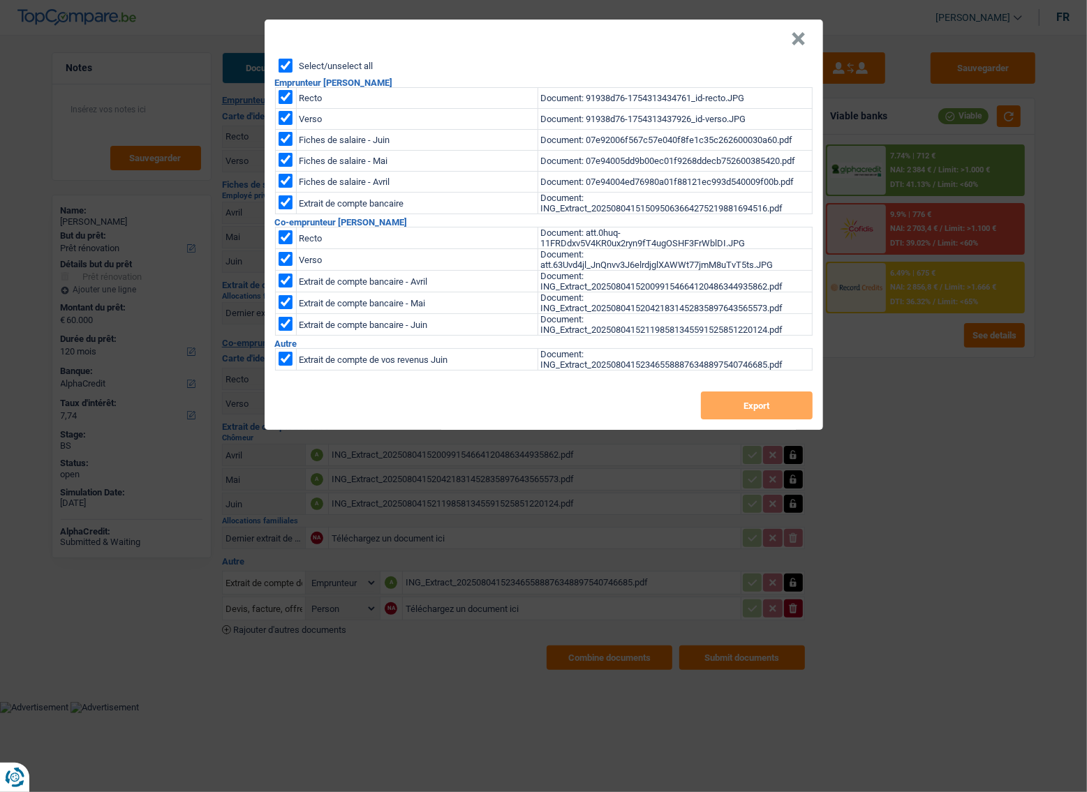
checkbox input "true"
click at [749, 430] on div "Select/unselect all Emprunteur Nathan PERRIER Recto Document: 91938d76-17543134…" at bounding box center [544, 244] width 558 height 371
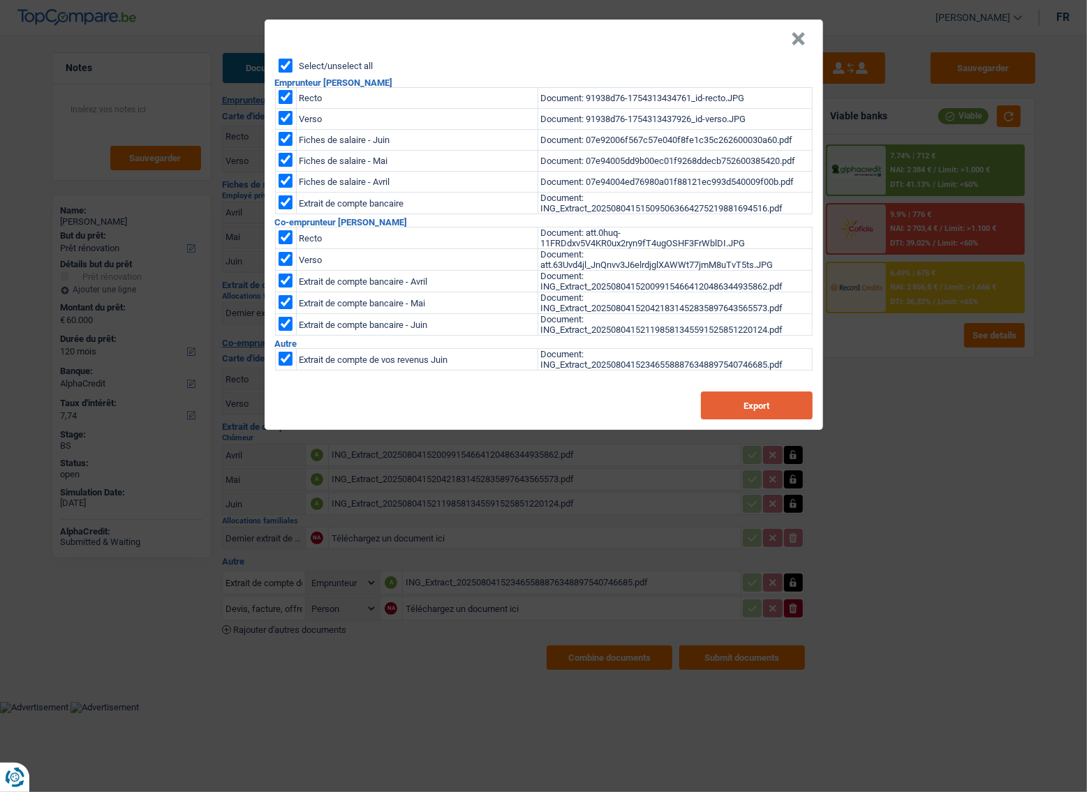
click at [747, 419] on button "Export" at bounding box center [757, 406] width 112 height 28
click at [800, 41] on button "×" at bounding box center [798, 39] width 15 height 14
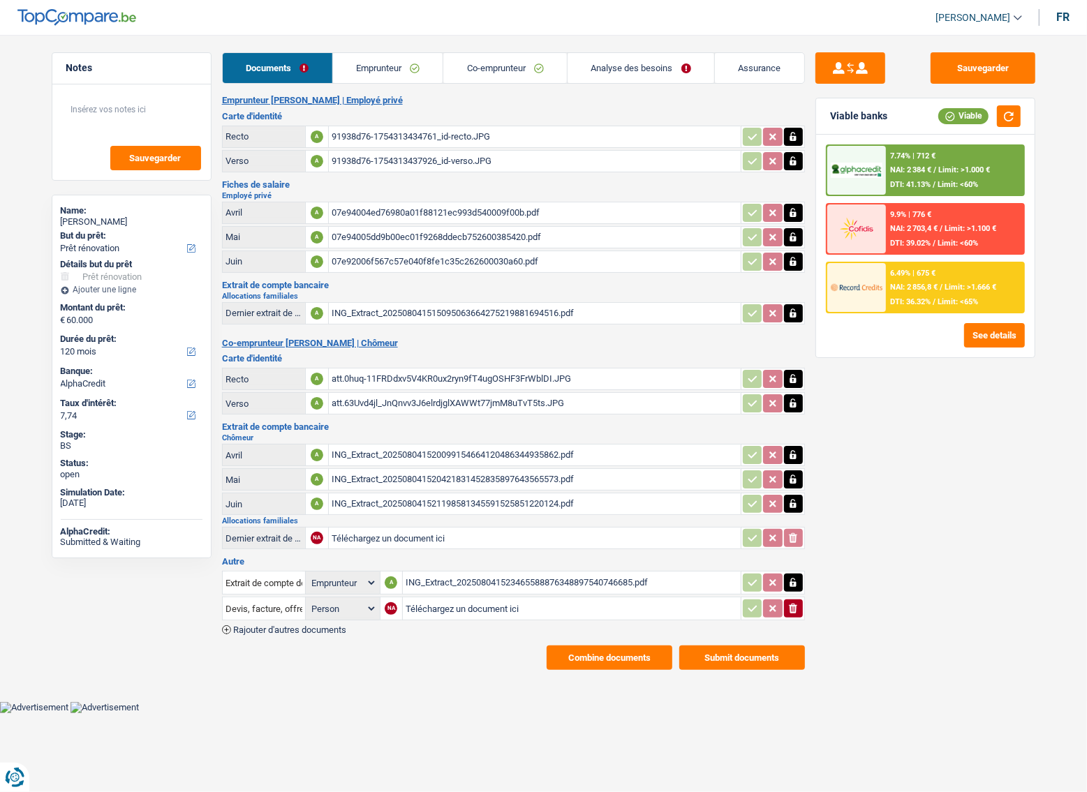
click at [922, 278] on div "6.49% | 675 € NAI: 2 856,8 € / Limit: >1.666 € DTI: 36.32% / Limit: <65%" at bounding box center [954, 287] width 137 height 49
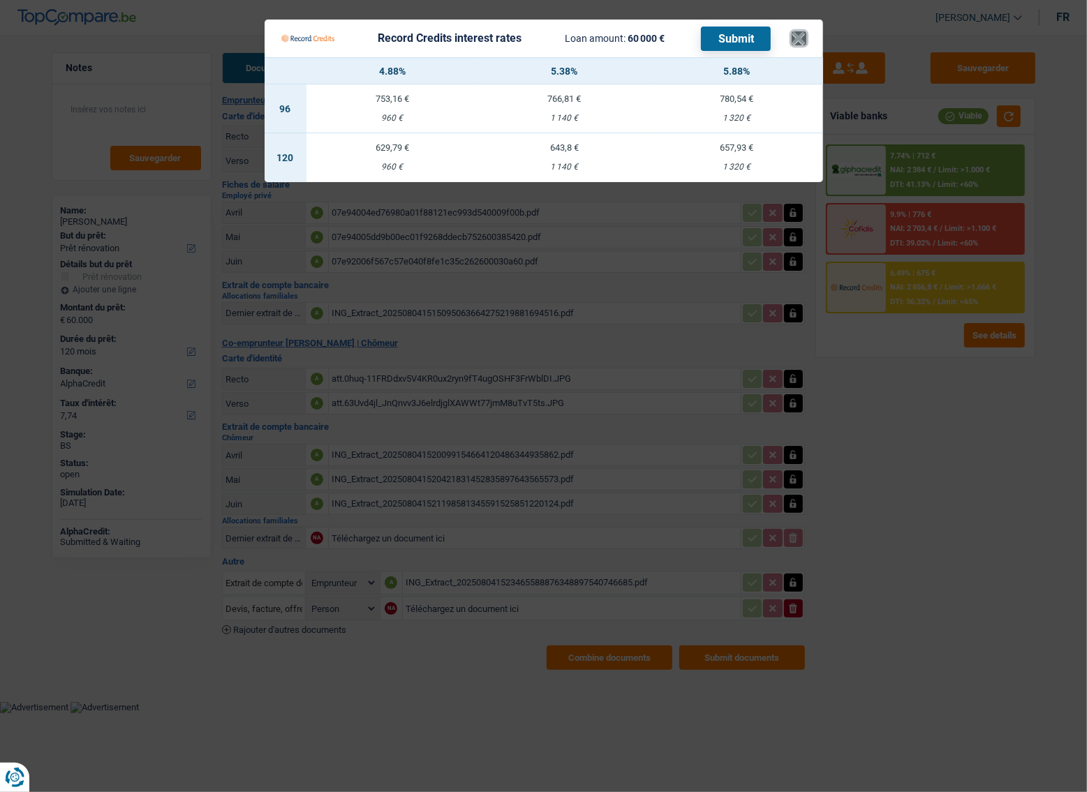
click at [796, 41] on button "×" at bounding box center [798, 38] width 15 height 14
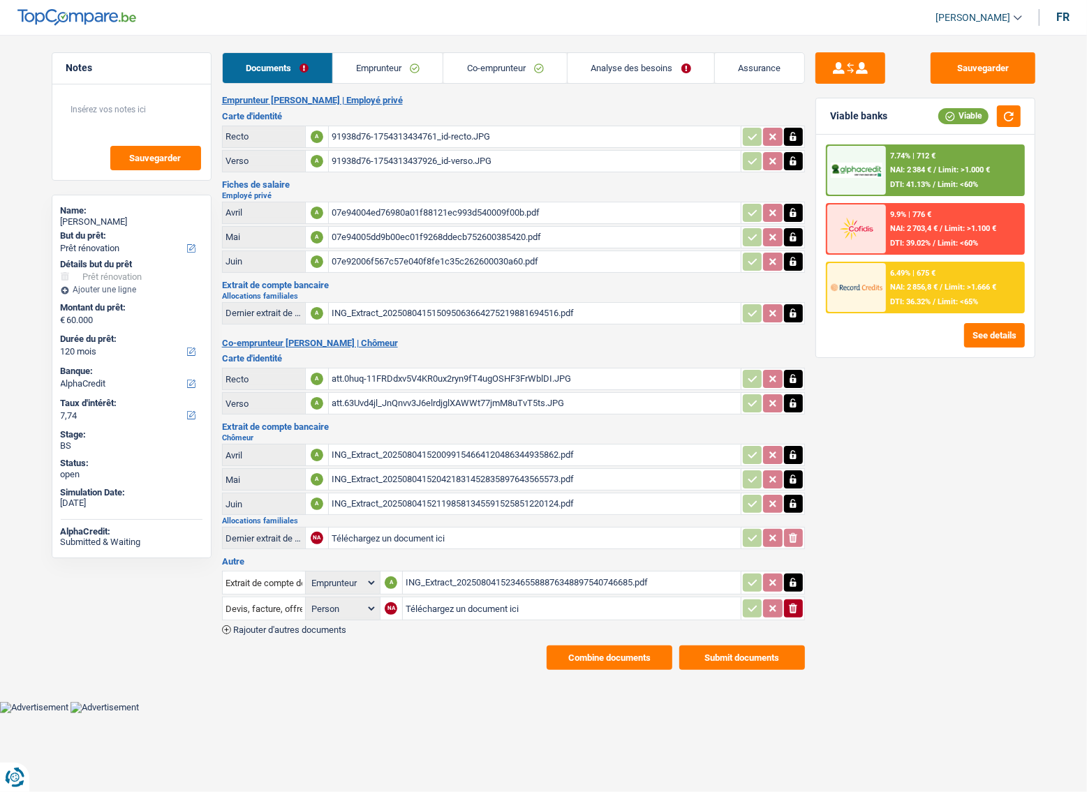
click at [949, 304] on span "Limit: <65%" at bounding box center [957, 301] width 40 height 9
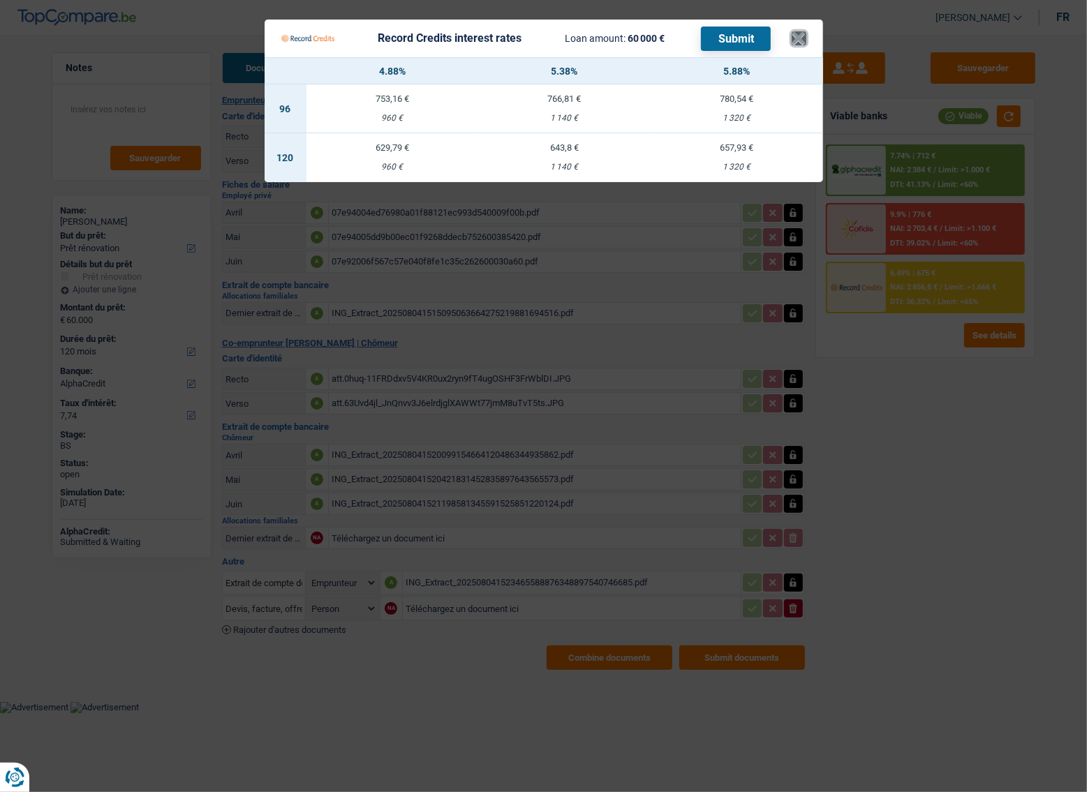
drag, startPoint x: 797, startPoint y: 36, endPoint x: 974, endPoint y: 140, distance: 205.9
click at [798, 35] on button "×" at bounding box center [798, 38] width 15 height 14
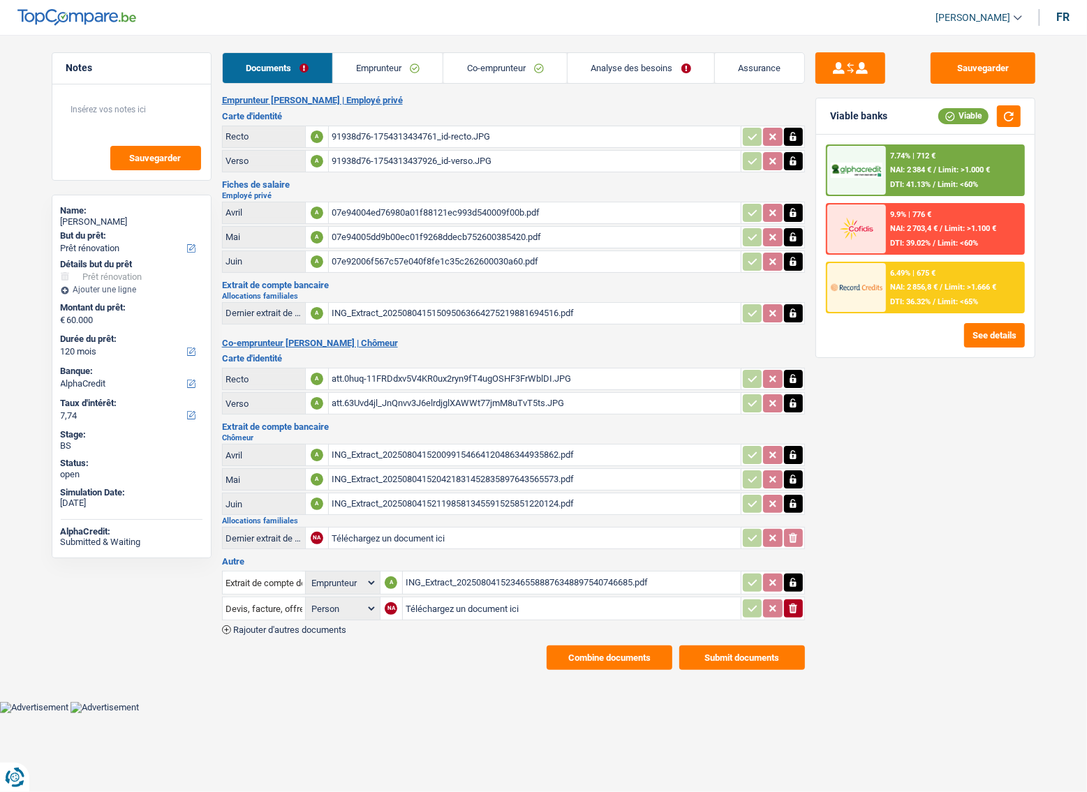
click at [944, 150] on div "7.74% | 712 € NAI: 2 384 € / Limit: >1.000 € DTI: 41.13% / Limit: <60%" at bounding box center [954, 170] width 137 height 49
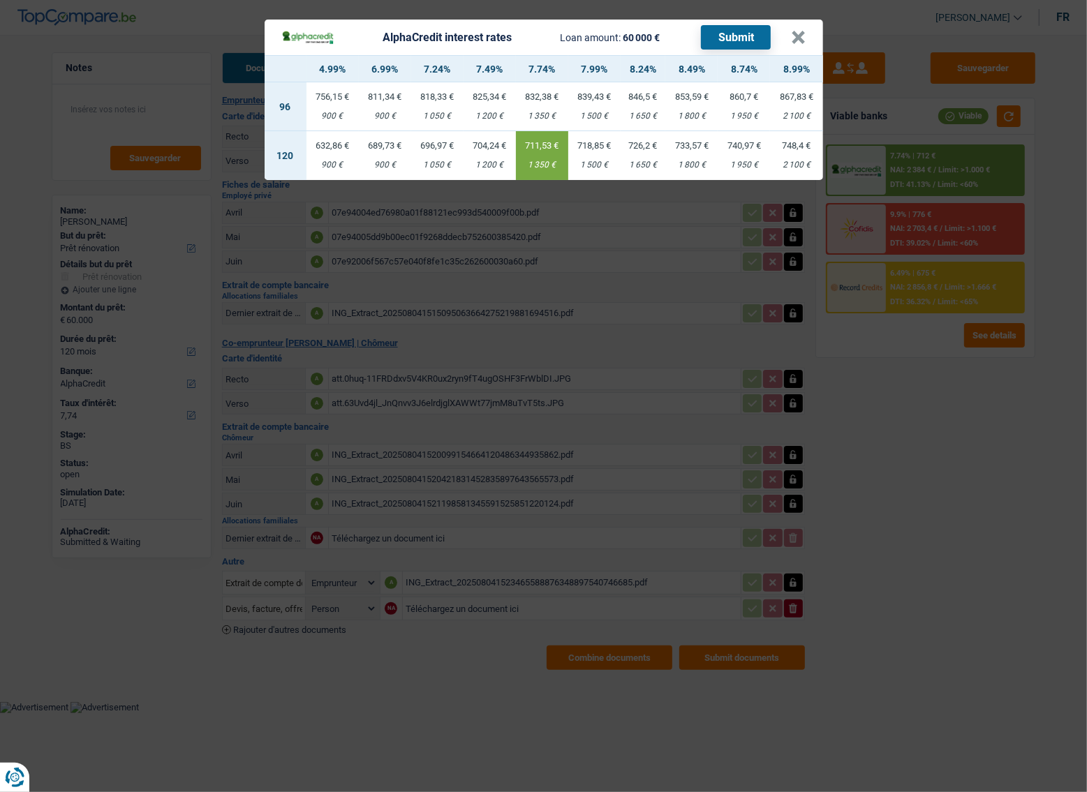
click at [921, 433] on div "AlphaCredit interest rates Loan amount: 60 000 € Submit × 4.99% 6.99% 7.24% 7.4…" at bounding box center [543, 396] width 1087 height 792
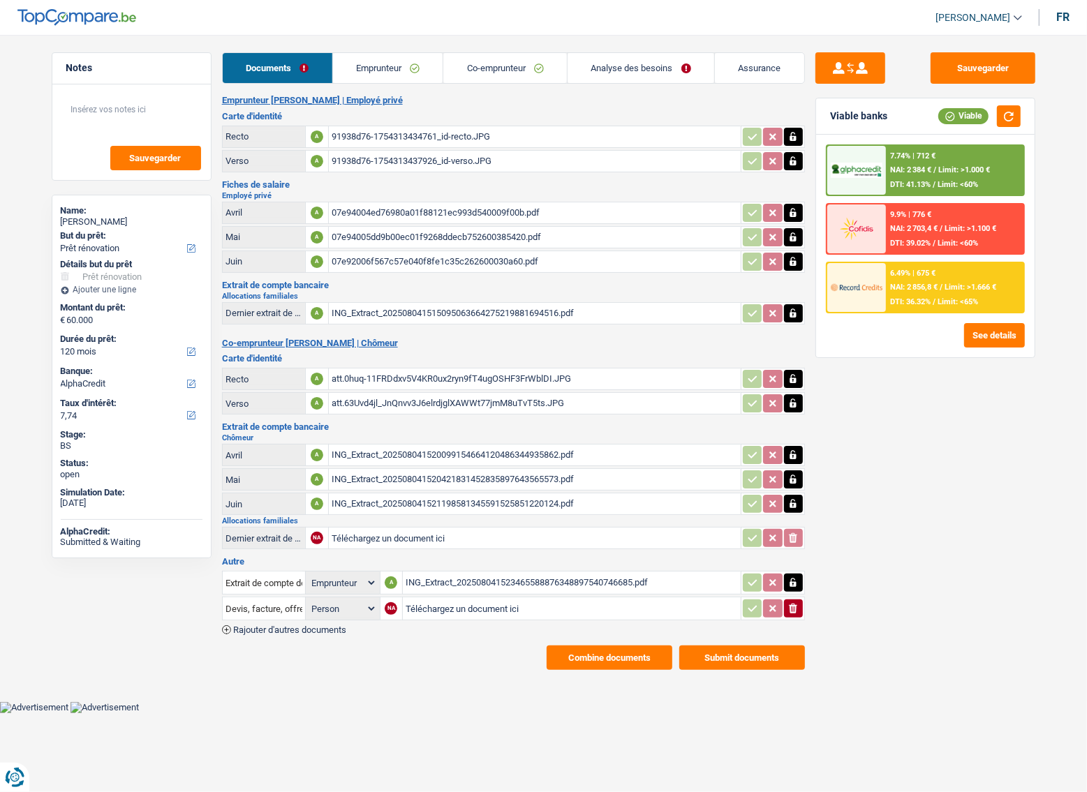
click at [963, 283] on span "Limit: >1.666 €" at bounding box center [970, 287] width 52 height 9
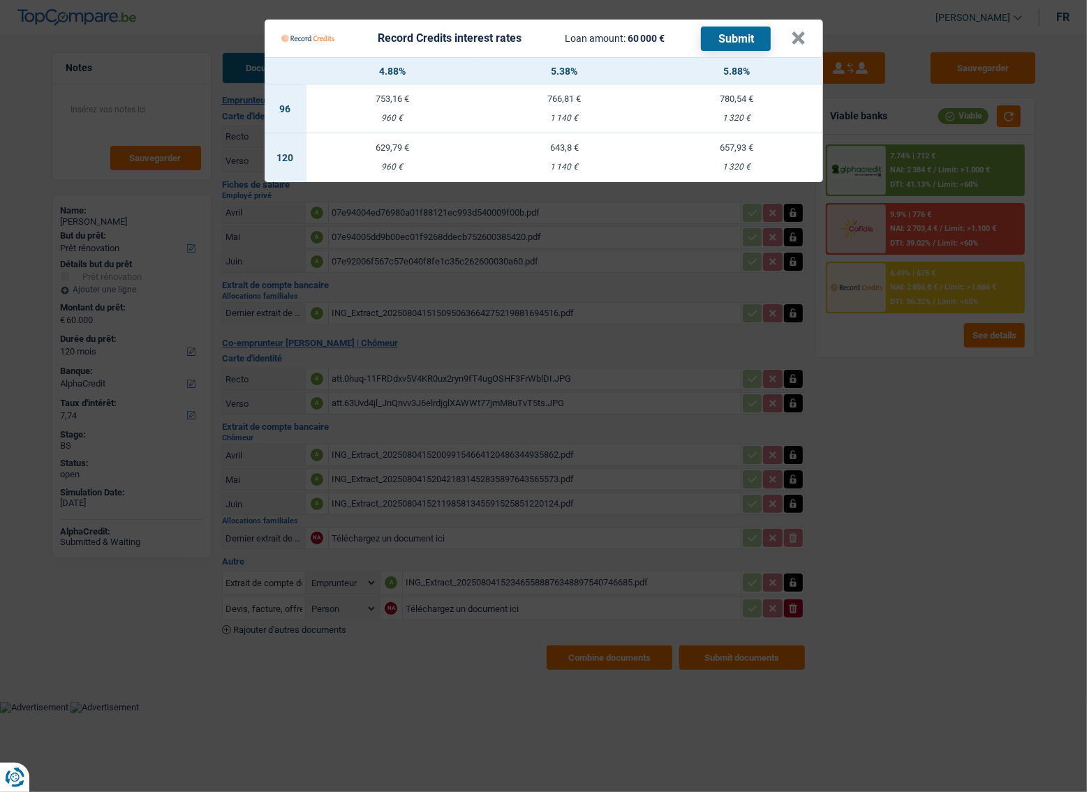
click at [589, 158] on td "643,8 € 1 140 €" at bounding box center [564, 157] width 172 height 49
select select "record credits"
type input "5,38"
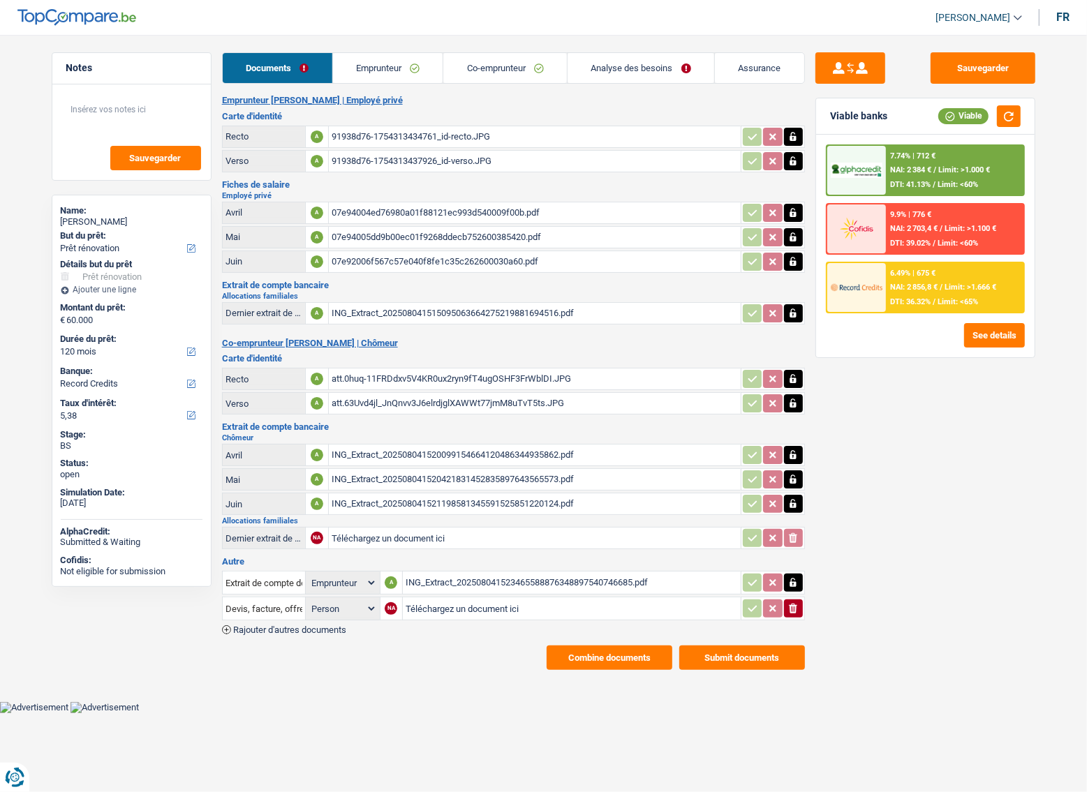
click at [396, 70] on link "Emprunteur" at bounding box center [388, 68] width 110 height 30
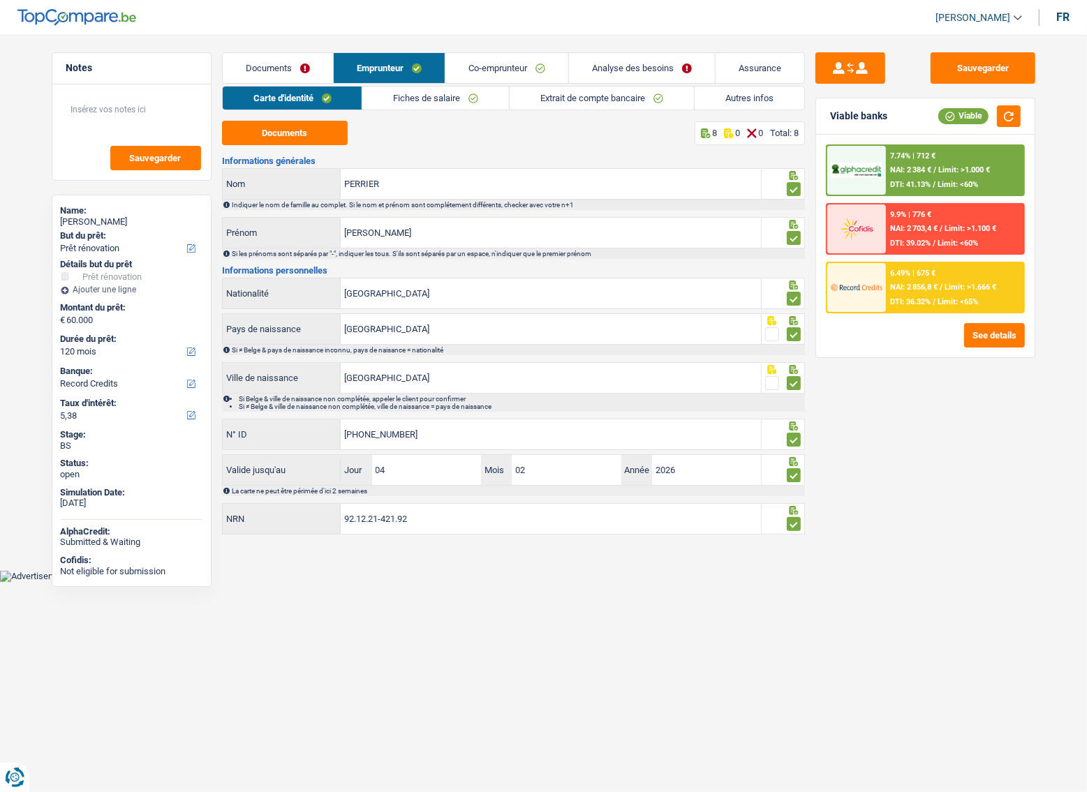
click at [521, 71] on link "Co-emprunteur" at bounding box center [506, 68] width 123 height 30
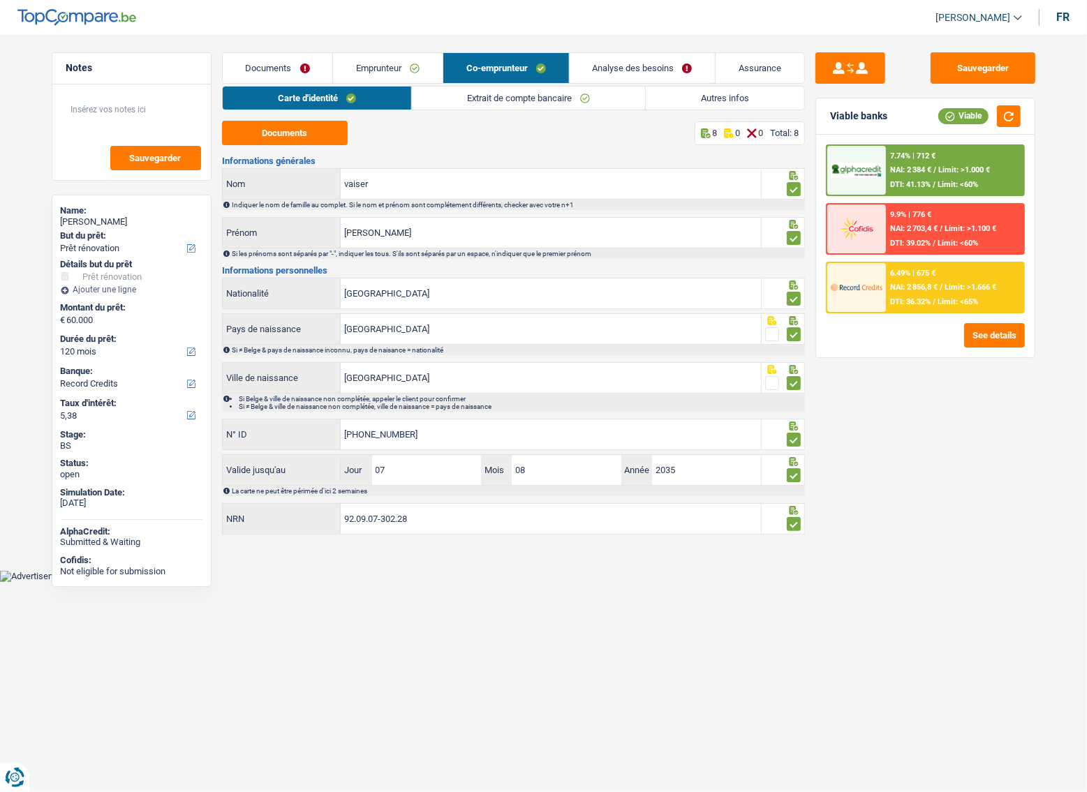
click at [548, 95] on link "Extrait de compte bancaire" at bounding box center [528, 98] width 233 height 23
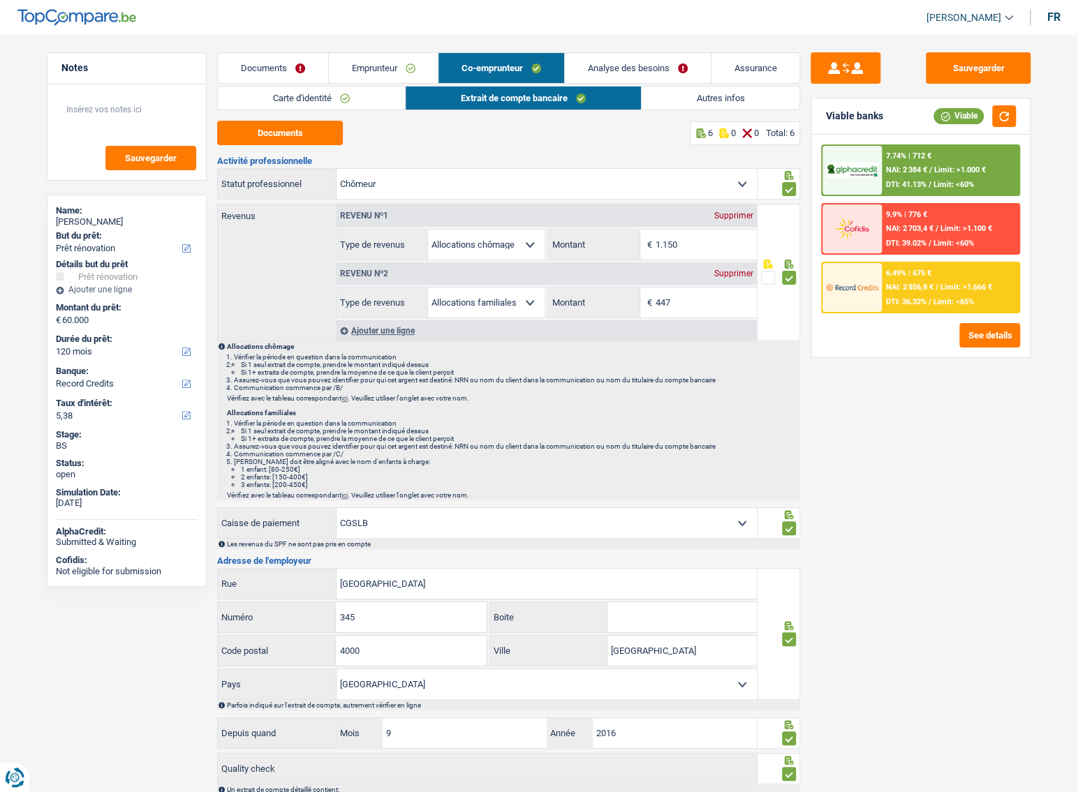
click at [278, 63] on link "Documents" at bounding box center [273, 68] width 110 height 30
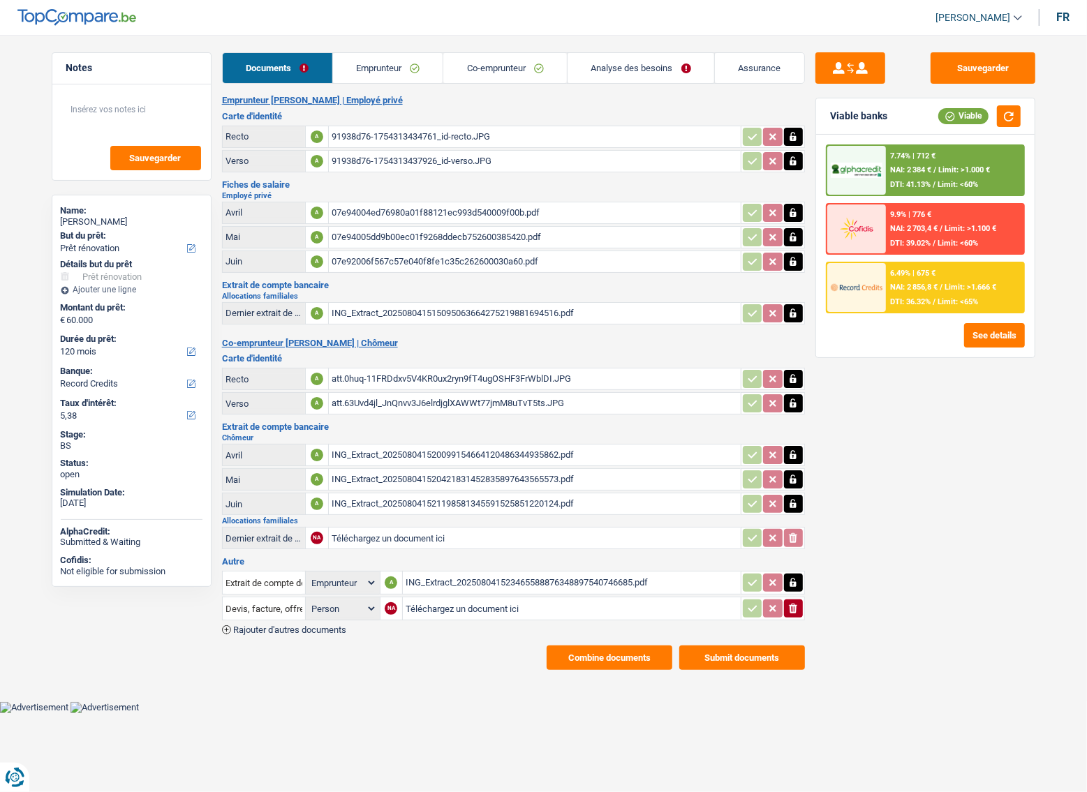
click at [397, 376] on div "att.0huq-11FRDdxv5V4KR0ux2ryn9fT4ugOSHF3FrWblDI.JPG" at bounding box center [535, 379] width 406 height 21
click at [396, 454] on div "ING_Extract_202508041520099154664120486344935862.pdf" at bounding box center [535, 455] width 406 height 21
click at [412, 229] on div "07e94005dd9b00ec01f9268ddecb752600385420.pdf" at bounding box center [535, 237] width 406 height 21
click at [431, 77] on link "Emprunteur" at bounding box center [388, 68] width 110 height 30
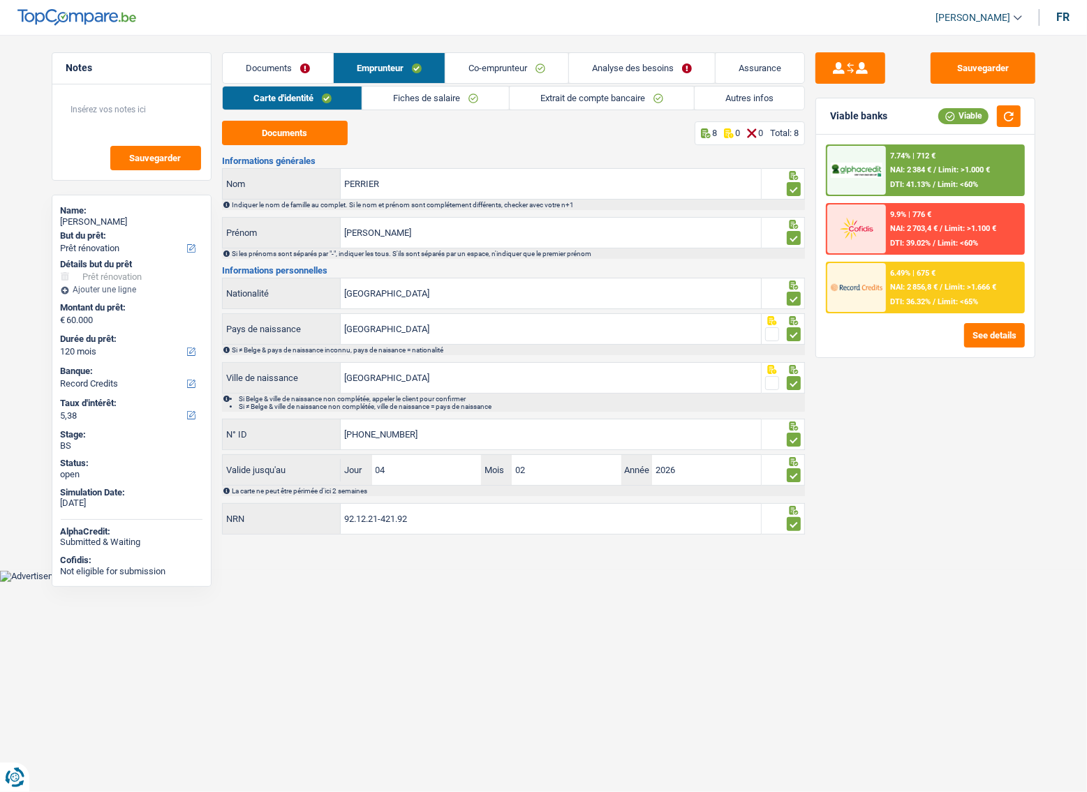
click at [488, 93] on link "Fiches de salaire" at bounding box center [435, 98] width 147 height 23
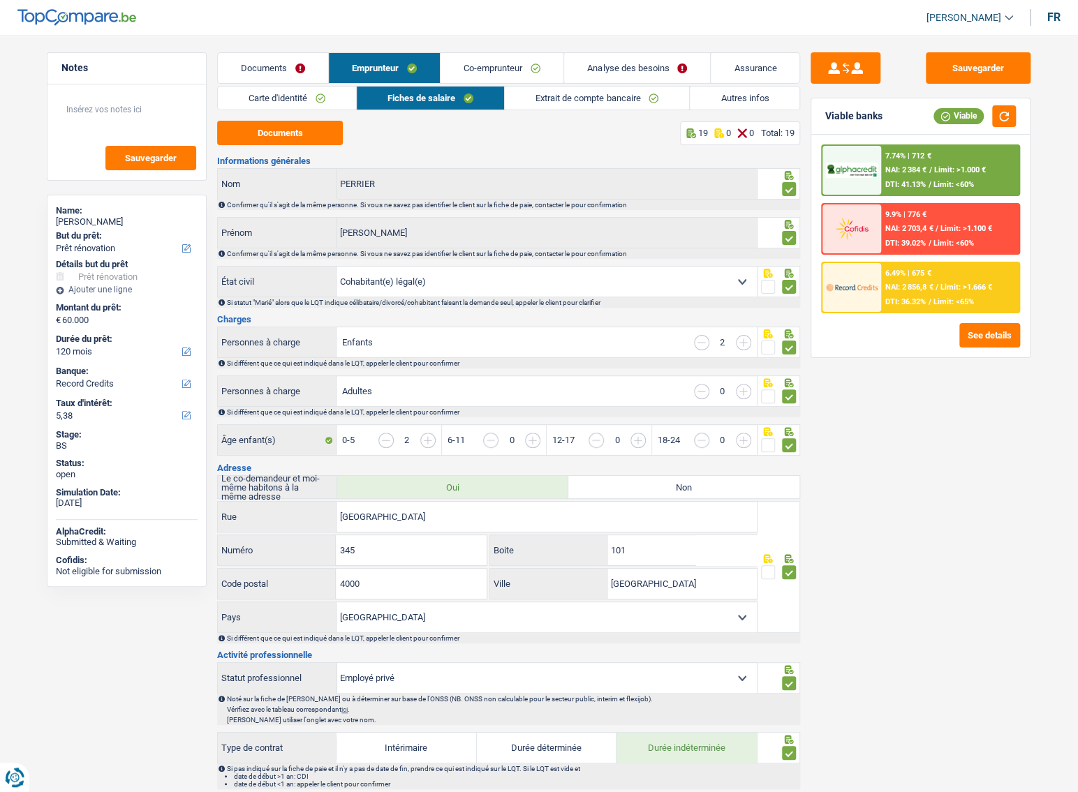
drag, startPoint x: 585, startPoint y: 98, endPoint x: 697, endPoint y: 103, distance: 112.4
click at [586, 98] on link "Extrait de compte bancaire" at bounding box center [597, 98] width 184 height 23
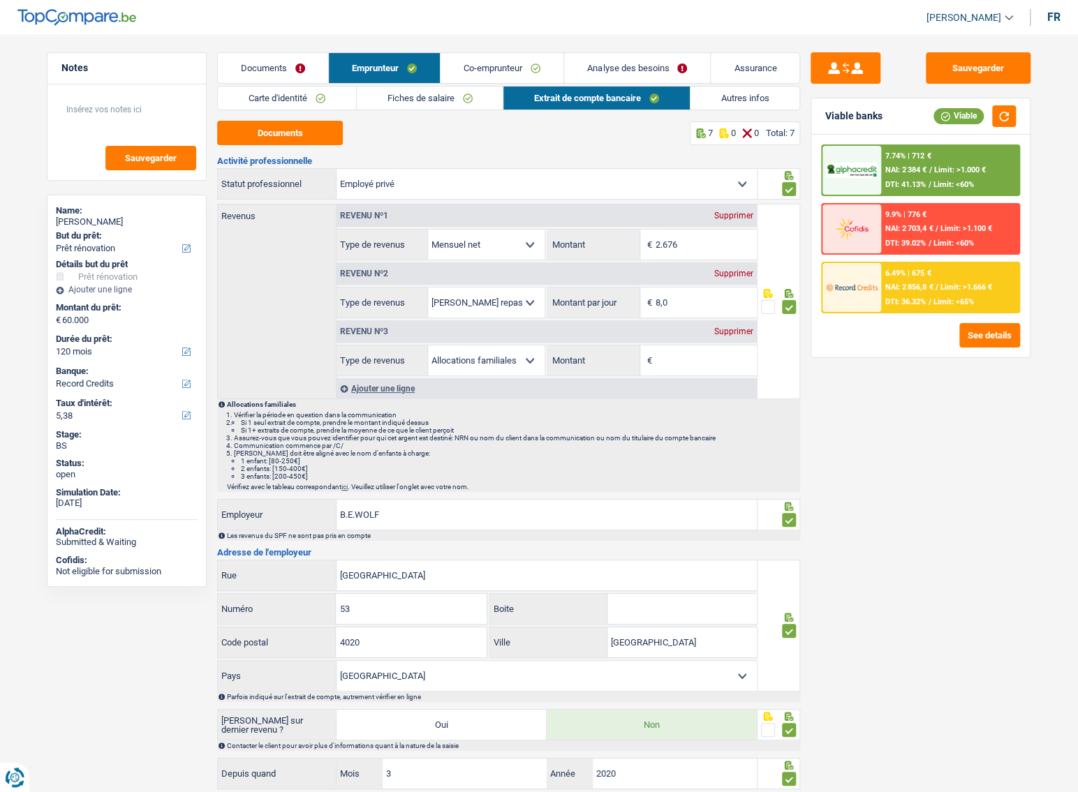
click at [721, 96] on link "Autres infos" at bounding box center [745, 98] width 110 height 23
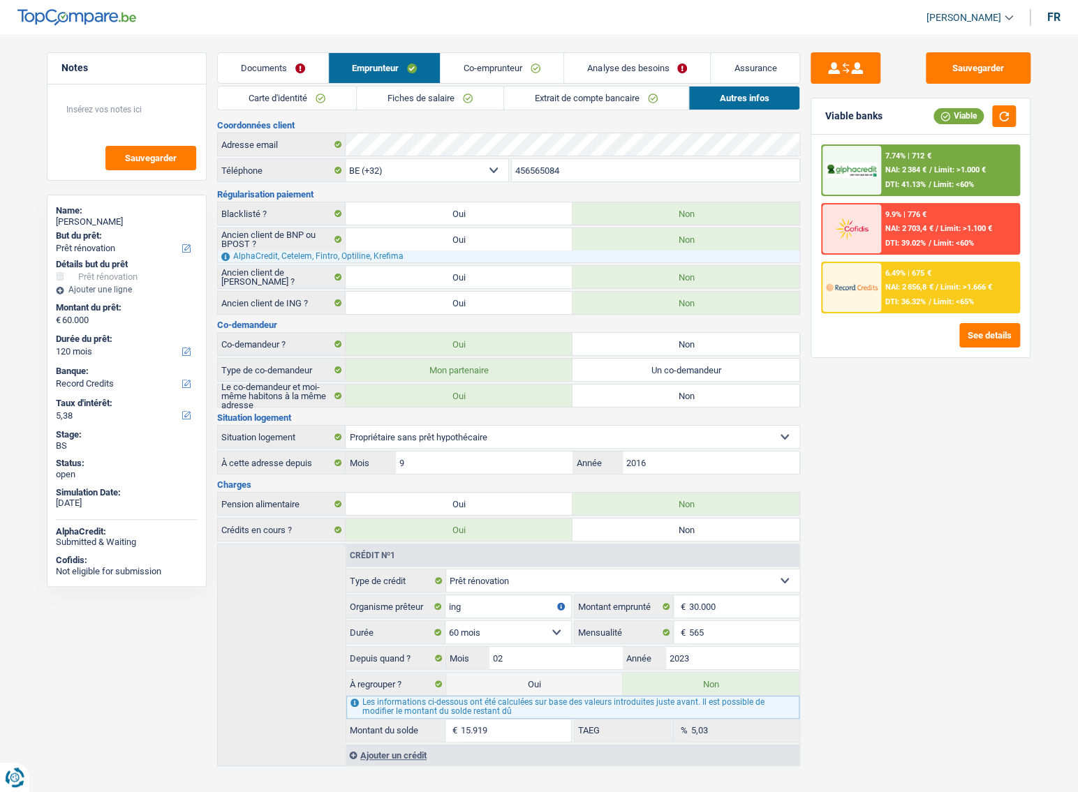
click at [591, 94] on link "Extrait de compte bancaire" at bounding box center [596, 98] width 184 height 23
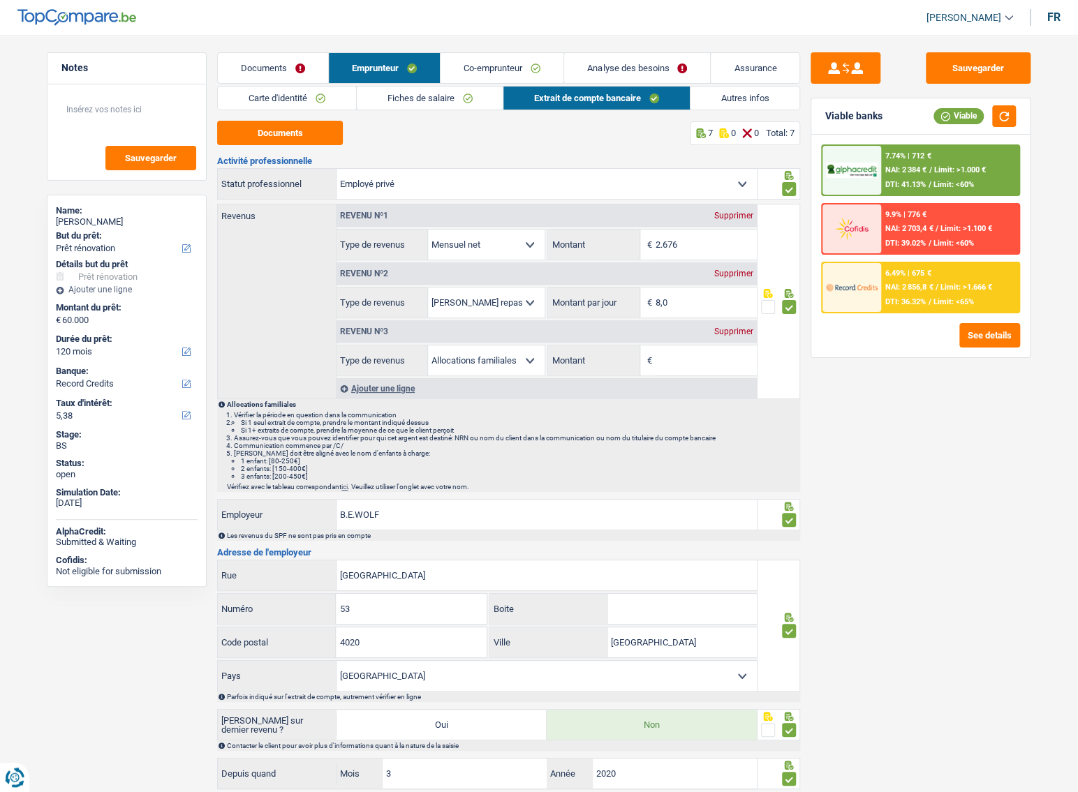
click at [468, 103] on link "Fiches de salaire" at bounding box center [430, 98] width 147 height 23
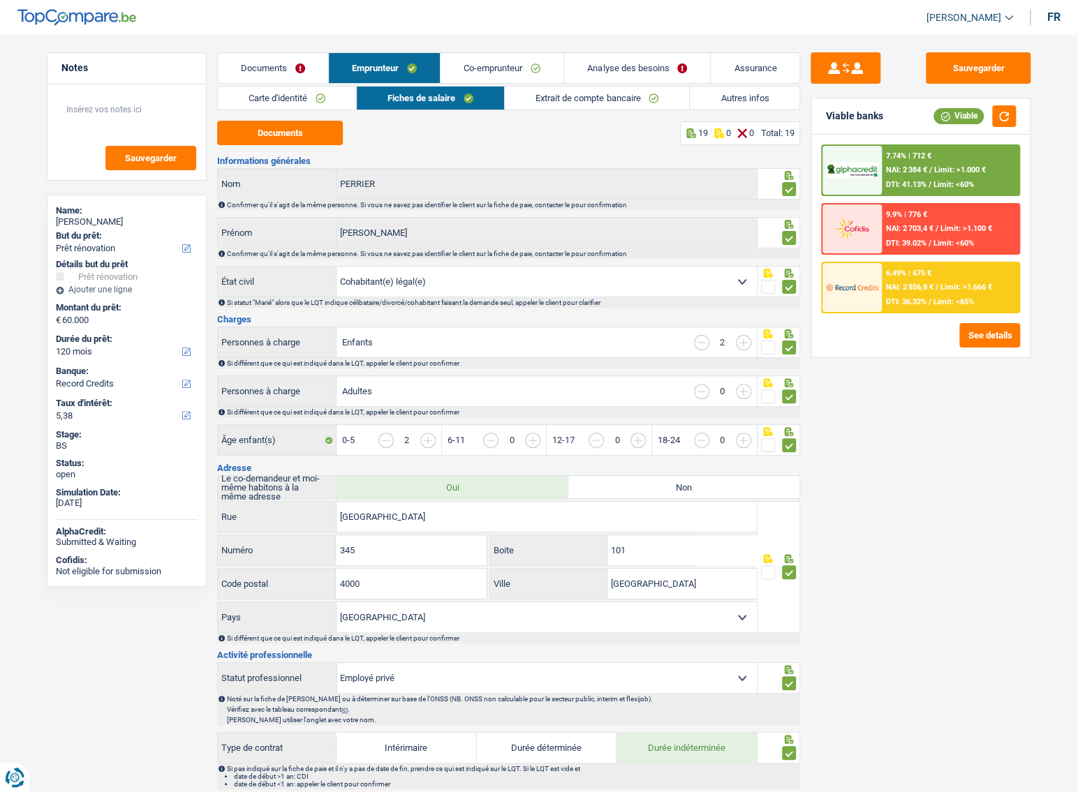
click at [105, 216] on div "Nathan PERRIER" at bounding box center [127, 221] width 142 height 11
copy div "PERRIER"
drag, startPoint x: 947, startPoint y: 55, endPoint x: 886, endPoint y: 51, distance: 60.9
click at [948, 55] on button "Sauvegarder" at bounding box center [977, 67] width 105 height 31
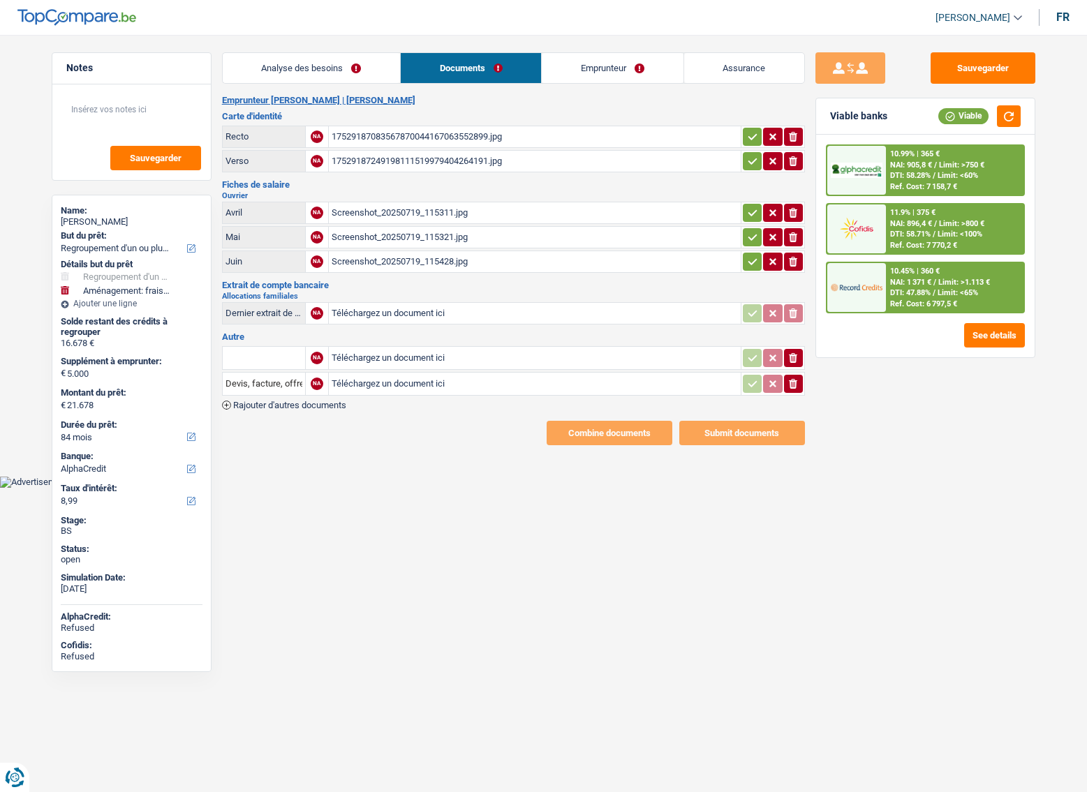
select select "refinancing"
select select "movingOrInstallation"
select select "84"
select select "alphacredit"
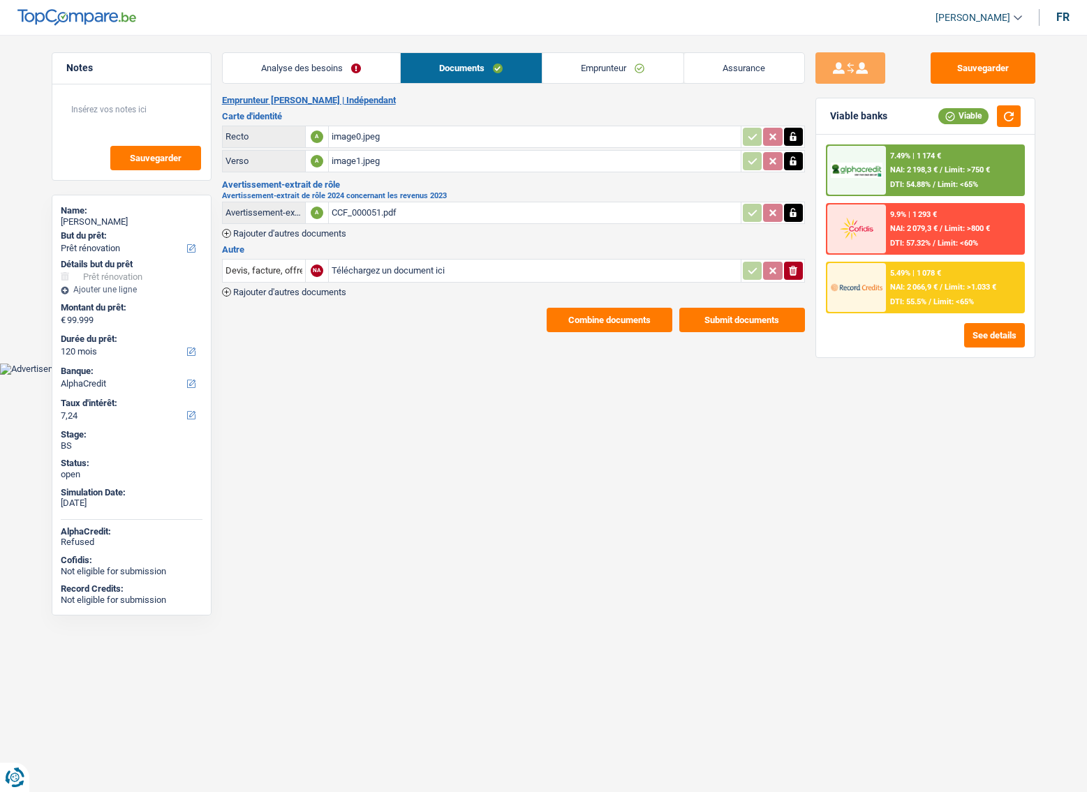
select select "renovation"
select select "120"
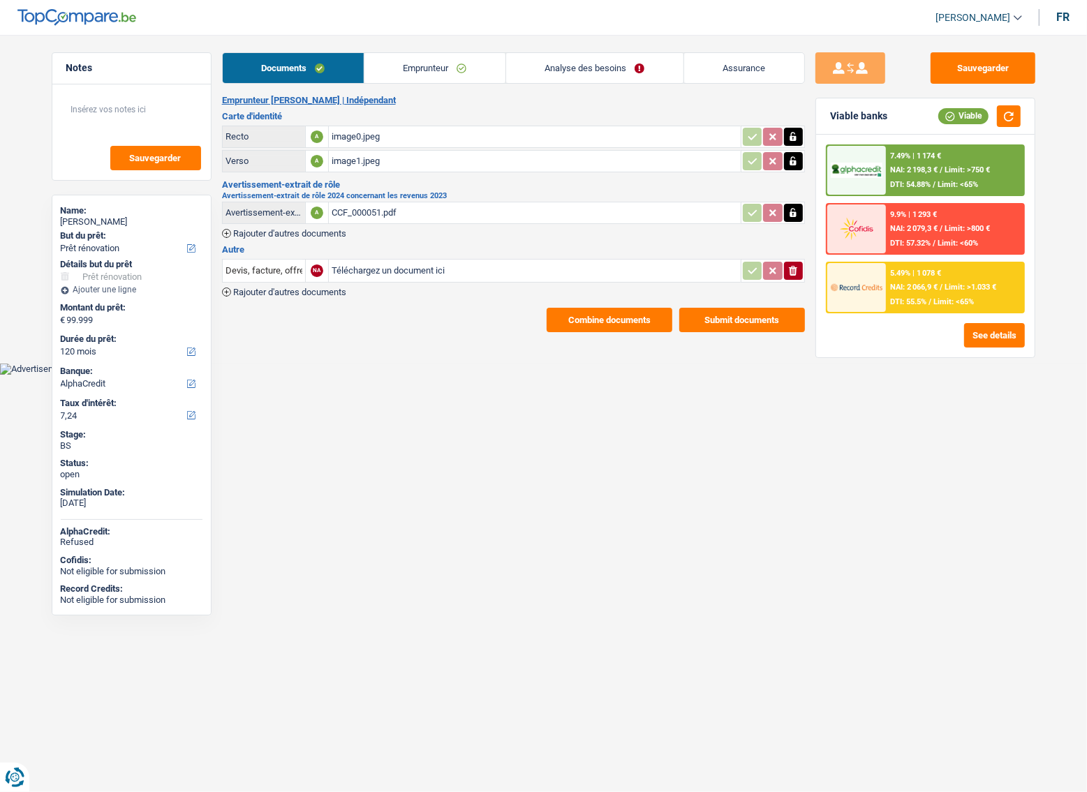
click at [921, 295] on div "5.49% | 1 078 € NAI: 2 066,9 € / Limit: >1.033 € DTI: 55.5% / Limit: <65%" at bounding box center [954, 287] width 137 height 49
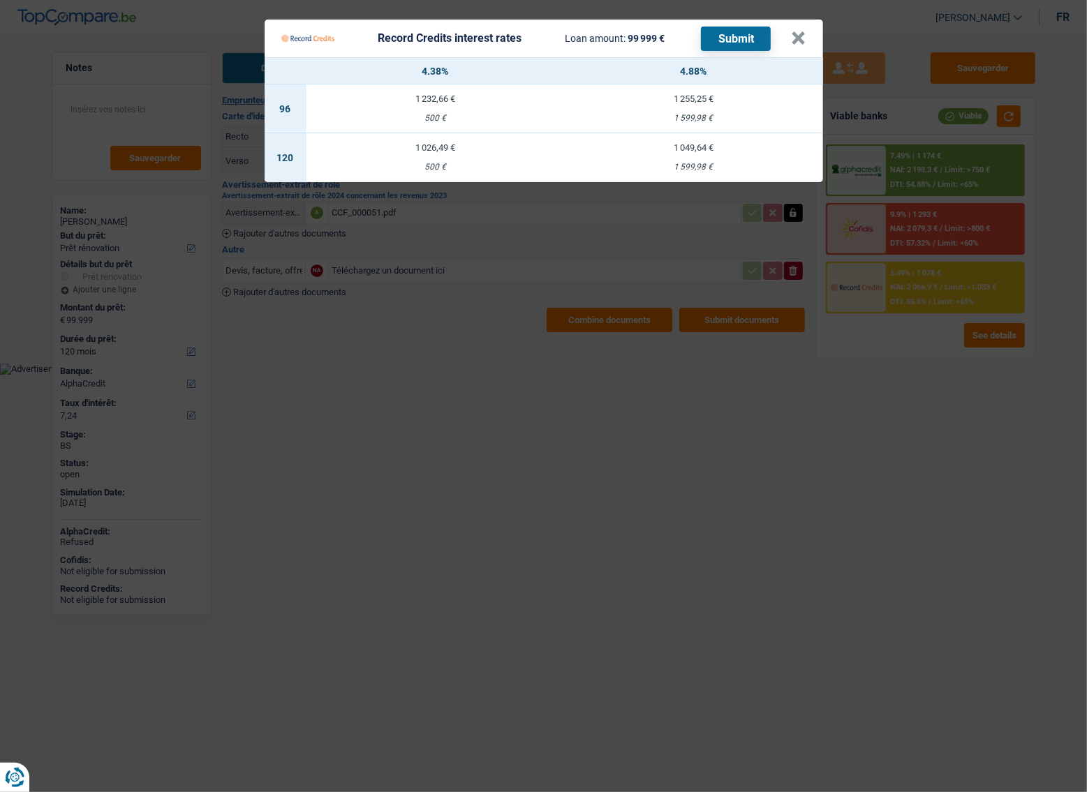
click at [669, 158] on td "1 049,64 € 1 599,98 €" at bounding box center [694, 157] width 258 height 49
select select "record credits"
type input "4,88"
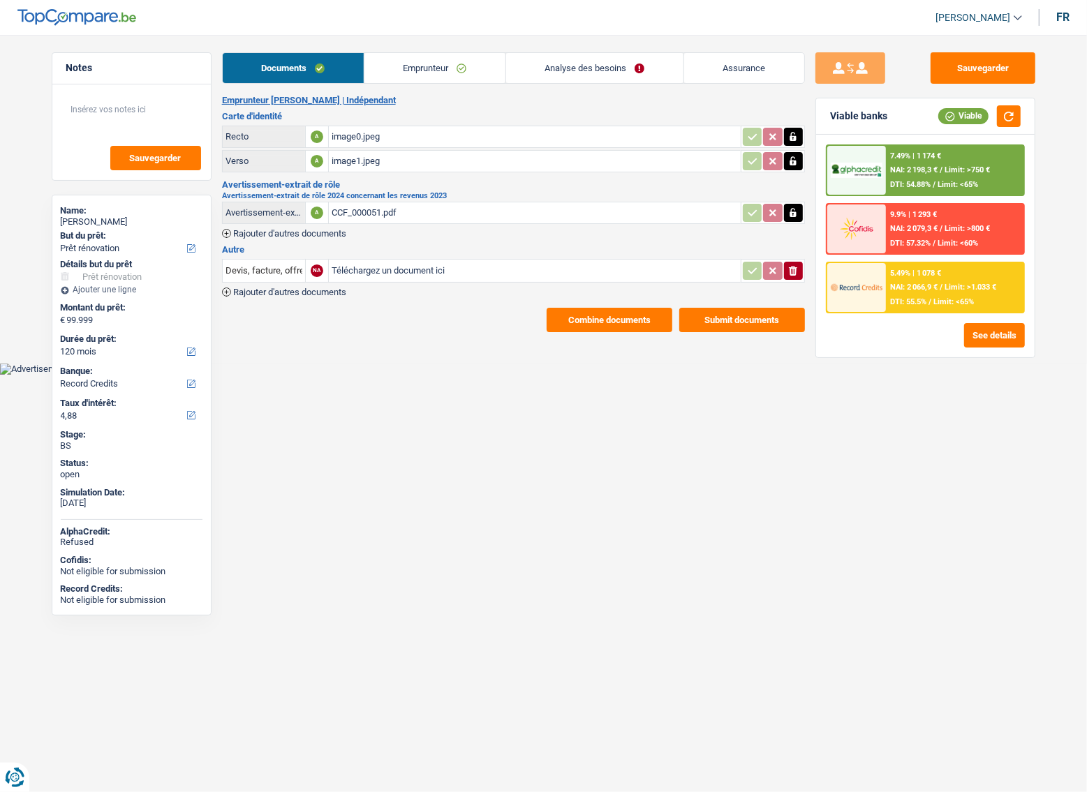
click at [937, 288] on span "NAI: 2 066,9 €" at bounding box center [913, 287] width 47 height 9
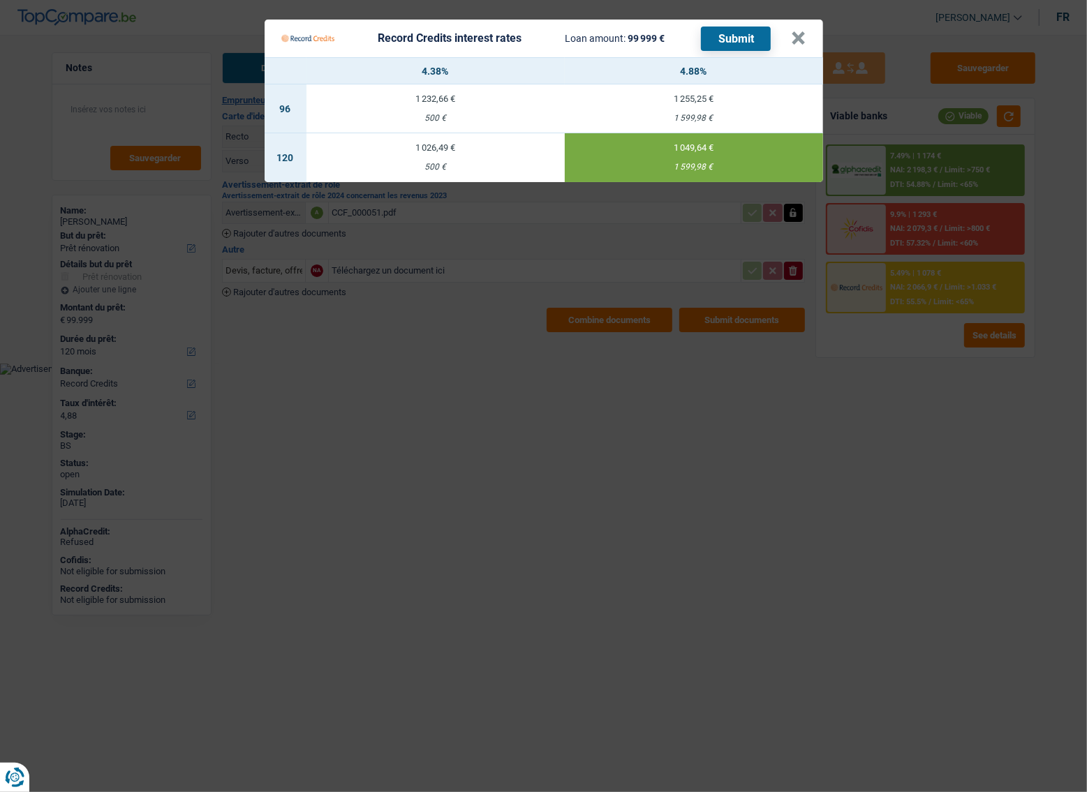
click at [745, 31] on button "Submit" at bounding box center [736, 39] width 70 height 24
click at [805, 44] on button "×" at bounding box center [798, 38] width 15 height 14
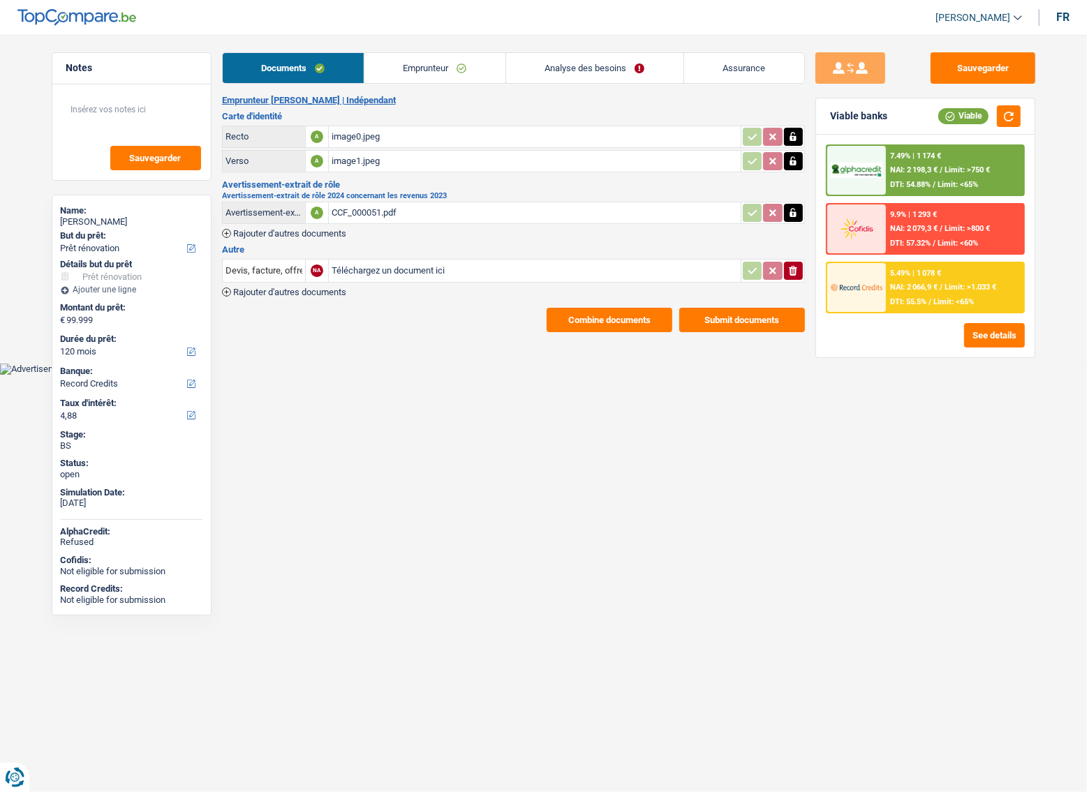
click at [419, 65] on link "Emprunteur" at bounding box center [434, 68] width 141 height 30
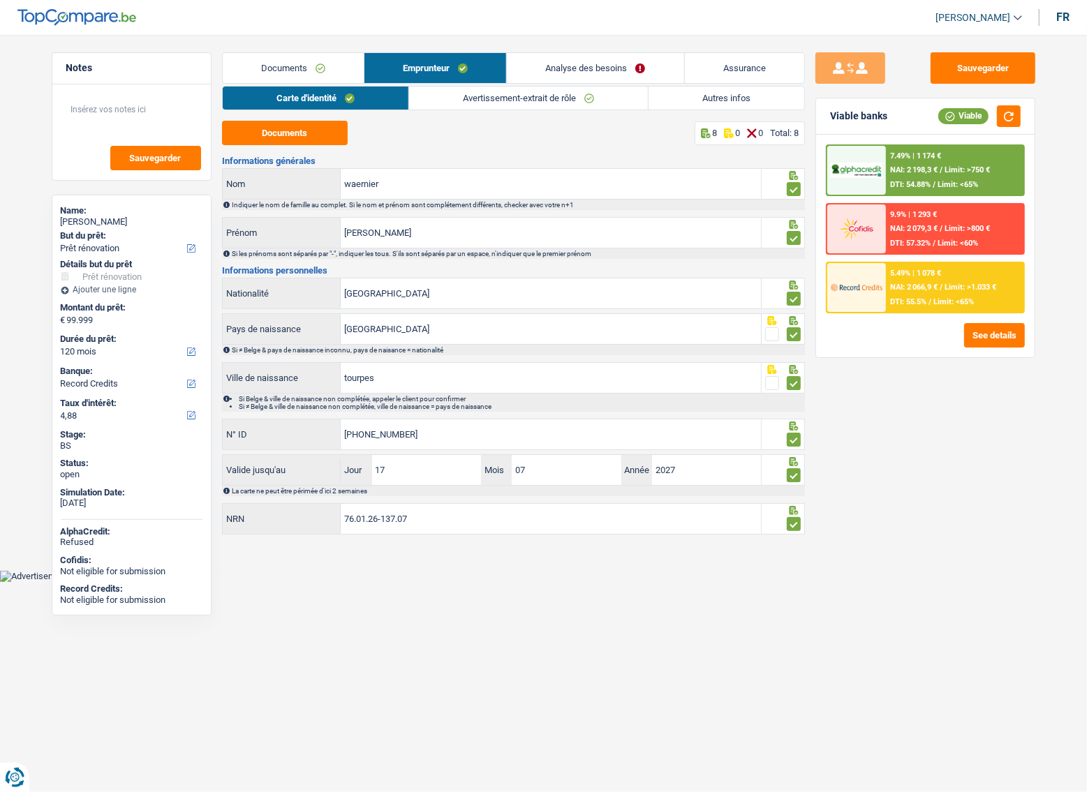
click at [513, 83] on div "Documents Emprunteur Analyse des besoins Assurance Emprunteur [PERSON_NAME] wae…" at bounding box center [513, 294] width 583 height 484
click at [560, 97] on link "Avertissement-extrait de rôle" at bounding box center [528, 98] width 239 height 23
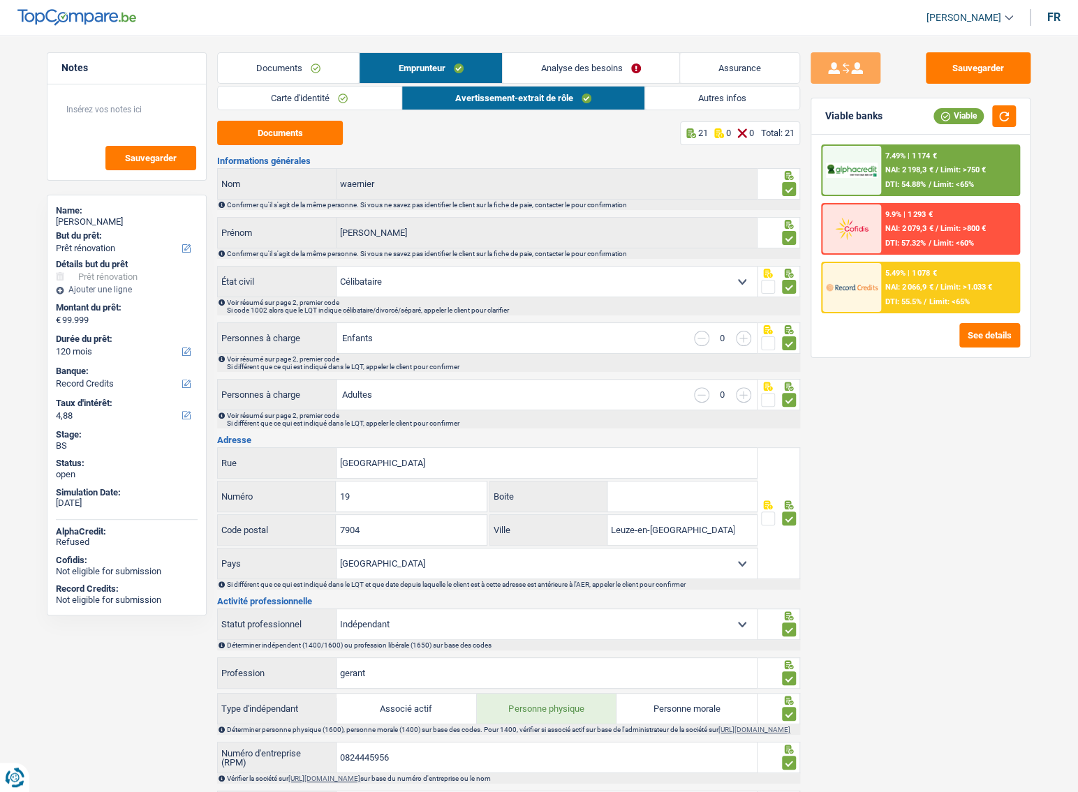
click at [699, 98] on link "Autres infos" at bounding box center [722, 98] width 154 height 23
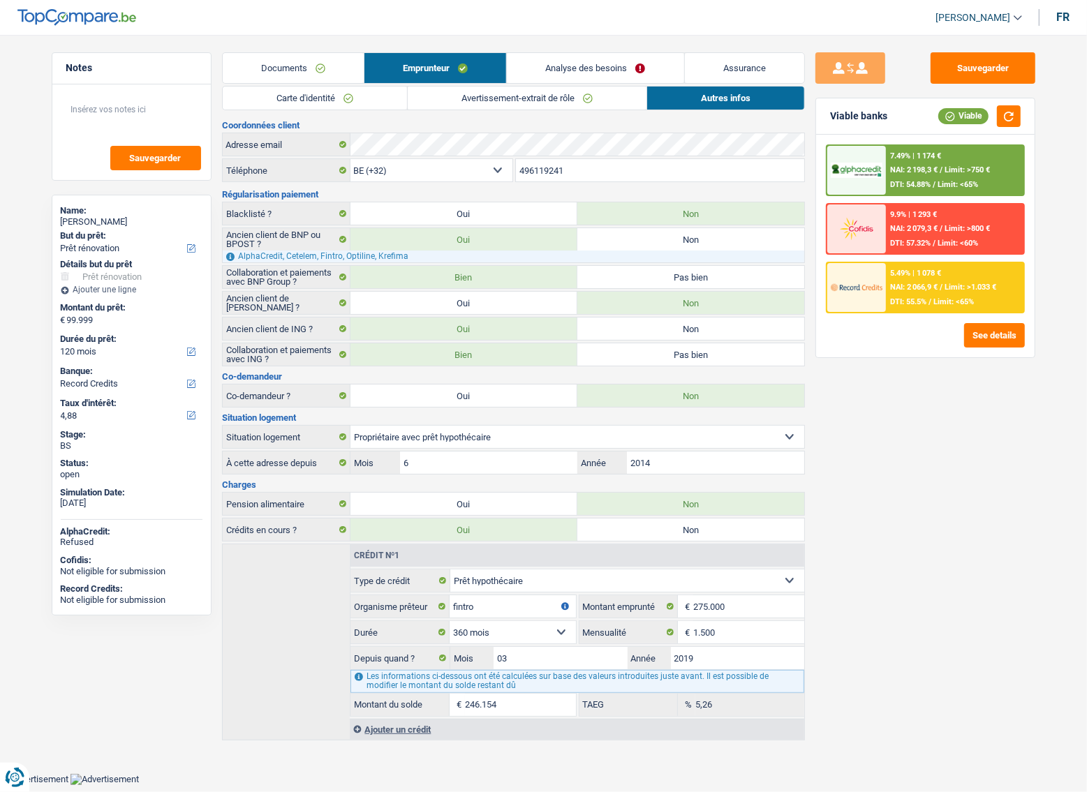
click at [998, 163] on div "7.49% | 1 174 € NAI: 2 198,3 € / Limit: >750 € DTI: 54.88% / Limit: <65%" at bounding box center [954, 170] width 137 height 49
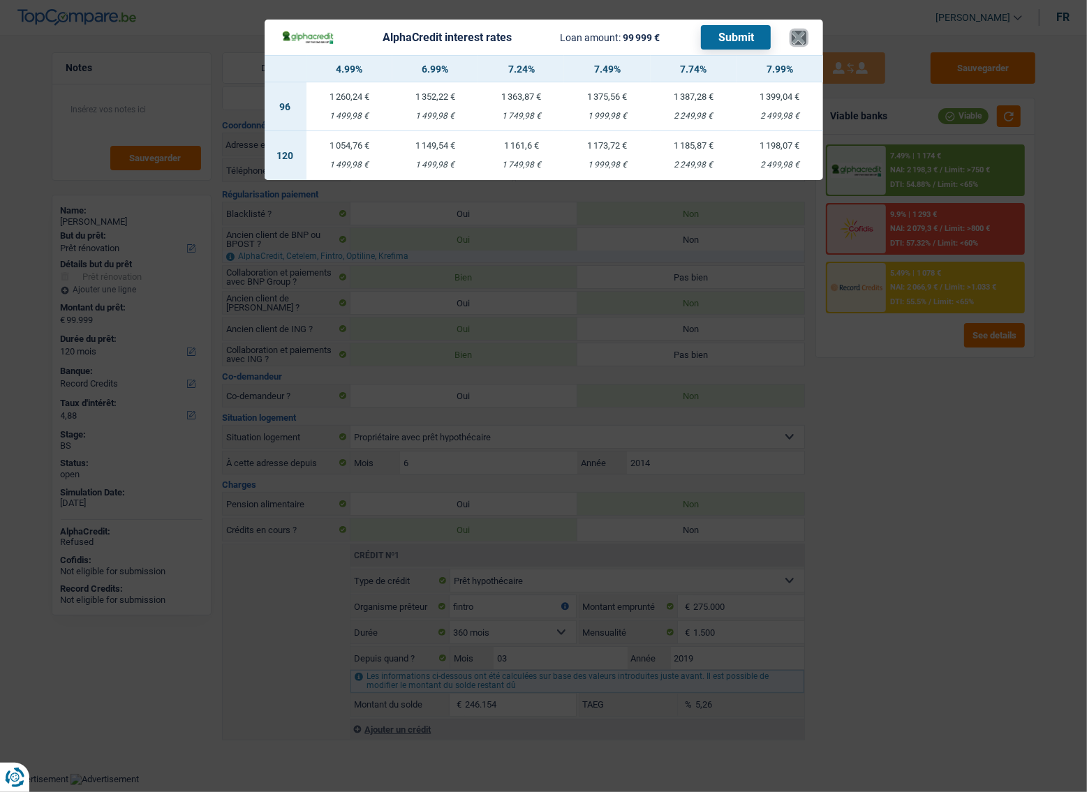
click at [794, 33] on button "×" at bounding box center [798, 38] width 15 height 14
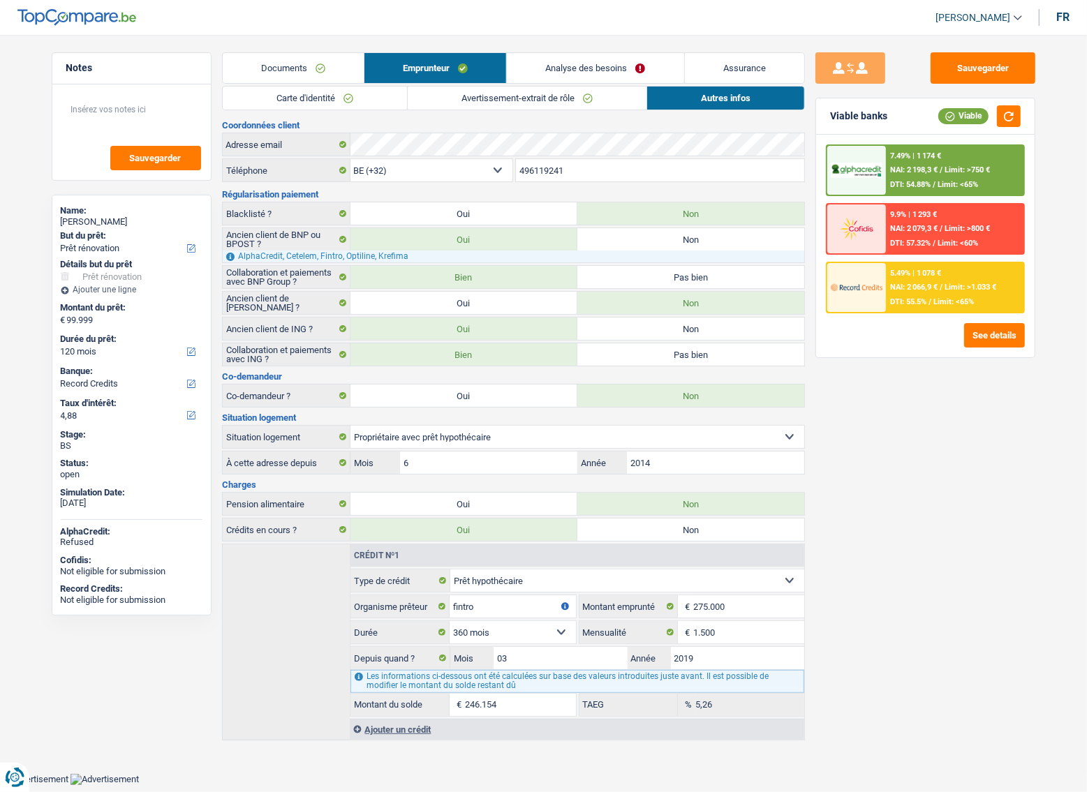
click at [329, 56] on link "Documents" at bounding box center [293, 68] width 141 height 30
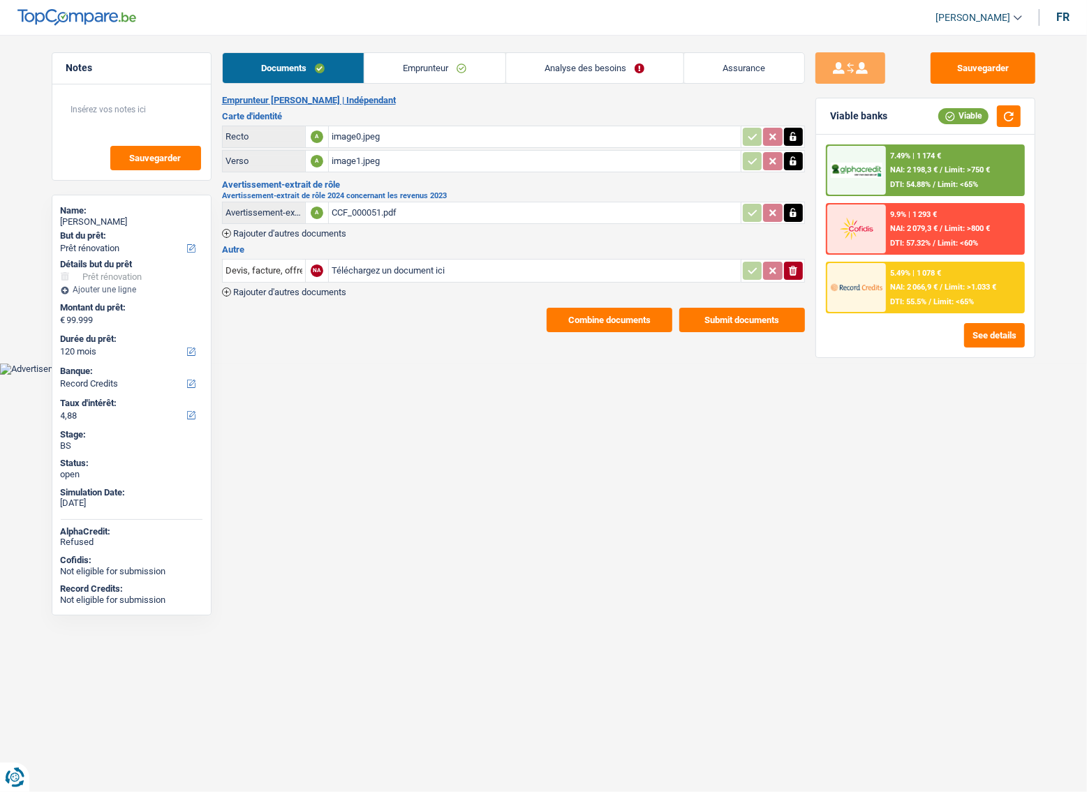
click at [370, 130] on div "image0.jpeg" at bounding box center [535, 136] width 406 height 21
click at [398, 211] on div "CCF_000051.pdf" at bounding box center [535, 212] width 406 height 21
click at [412, 75] on link "Emprunteur" at bounding box center [434, 68] width 141 height 30
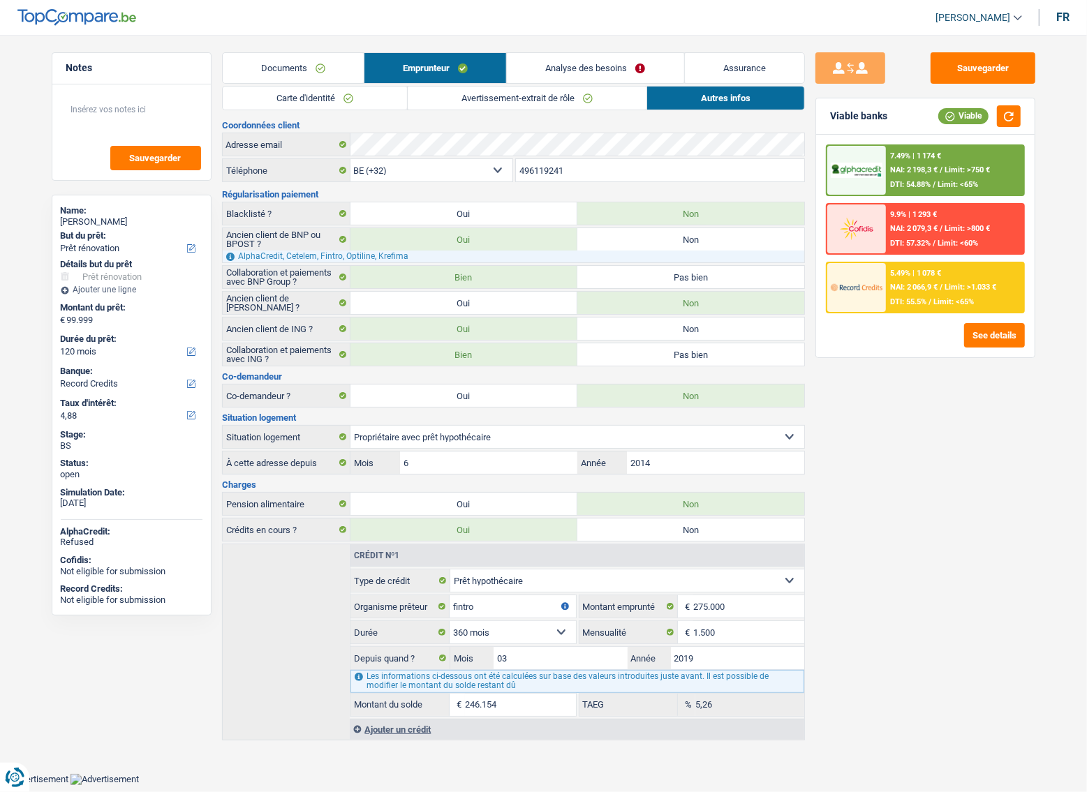
click at [371, 109] on link "Carte d'identité" at bounding box center [315, 98] width 184 height 23
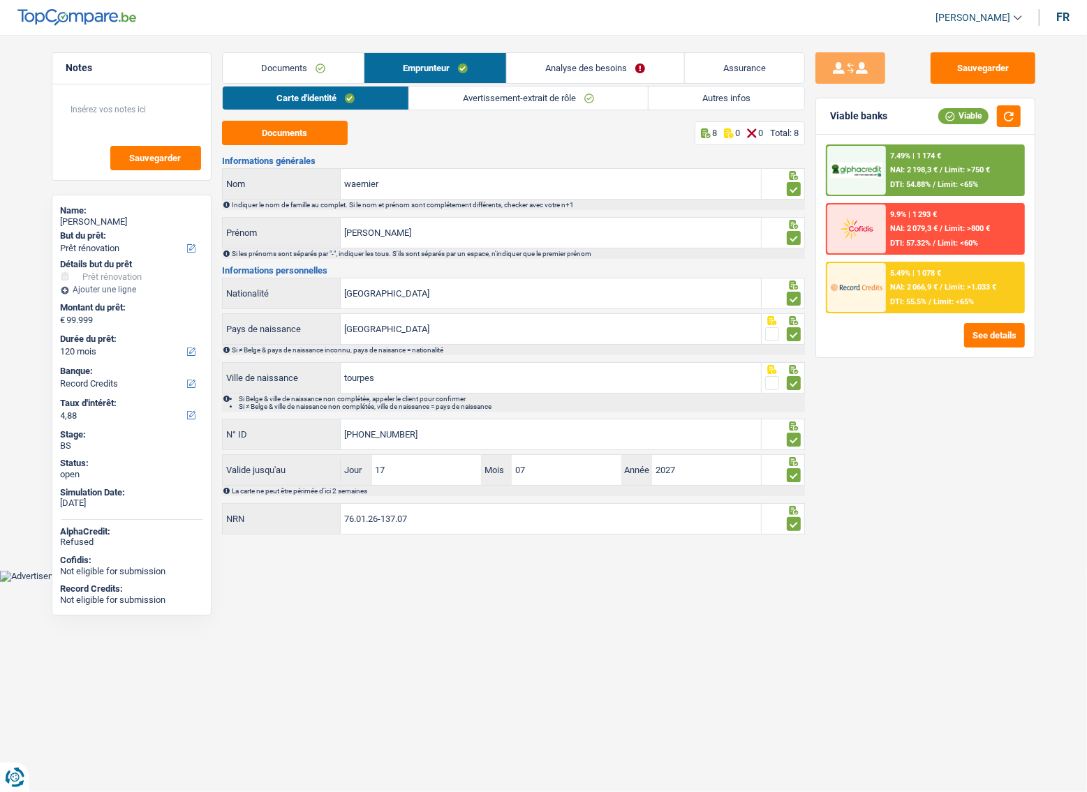
click at [496, 109] on link "Avertissement-extrait de rôle" at bounding box center [528, 98] width 239 height 23
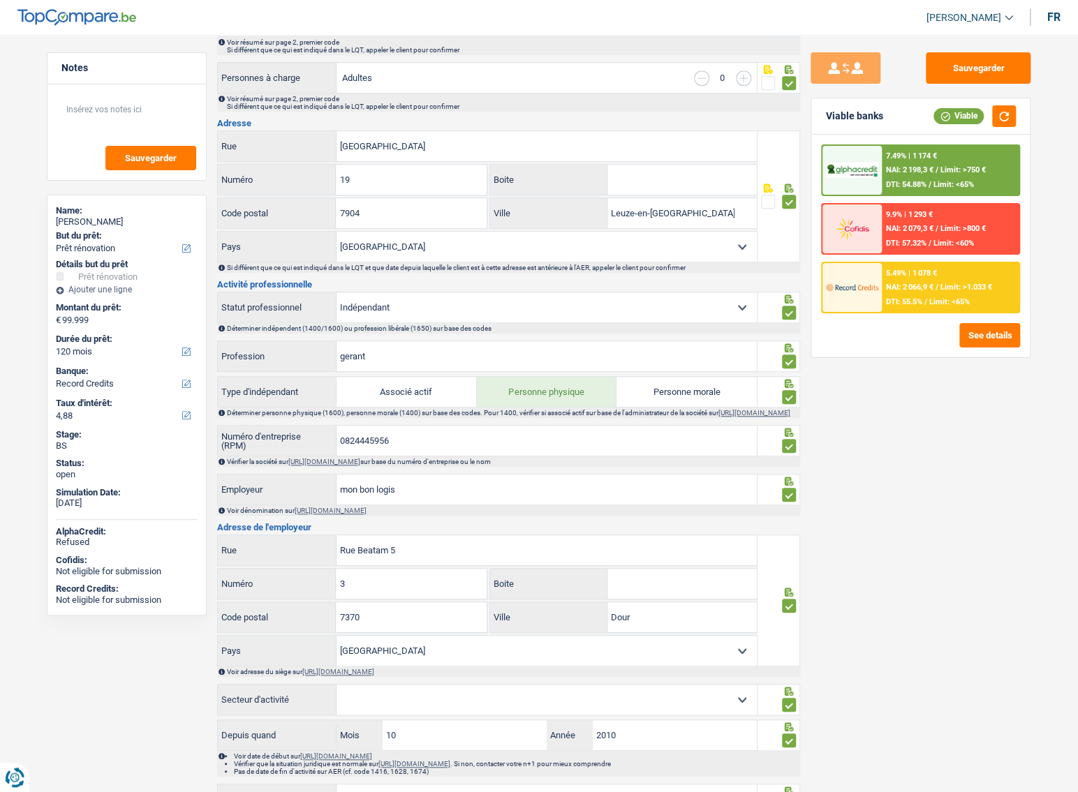
scroll to position [634, 0]
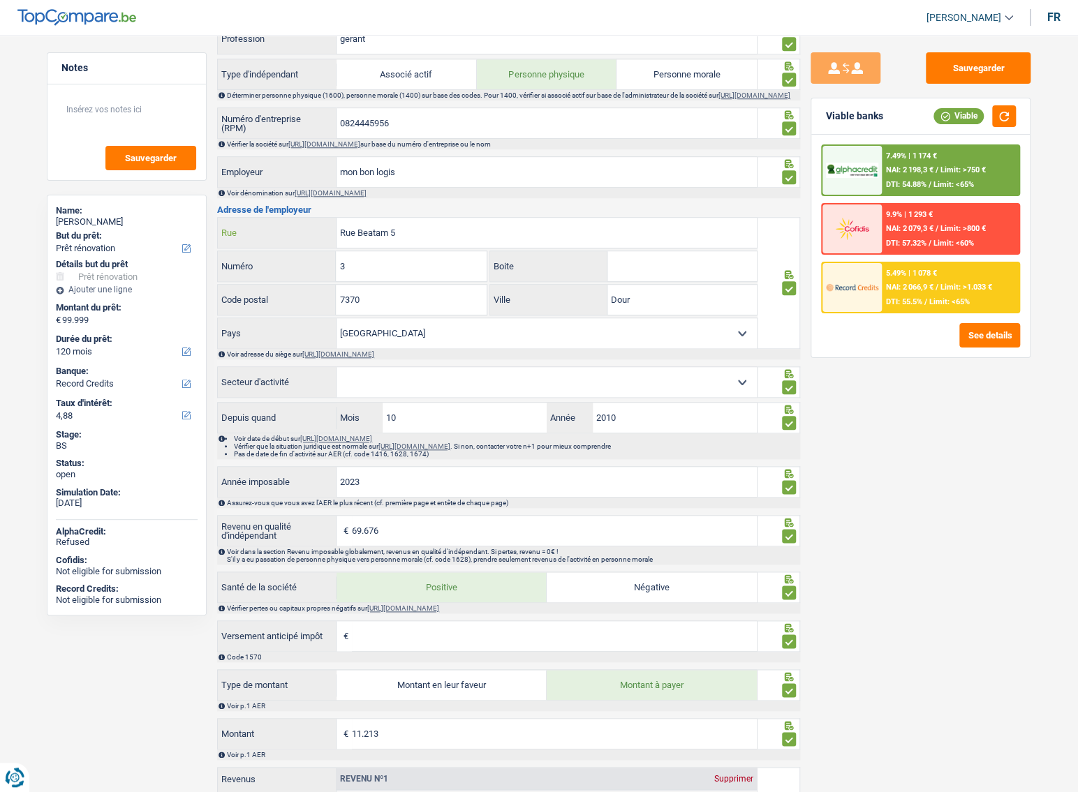
drag, startPoint x: 391, startPoint y: 237, endPoint x: 419, endPoint y: 239, distance: 28.7
click at [419, 239] on input "Rue Beatam 5" at bounding box center [546, 233] width 420 height 30
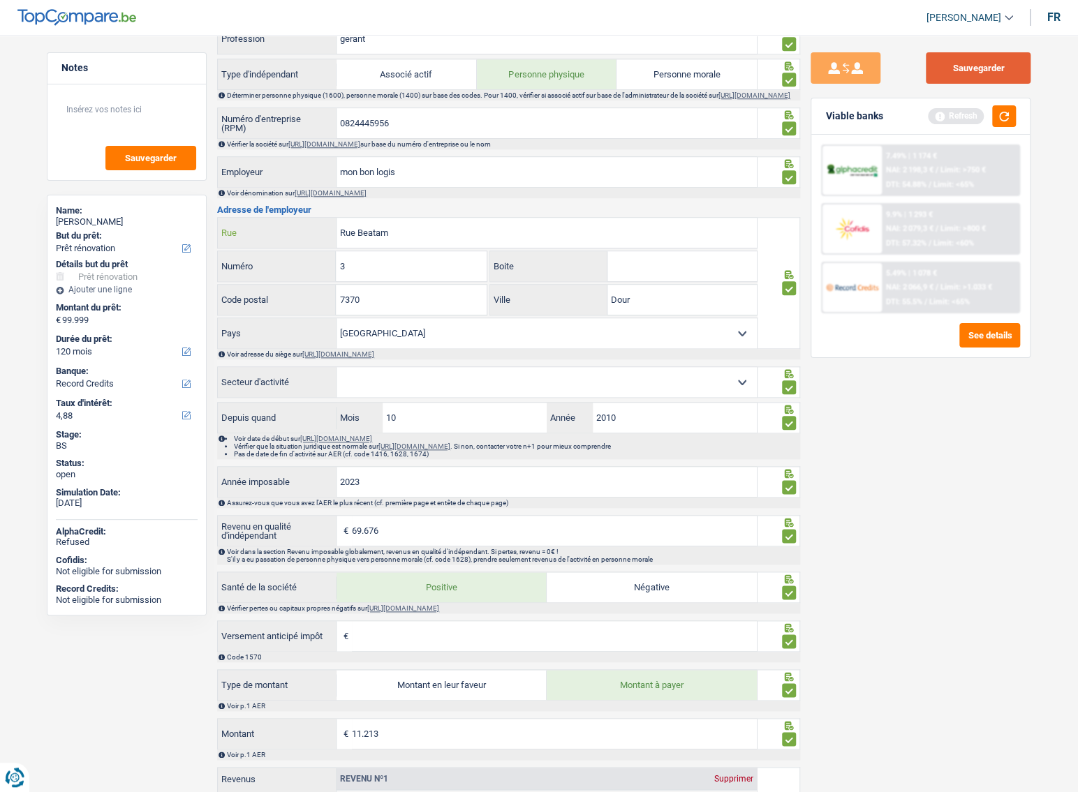
type input "Rue Beatam"
click at [969, 68] on button "Sauvegarder" at bounding box center [977, 67] width 105 height 31
click at [1017, 124] on div "Viable banks Refresh" at bounding box center [920, 116] width 218 height 36
click at [370, 122] on input "0824445956" at bounding box center [546, 123] width 420 height 30
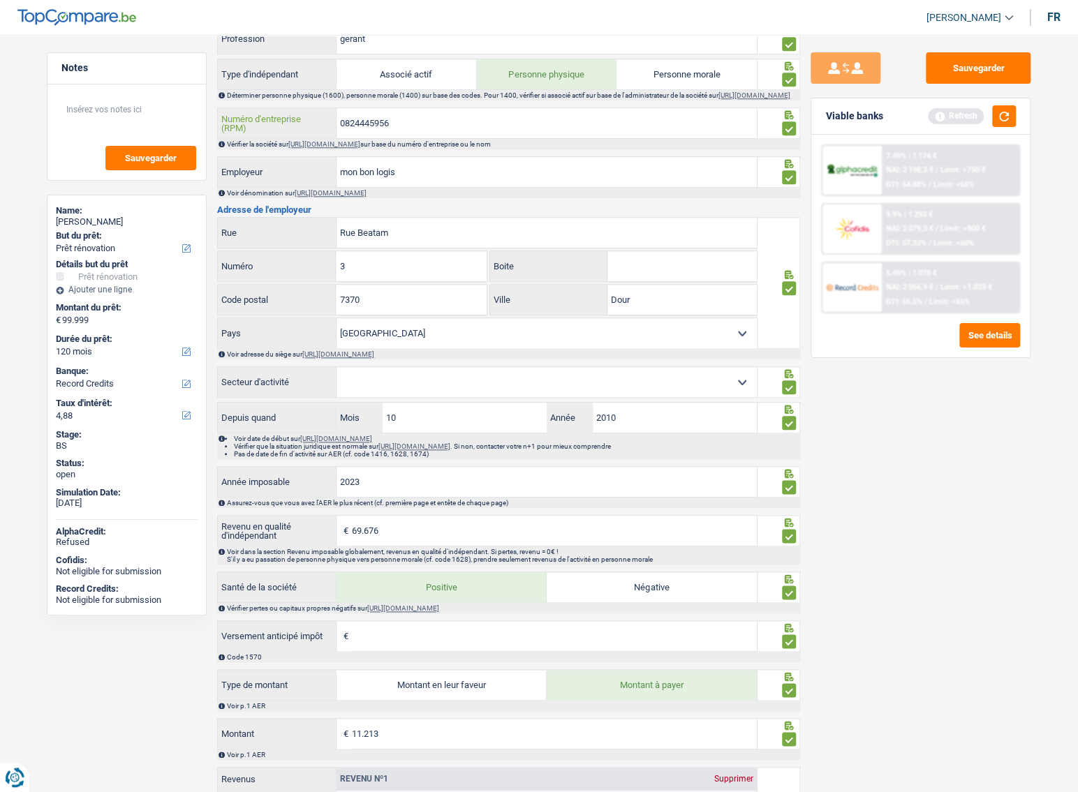
click at [370, 122] on input "0824445956" at bounding box center [546, 123] width 420 height 30
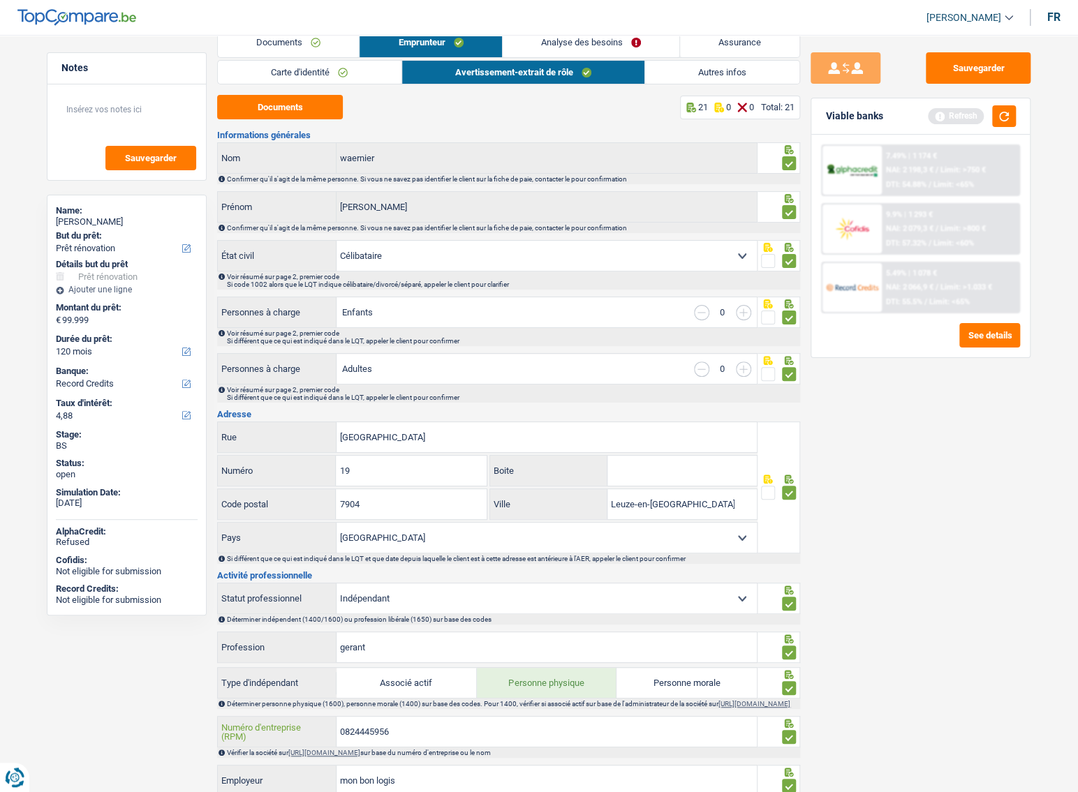
scroll to position [3, 0]
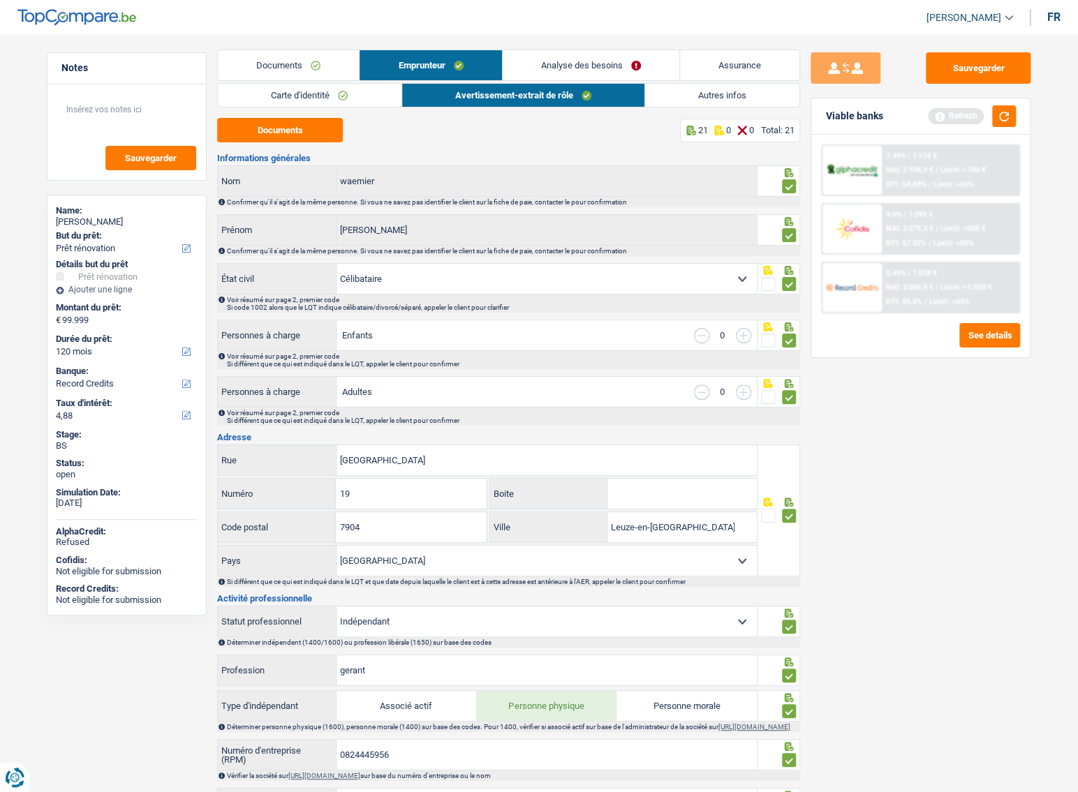
click at [315, 140] on button "Documents" at bounding box center [280, 130] width 126 height 24
drag, startPoint x: 962, startPoint y: 75, endPoint x: 829, endPoint y: 11, distance: 147.7
click at [961, 75] on button "Sauvegarder" at bounding box center [977, 67] width 105 height 31
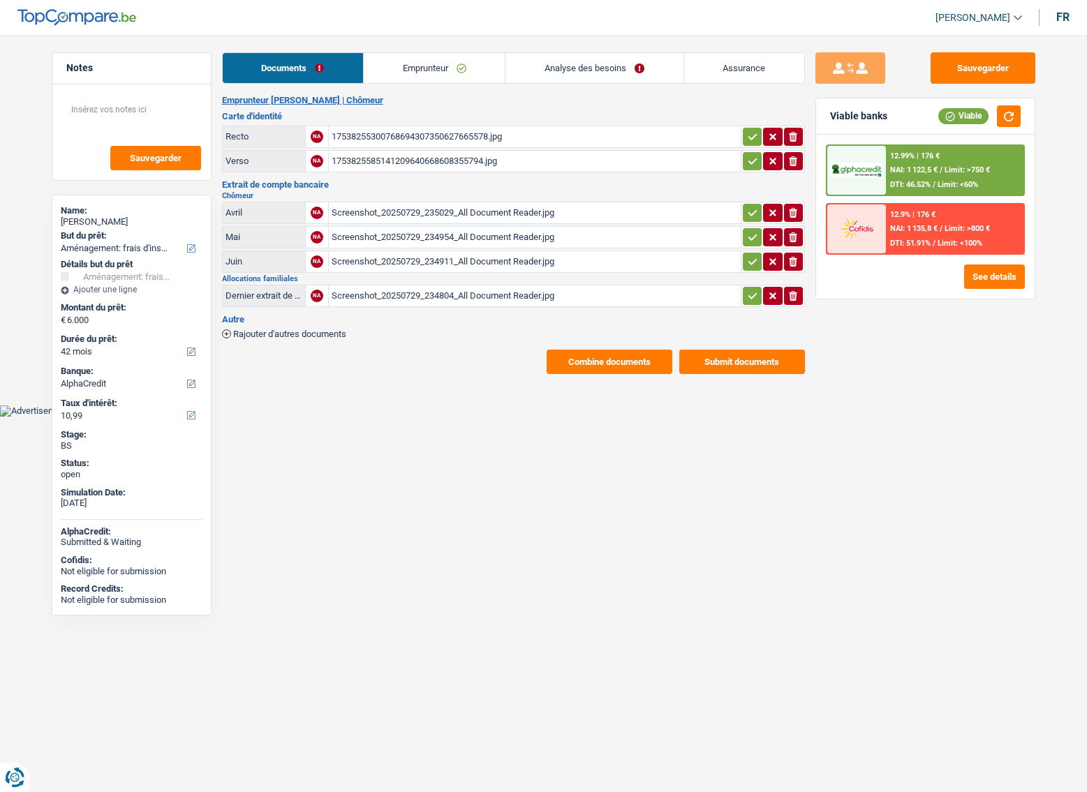
select select "movingOrInstallation"
select select "42"
select select "alphacredit"
drag, startPoint x: 424, startPoint y: 66, endPoint x: 460, endPoint y: 105, distance: 53.4
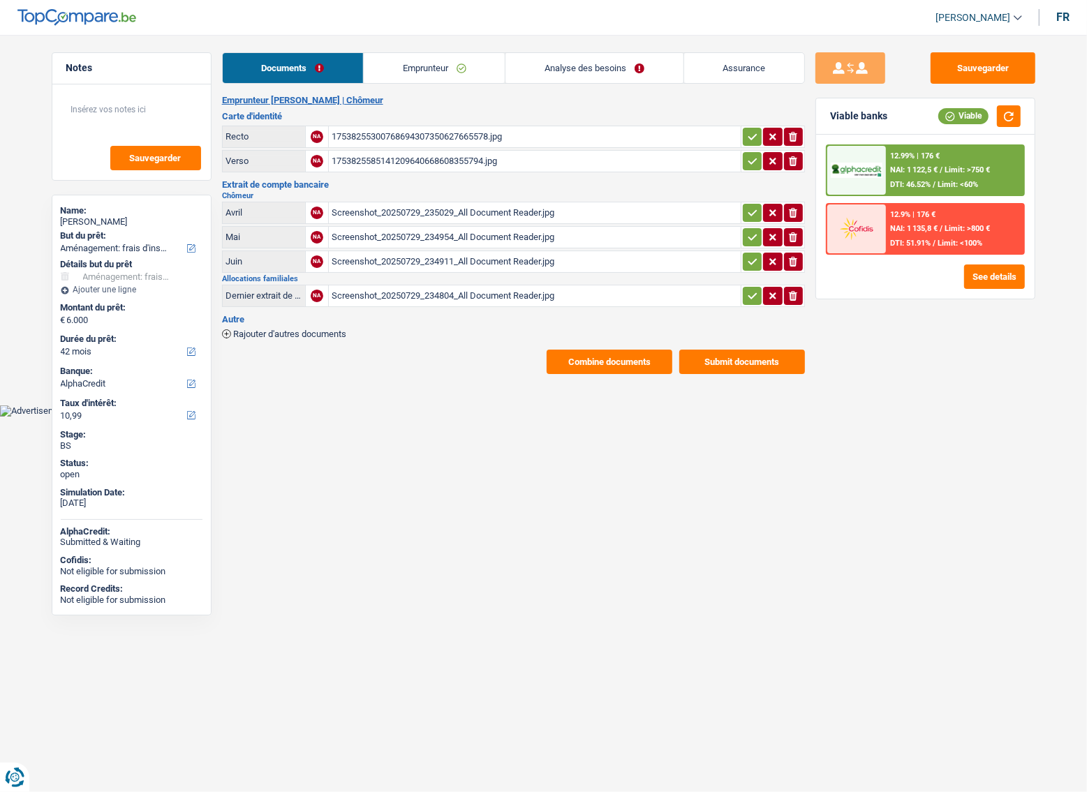
click at [425, 66] on link "Emprunteur" at bounding box center [434, 68] width 141 height 30
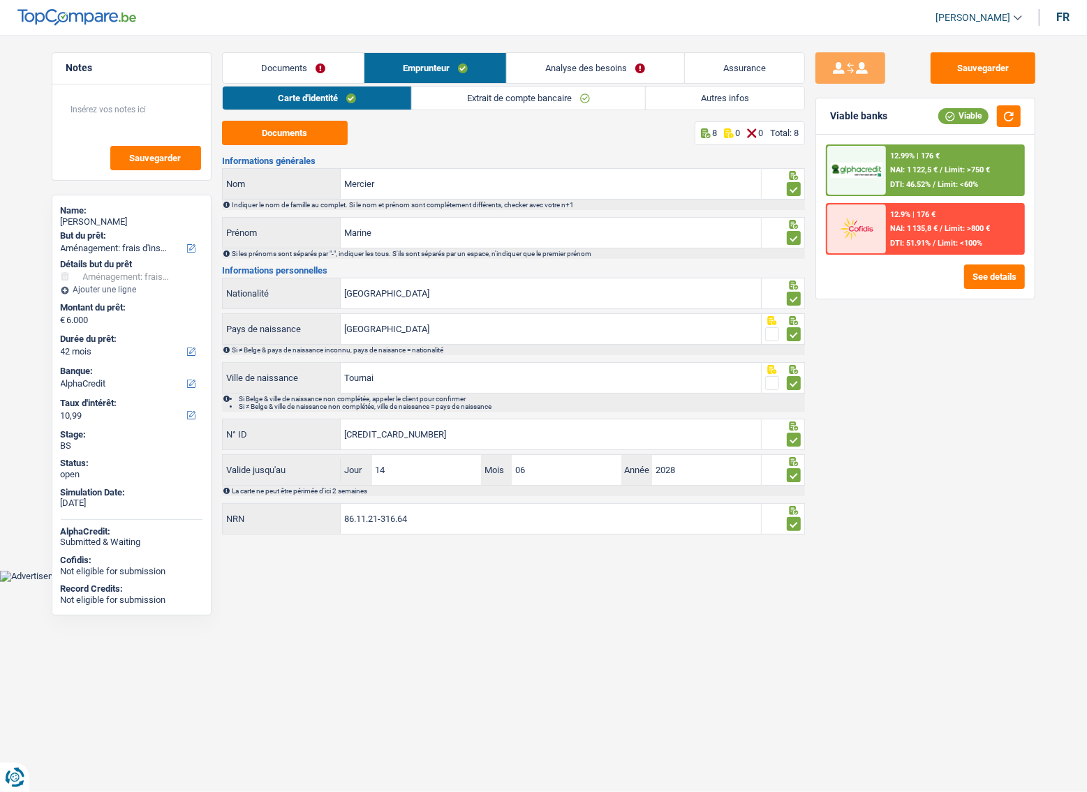
click at [537, 64] on link "Analyse des besoins" at bounding box center [595, 68] width 177 height 30
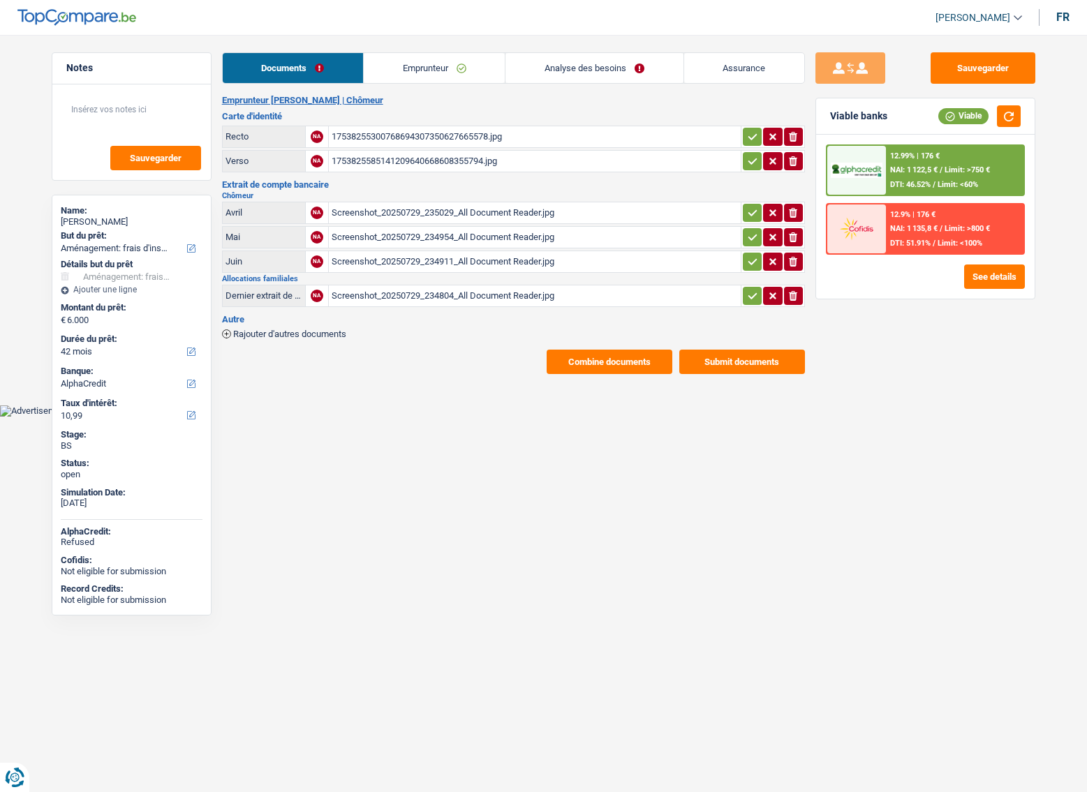
select select "movingOrInstallation"
select select "42"
select select "alphacredit"
select select "42"
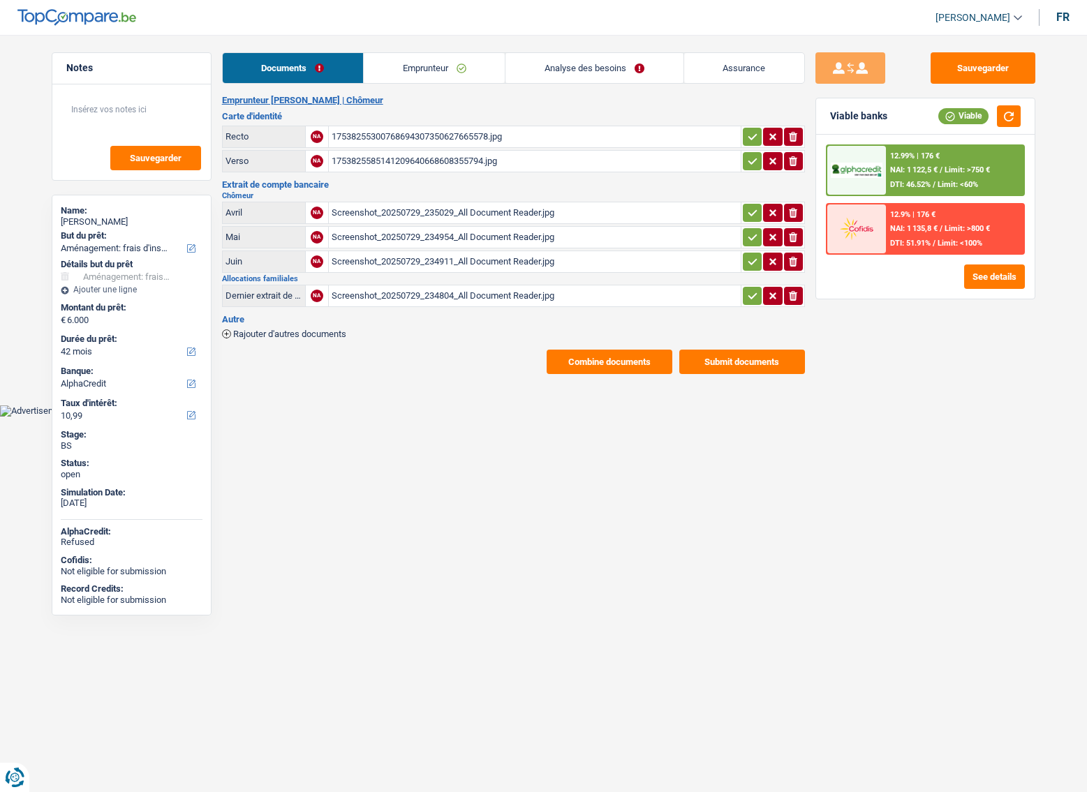
select select "36"
select select "movingOrInstallation"
select select "not_answered"
select select "42"
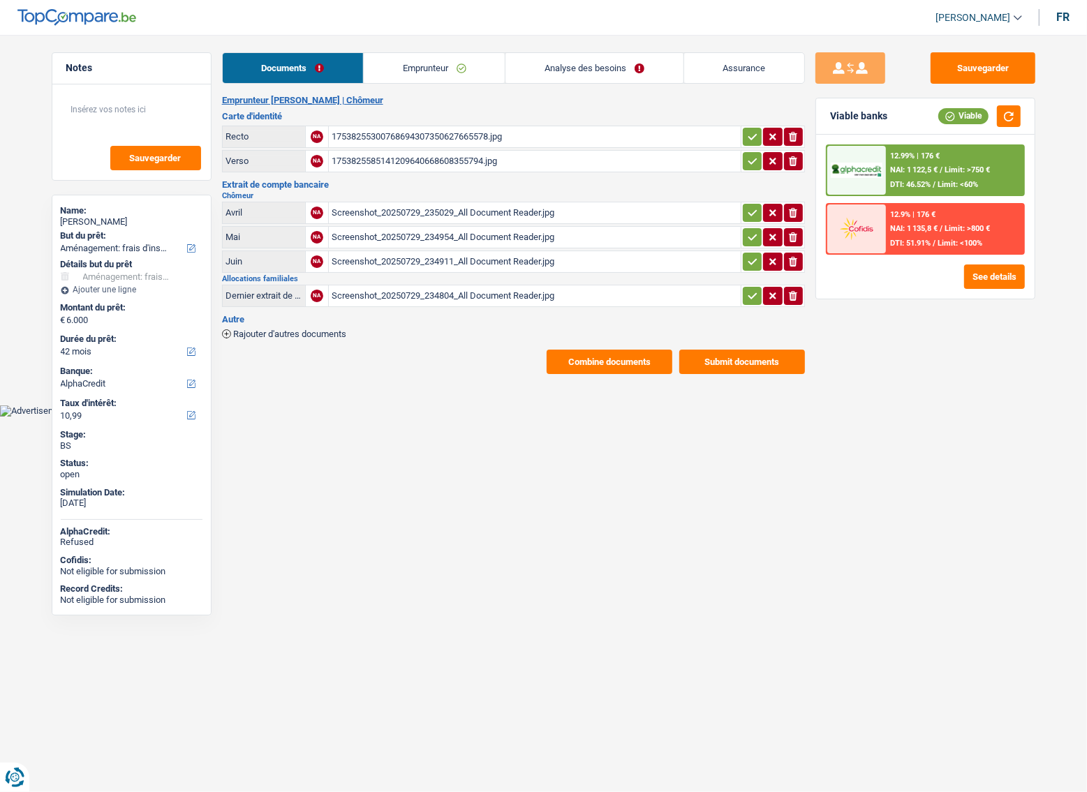
click at [634, 66] on link "Analyse des besoins" at bounding box center [593, 68] width 177 height 30
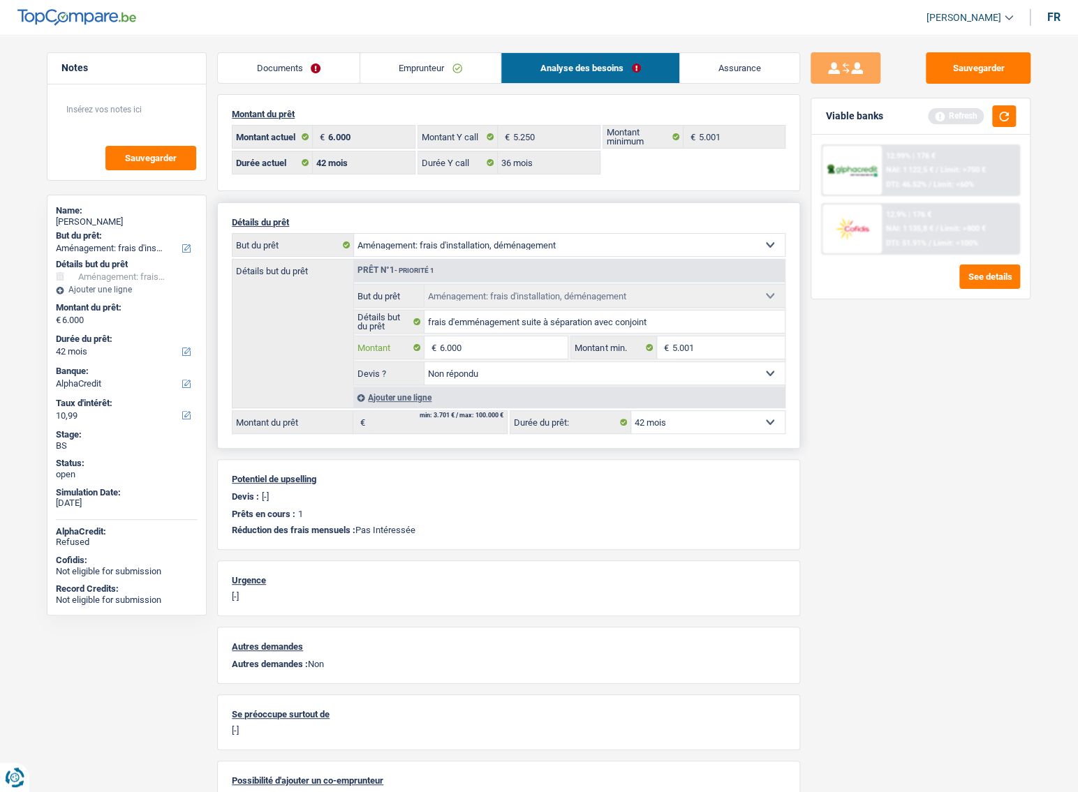
click at [446, 354] on input "6.000" at bounding box center [504, 347] width 128 height 22
type input "7.501"
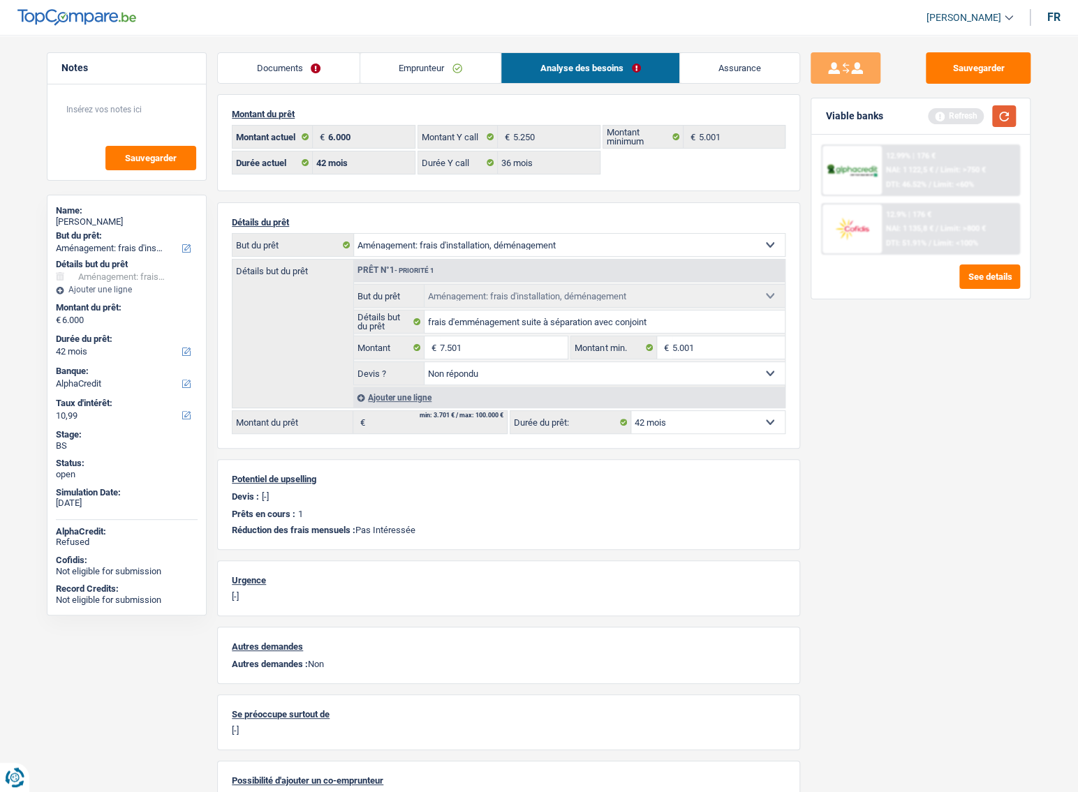
select select "48"
type input "7.501"
click at [999, 108] on button "button" at bounding box center [1004, 116] width 24 height 22
select select "48"
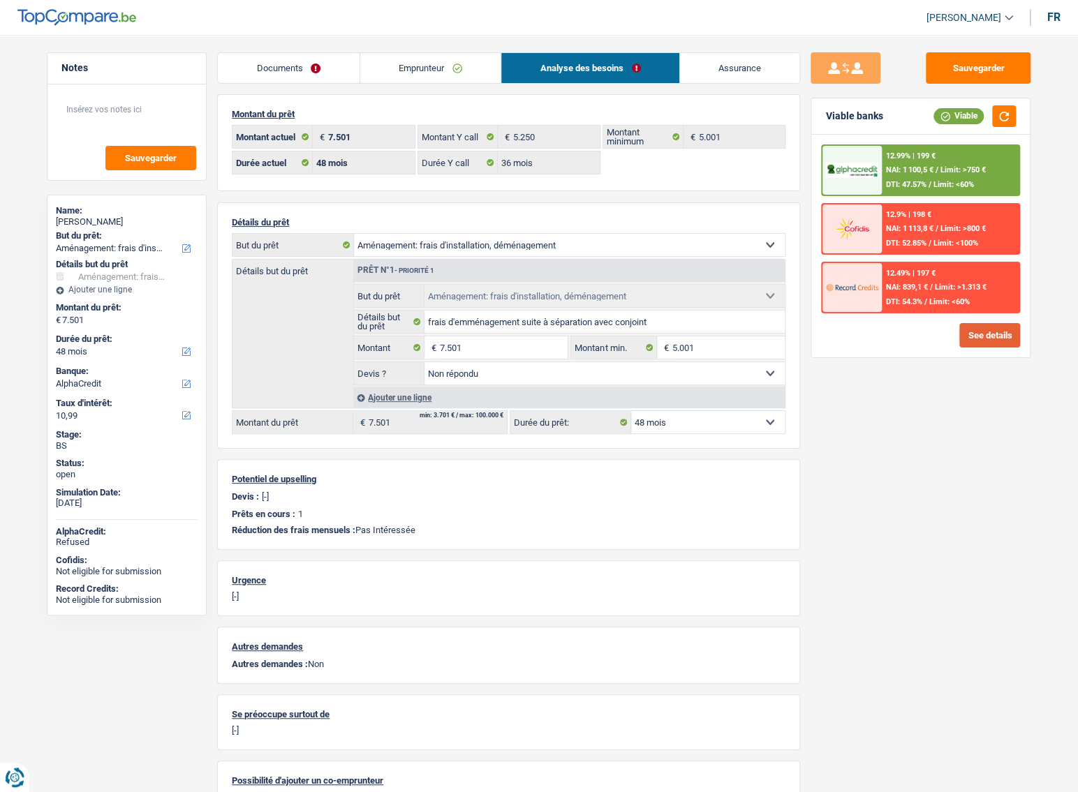
click at [995, 341] on button "See details" at bounding box center [989, 335] width 61 height 24
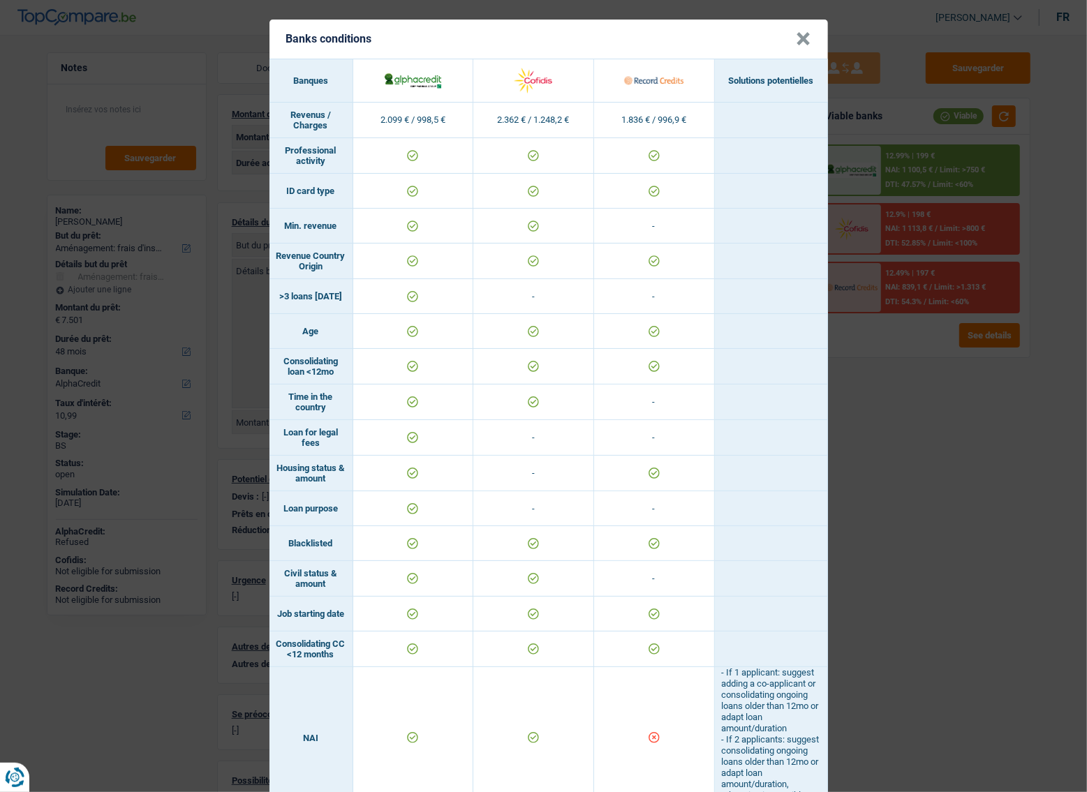
drag, startPoint x: 789, startPoint y: 38, endPoint x: 752, endPoint y: 54, distance: 40.3
click at [789, 38] on header "Banks conditions ×" at bounding box center [548, 39] width 558 height 39
click at [798, 35] on button "×" at bounding box center [803, 39] width 15 height 14
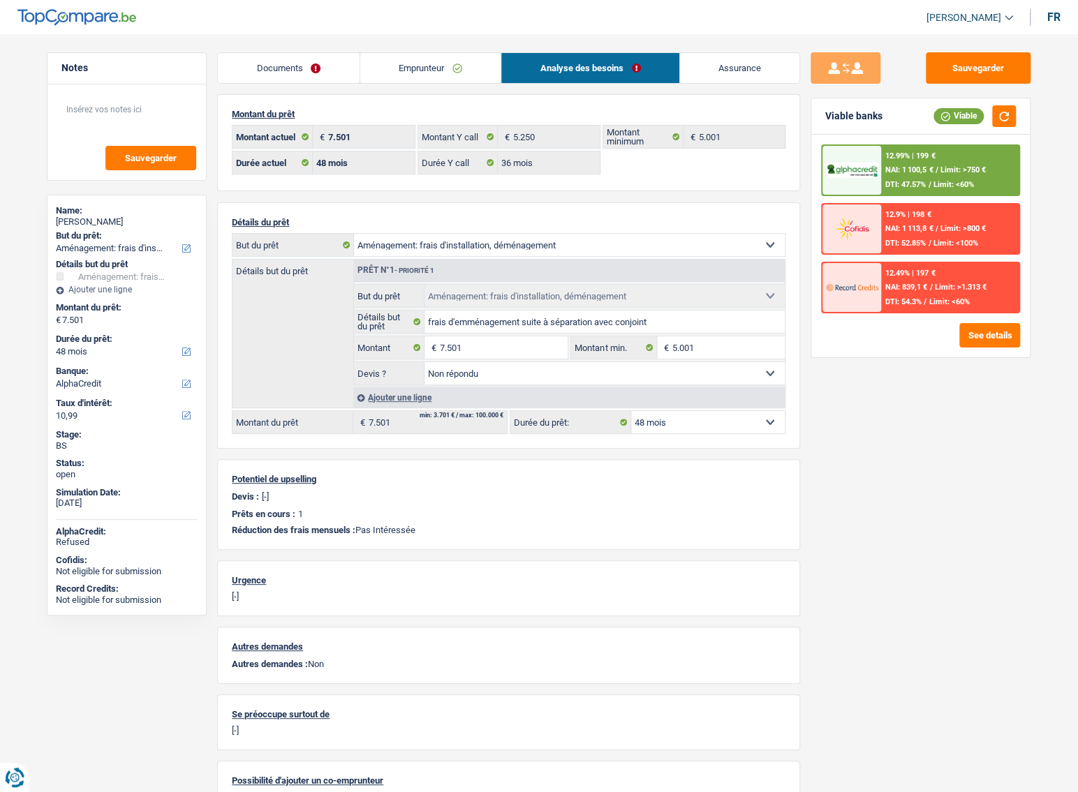
click at [412, 80] on link "Emprunteur" at bounding box center [430, 68] width 141 height 30
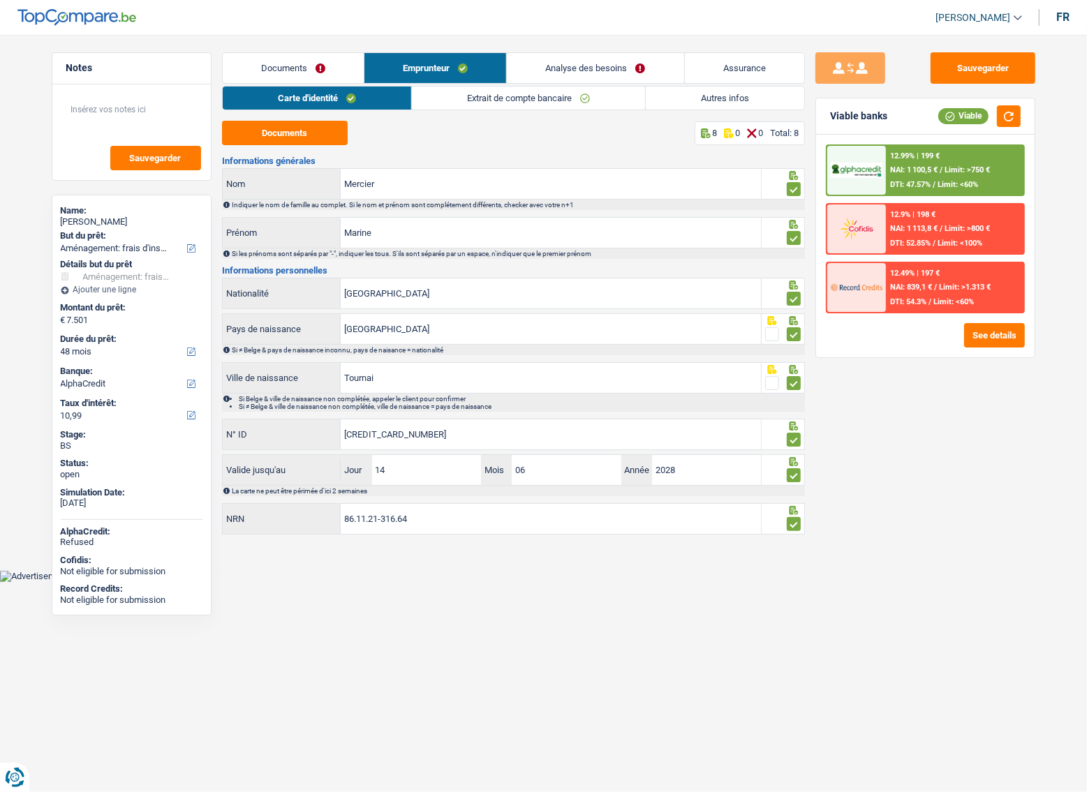
click at [355, 68] on link "Documents" at bounding box center [293, 68] width 141 height 30
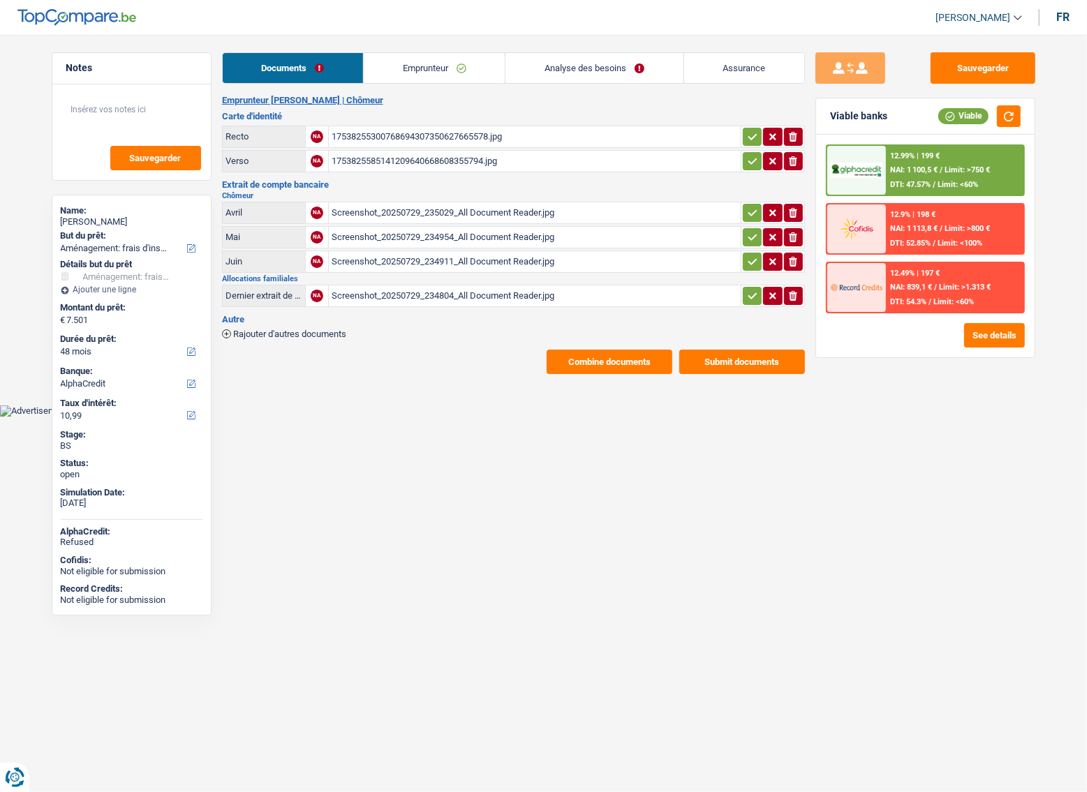
click at [416, 77] on link "Emprunteur" at bounding box center [434, 68] width 141 height 30
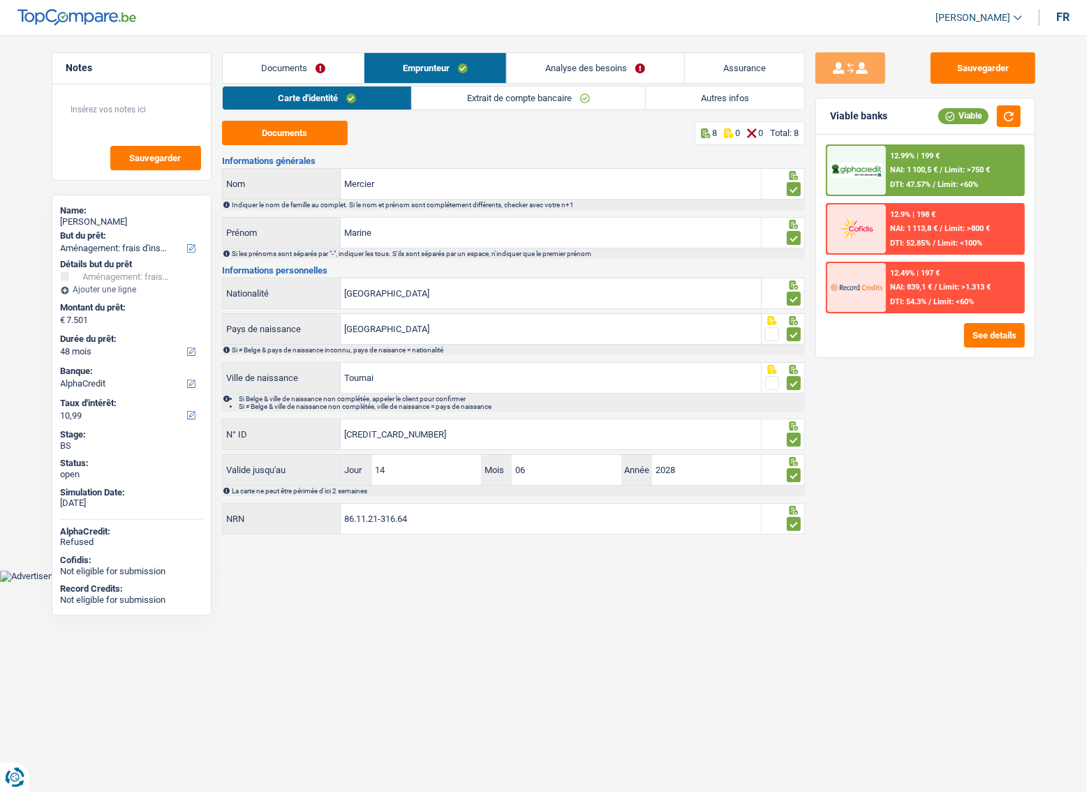
click at [334, 68] on link "Documents" at bounding box center [293, 68] width 141 height 30
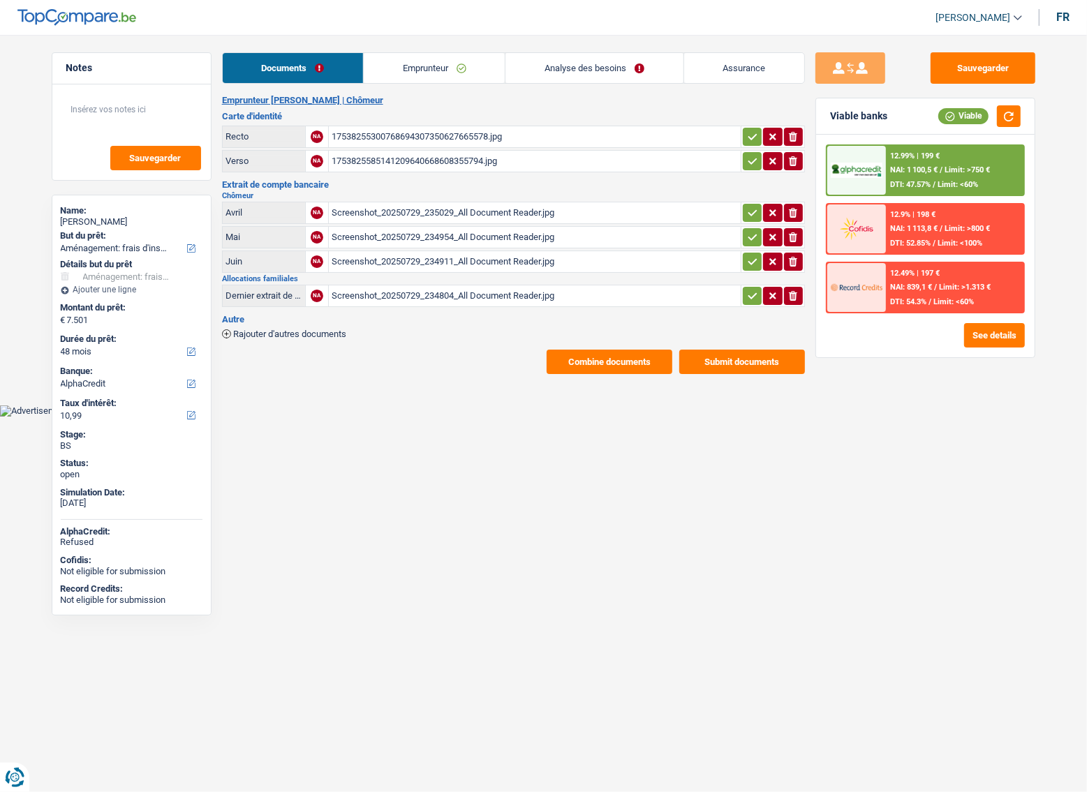
click at [415, 70] on link "Emprunteur" at bounding box center [434, 68] width 141 height 30
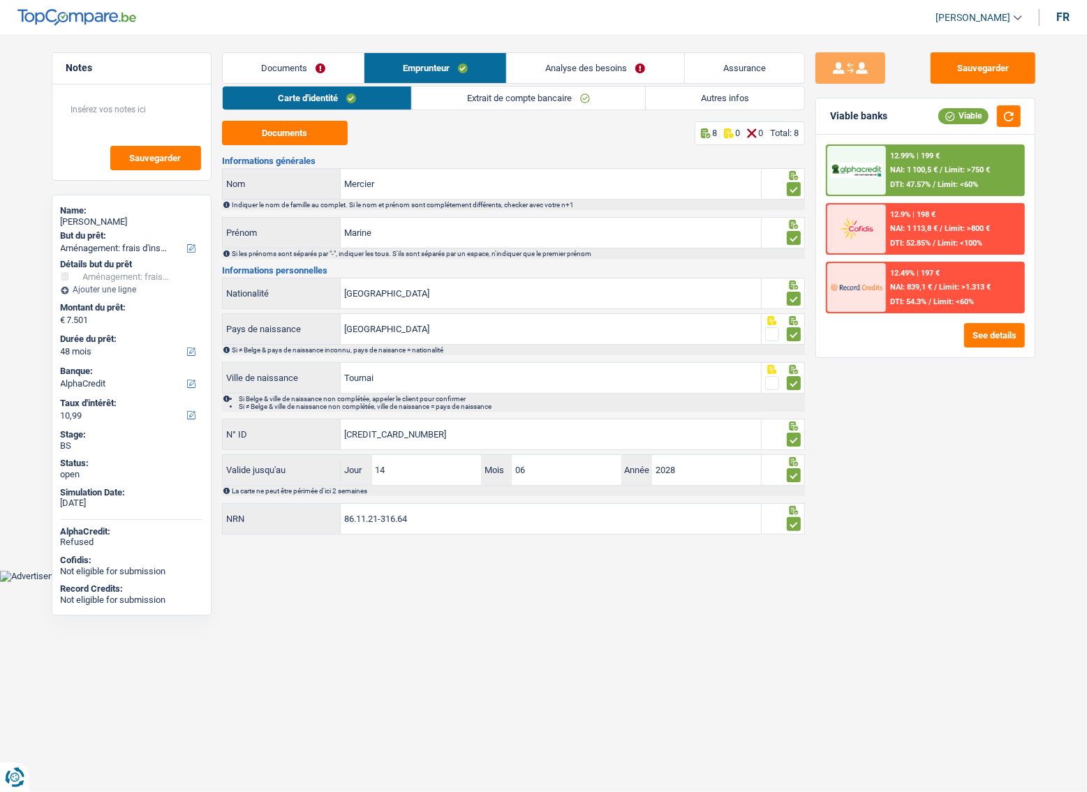
drag, startPoint x: 313, startPoint y: 119, endPoint x: 314, endPoint y: 112, distance: 7.0
click at [313, 118] on div "Carte d'identité Extrait de compte bancaire Autres infos Documents 8 0 0 Total:…" at bounding box center [513, 311] width 583 height 451
click at [729, 98] on link "Autres infos" at bounding box center [725, 98] width 158 height 23
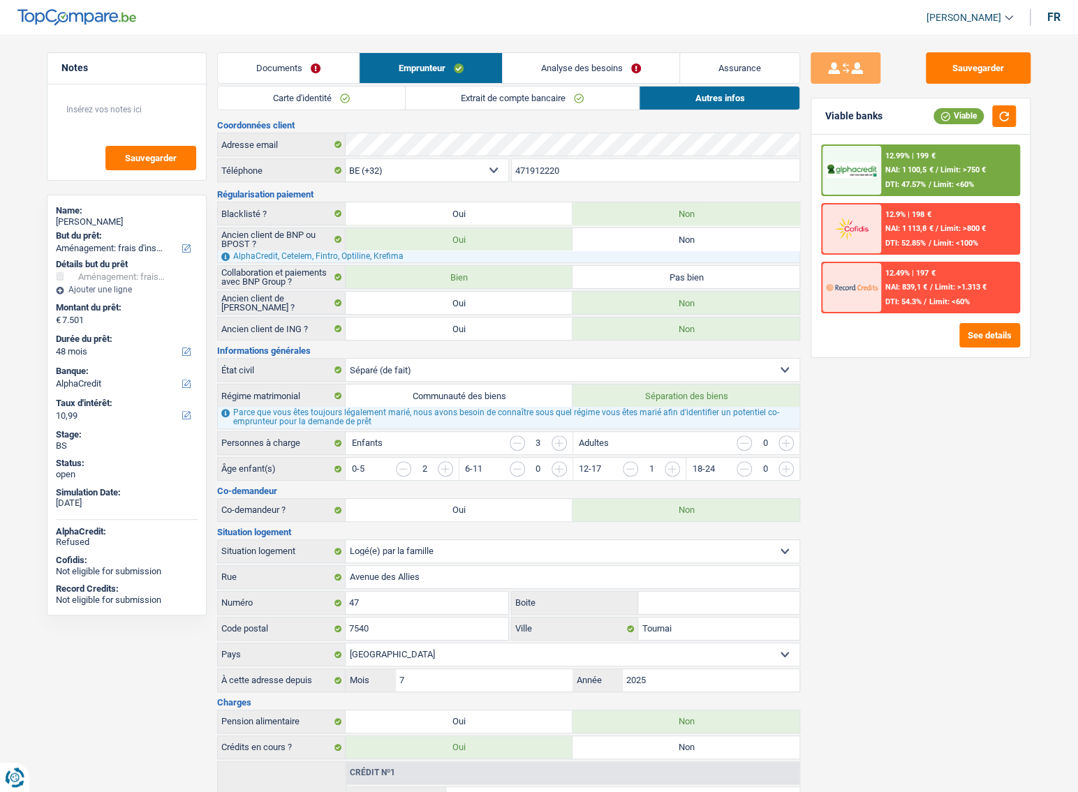
click at [567, 59] on link "Analyse des besoins" at bounding box center [591, 68] width 177 height 30
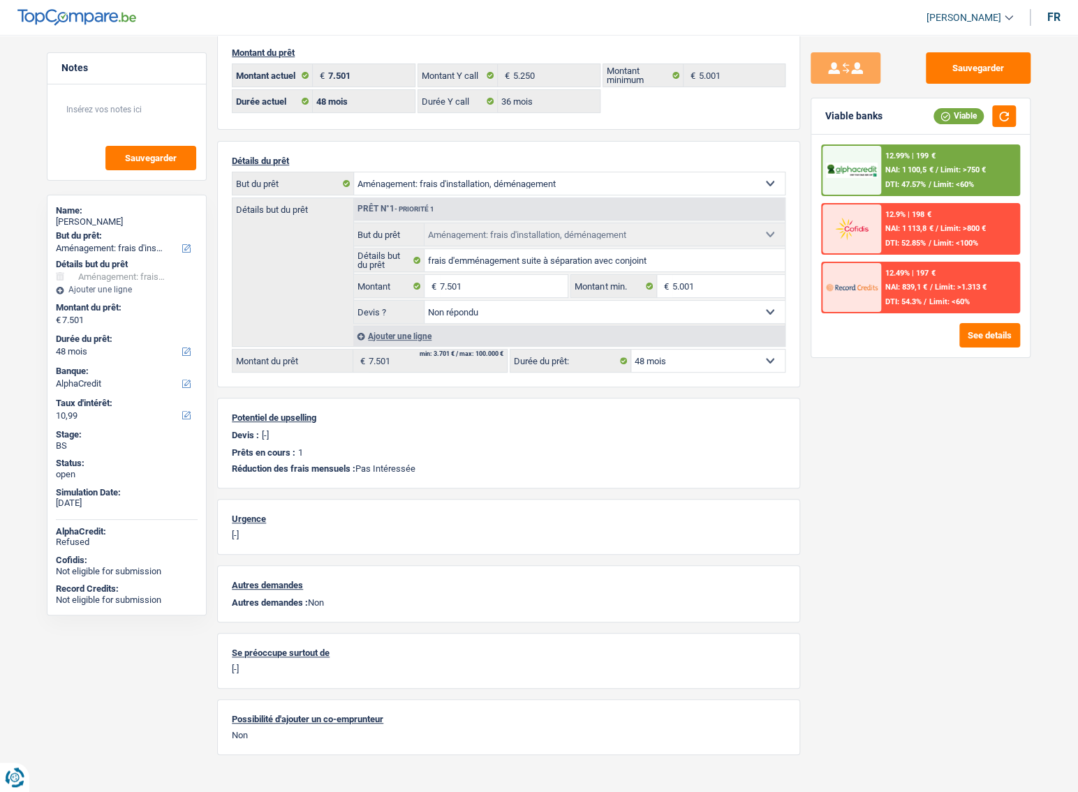
scroll to position [89, 0]
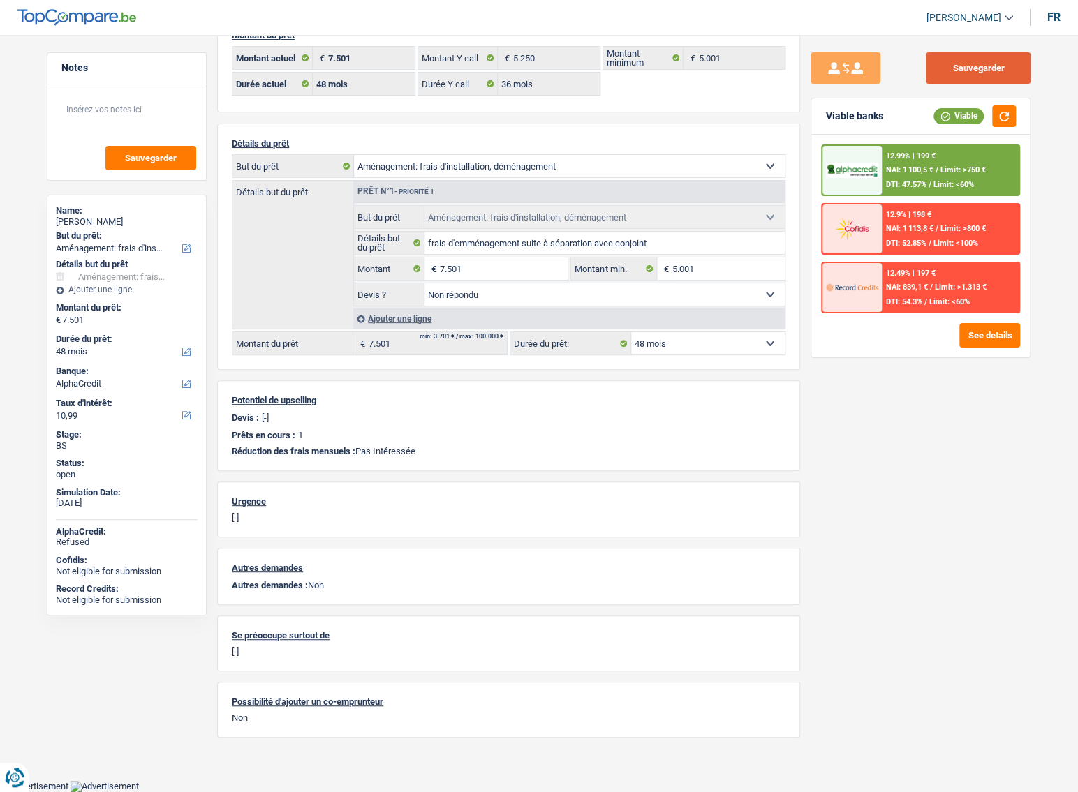
click at [976, 72] on button "Sauvegarder" at bounding box center [977, 67] width 105 height 31
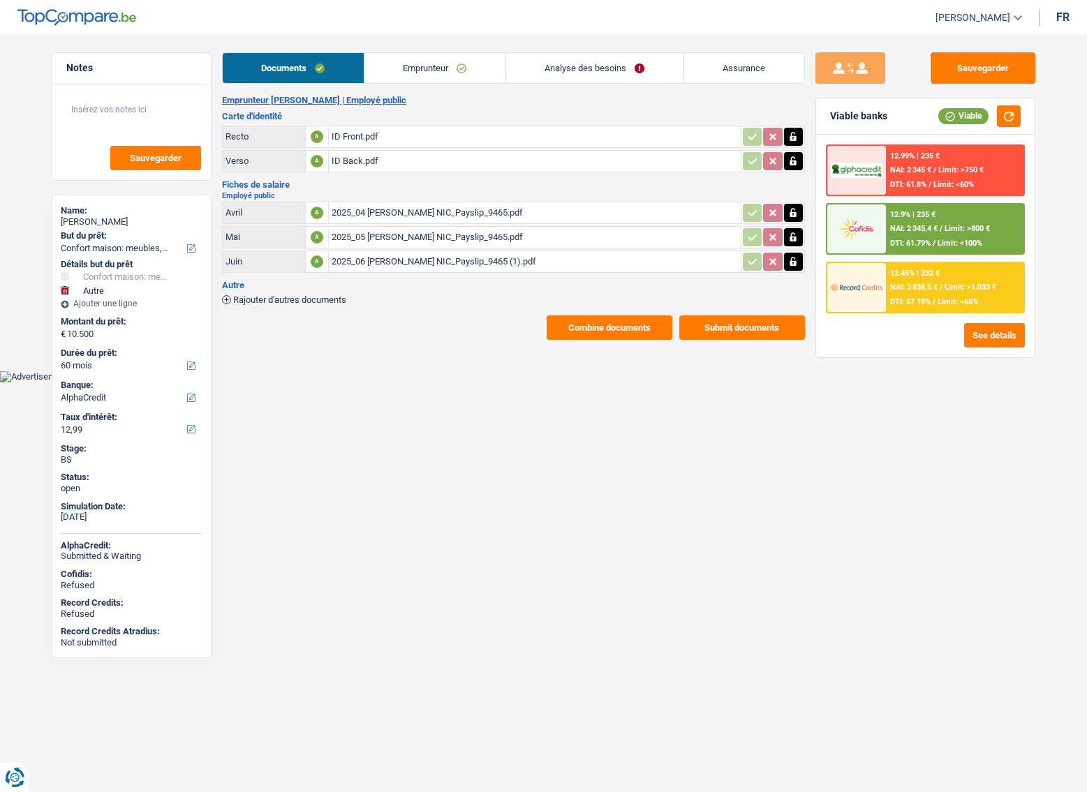
select select "household"
select select "other"
select select "60"
select select "alphacredit"
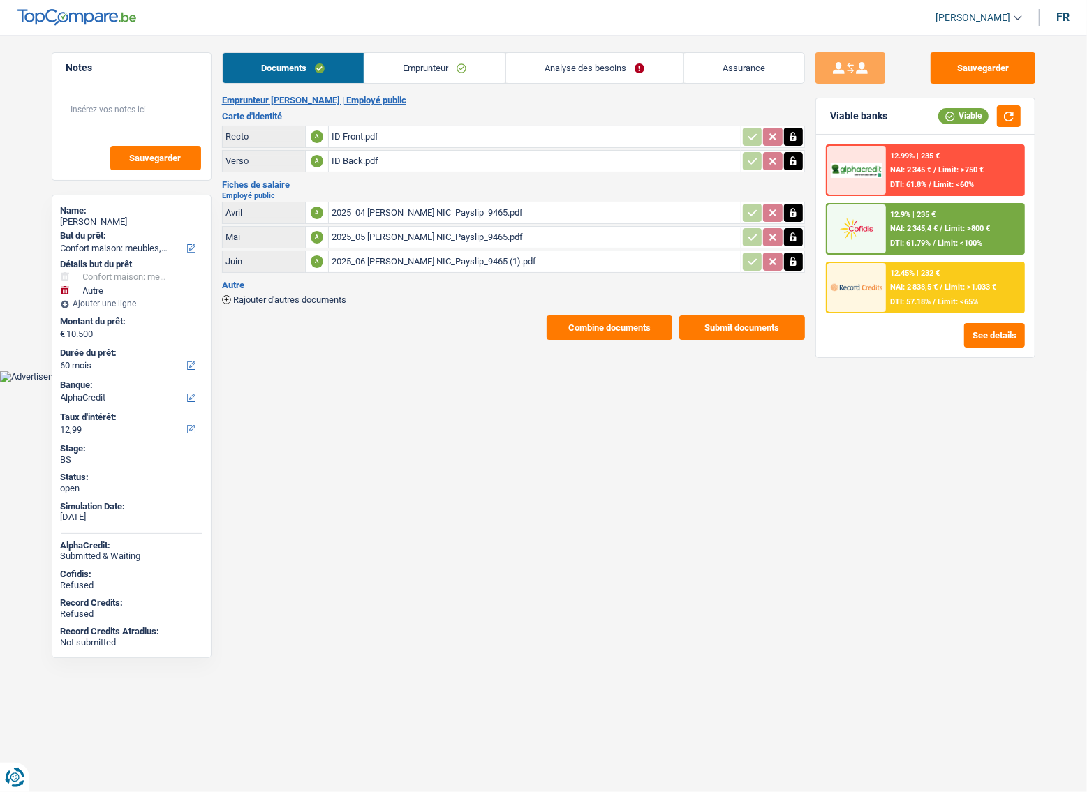
click at [419, 80] on link "Emprunteur" at bounding box center [434, 68] width 141 height 30
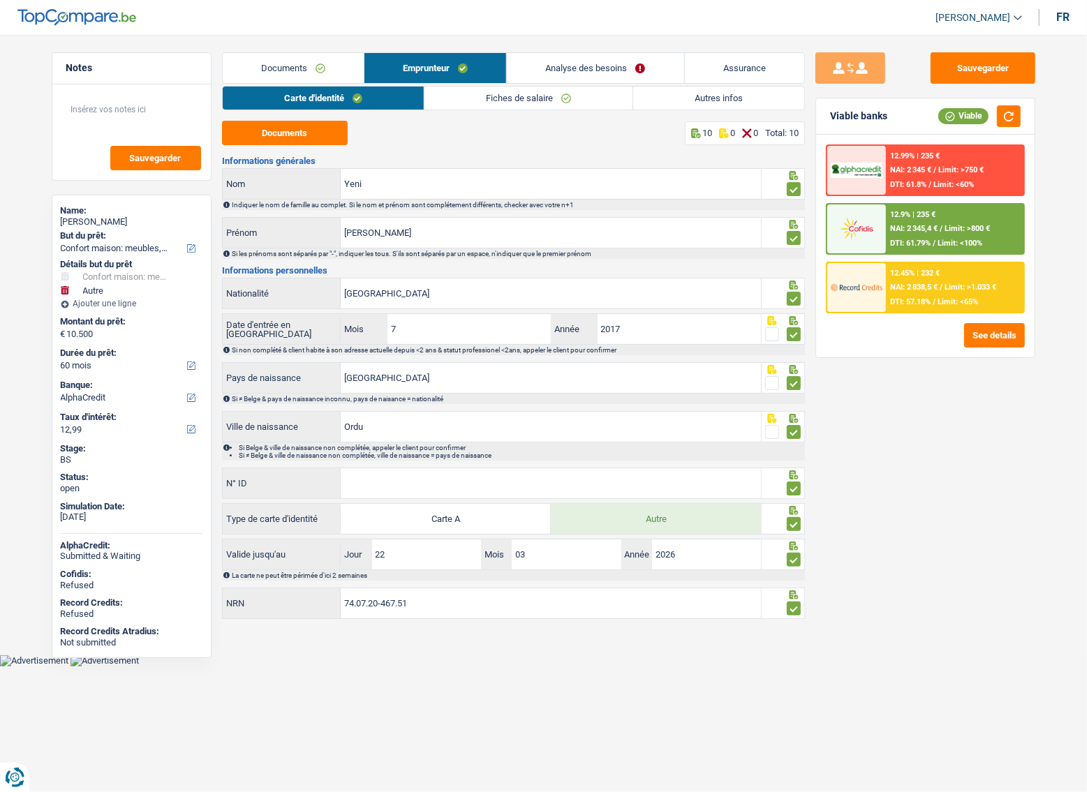
click at [422, 72] on link "Emprunteur" at bounding box center [435, 68] width 142 height 30
click at [263, 71] on link "Documents" at bounding box center [293, 68] width 141 height 30
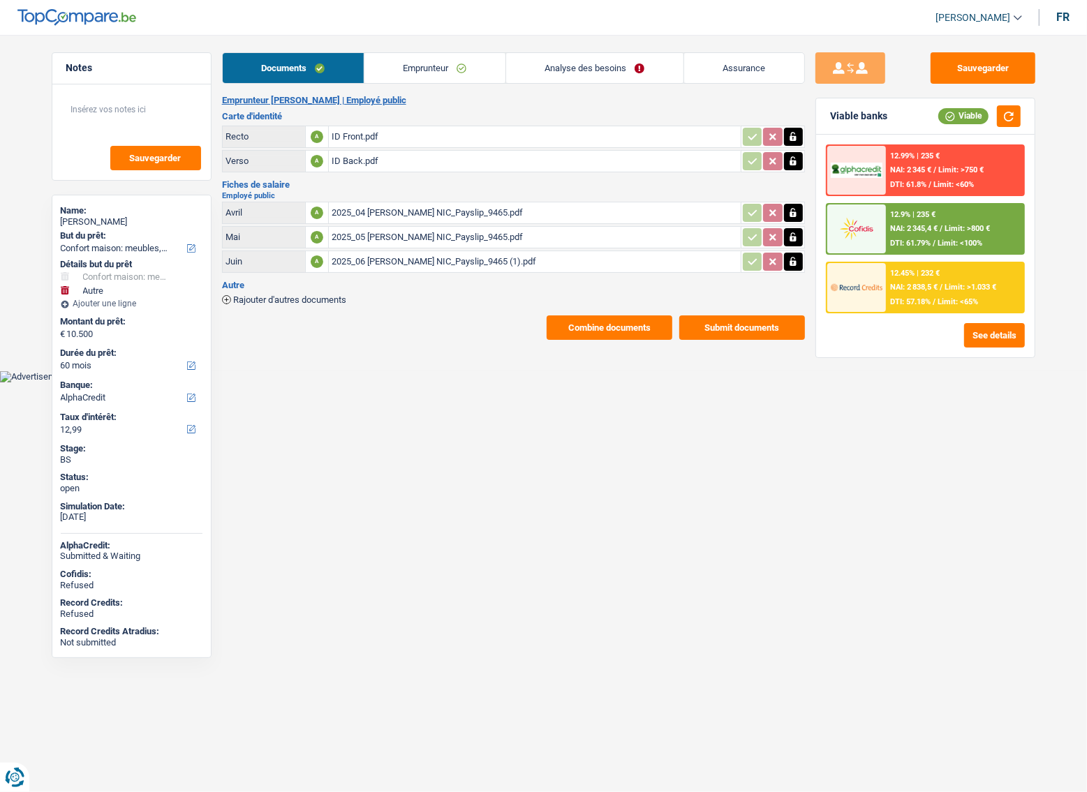
click at [355, 132] on div "ID Front.pdf" at bounding box center [535, 136] width 406 height 21
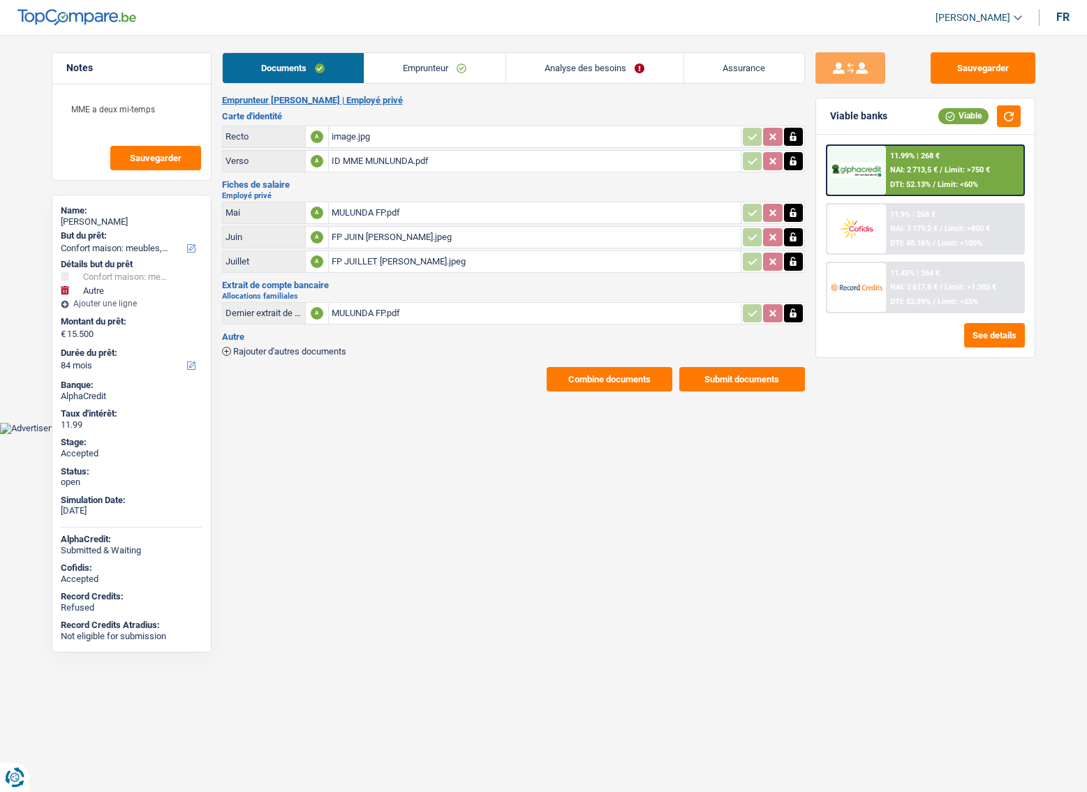
select select "household"
select select "other"
select select "84"
click at [470, 209] on div "MULUNDA FP.pdf" at bounding box center [535, 212] width 406 height 21
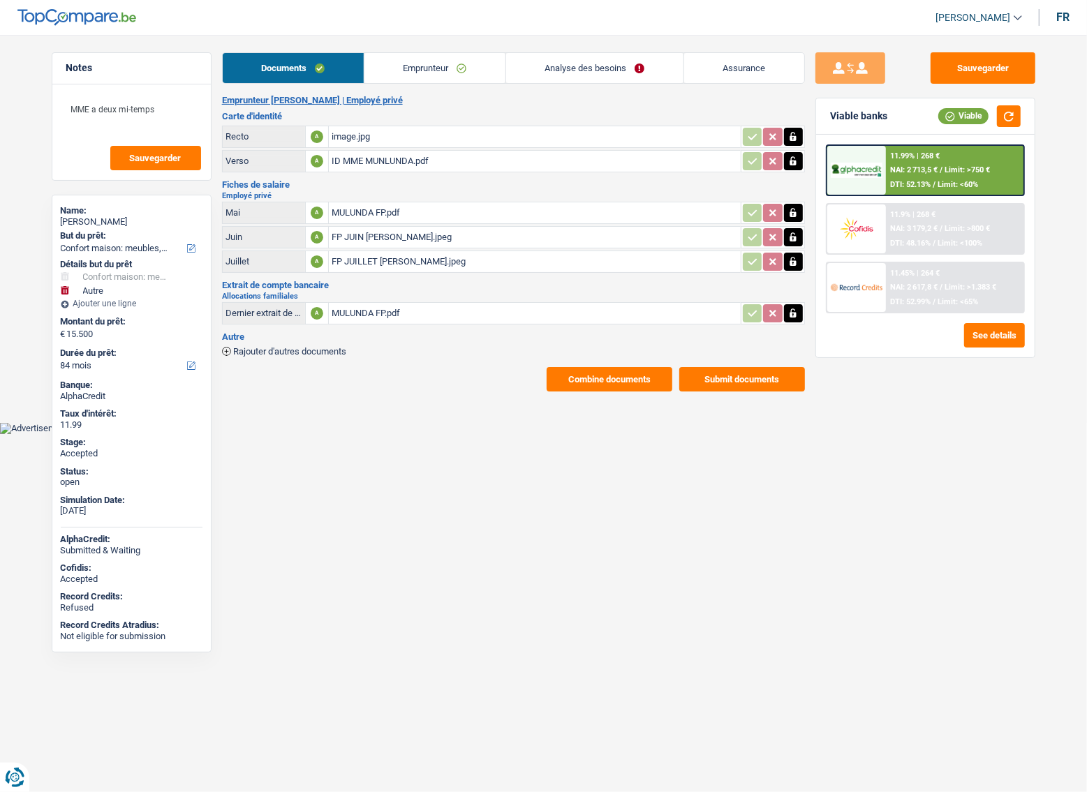
click at [565, 371] on button "Combine documents" at bounding box center [609, 379] width 126 height 24
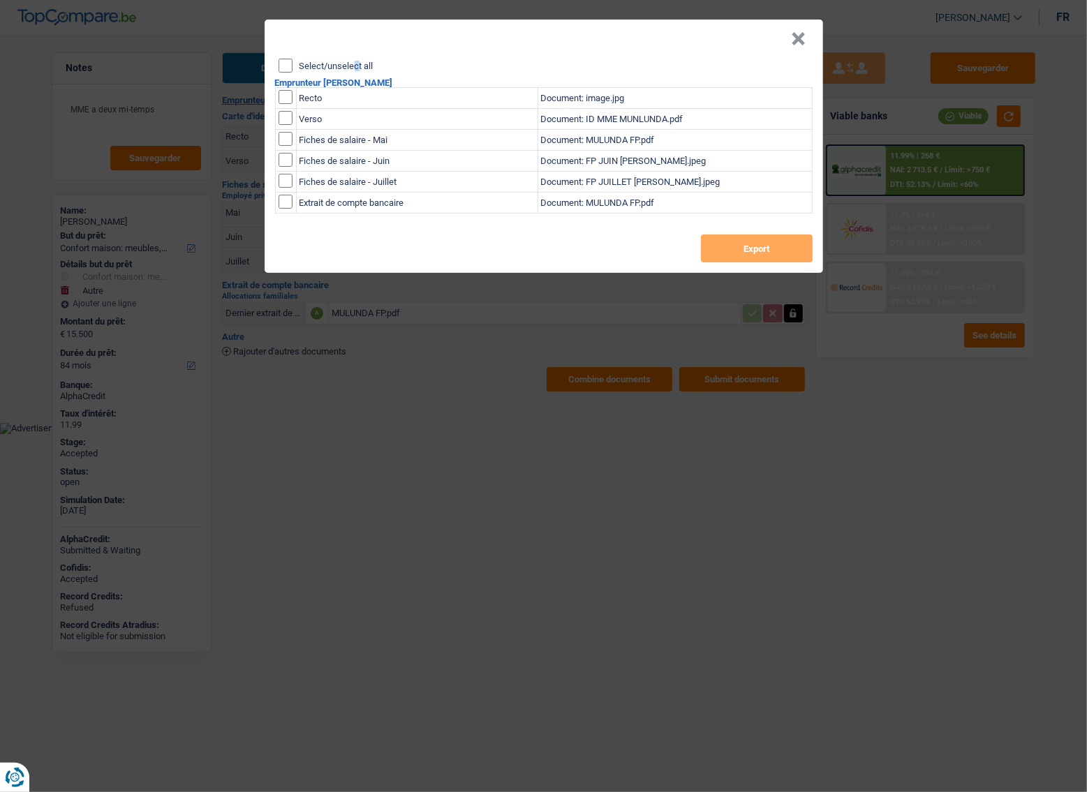
click at [297, 65] on div "Select/unselect all" at bounding box center [545, 66] width 534 height 14
click at [292, 65] on input "Select/unselect all" at bounding box center [285, 66] width 14 height 14
checkbox input "true"
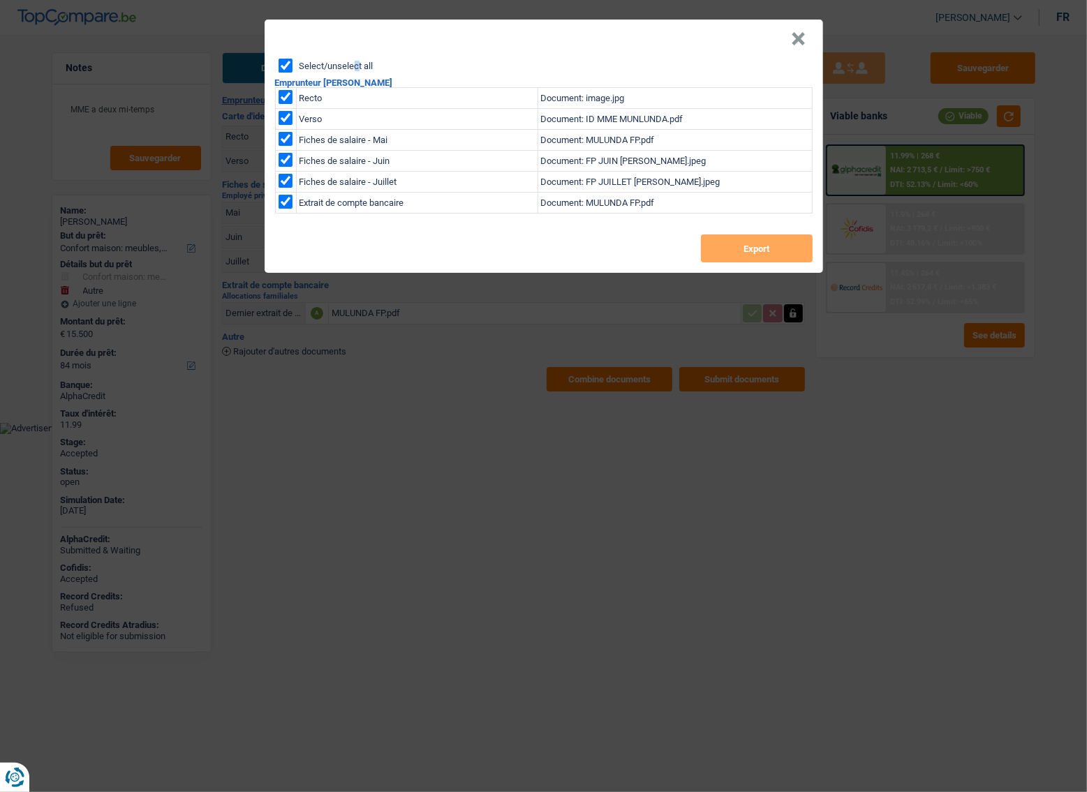
checkbox input "true"
click at [731, 258] on button "Export" at bounding box center [757, 249] width 112 height 28
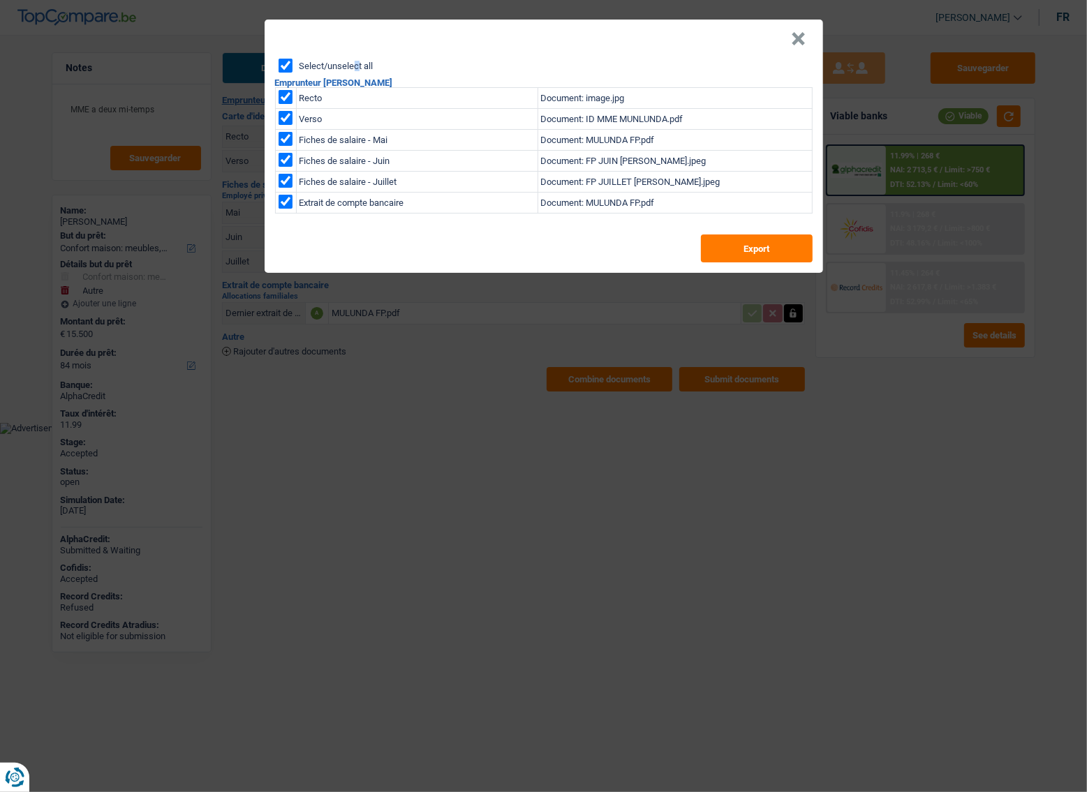
click at [800, 36] on button "×" at bounding box center [798, 39] width 15 height 14
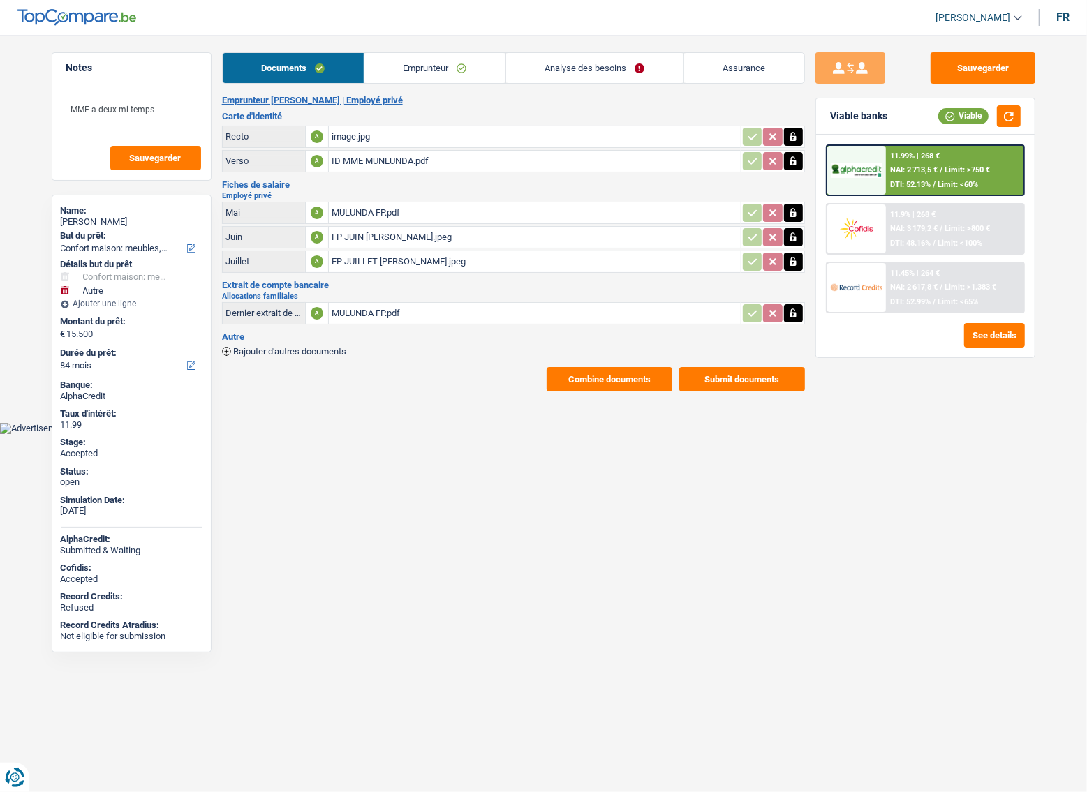
click at [734, 379] on button "Submit documents" at bounding box center [742, 379] width 126 height 24
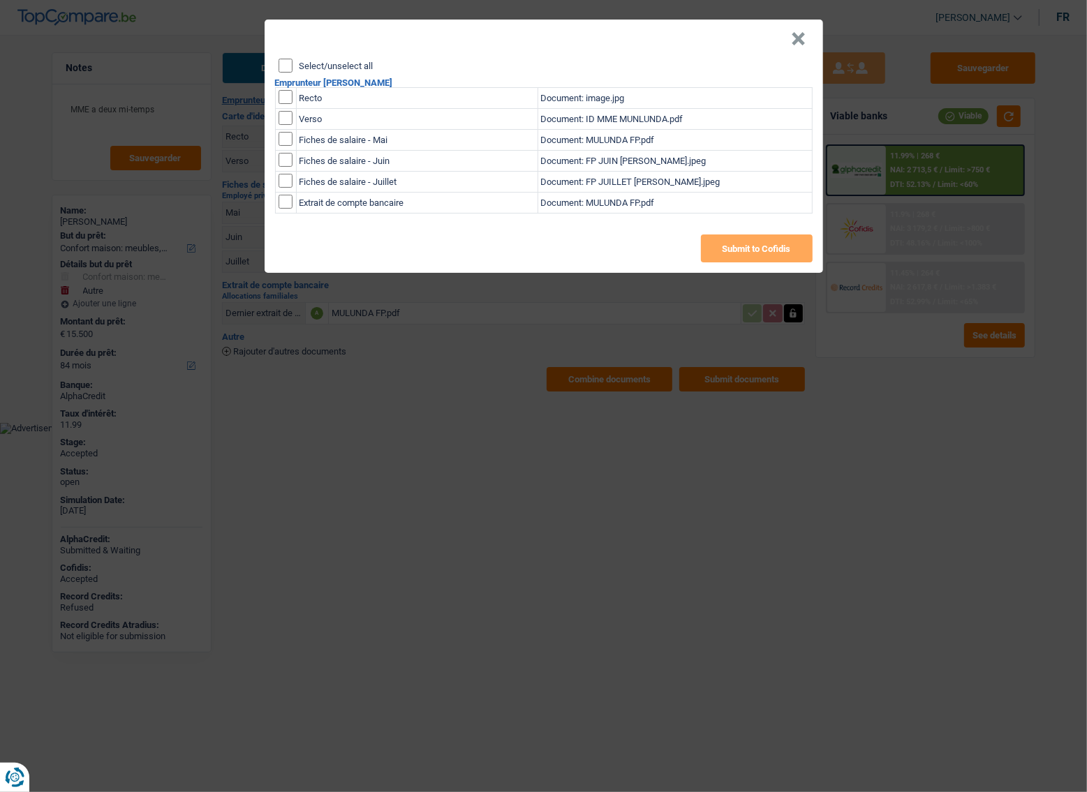
click at [285, 68] on input "Select/unselect all" at bounding box center [285, 66] width 14 height 14
checkbox input "true"
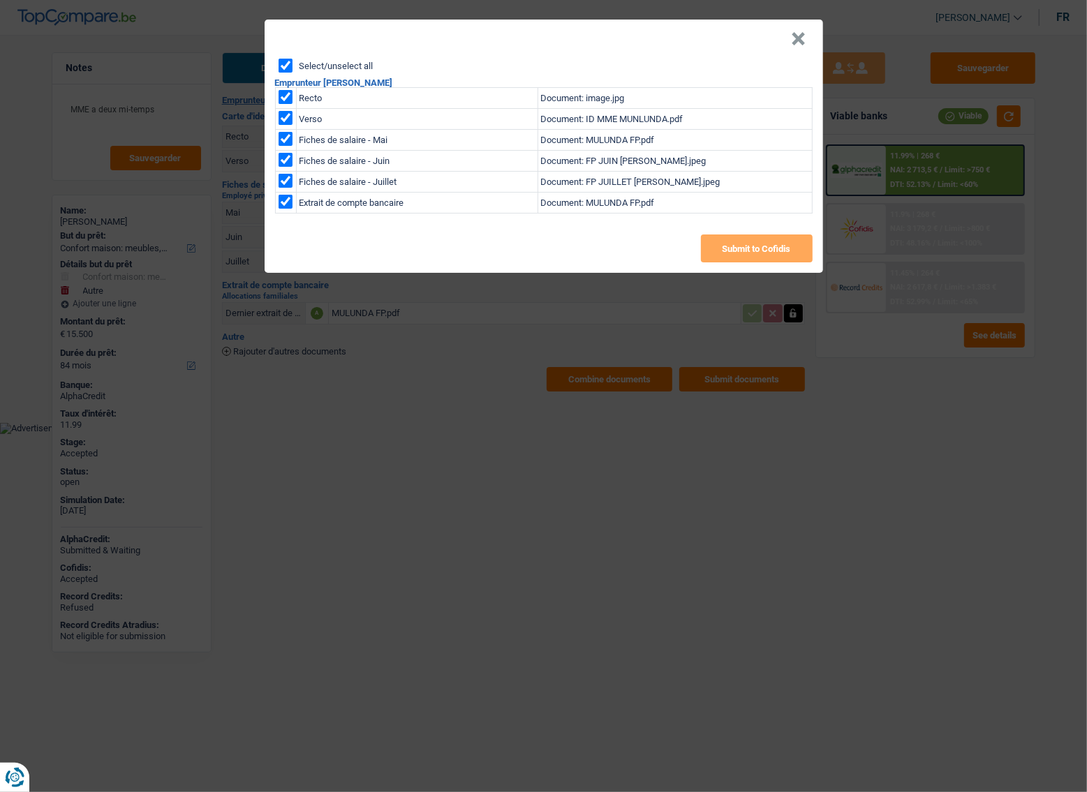
checkbox input "true"
click at [771, 243] on button "Submit to Cofidis" at bounding box center [757, 249] width 112 height 28
click at [793, 38] on button "×" at bounding box center [798, 39] width 15 height 14
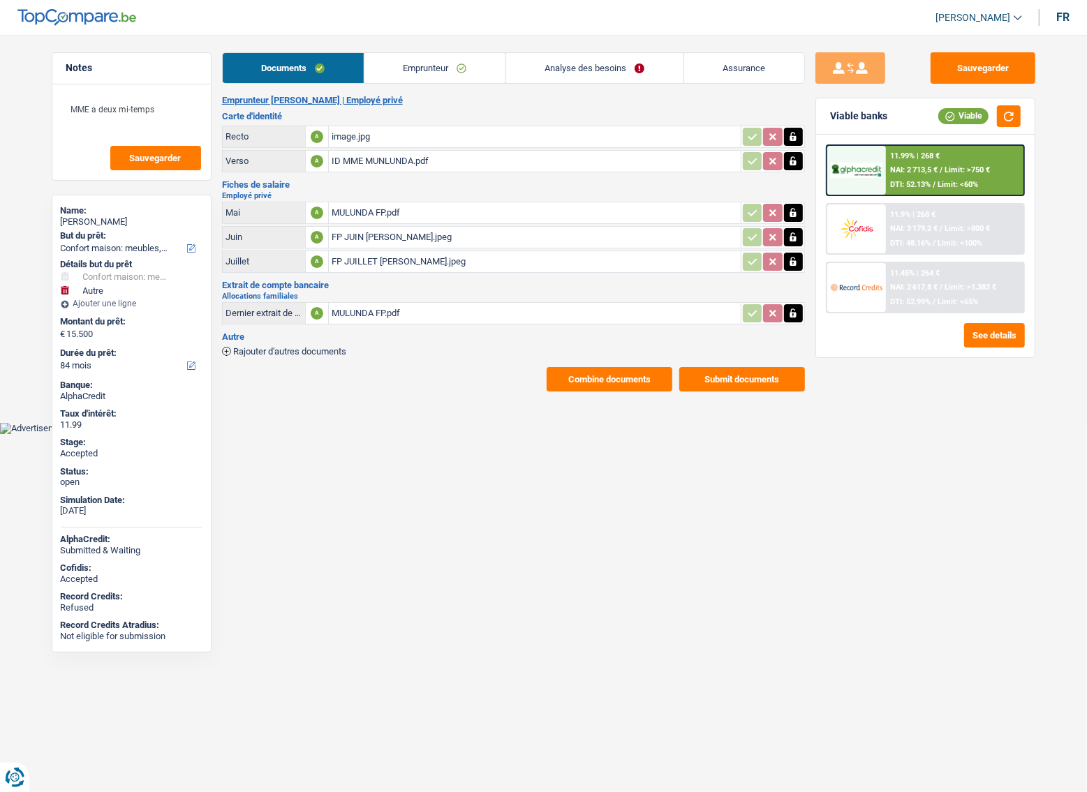
click at [447, 211] on div "MULUNDA FP.pdf" at bounding box center [535, 212] width 406 height 21
click at [455, 239] on div "FP JUIN MME MULUNDA.jpeg" at bounding box center [535, 237] width 406 height 21
click at [462, 255] on div "FP JUILLET MME MULUNDA.jpeg" at bounding box center [535, 261] width 406 height 21
click at [570, 315] on div "MULUNDA FP.pdf" at bounding box center [535, 313] width 406 height 21
click at [796, 305] on button "button" at bounding box center [793, 313] width 19 height 18
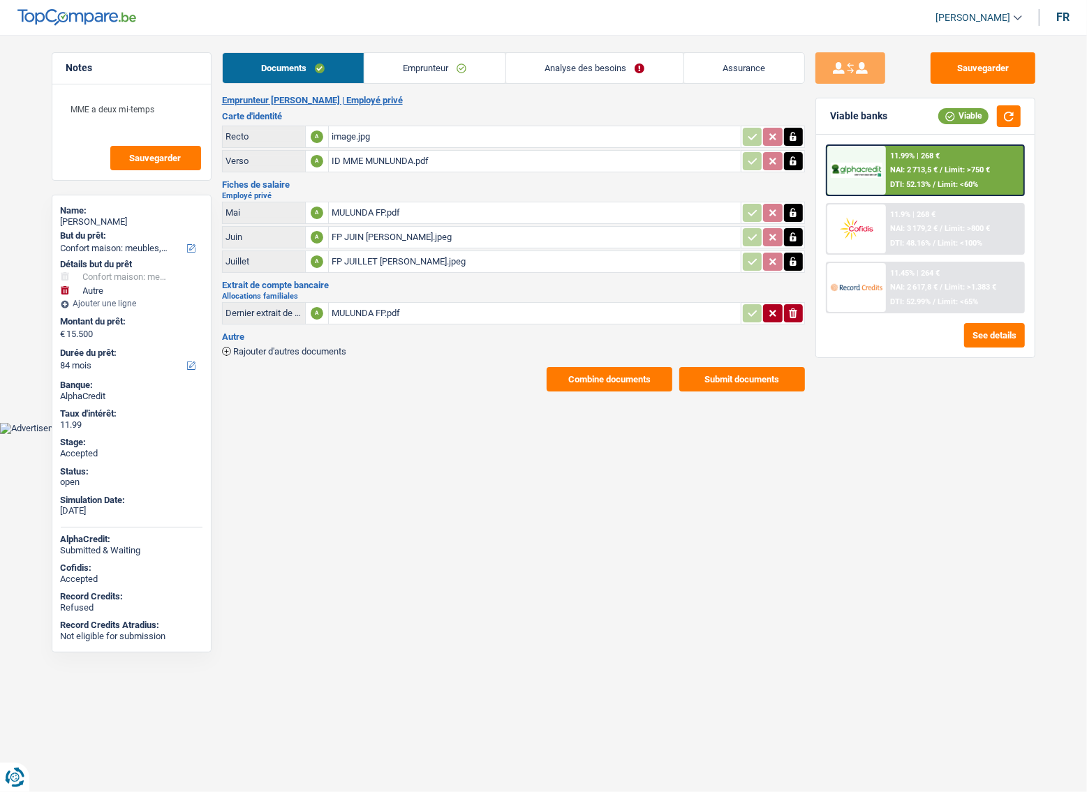
click at [796, 306] on icon "ionicons-v5-e" at bounding box center [792, 313] width 11 height 14
click at [577, 373] on button "Combine documents" at bounding box center [609, 379] width 126 height 24
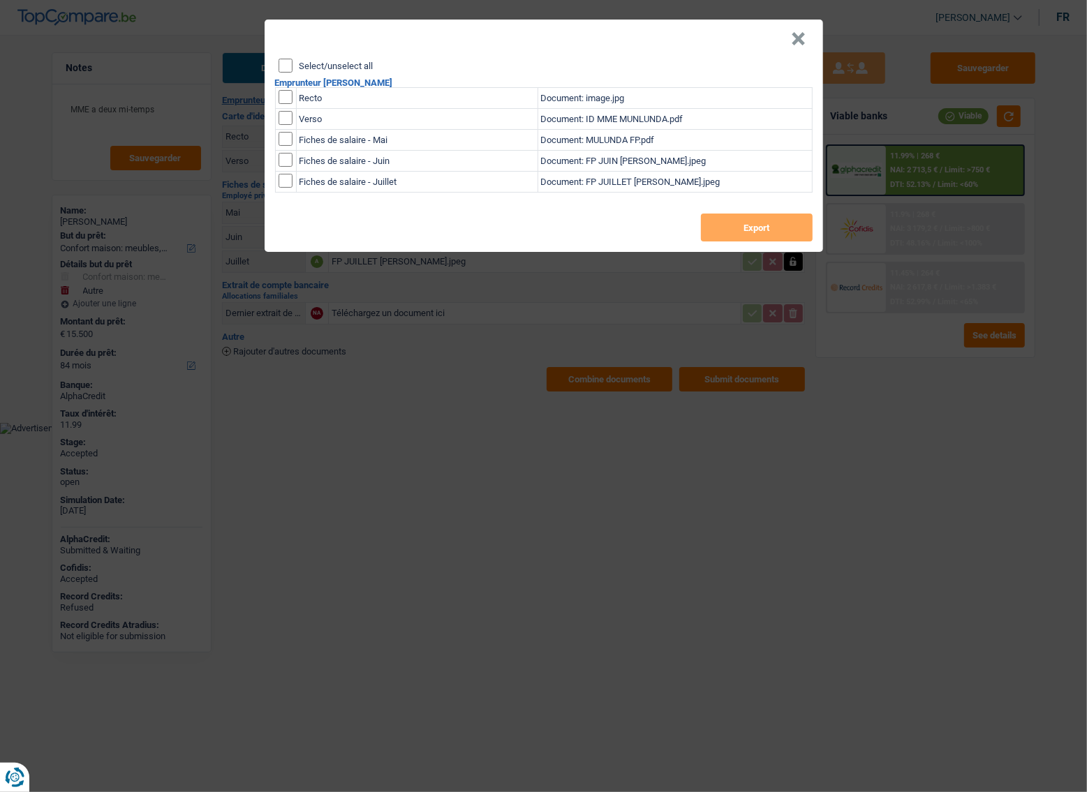
click at [288, 56] on header "×" at bounding box center [544, 39] width 558 height 39
click at [288, 65] on input "Select/unselect all" at bounding box center [285, 66] width 14 height 14
checkbox input "true"
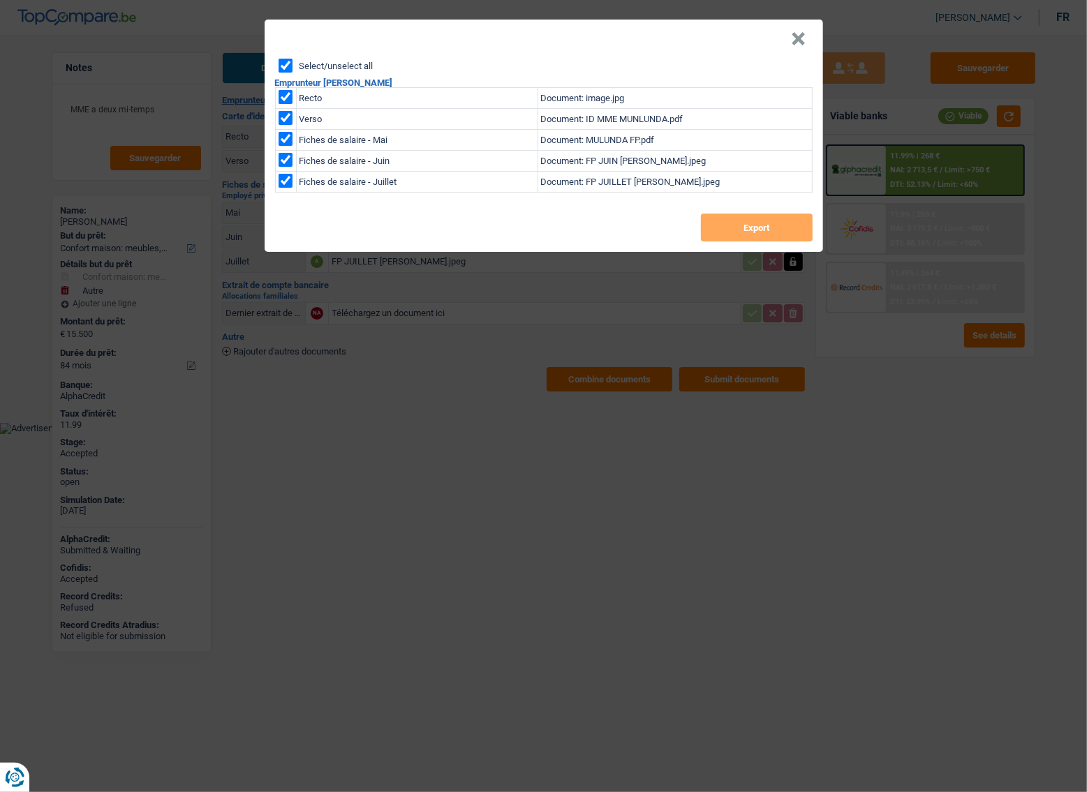
checkbox input "true"
click at [759, 228] on button "Export" at bounding box center [757, 228] width 112 height 28
click at [806, 38] on header "×" at bounding box center [544, 39] width 558 height 39
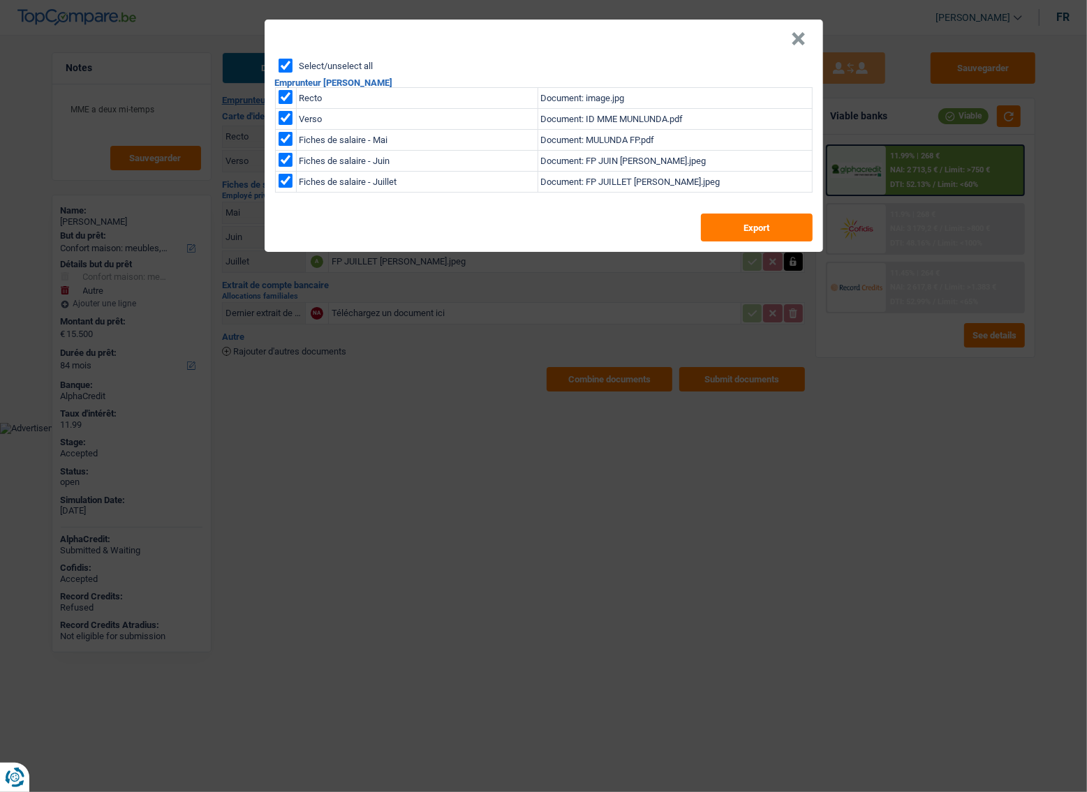
drag, startPoint x: 799, startPoint y: 38, endPoint x: 817, endPoint y: 51, distance: 21.9
click at [799, 38] on button "×" at bounding box center [798, 39] width 15 height 14
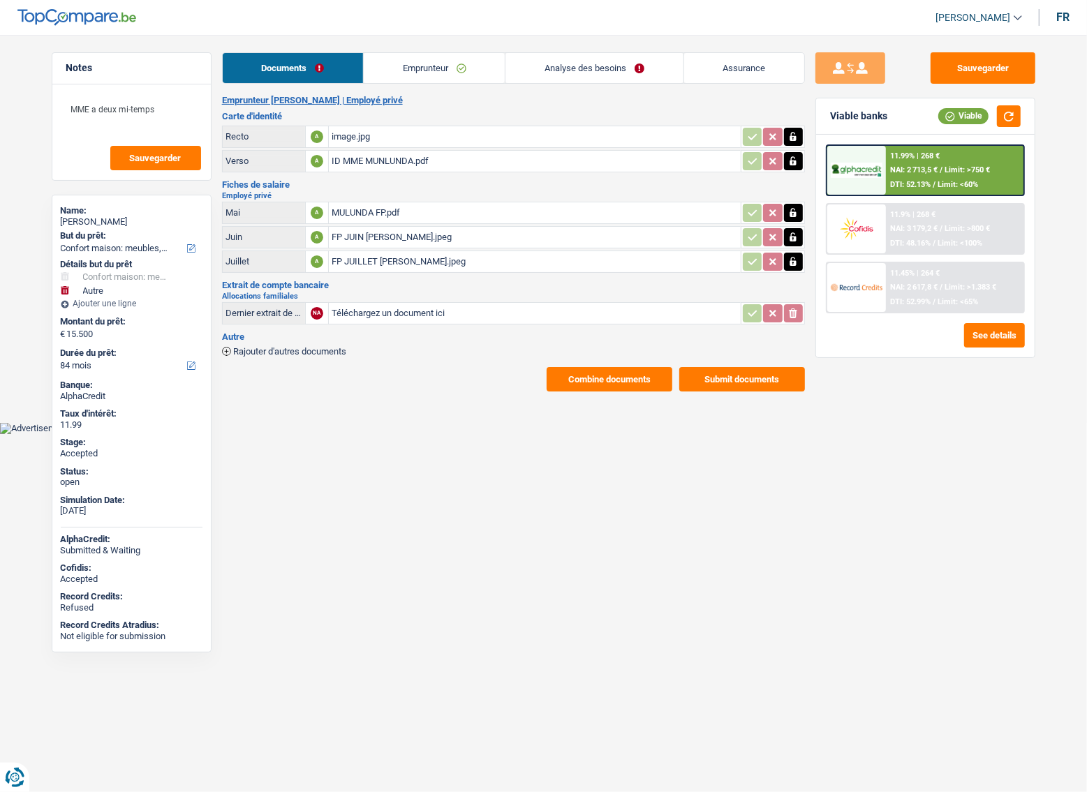
click at [370, 56] on link "Emprunteur" at bounding box center [434, 68] width 141 height 30
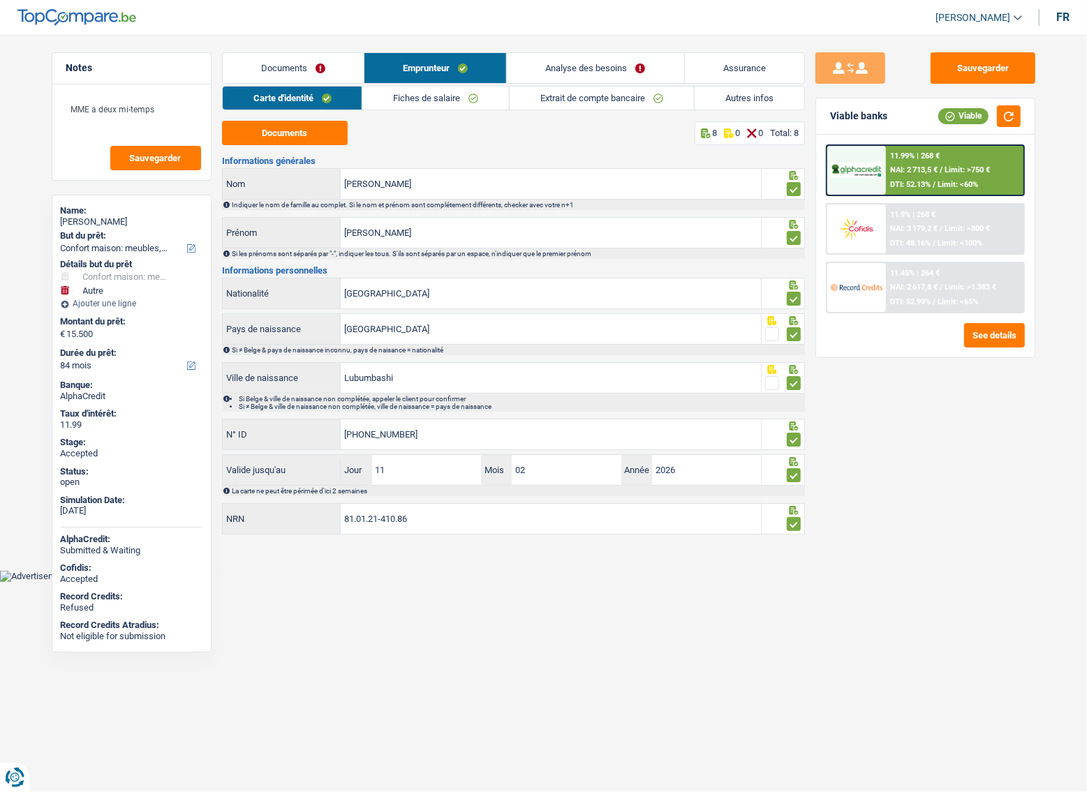
click at [307, 49] on main "Notes MME a deux mi-temps Sauvegarder Name: Nathalie Tshibangu mulunda But du p…" at bounding box center [543, 295] width 1087 height 549
click at [301, 68] on link "Documents" at bounding box center [293, 68] width 141 height 30
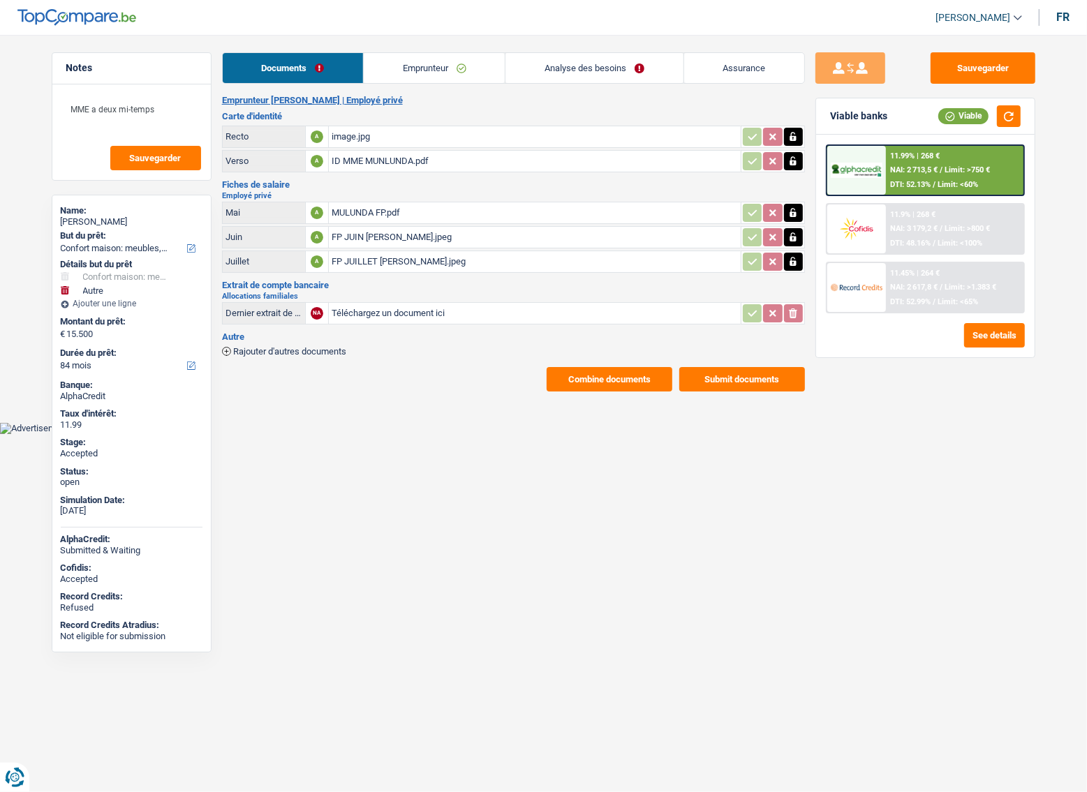
click at [422, 81] on link "Emprunteur" at bounding box center [434, 68] width 141 height 30
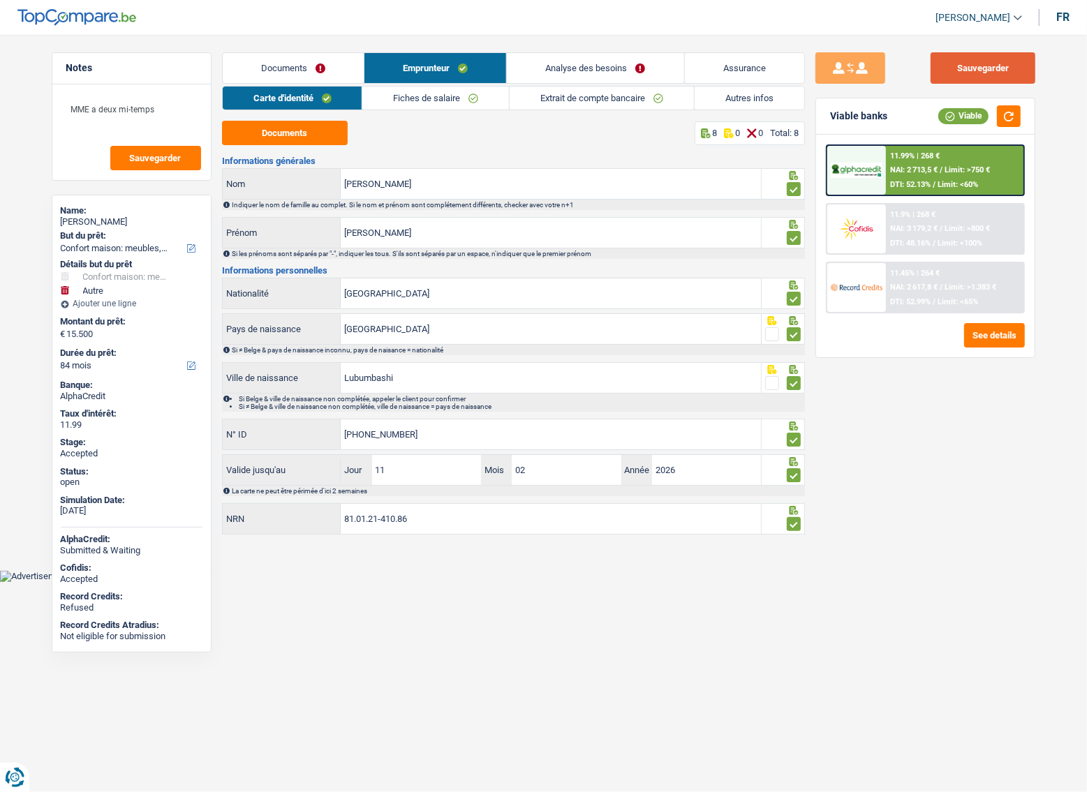
click at [944, 69] on button "Sauvegarder" at bounding box center [982, 67] width 105 height 31
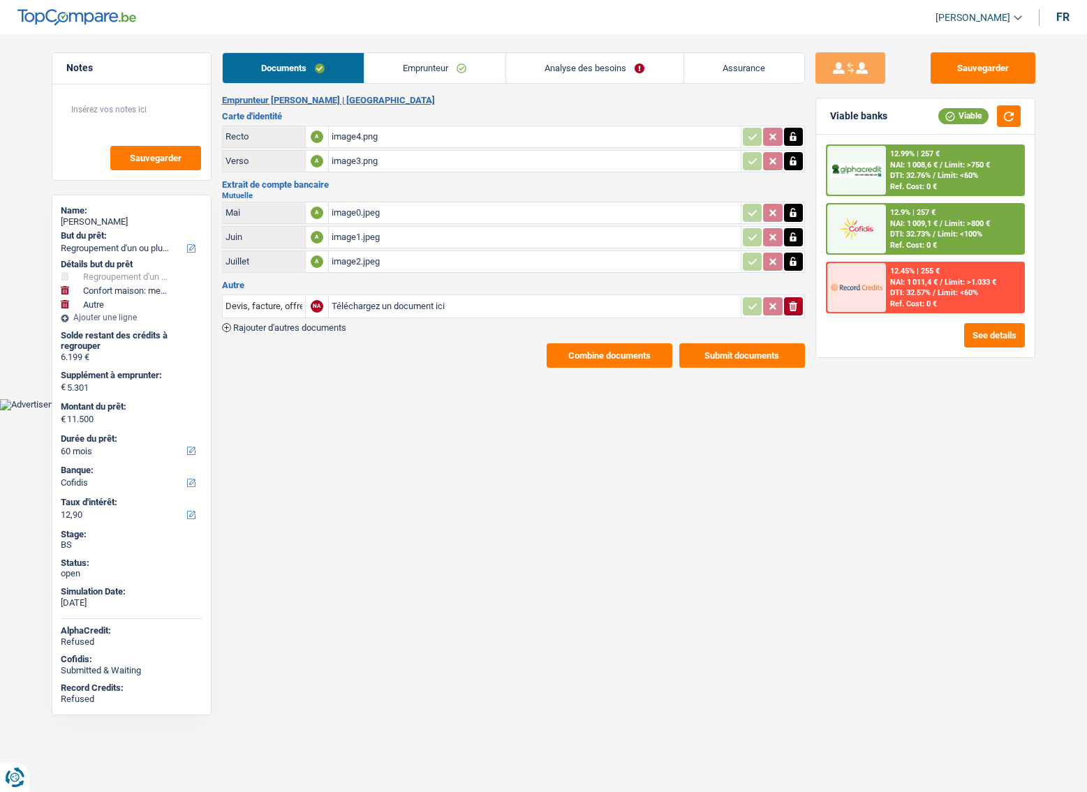
select select "refinancing"
select select "household"
select select "other"
select select "60"
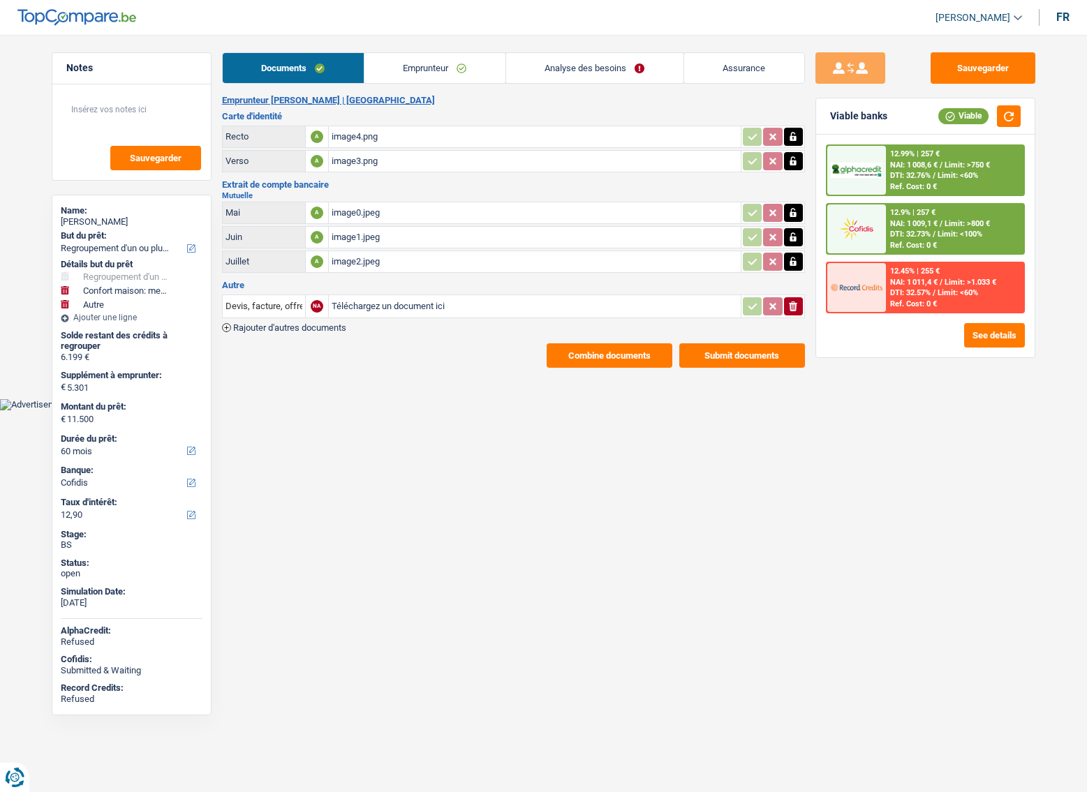
select select "cofidis"
drag, startPoint x: 0, startPoint y: 0, endPoint x: 387, endPoint y: 80, distance: 395.4
click at [386, 77] on link "Emprunteur" at bounding box center [434, 68] width 141 height 30
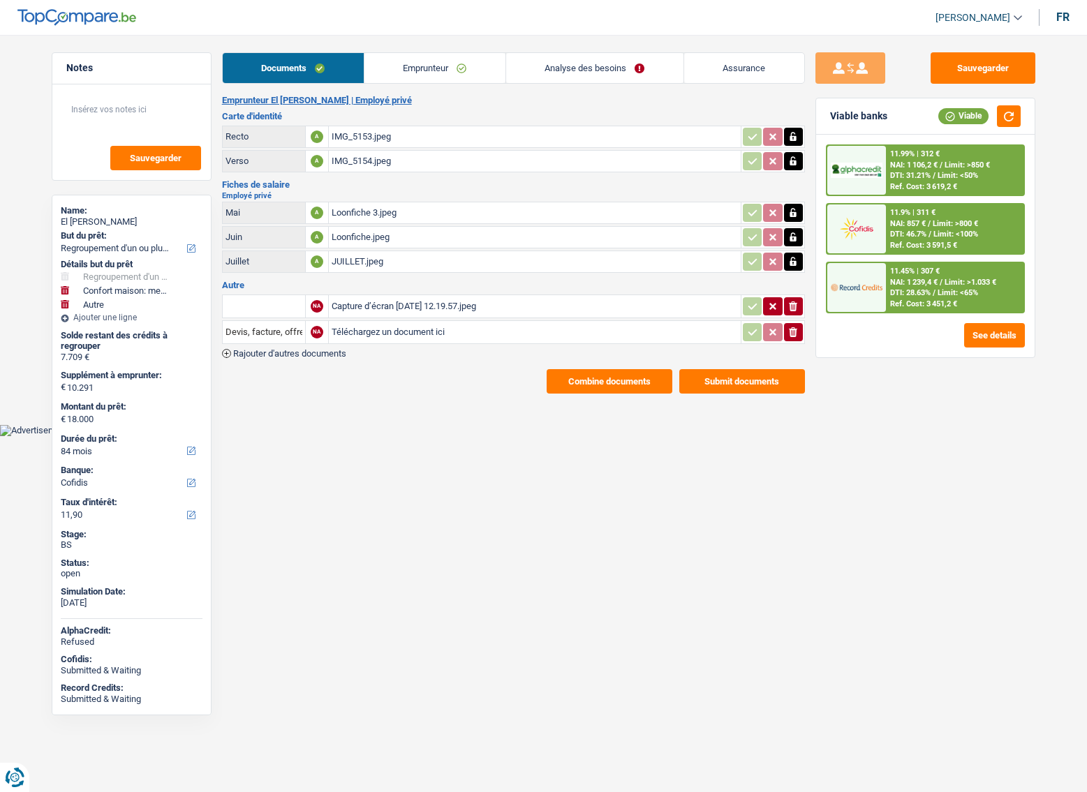
select select "refinancing"
select select "household"
select select "other"
select select "84"
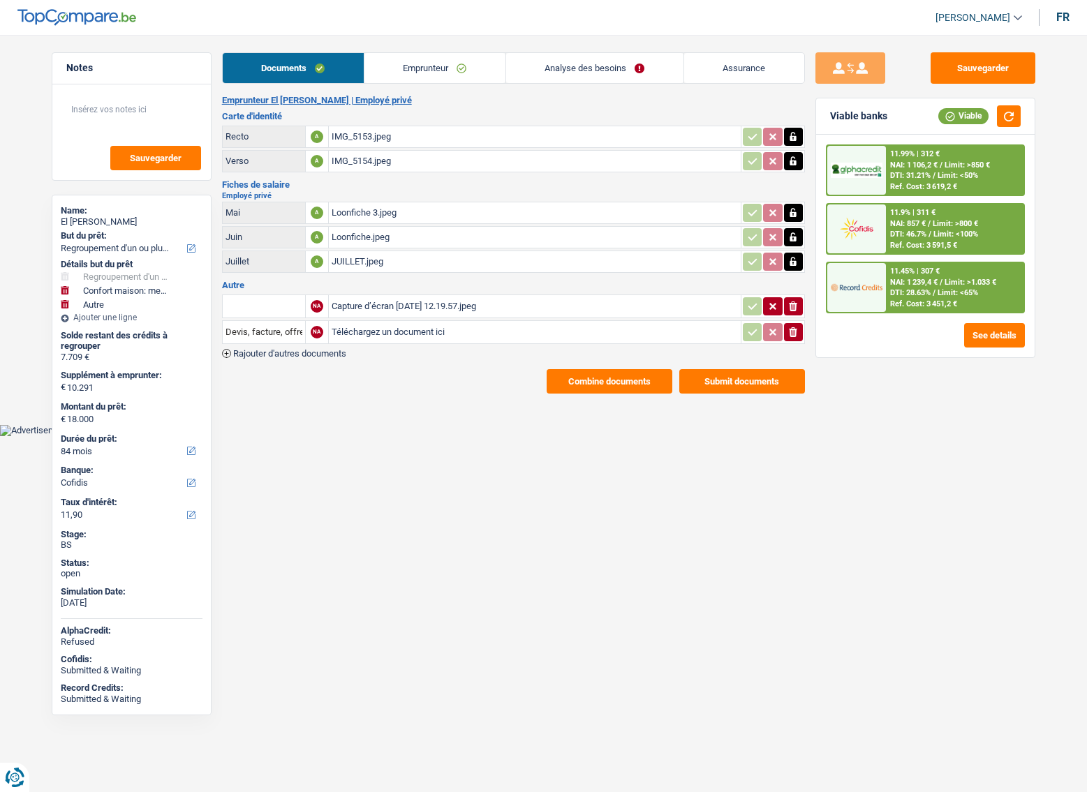
select select "cofidis"
click at [405, 64] on link "Emprunteur" at bounding box center [434, 68] width 141 height 30
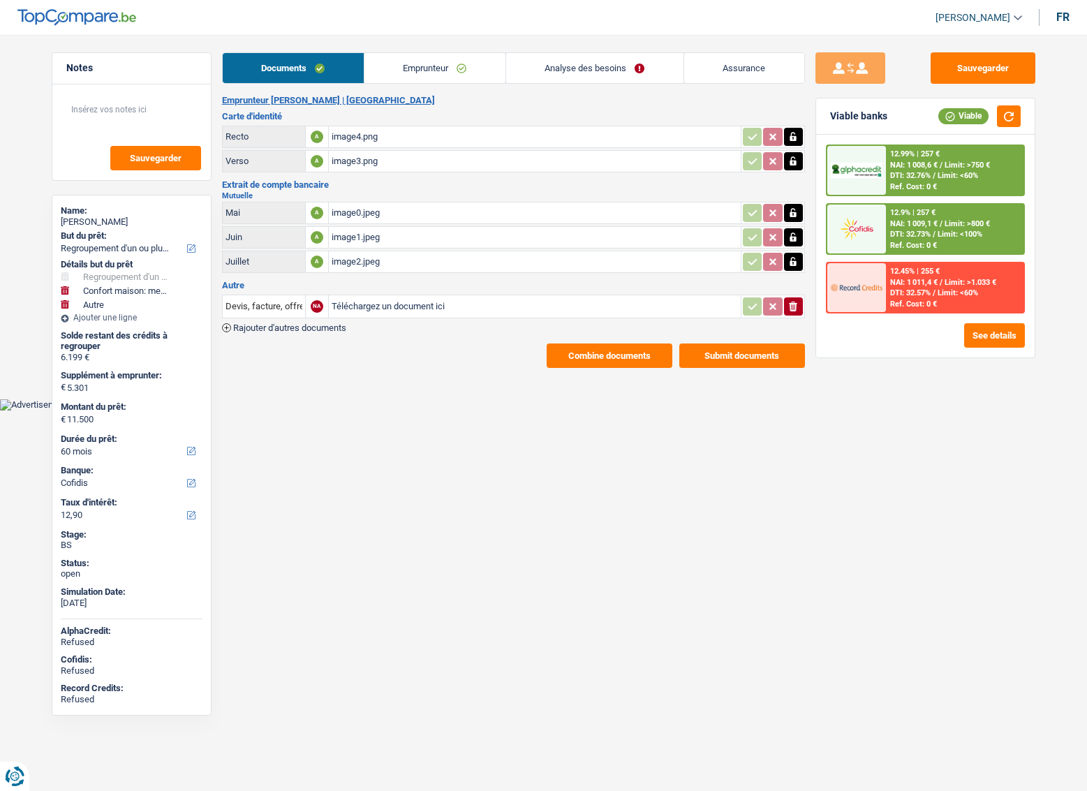
select select "refinancing"
select select "household"
select select "other"
select select "60"
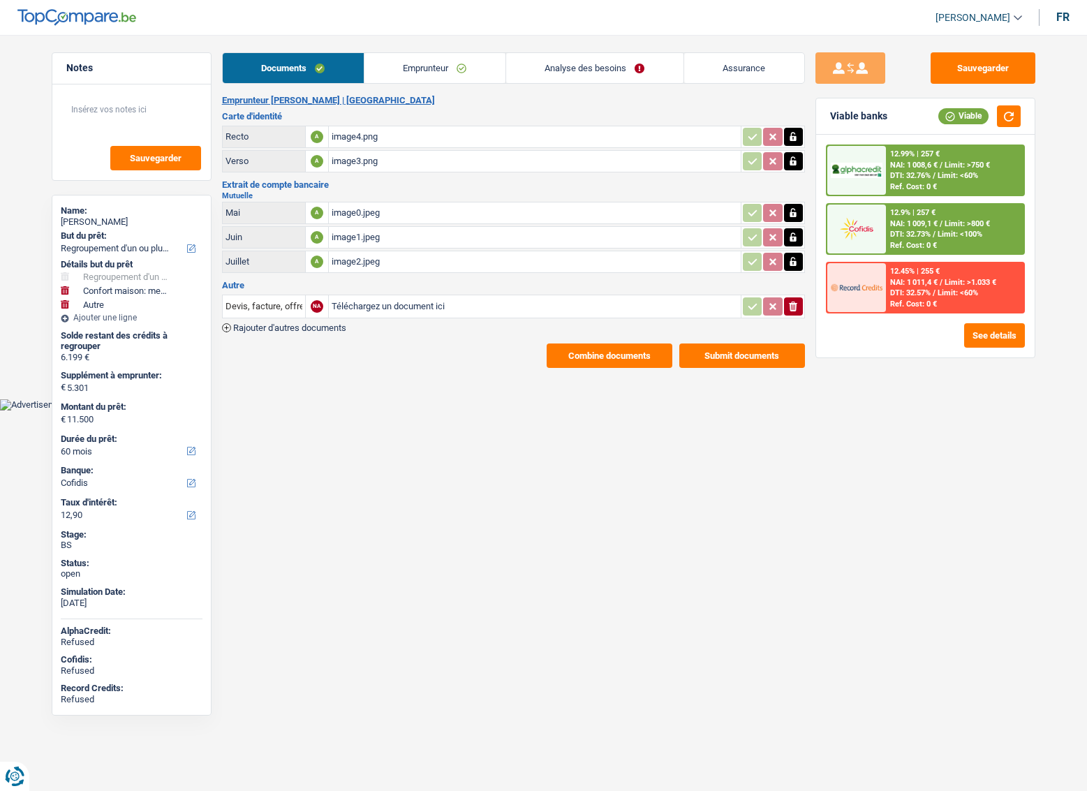
select select "cofidis"
select select "32"
select select "single"
select select "rents"
select select "BE"
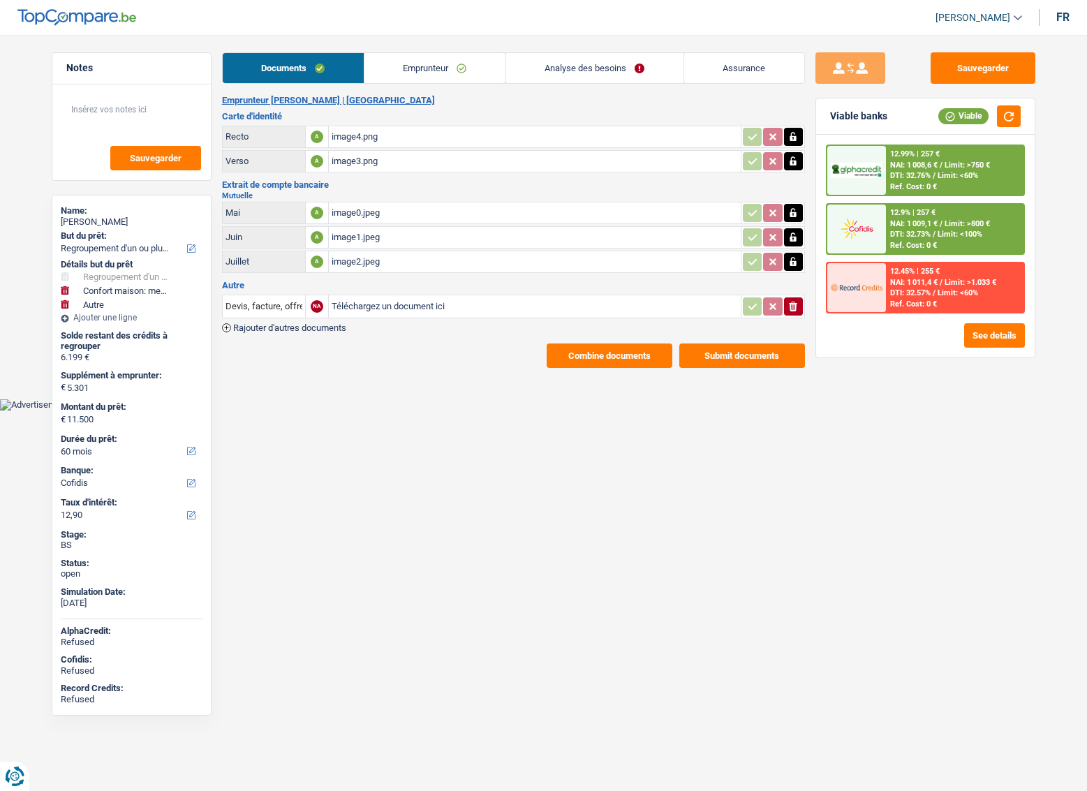
select select "personalLoan"
select select "other"
select select "36"
drag, startPoint x: 459, startPoint y: 84, endPoint x: 475, endPoint y: 79, distance: 17.0
click at [459, 84] on div "Documents Emprunteur Analyse des besoins Assurance Emprunteur [PERSON_NAME] | M…" at bounding box center [513, 209] width 583 height 315
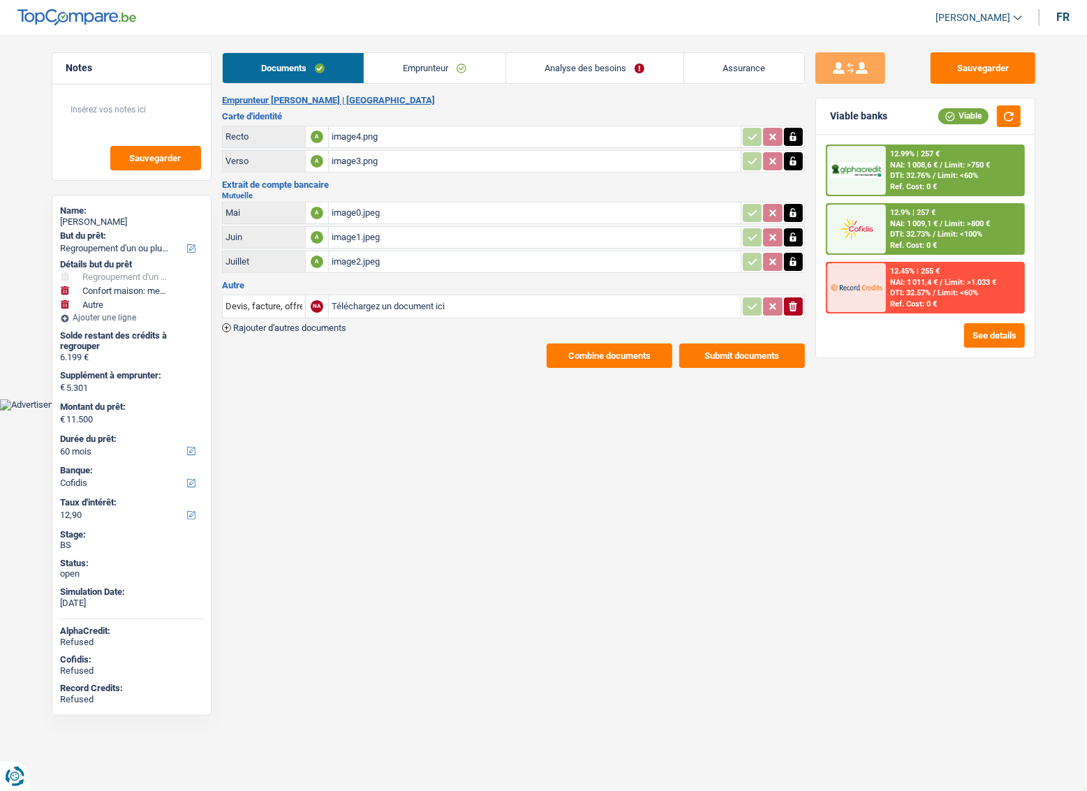
drag, startPoint x: 482, startPoint y: 70, endPoint x: 507, endPoint y: 70, distance: 25.8
click at [482, 70] on link "Emprunteur" at bounding box center [434, 68] width 141 height 30
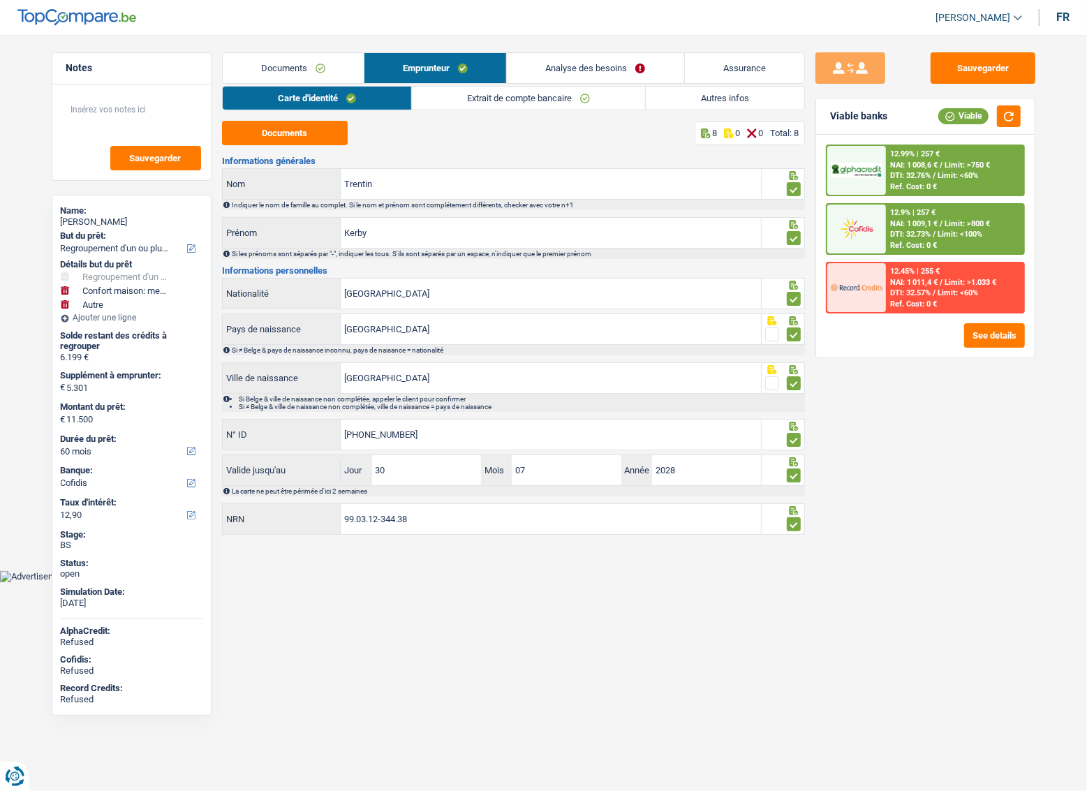
click at [745, 100] on link "Autres infos" at bounding box center [725, 98] width 158 height 23
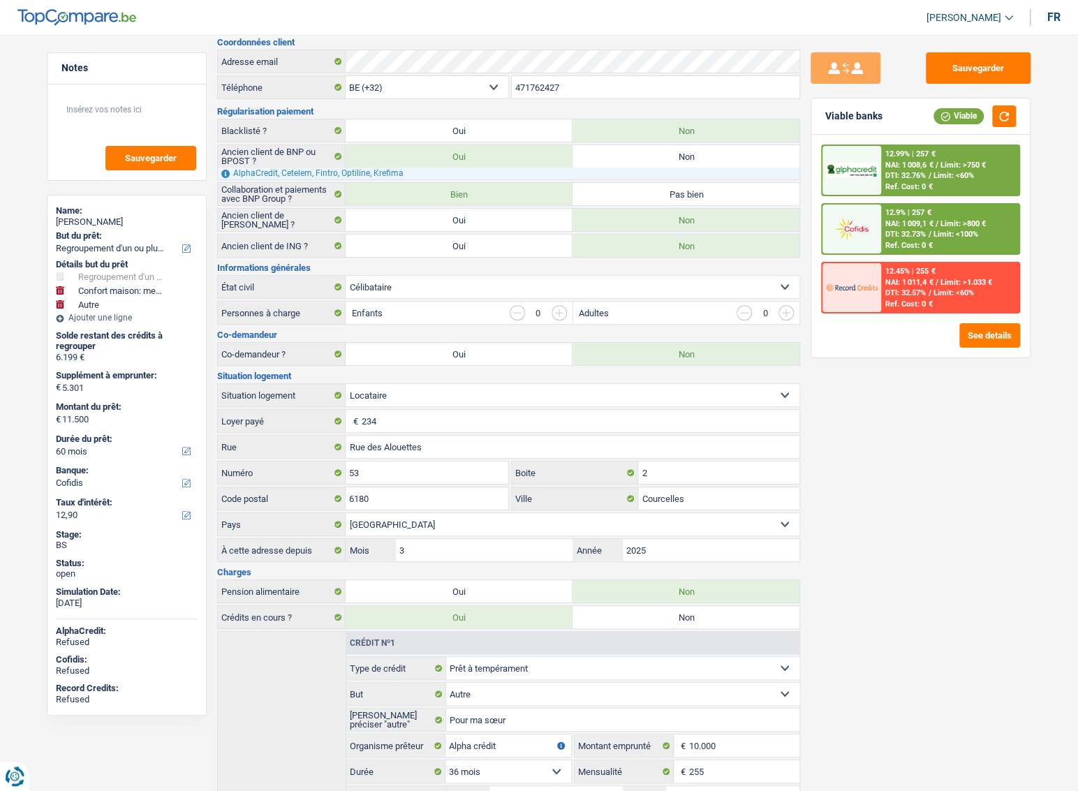
scroll to position [237, 0]
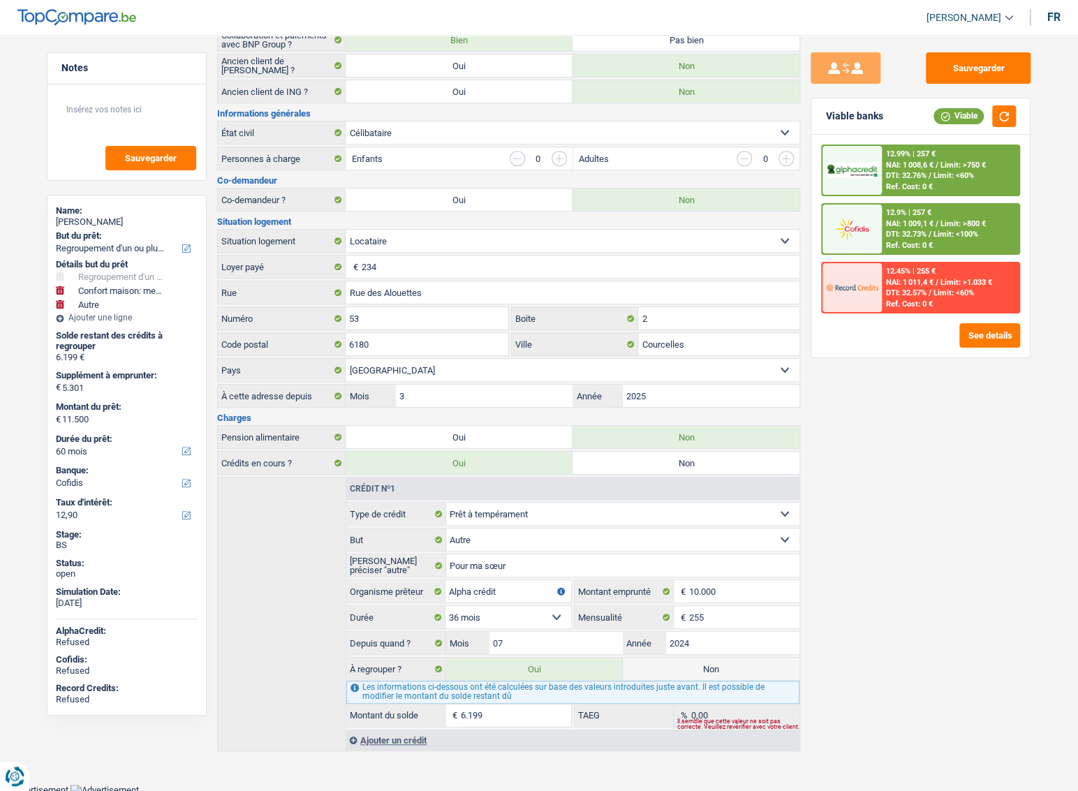
drag, startPoint x: 686, startPoint y: 658, endPoint x: 685, endPoint y: 649, distance: 9.2
click at [685, 659] on label "Non" at bounding box center [711, 668] width 177 height 22
click at [685, 659] on input "Non" at bounding box center [711, 668] width 177 height 22
radio input "true"
select select "household"
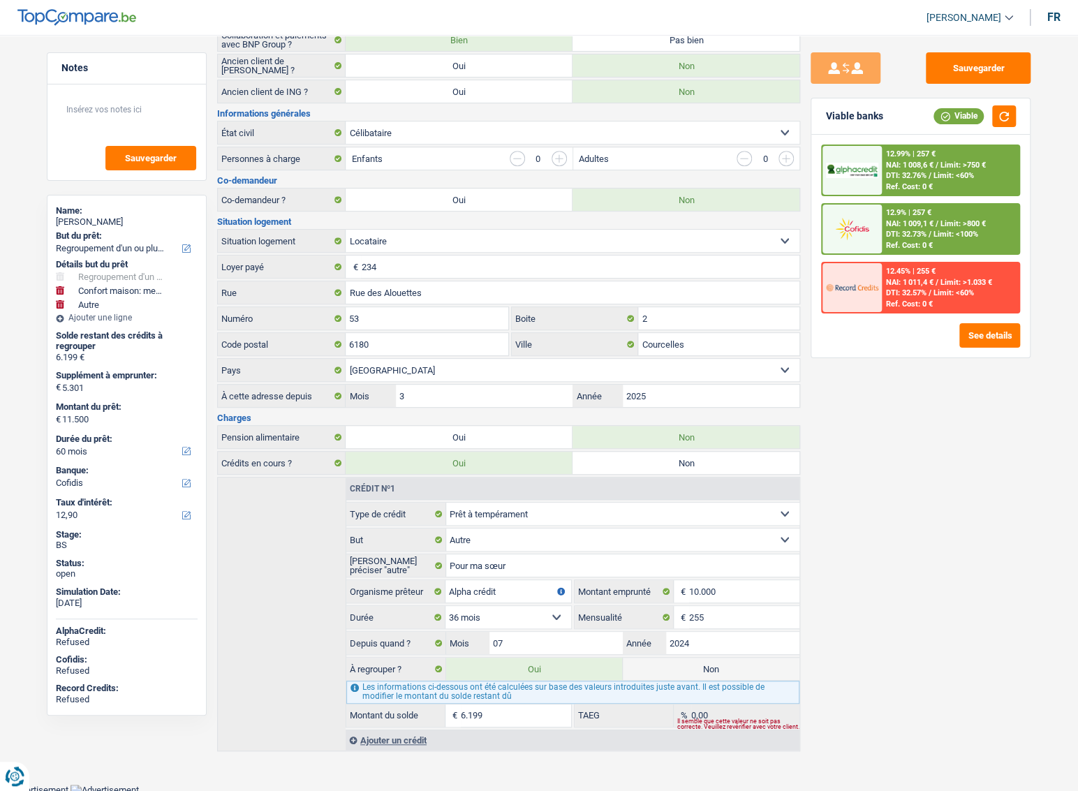
select select "household"
select select
select select "36"
radio input "false"
select select "other"
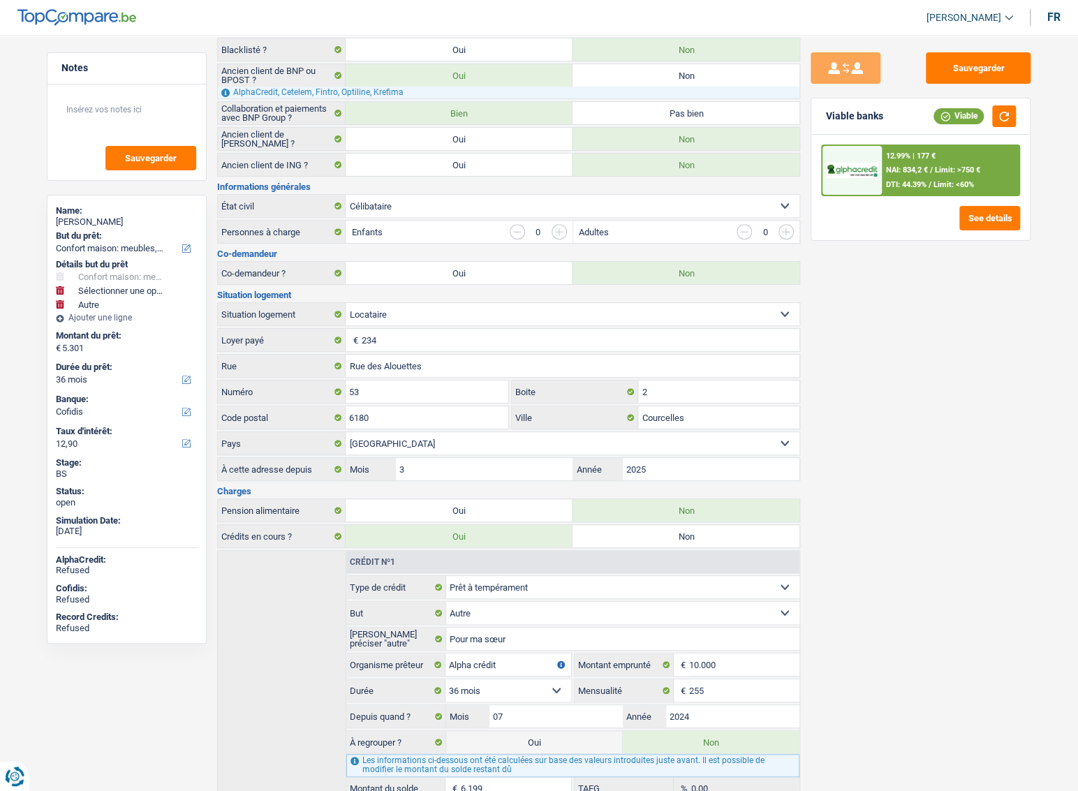
scroll to position [0, 0]
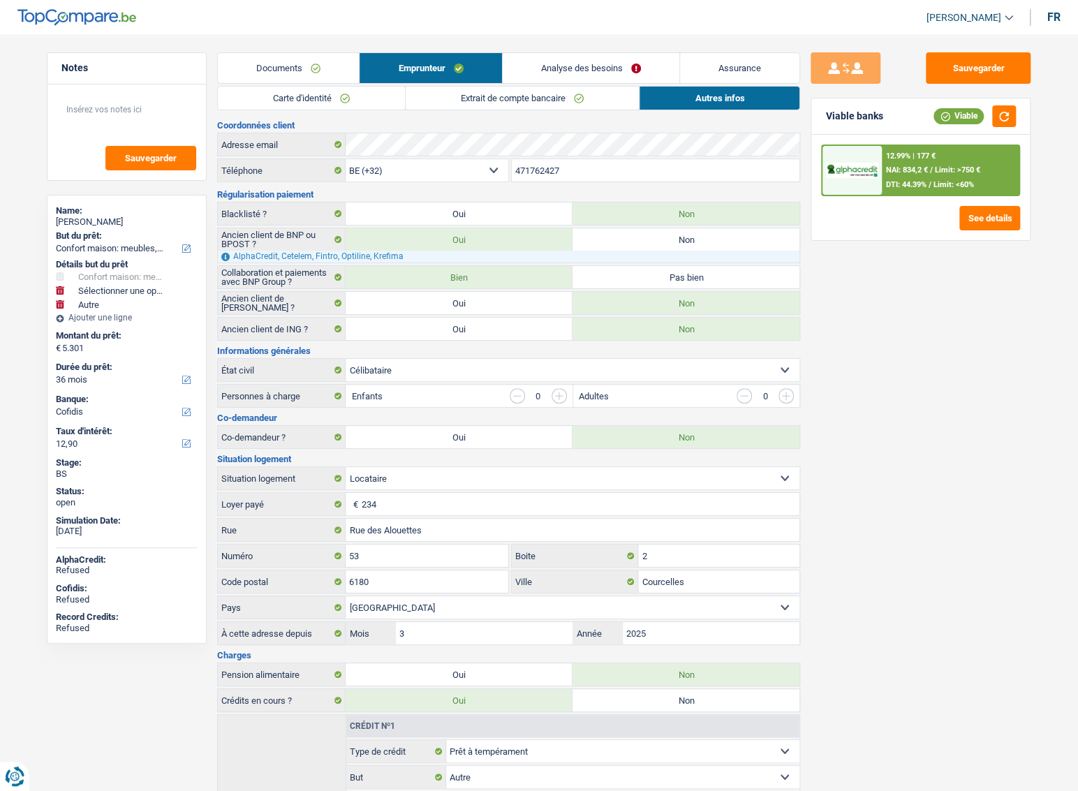
click at [604, 61] on link "Analyse des besoins" at bounding box center [591, 68] width 177 height 30
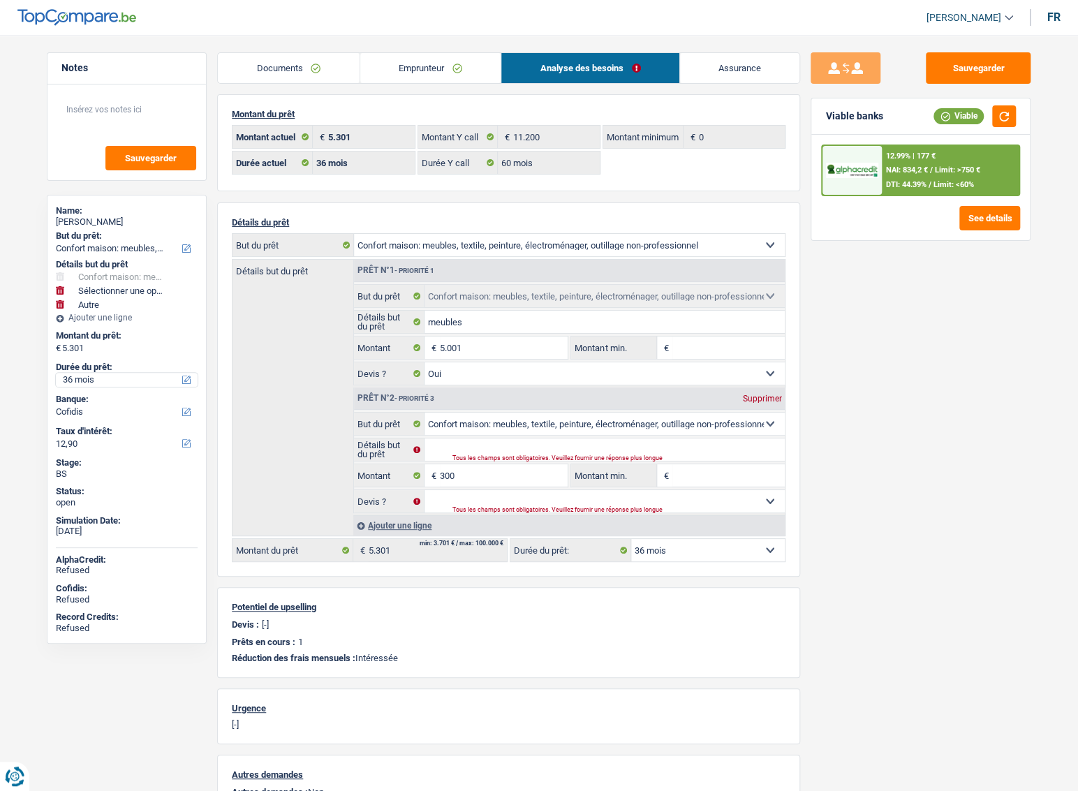
click at [92, 380] on select "12 mois 18 mois 24 mois 30 mois 36 mois Sélectionner une option" at bounding box center [127, 380] width 142 height 14
click at [56, 373] on select "12 mois 18 mois 24 mois 30 mois 36 mois Sélectionner une option" at bounding box center [127, 380] width 142 height 14
click at [473, 475] on input "300" at bounding box center [504, 475] width 128 height 22
drag, startPoint x: 473, startPoint y: 475, endPoint x: 380, endPoint y: 475, distance: 92.8
click at [380, 475] on div "300 € Montant" at bounding box center [461, 475] width 214 height 22
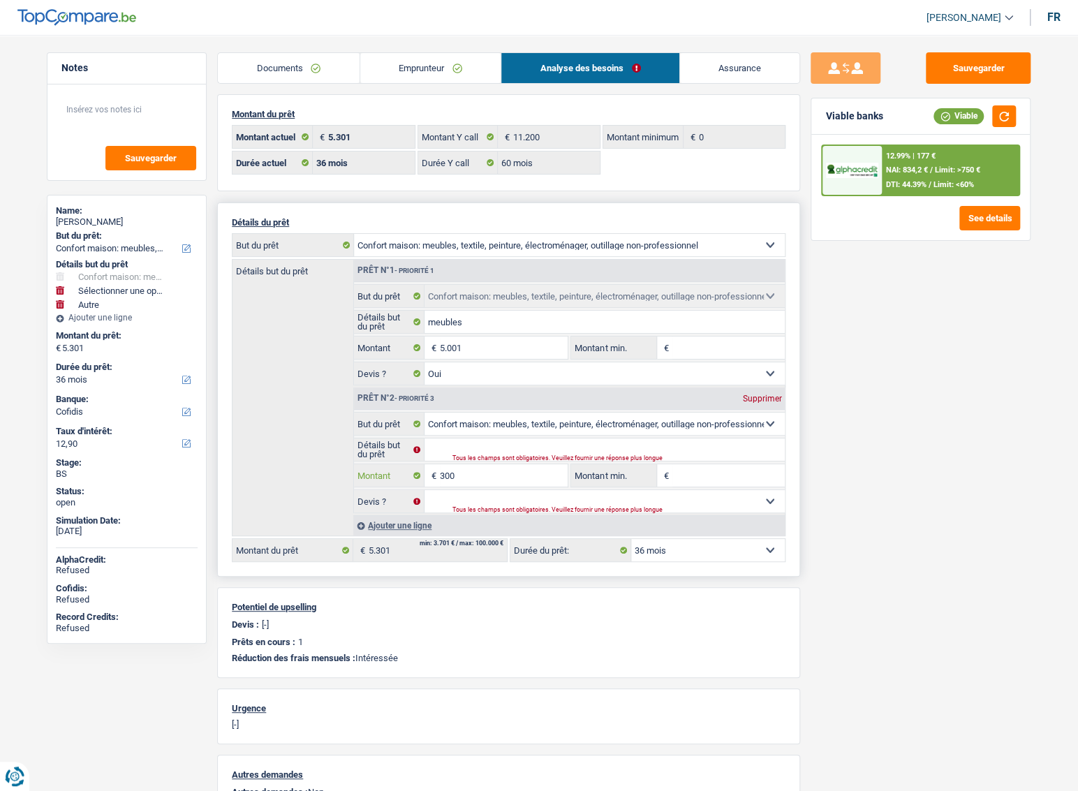
select select
type input "7"
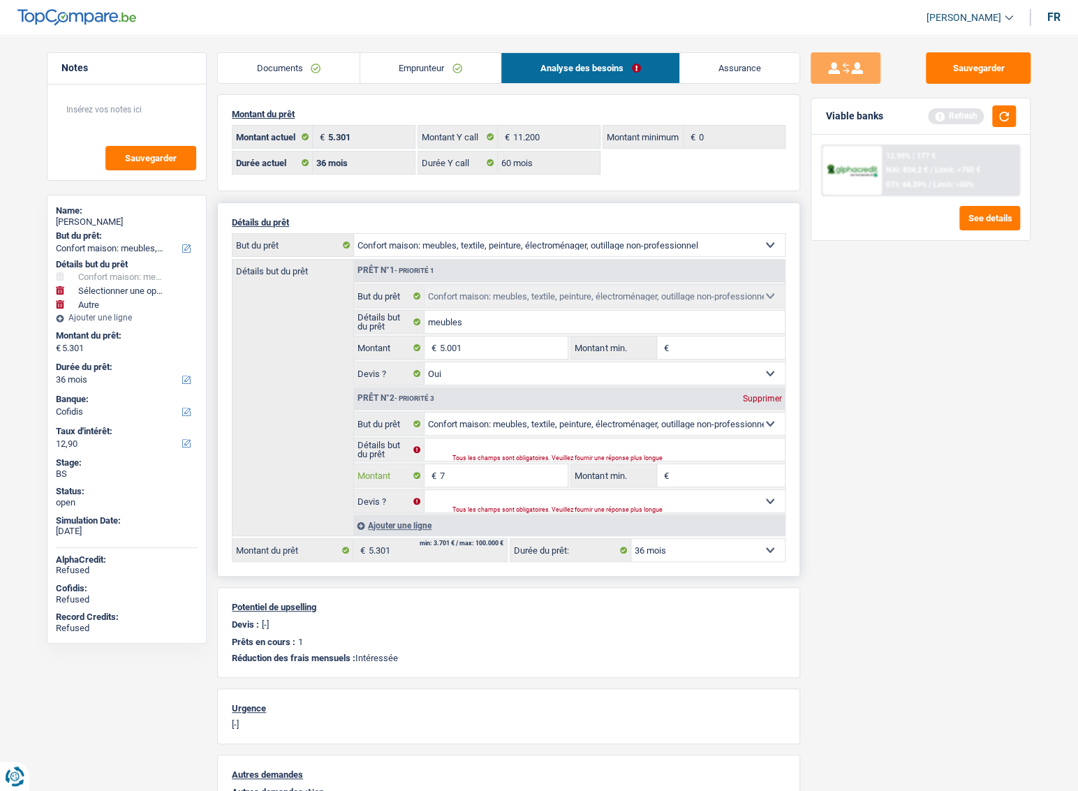
select select
type input "70"
select select
type input "700"
select select
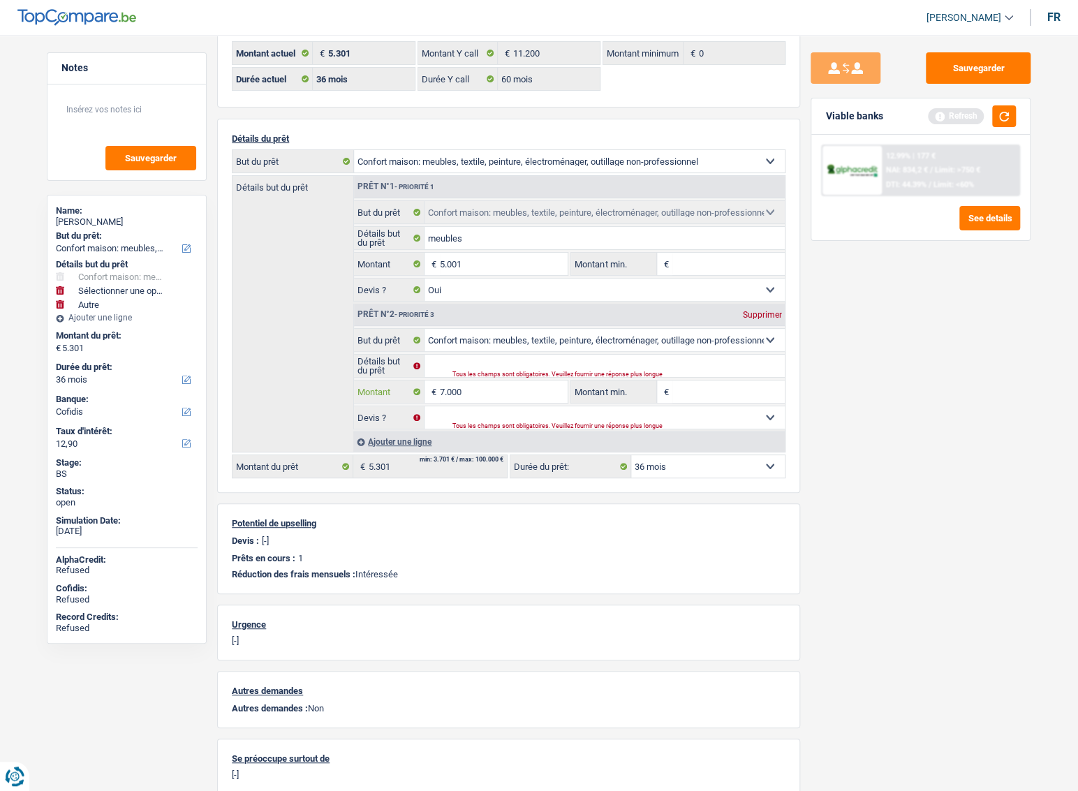
scroll to position [126, 0]
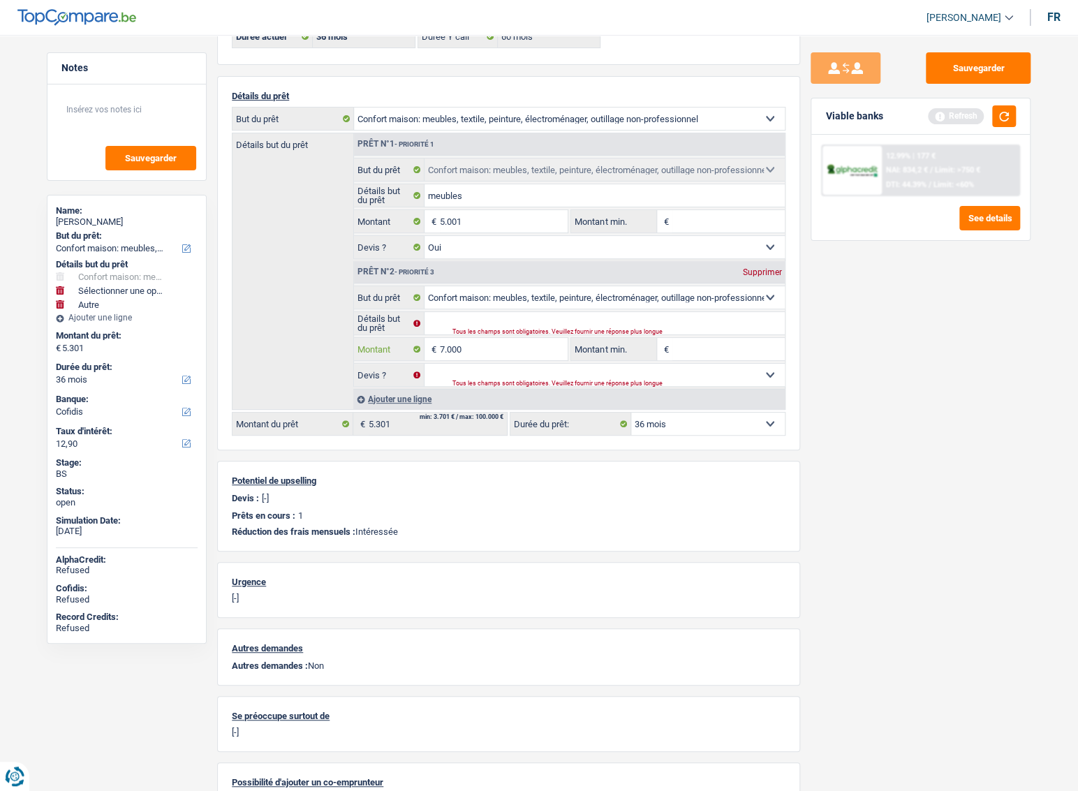
type input "7.000"
select select "other"
type input "12.001"
select select "60"
type input "12.001"
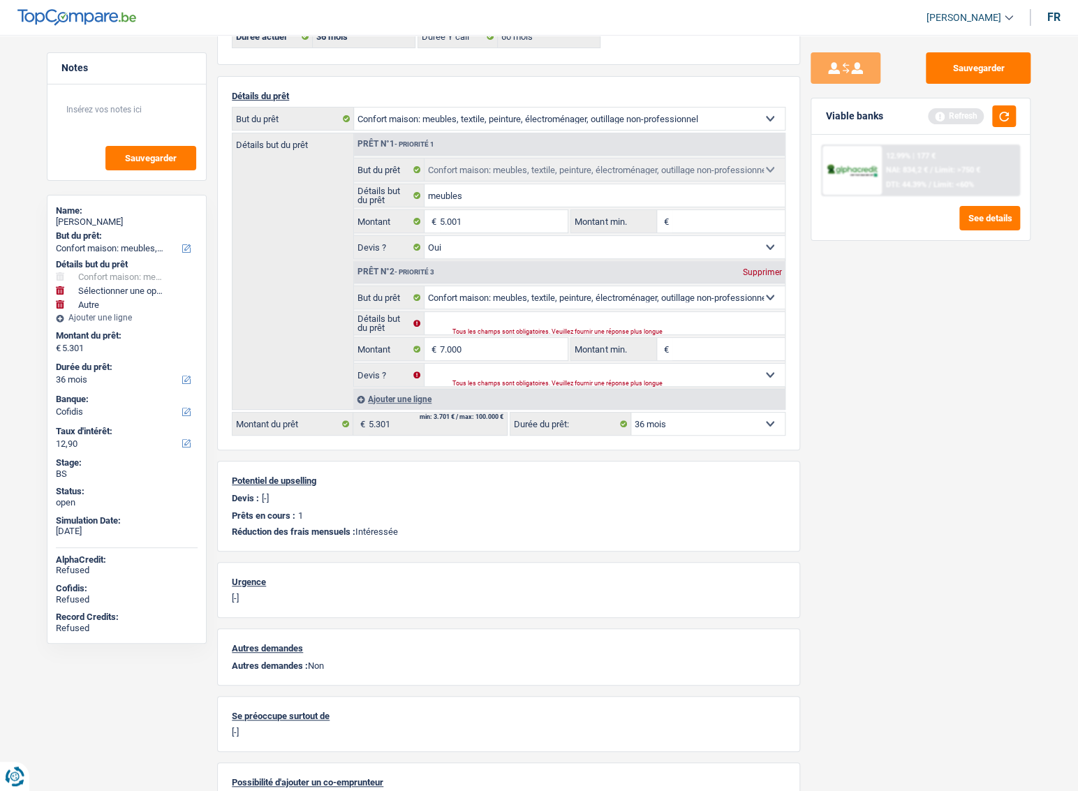
type input "12.001"
click at [879, 417] on div "Sauvegarder Viable banks Refresh 12.99% | 177 € NAI: 834,2 € / Limit: >750 € DT…" at bounding box center [920, 408] width 241 height 713
select select "60"
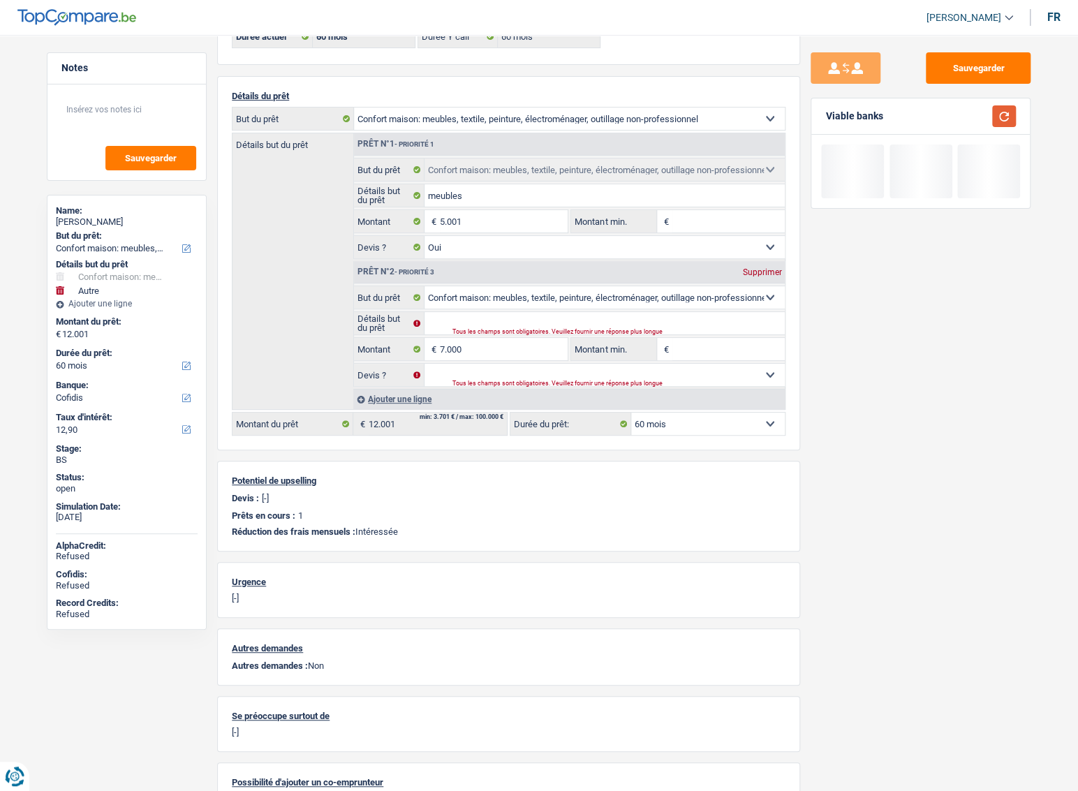
click at [1006, 110] on button "button" at bounding box center [1004, 116] width 24 height 22
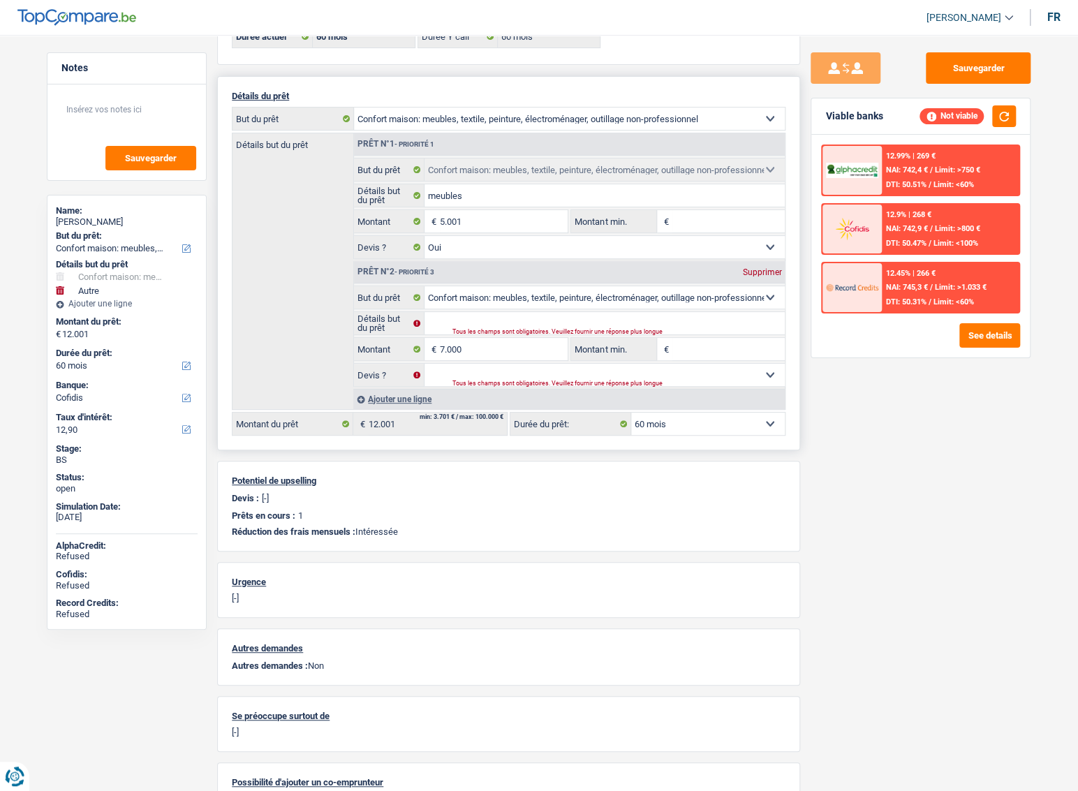
click at [768, 268] on div "Supprimer" at bounding box center [761, 272] width 46 height 8
select select "36"
type input "5.001"
select select "36"
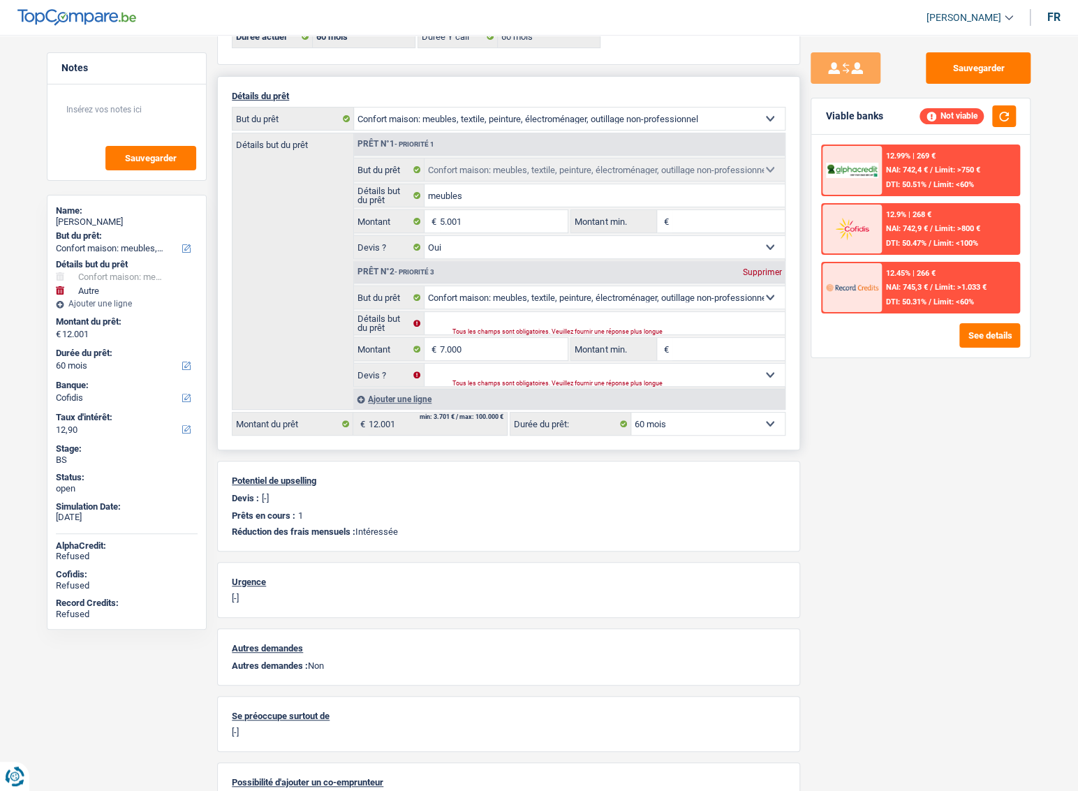
type input "5.001"
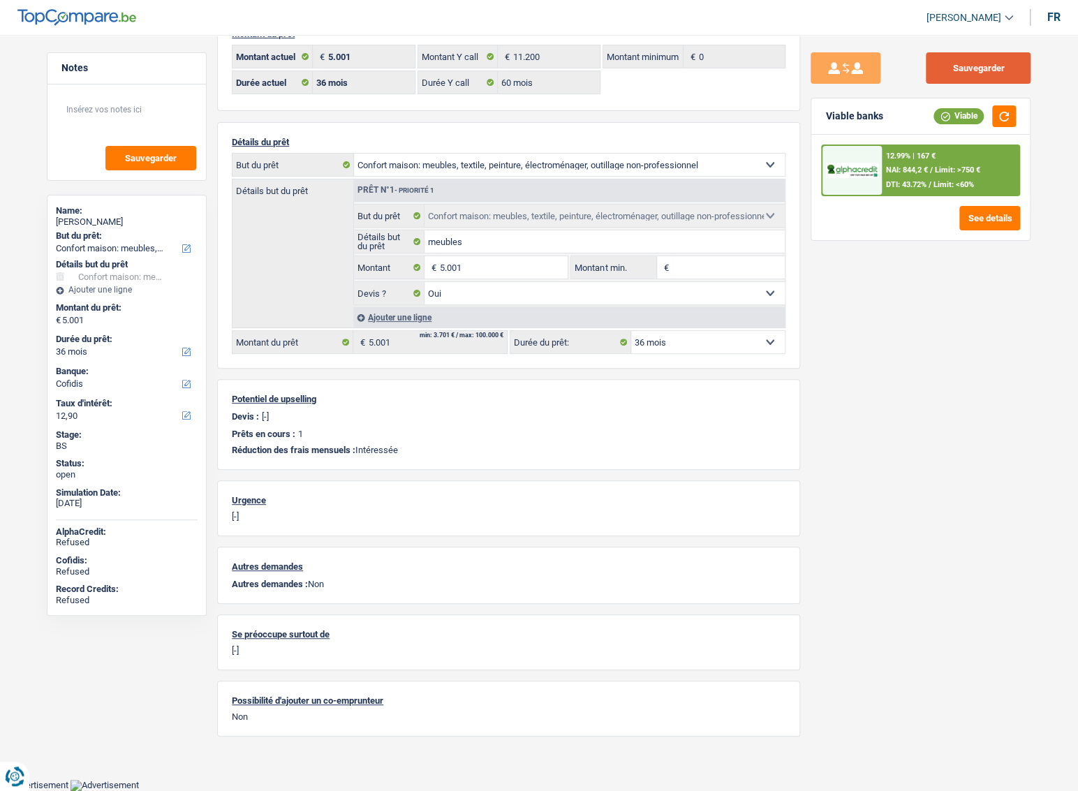
click at [957, 66] on button "Sauvegarder" at bounding box center [977, 67] width 105 height 31
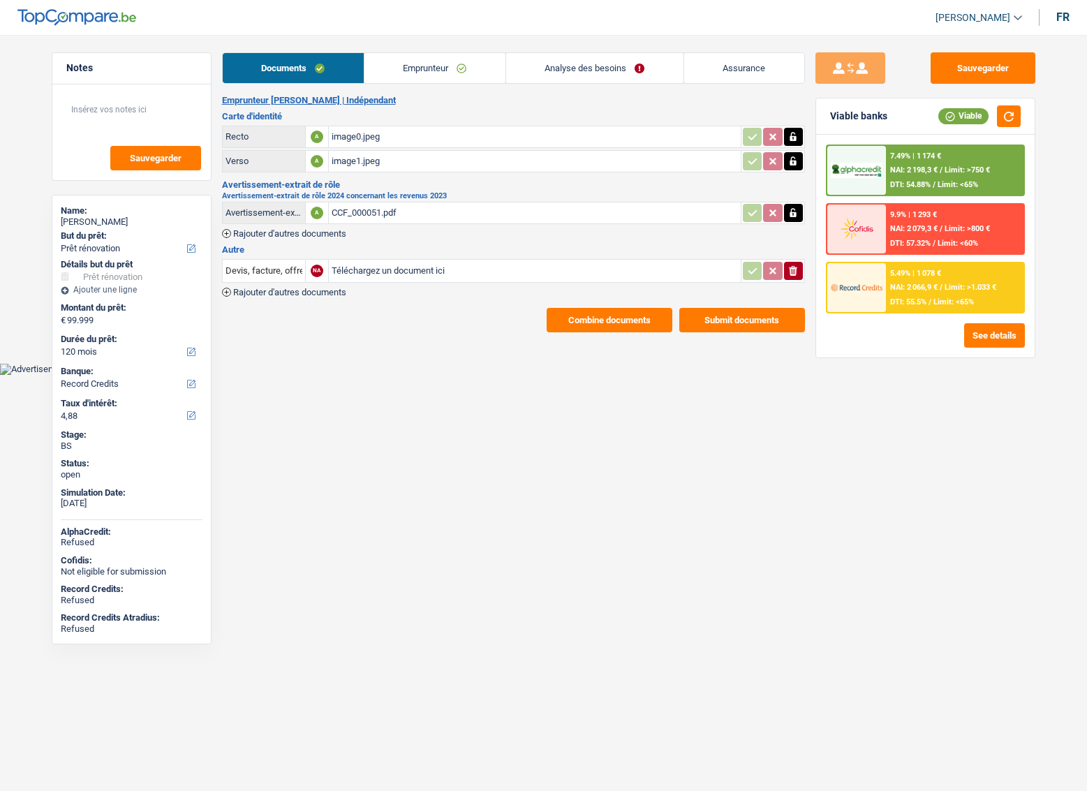
select select "renovation"
select select "120"
select select "record credits"
select select "120"
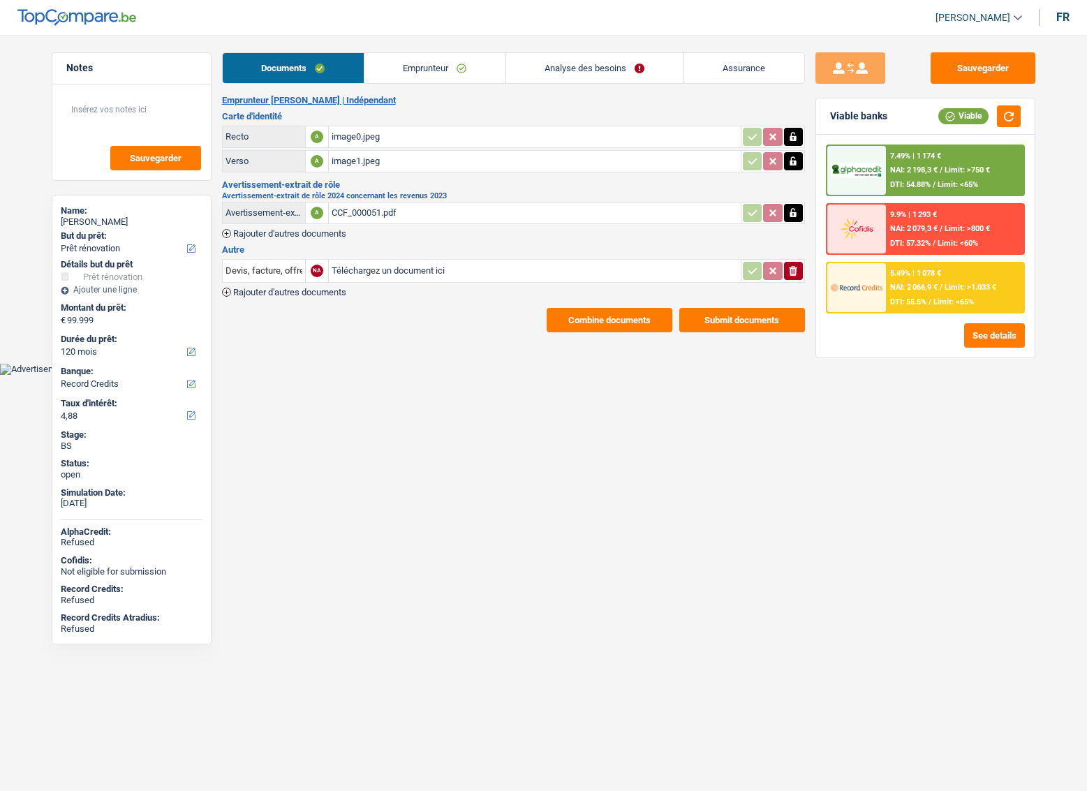
select select "120"
select select "renovation"
select select "yes"
select select "120"
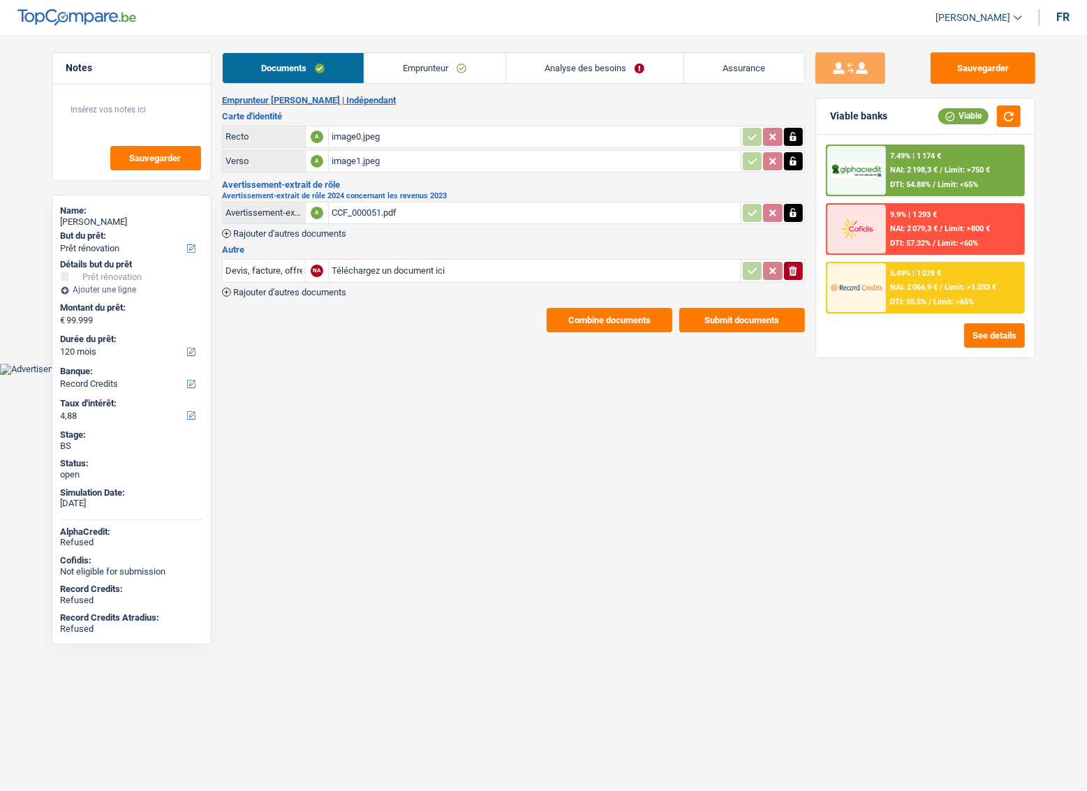
click at [648, 65] on link "Analyse des besoins" at bounding box center [594, 68] width 177 height 30
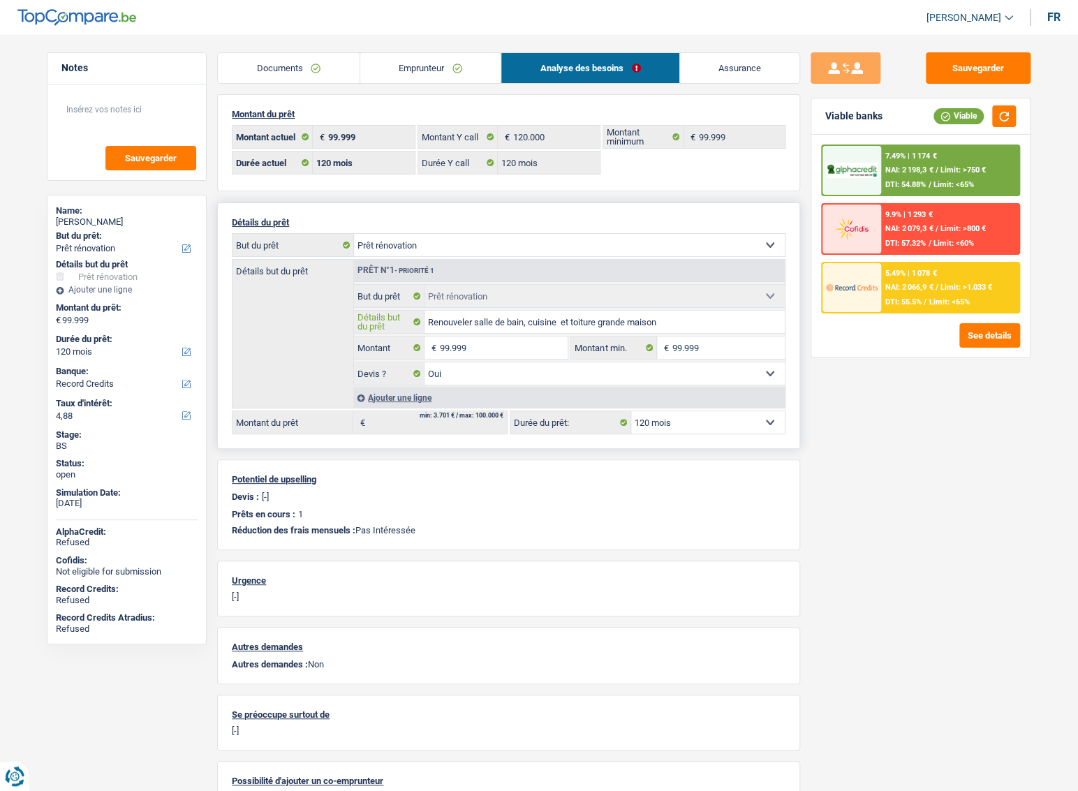
click at [662, 320] on input "Renouveler salle de bain, cuisine et toiture grande maison" at bounding box center [604, 322] width 361 height 22
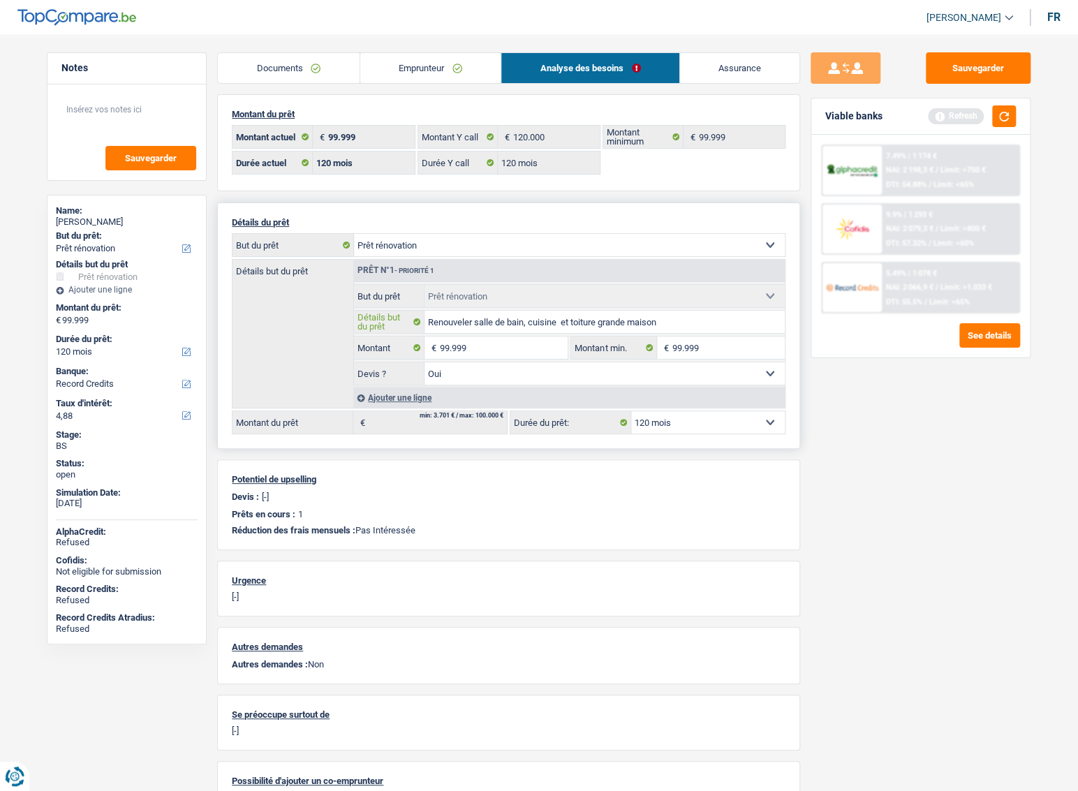
click at [535, 322] on input "Renouveler salle de bain, cuisine et toiture grande maison" at bounding box center [604, 322] width 361 height 22
click at [668, 322] on input "Renouveler salle de bain, cuisine et toiture grande maison" at bounding box center [604, 322] width 361 height 22
click at [621, 315] on input "Renouveler salle de bain, cuisine et toiture grande maison" at bounding box center [604, 322] width 361 height 22
click at [578, 320] on input "Renouveler salle de bain, cuisine et toiture grande maison" at bounding box center [604, 322] width 361 height 22
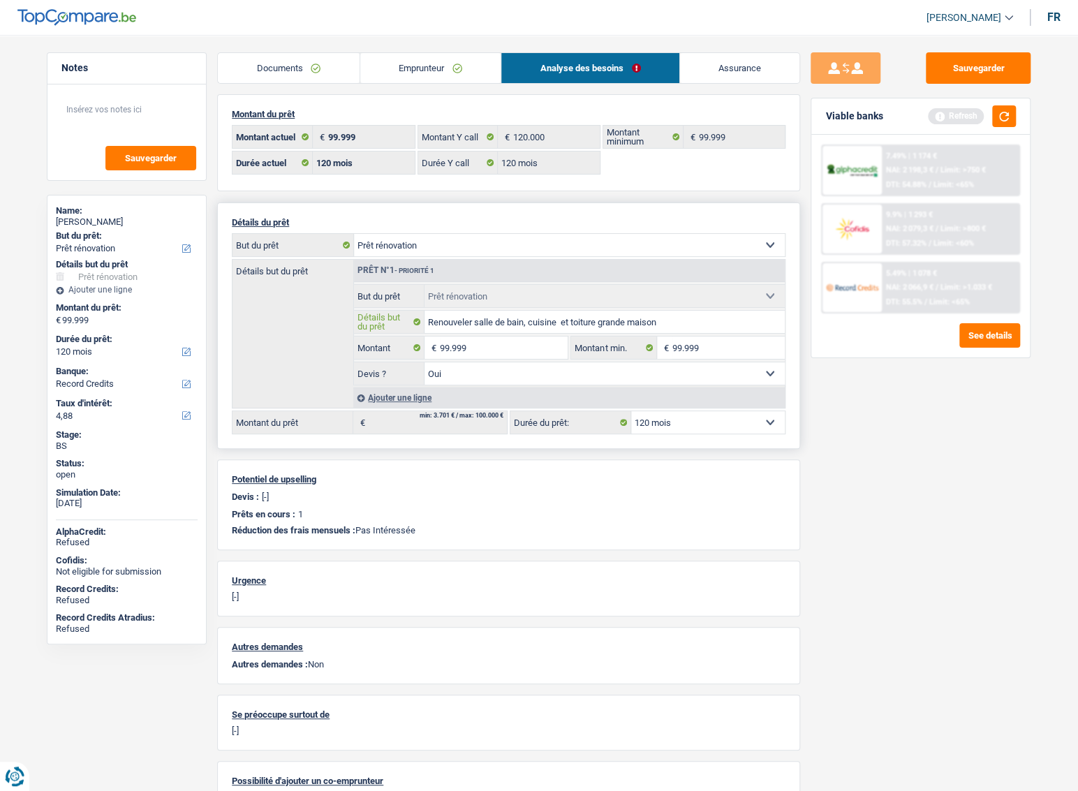
click at [578, 320] on input "Renouveler salle de bain, cuisine et toiture grande maison" at bounding box center [604, 322] width 361 height 22
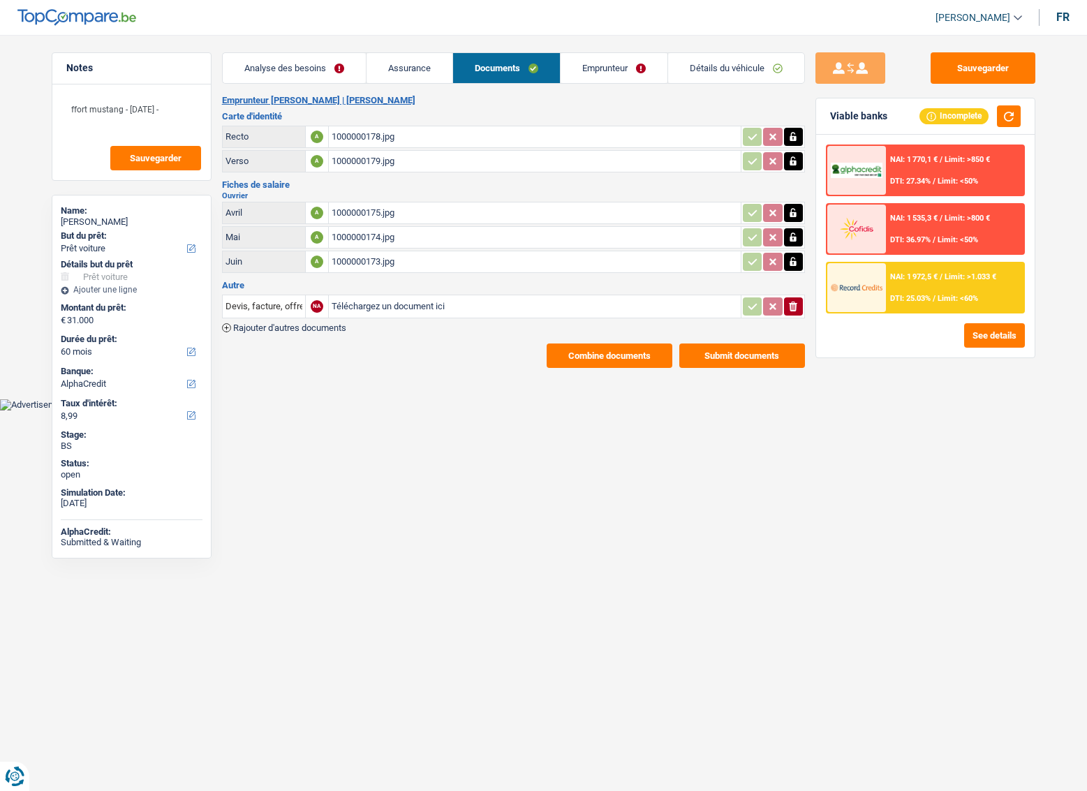
select select "car"
select select "60"
select select "alphacredit"
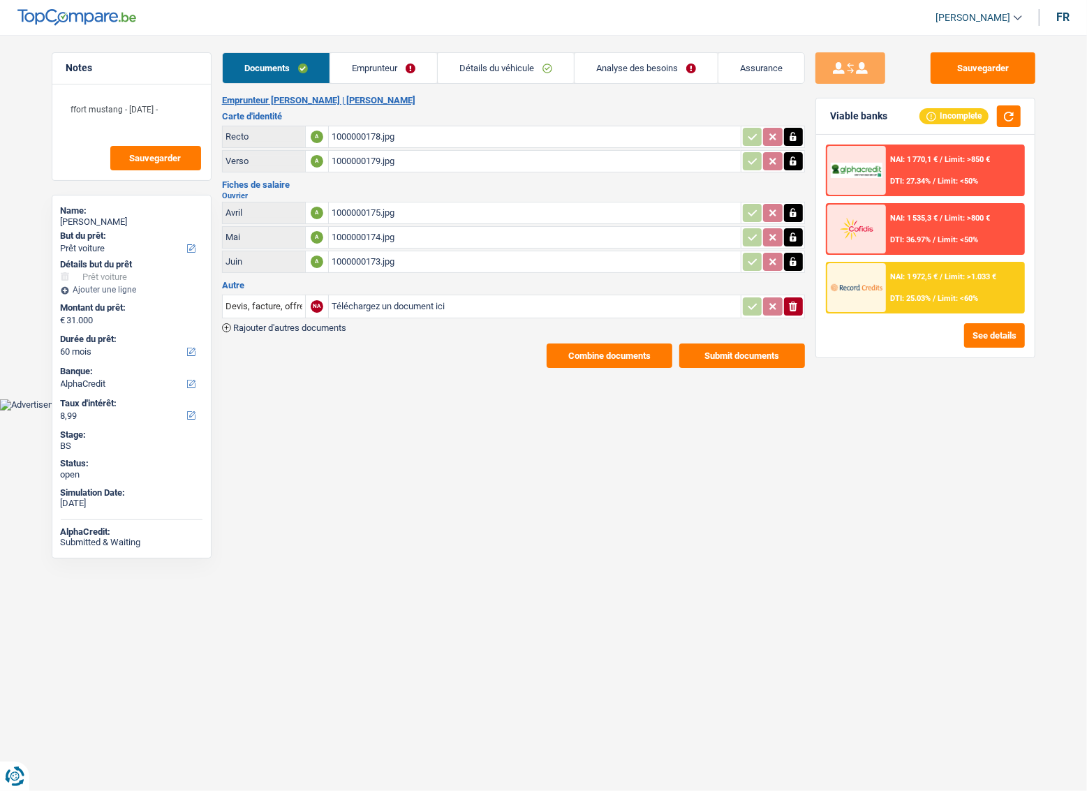
click at [953, 173] on div "NAI: 1 770,1 € / Limit: >850 € DTI: 27.34% / Limit: <50%" at bounding box center [954, 170] width 137 height 49
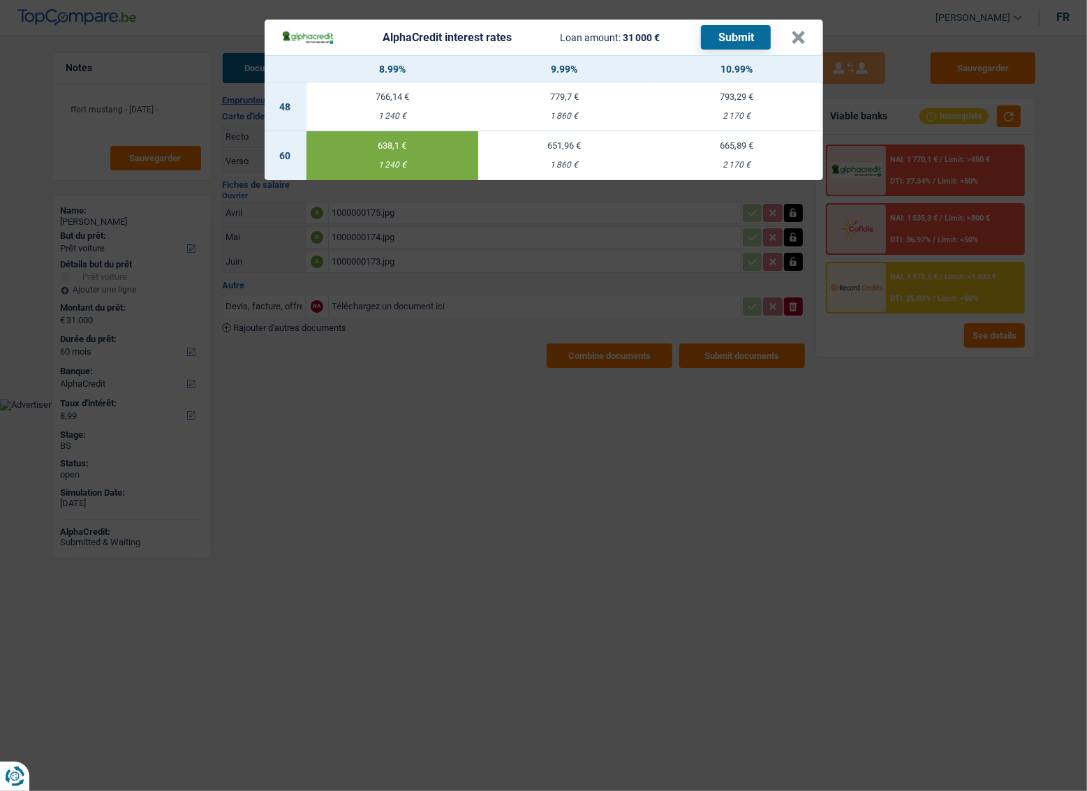
click at [731, 34] on button "Submit" at bounding box center [736, 37] width 70 height 24
click at [787, 41] on div "AlphaCredit interest rates Loan amount: 31 000 € Submit" at bounding box center [536, 37] width 510 height 24
click at [789, 43] on div "AlphaCredit interest rates Loan amount: 31 000 € Submit" at bounding box center [536, 37] width 510 height 24
click at [794, 41] on button "×" at bounding box center [798, 38] width 15 height 14
